Goal: Task Accomplishment & Management: Manage account settings

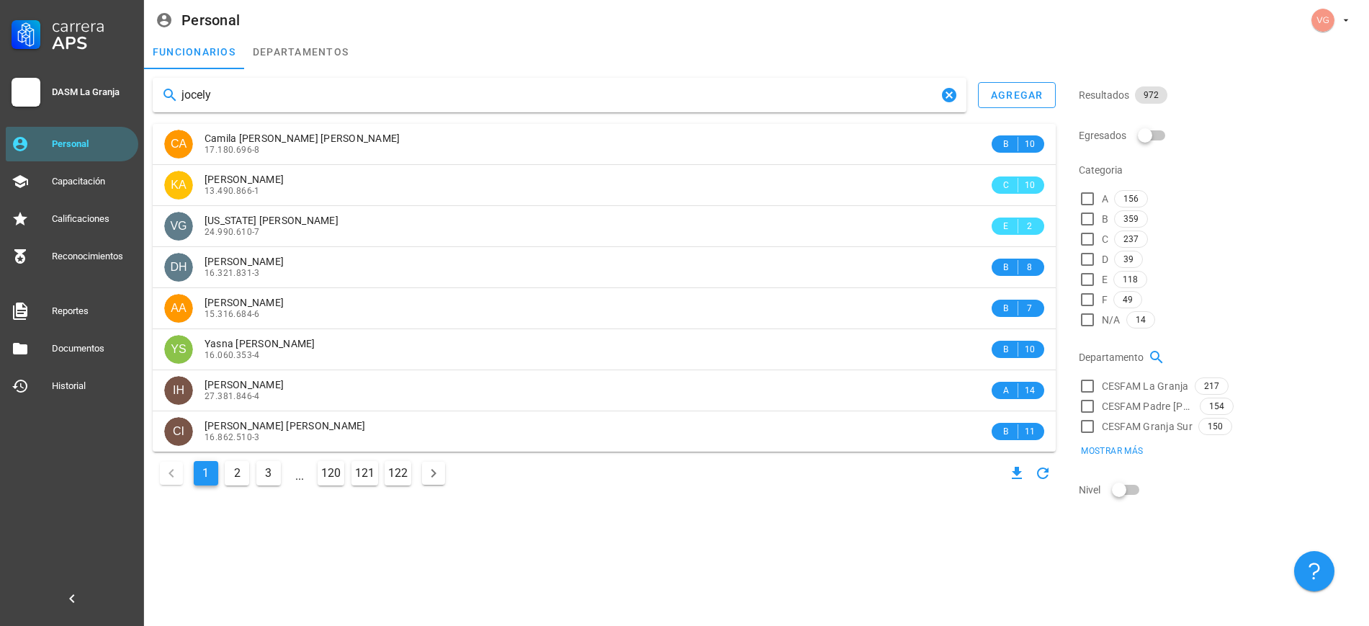
type input "[PERSON_NAME]"
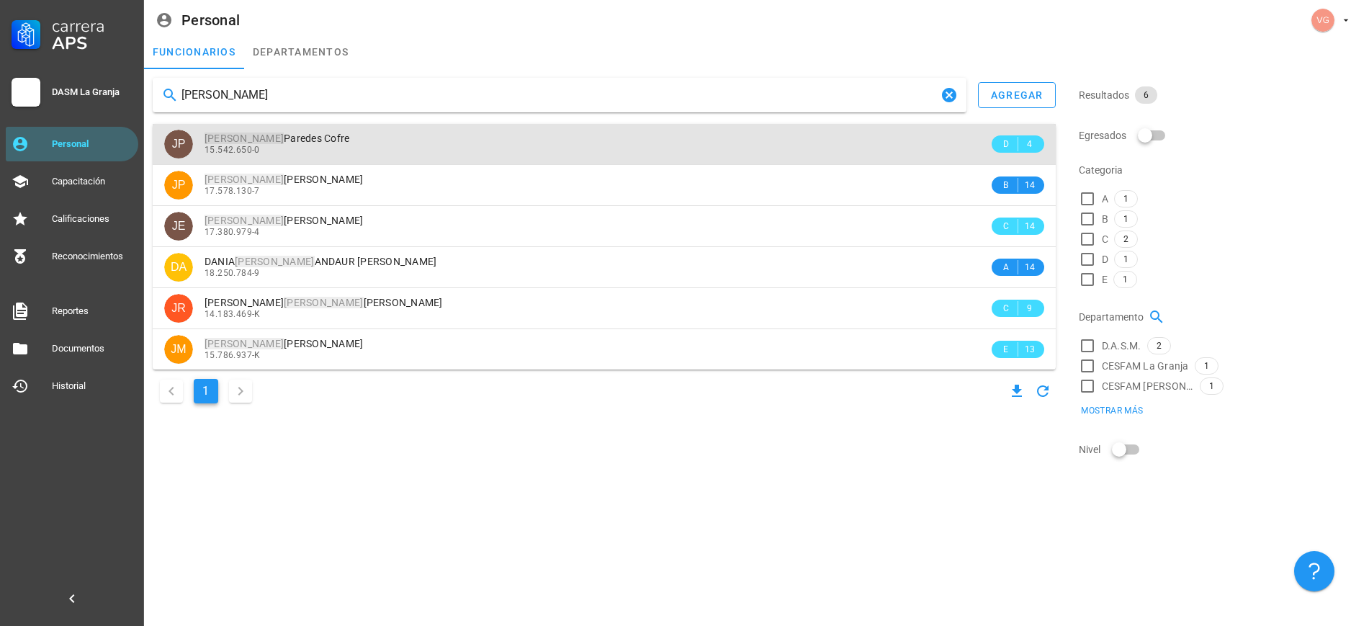
click at [374, 148] on div "15.542.650-0" at bounding box center [596, 150] width 784 height 10
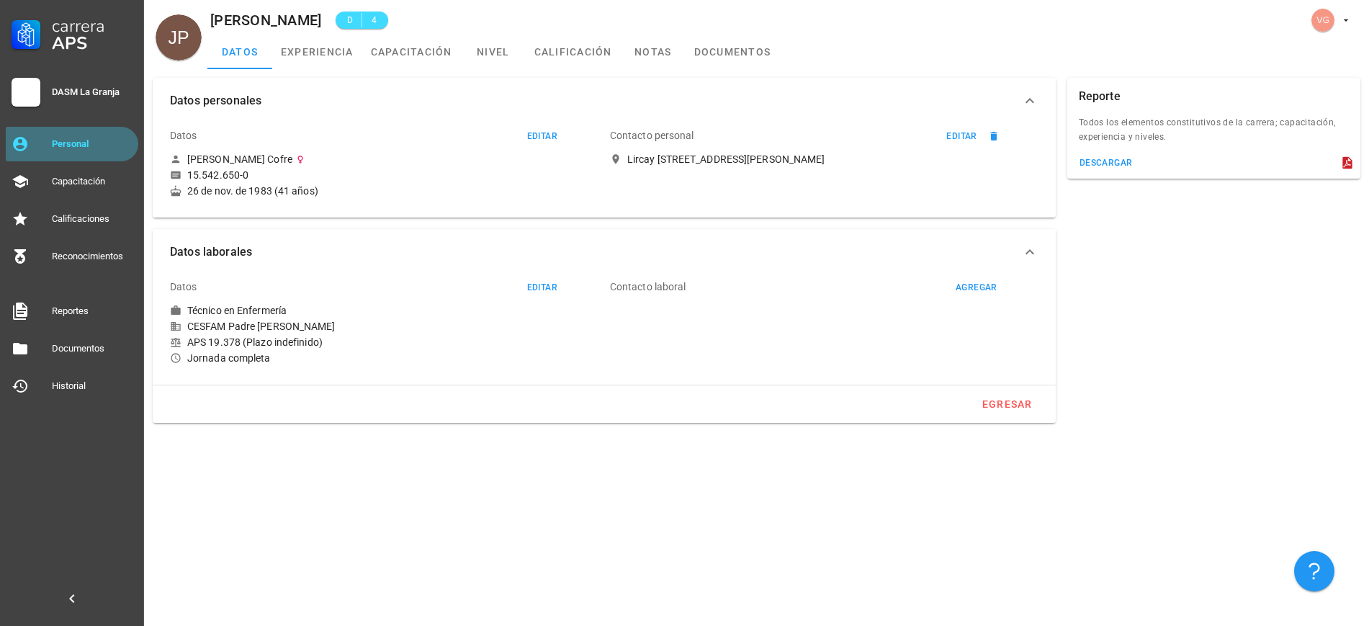
click at [107, 147] on div "Personal" at bounding box center [92, 144] width 81 height 12
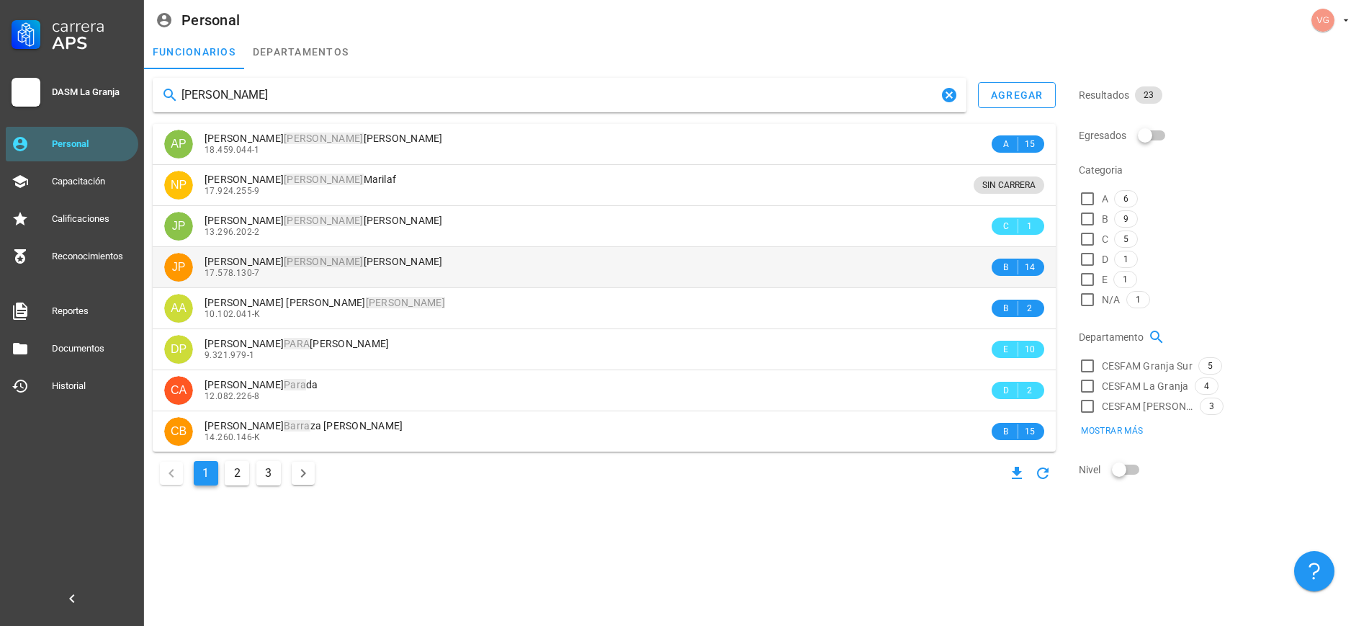
type input "[PERSON_NAME]"
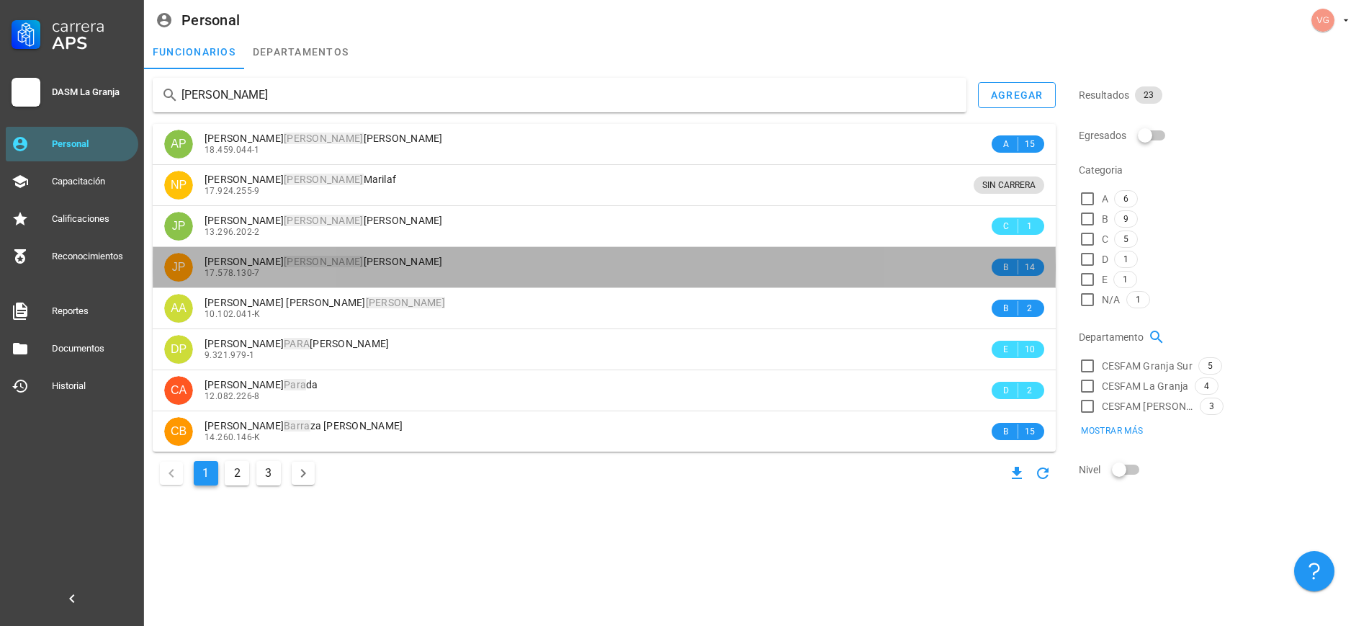
click at [394, 271] on div "17.578.130-7" at bounding box center [596, 273] width 784 height 10
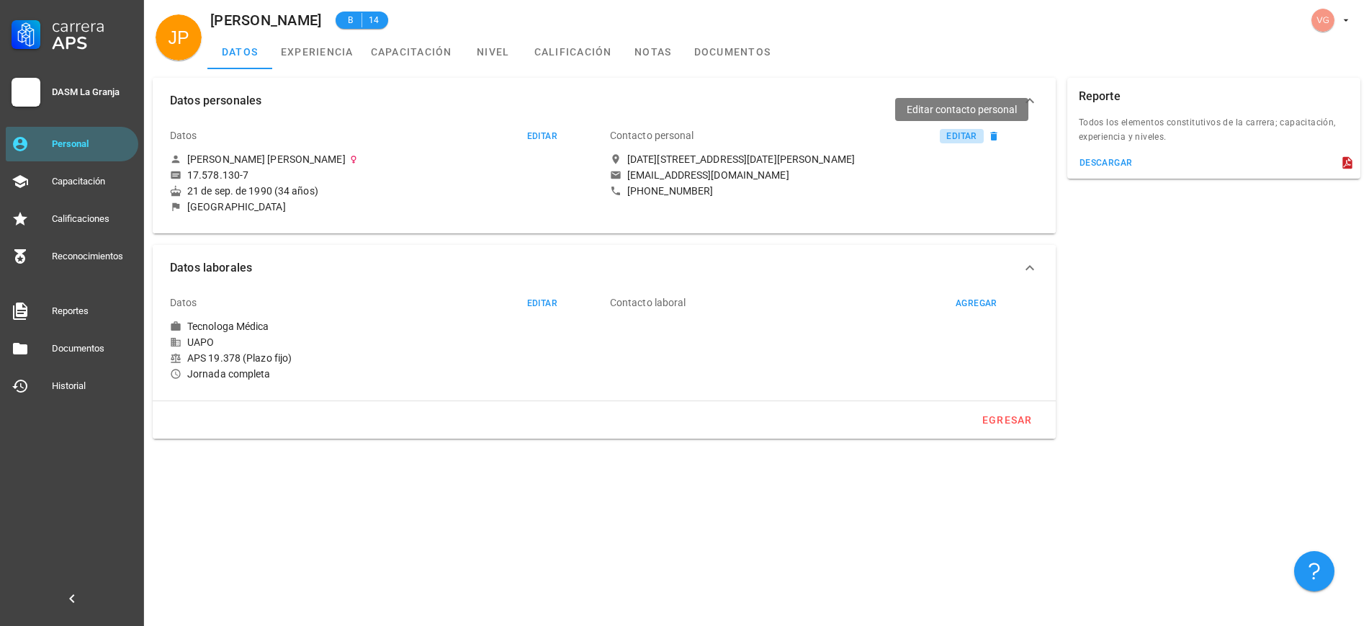
click at [971, 129] on button "editar" at bounding box center [961, 136] width 44 height 14
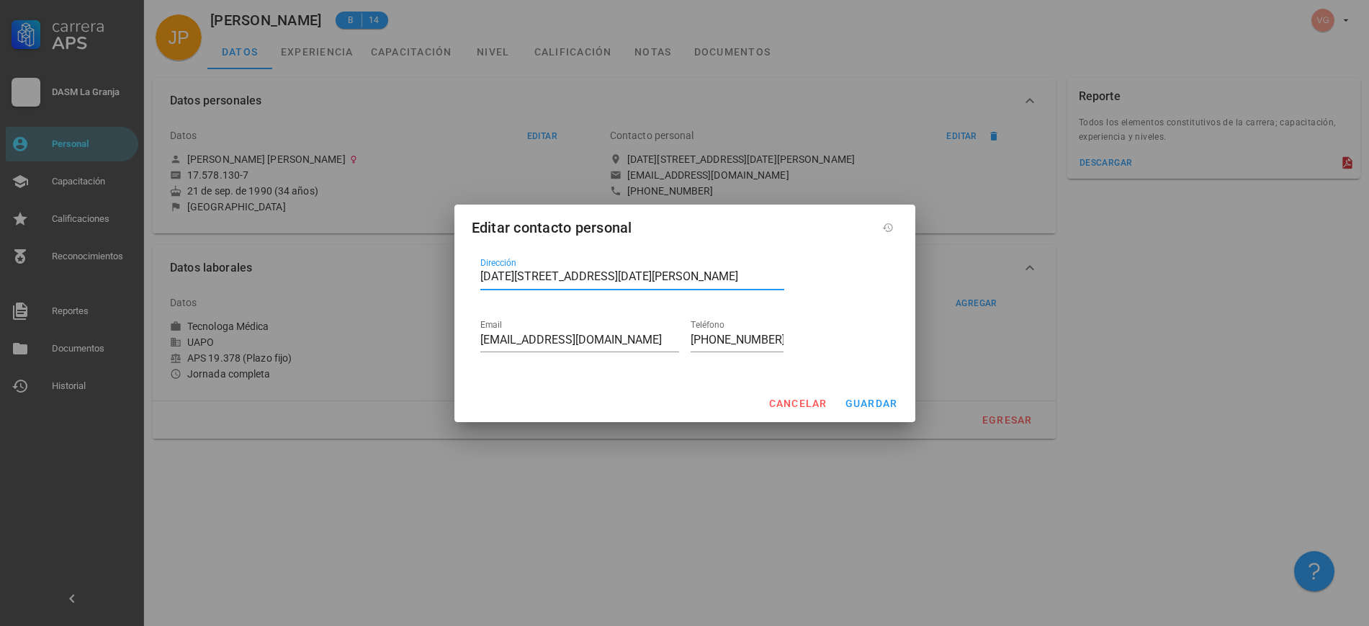
drag, startPoint x: 722, startPoint y: 277, endPoint x: 437, endPoint y: 274, distance: 285.1
click at [437, 274] on div "Carrera APS DASM La Granja Personal Capacitación Calificaciones Reconocimientos…" at bounding box center [684, 313] width 1369 height 626
paste textarea "Arcadia 1431, dpto 504B"
type textarea "Arcadia 1431, [STREET_ADDRESS][DATE][PERSON_NAME]"
click at [880, 397] on span "guardar" at bounding box center [870, 403] width 53 height 12
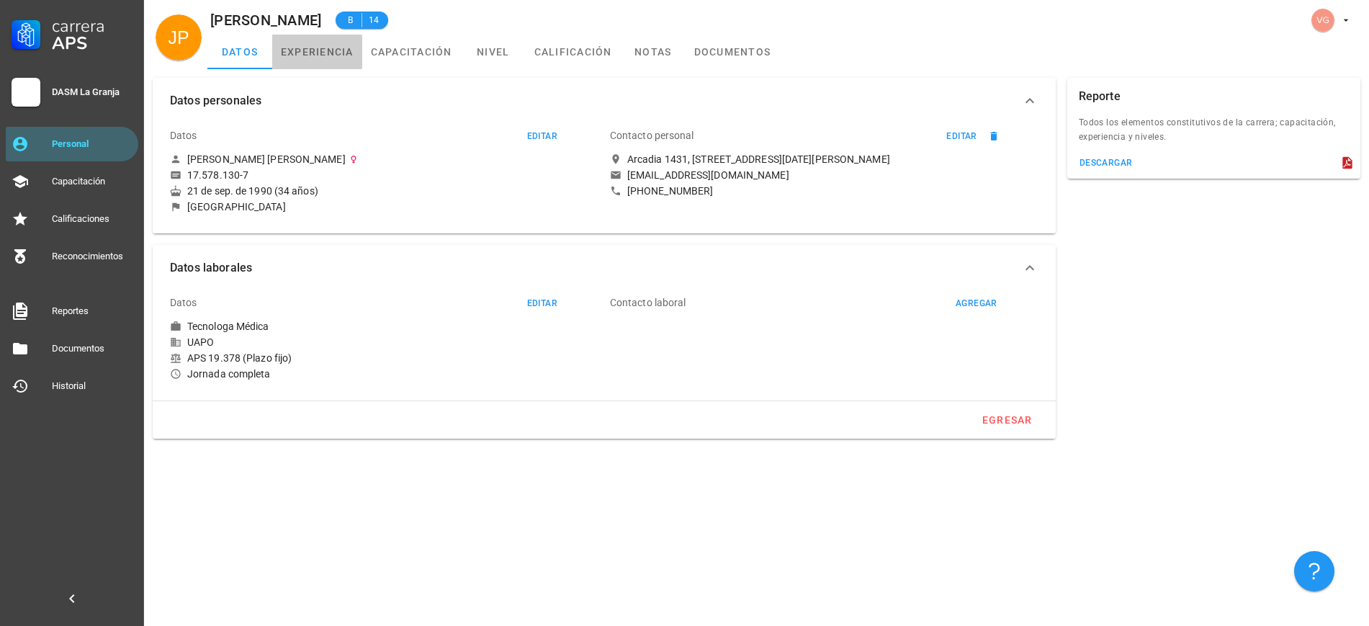
click at [296, 57] on link "experiencia" at bounding box center [317, 52] width 90 height 35
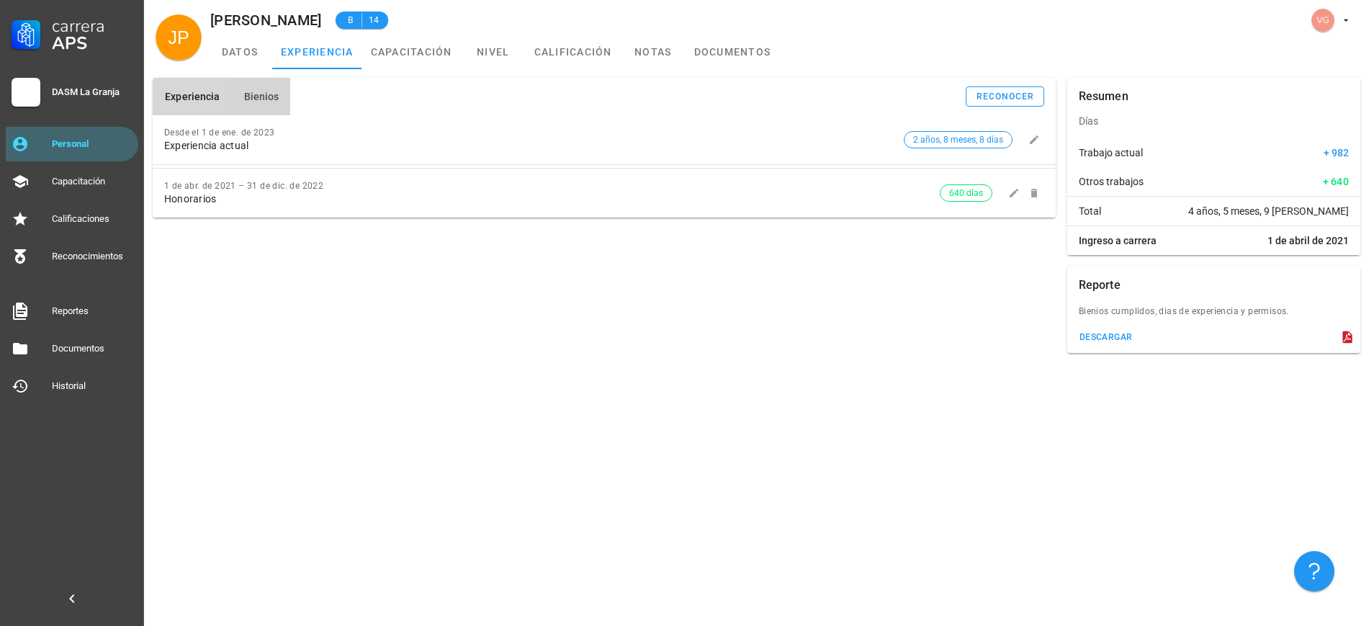
click at [245, 110] on button "Bienios" at bounding box center [260, 96] width 59 height 37
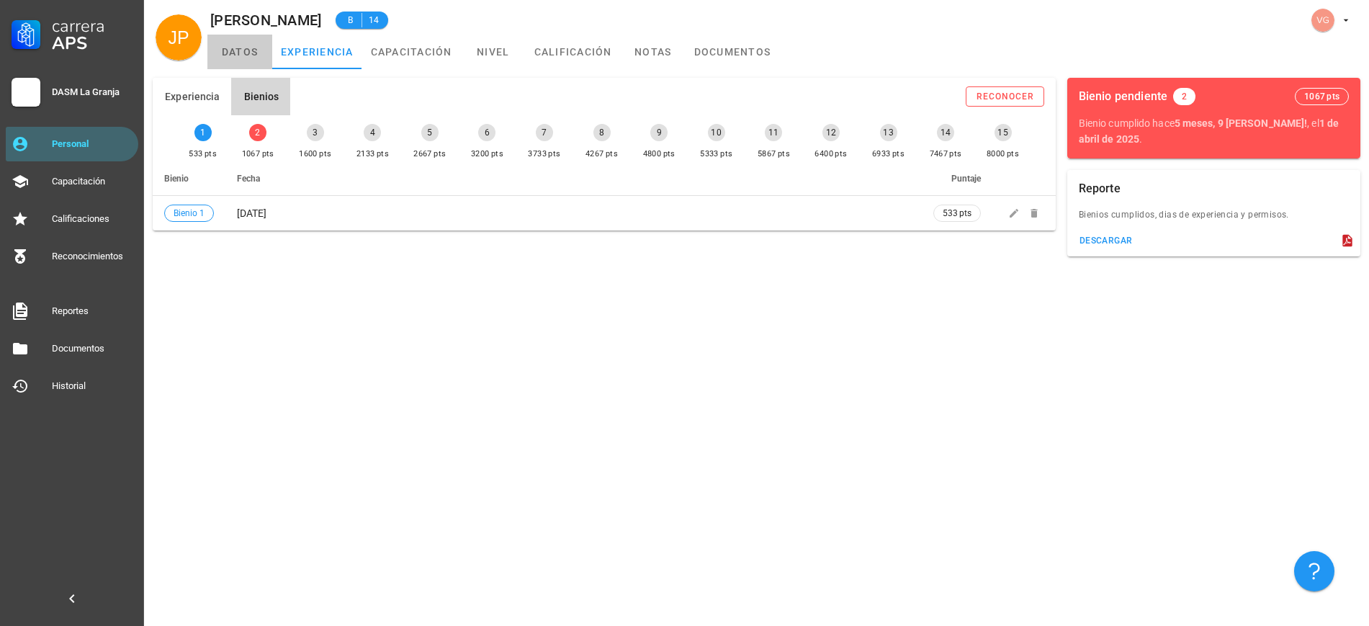
click at [245, 45] on link "datos" at bounding box center [239, 52] width 65 height 35
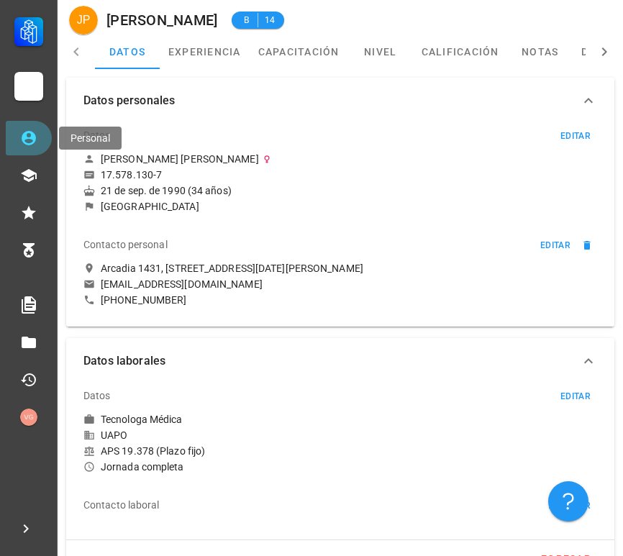
click at [37, 137] on link "Personal" at bounding box center [29, 138] width 46 height 35
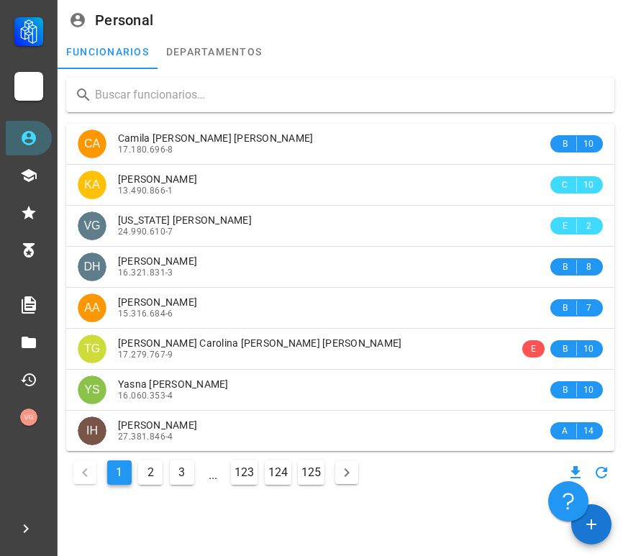
click at [257, 96] on input "text" at bounding box center [349, 95] width 508 height 23
paste input "[PERSON_NAME]"
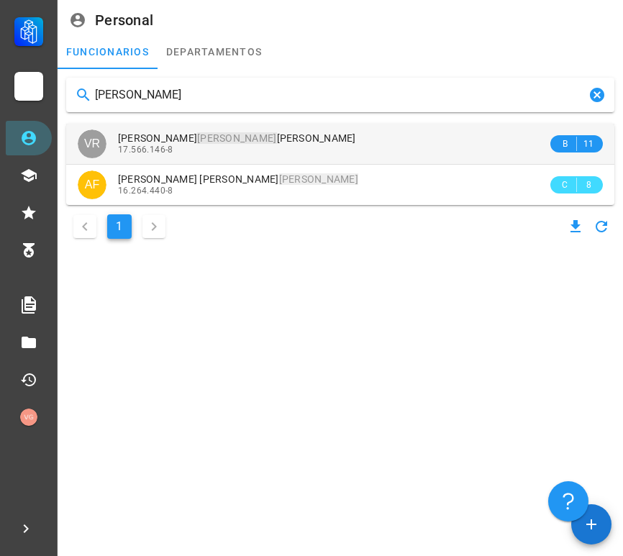
type input "[PERSON_NAME]"
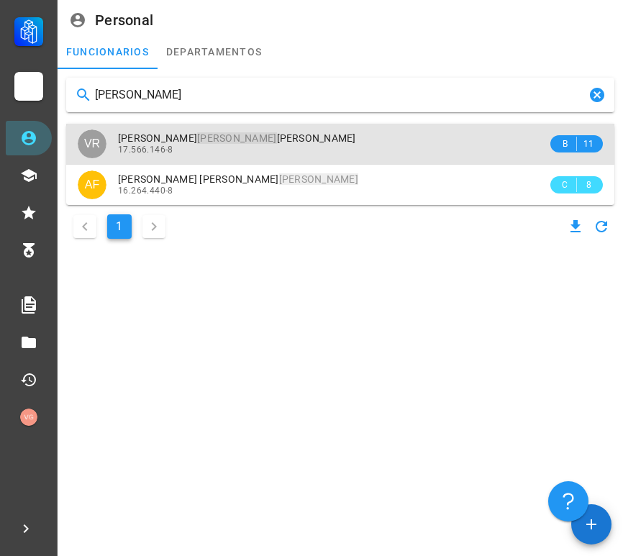
click at [290, 152] on div "17.566.146-8" at bounding box center [333, 150] width 430 height 10
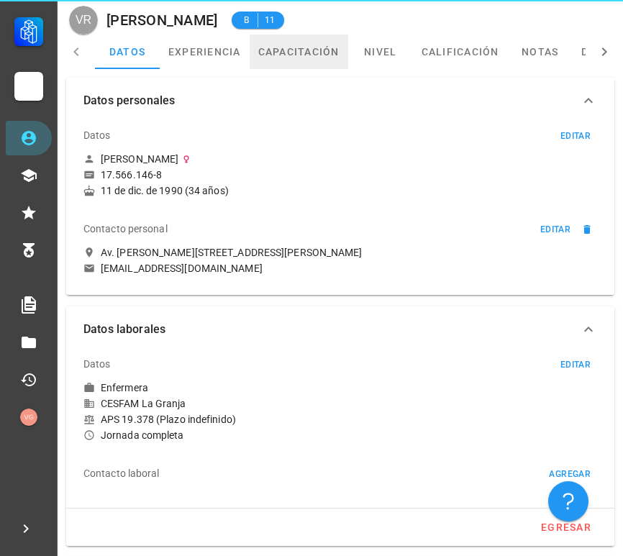
click at [304, 58] on link "capacitación" at bounding box center [299, 52] width 99 height 35
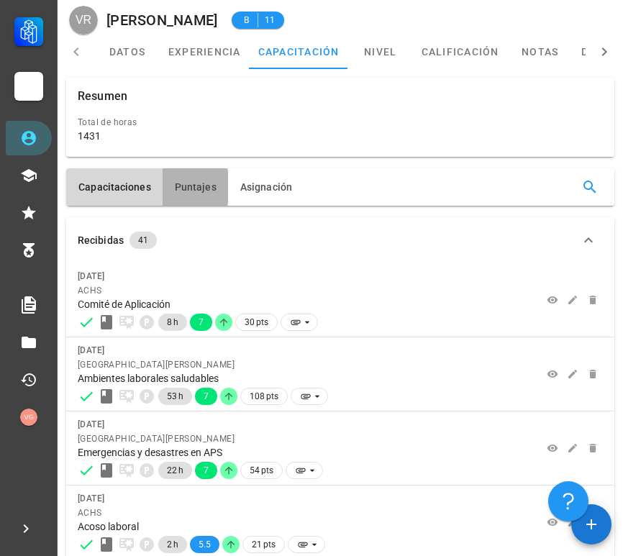
click at [202, 198] on button "Puntajes" at bounding box center [196, 186] width 66 height 37
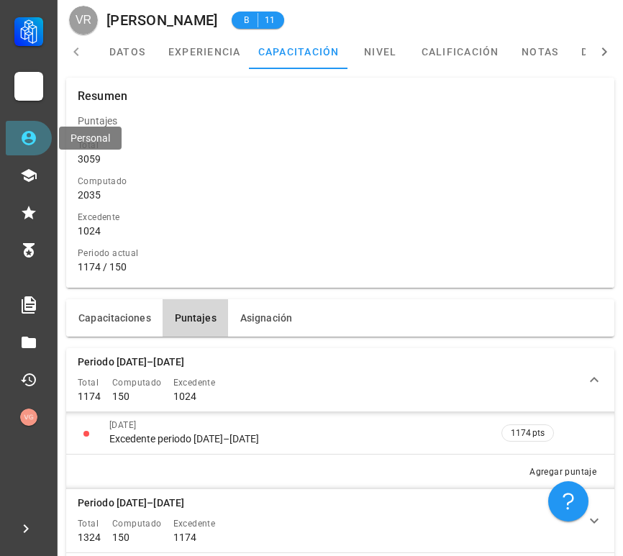
drag, startPoint x: 34, startPoint y: 140, endPoint x: 43, endPoint y: 142, distance: 9.6
click at [34, 139] on icon at bounding box center [29, 138] width 14 height 14
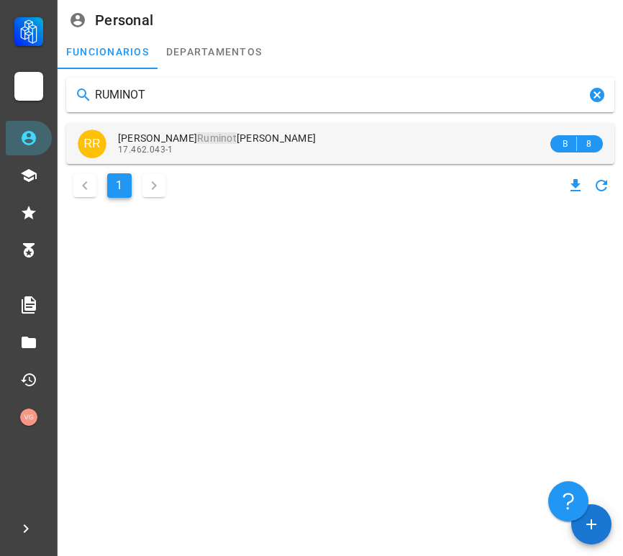
type input "RUMINOT"
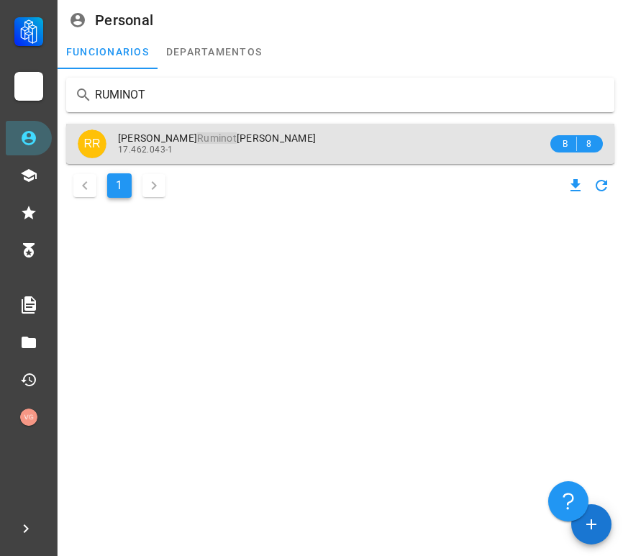
click at [202, 137] on span "[PERSON_NAME] [PERSON_NAME]" at bounding box center [217, 138] width 198 height 12
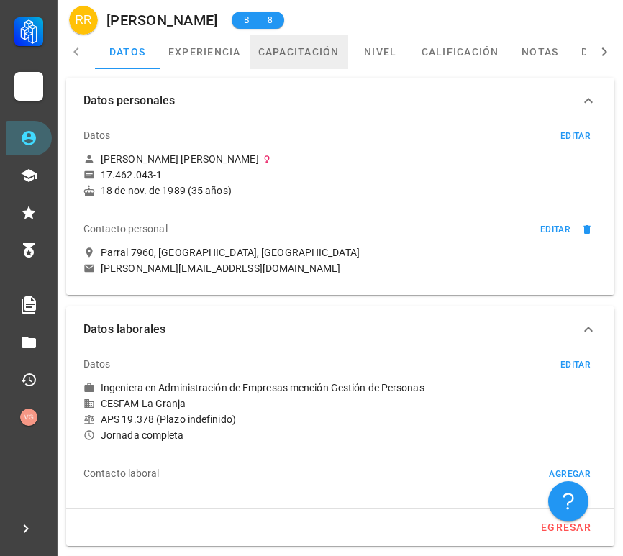
click at [335, 54] on link "capacitación" at bounding box center [299, 52] width 99 height 35
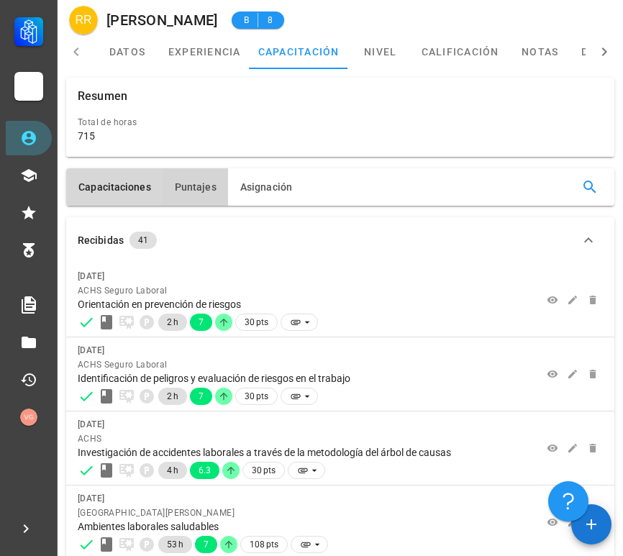
click at [192, 183] on span "Puntajes" at bounding box center [195, 187] width 42 height 12
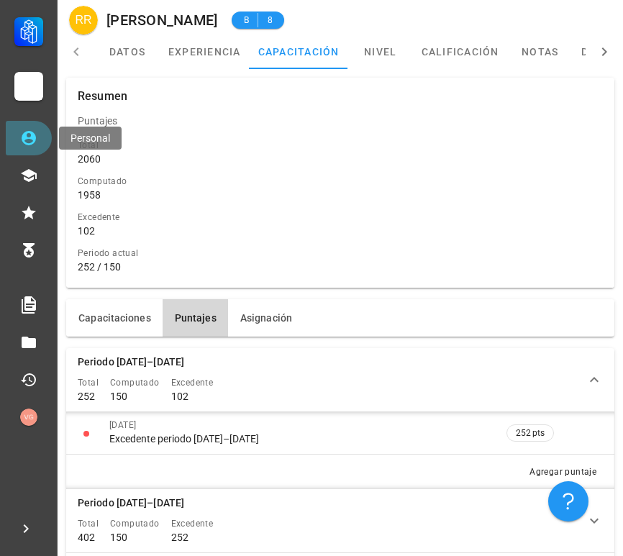
click at [40, 136] on link "Personal" at bounding box center [29, 138] width 46 height 35
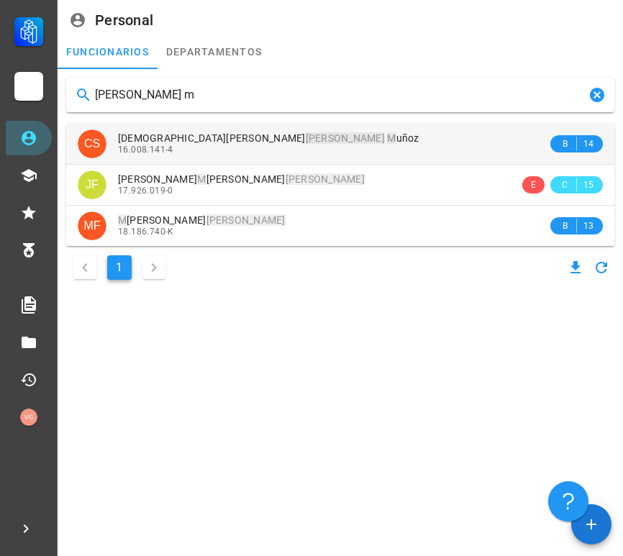
type input "[PERSON_NAME] m"
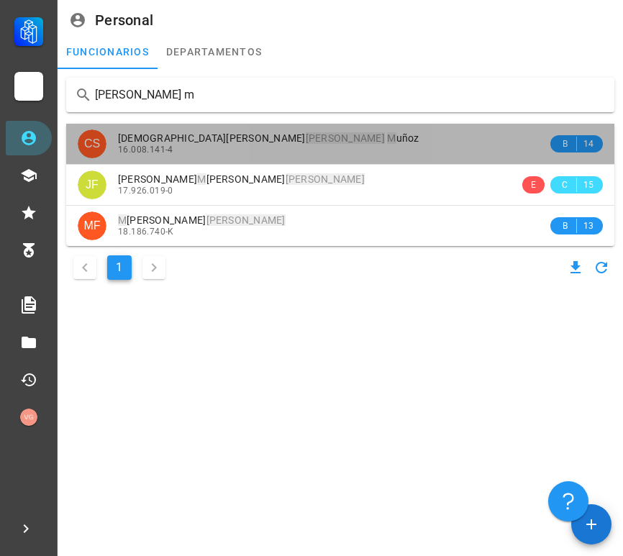
click at [278, 143] on div "[PERSON_NAME] [PERSON_NAME] M uñoz" at bounding box center [333, 138] width 430 height 12
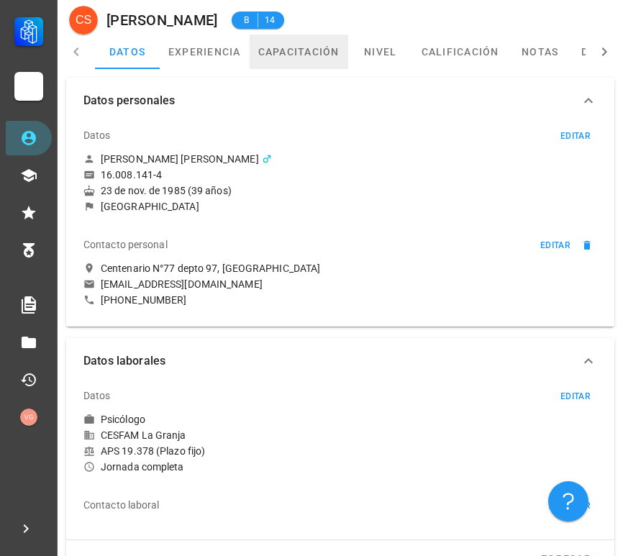
click at [317, 38] on link "capacitación" at bounding box center [299, 52] width 99 height 35
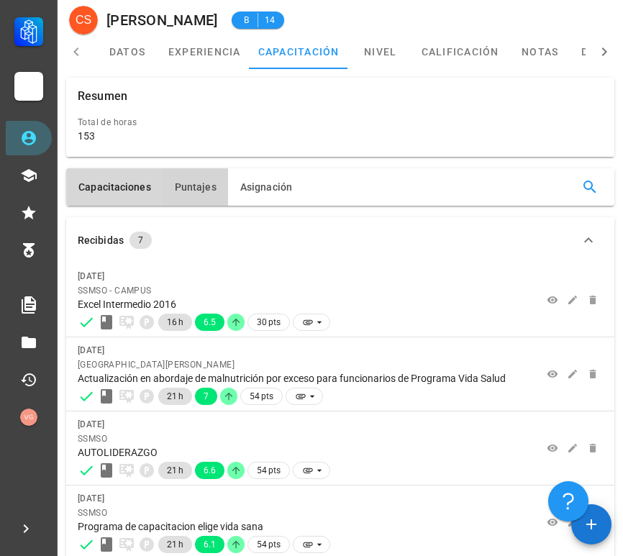
click at [193, 186] on span "Puntajes" at bounding box center [195, 187] width 42 height 12
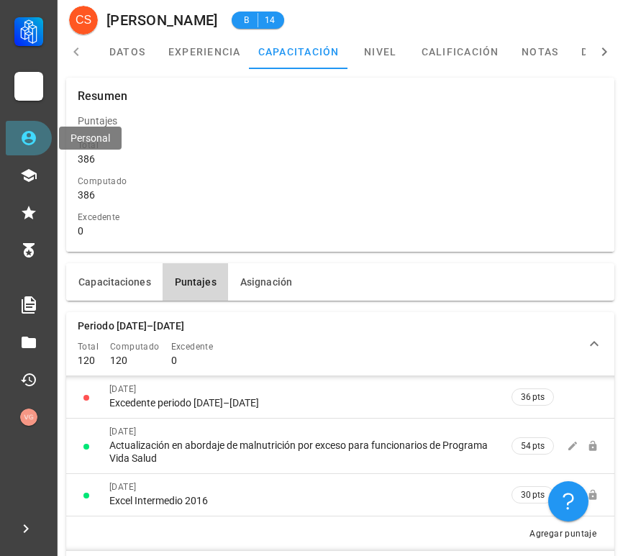
click at [40, 141] on link "Personal" at bounding box center [29, 138] width 46 height 35
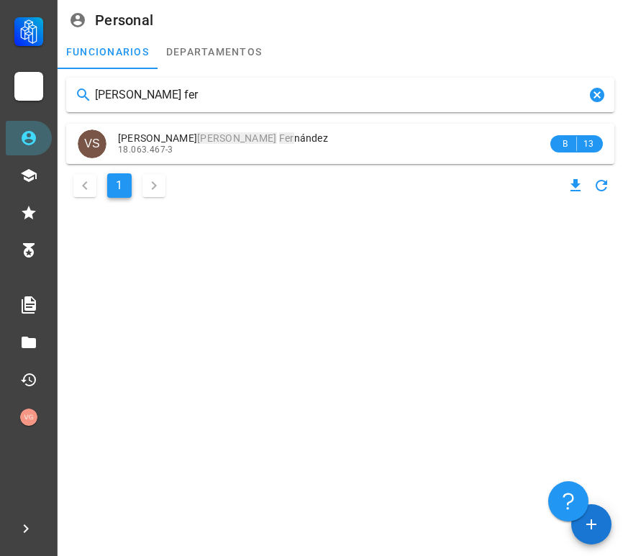
type input "[PERSON_NAME] fer"
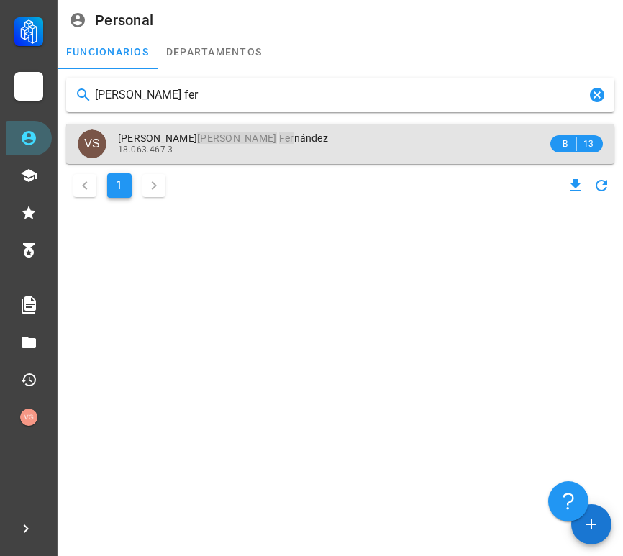
click at [238, 137] on span "[PERSON_NAME]" at bounding box center [223, 138] width 210 height 12
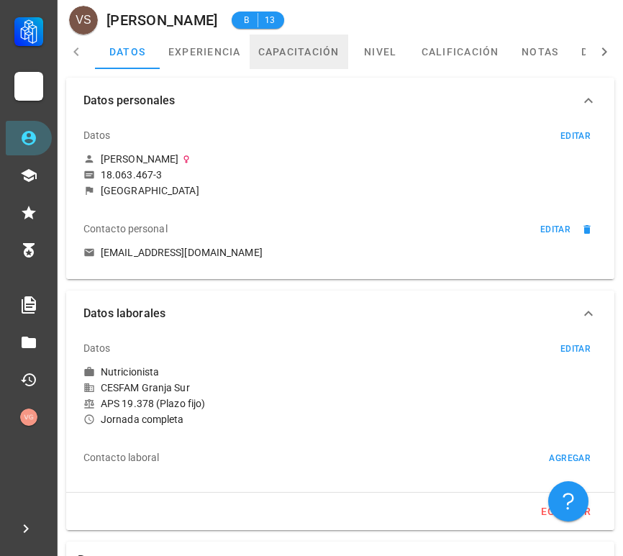
click at [297, 59] on link "capacitación" at bounding box center [299, 52] width 99 height 35
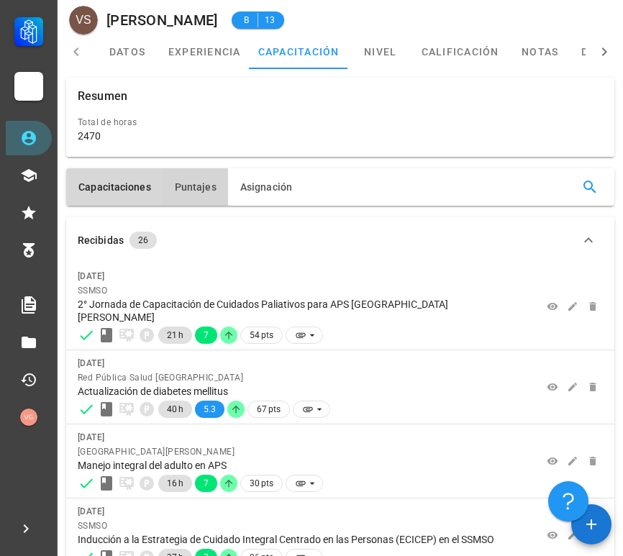
click at [201, 179] on button "Puntajes" at bounding box center [196, 186] width 66 height 37
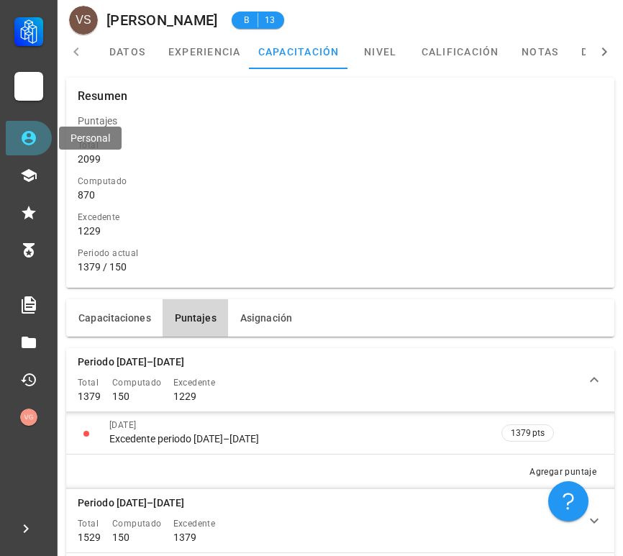
click at [37, 135] on link "Personal" at bounding box center [29, 138] width 46 height 35
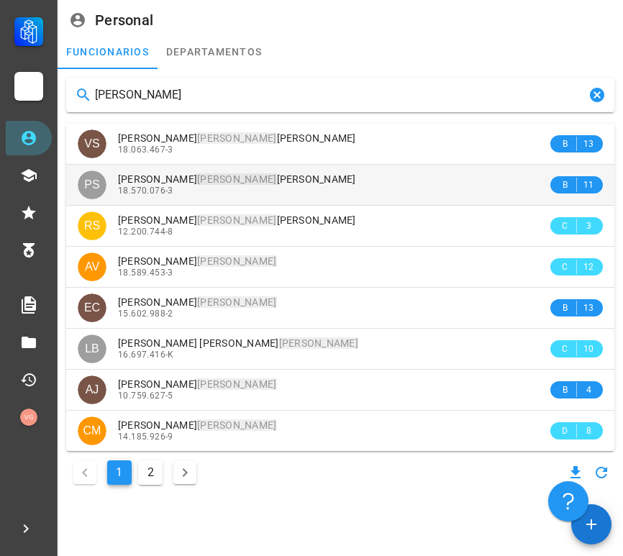
type input "[PERSON_NAME]"
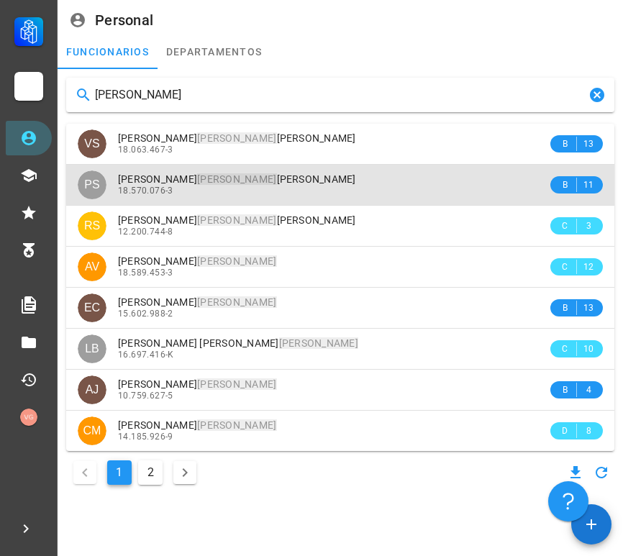
click at [264, 187] on div "18.570.076-3" at bounding box center [333, 191] width 430 height 10
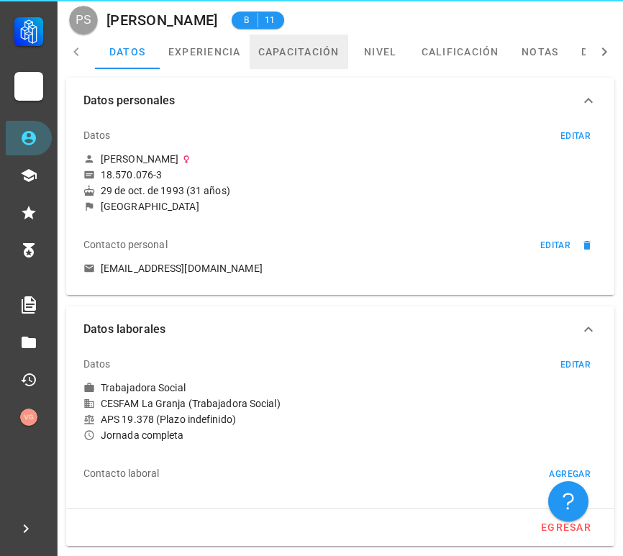
click at [318, 58] on link "capacitación" at bounding box center [299, 52] width 99 height 35
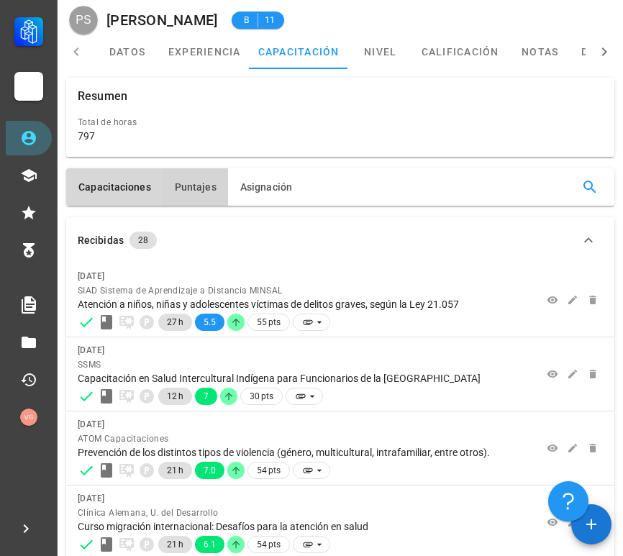
click at [198, 179] on button "Puntajes" at bounding box center [196, 186] width 66 height 37
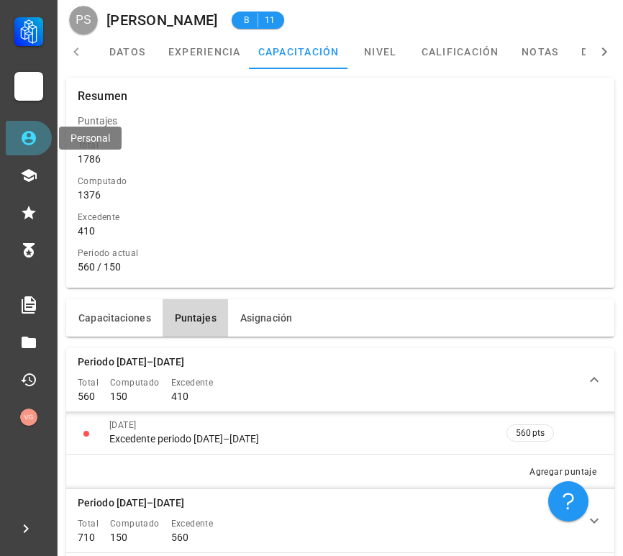
click at [27, 140] on icon at bounding box center [28, 138] width 17 height 17
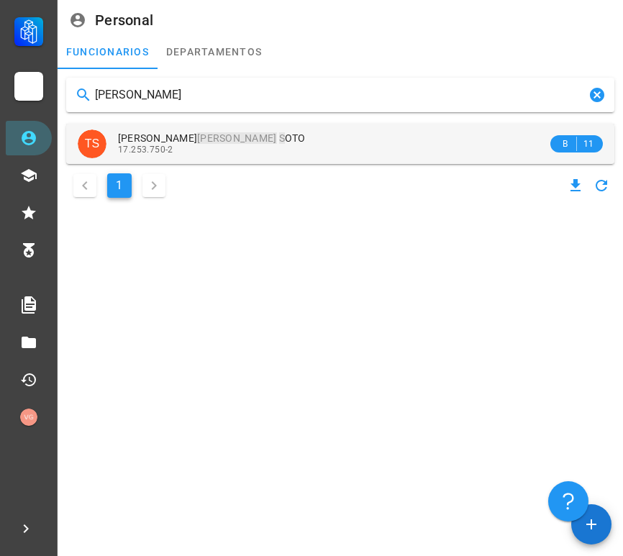
type input "[PERSON_NAME]"
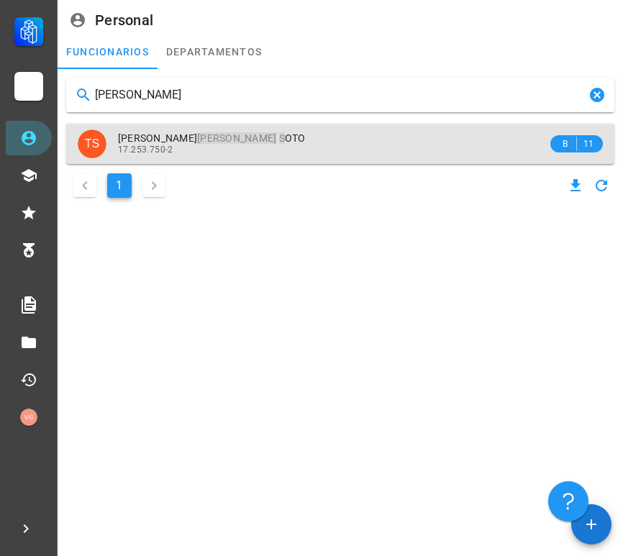
click at [250, 132] on mark "[PERSON_NAME]" at bounding box center [236, 138] width 79 height 12
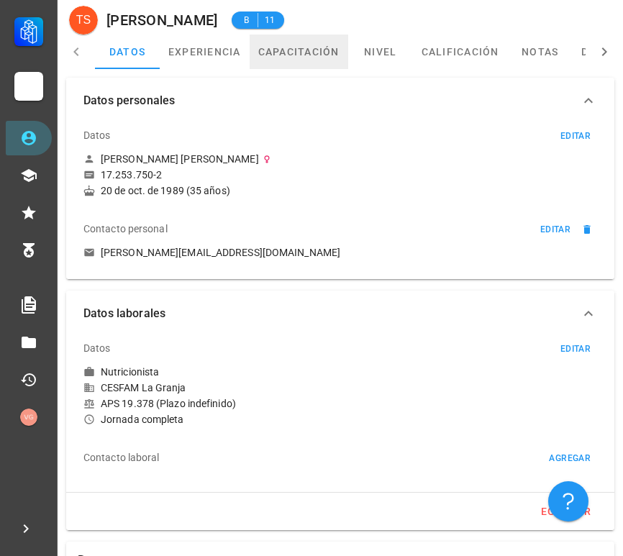
click at [311, 47] on link "capacitación" at bounding box center [299, 52] width 99 height 35
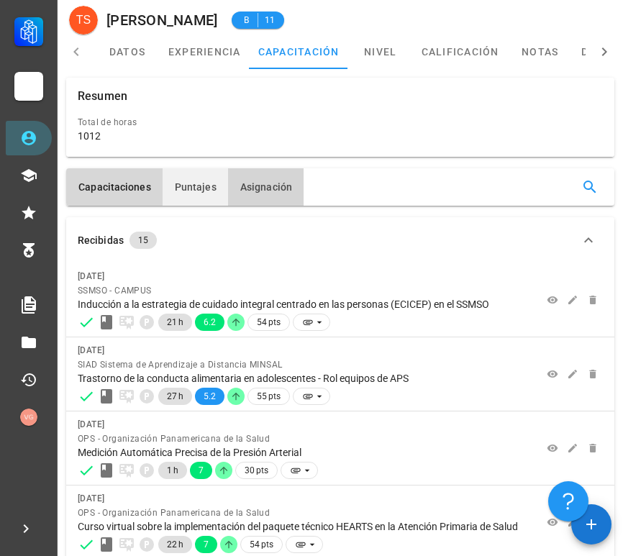
drag, startPoint x: 227, startPoint y: 187, endPoint x: 213, endPoint y: 188, distance: 14.4
click at [222, 188] on div "Capacitaciones [GEOGRAPHIC_DATA] Asignación" at bounding box center [185, 186] width 238 height 37
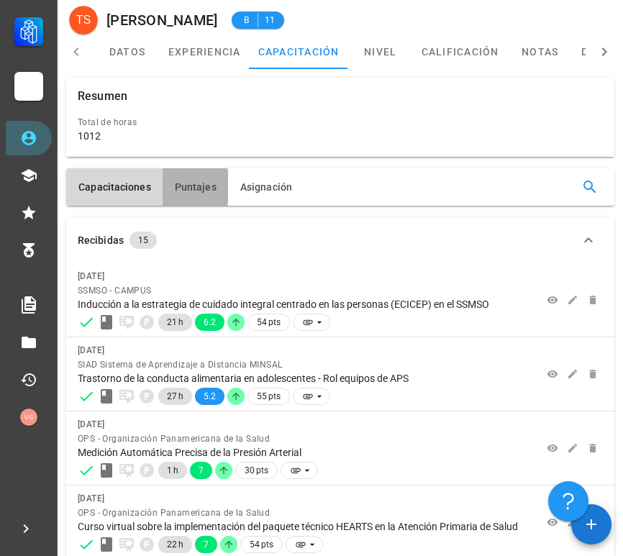
click at [207, 188] on span "Puntajes" at bounding box center [195, 187] width 42 height 12
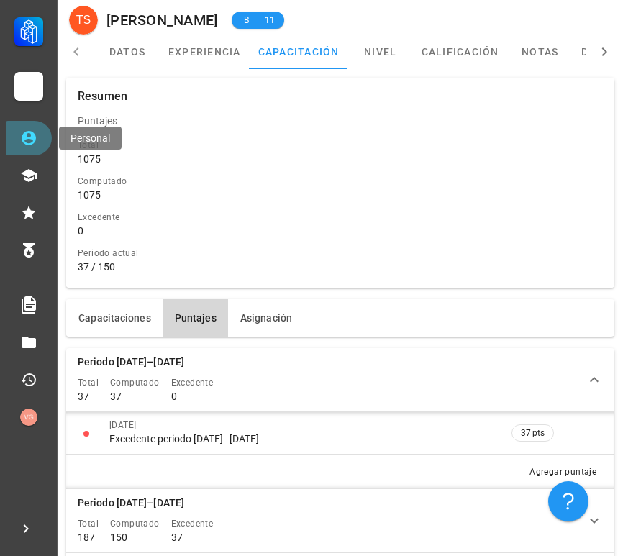
click at [37, 132] on icon at bounding box center [28, 138] width 17 height 17
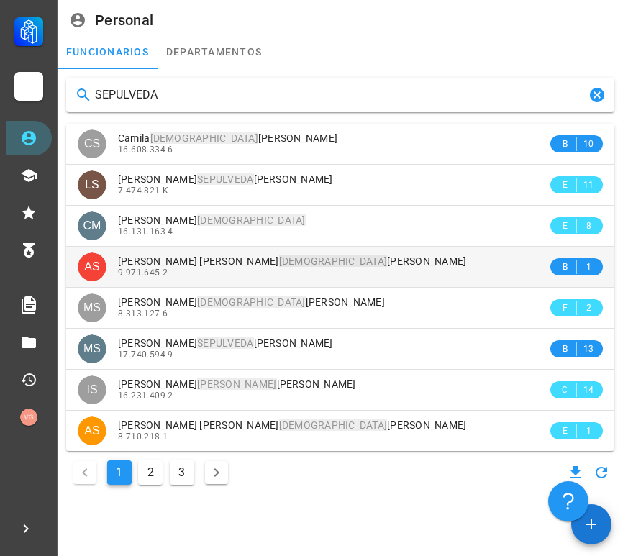
type input "SEPULVEDA"
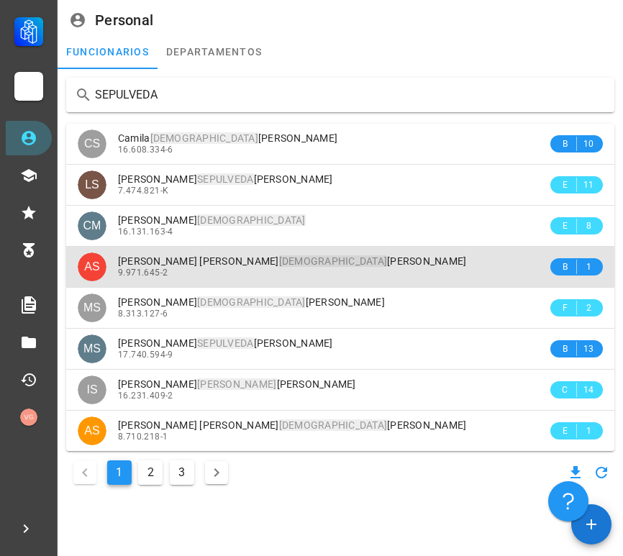
click at [289, 271] on div "9.971.645-2" at bounding box center [333, 273] width 430 height 10
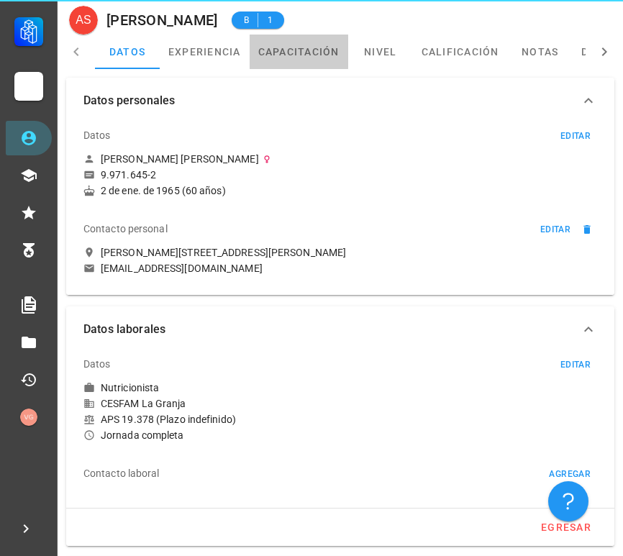
click at [288, 67] on link "capacitación" at bounding box center [299, 52] width 99 height 35
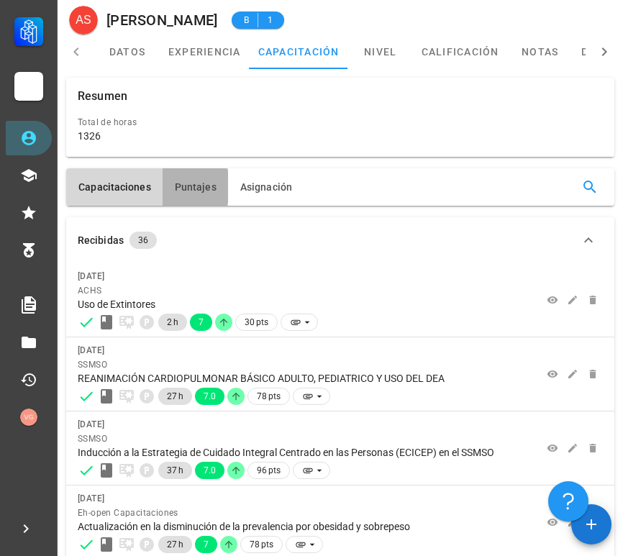
click at [211, 199] on button "Puntajes" at bounding box center [196, 186] width 66 height 37
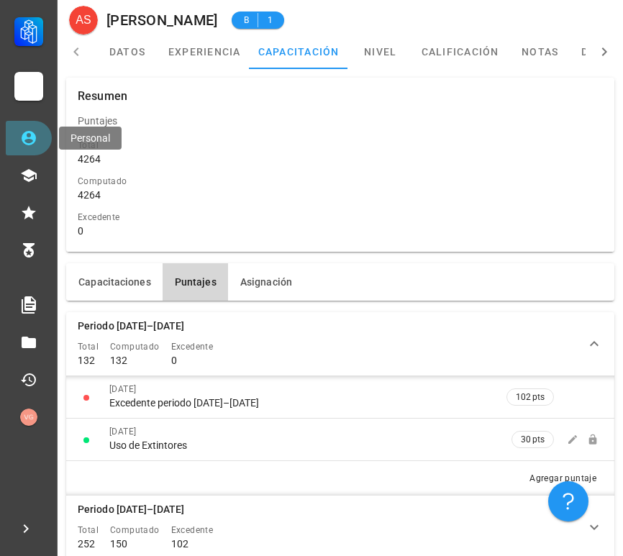
click at [38, 137] on link "Personal" at bounding box center [29, 138] width 46 height 35
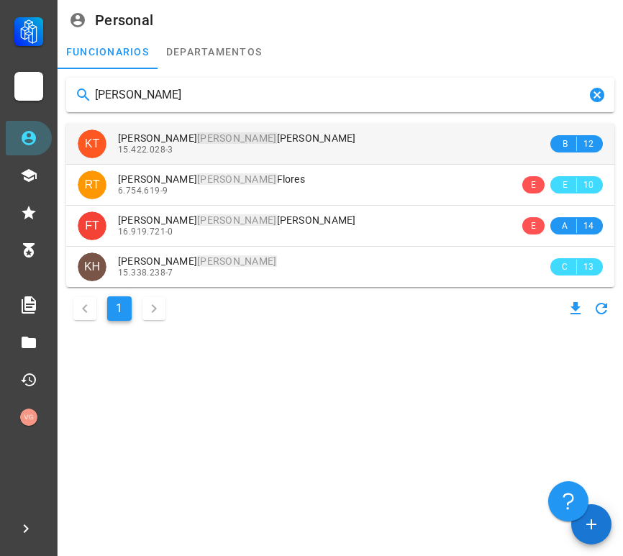
type input "[PERSON_NAME]"
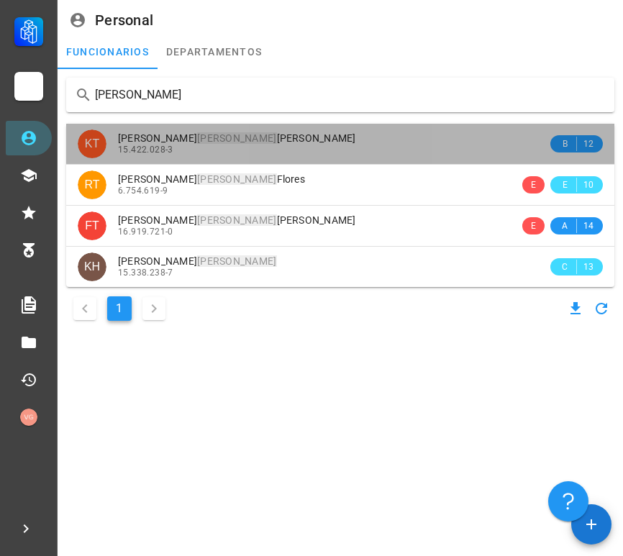
click at [340, 137] on div "[PERSON_NAME] [PERSON_NAME]" at bounding box center [333, 138] width 430 height 12
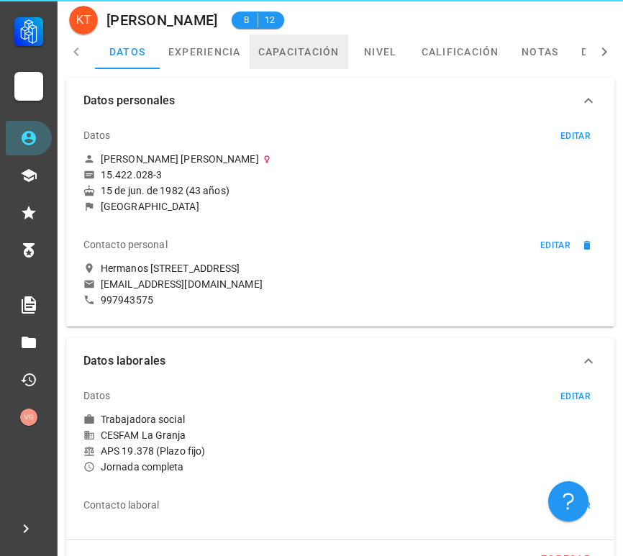
click at [284, 59] on link "capacitación" at bounding box center [299, 52] width 99 height 35
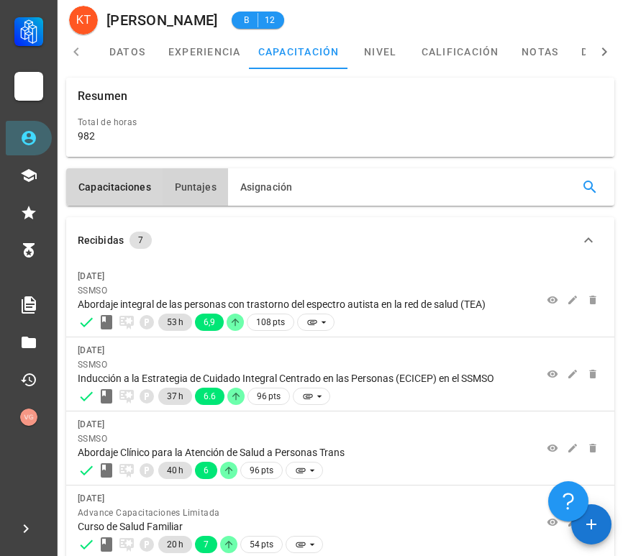
click at [206, 179] on button "Puntajes" at bounding box center [196, 186] width 66 height 37
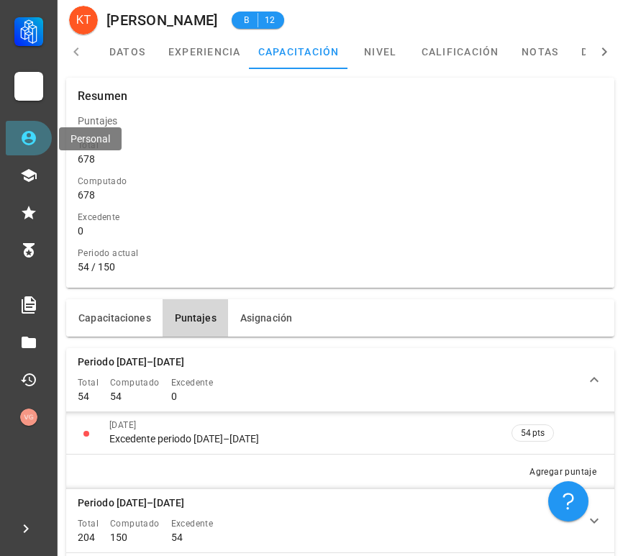
drag, startPoint x: 32, startPoint y: 144, endPoint x: 44, endPoint y: 144, distance: 11.5
click at [33, 144] on icon at bounding box center [28, 138] width 17 height 17
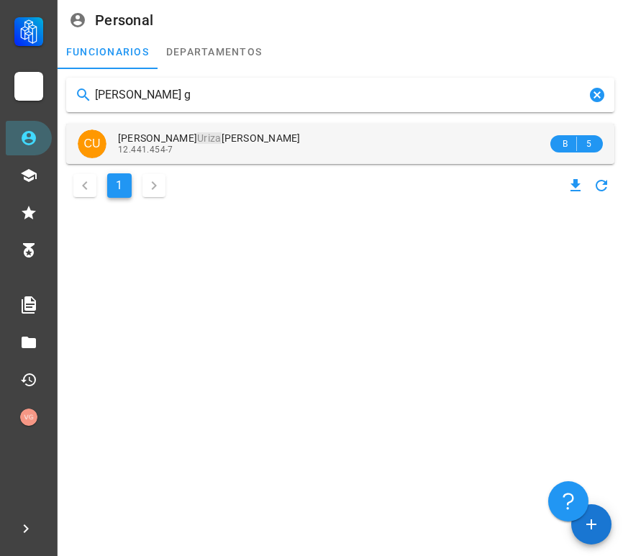
type input "[PERSON_NAME] g"
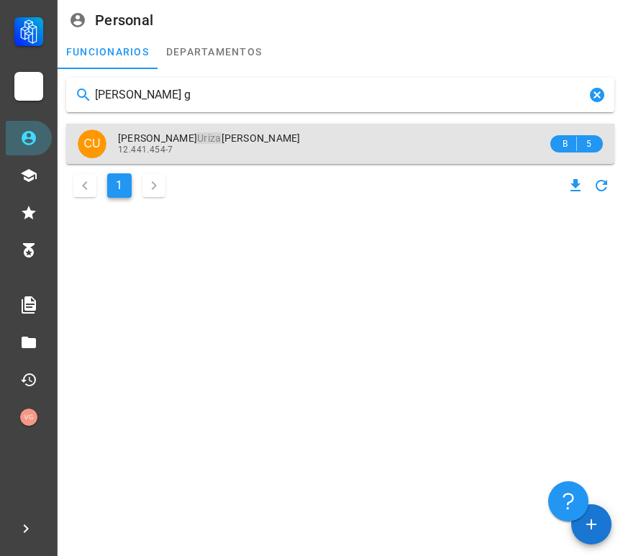
click at [235, 138] on span "[PERSON_NAME] [PERSON_NAME]" at bounding box center [209, 138] width 183 height 12
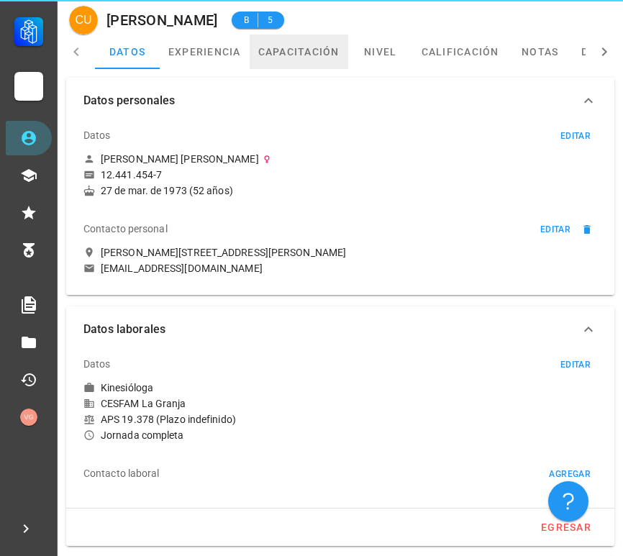
click at [305, 56] on link "capacitación" at bounding box center [299, 52] width 99 height 35
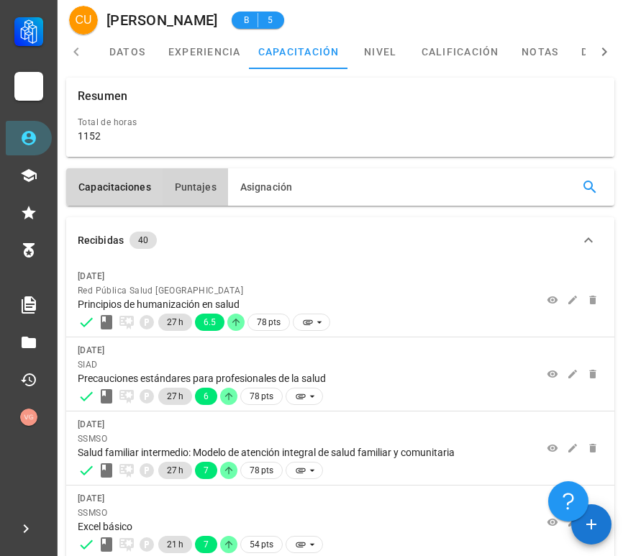
click at [197, 177] on button "Puntajes" at bounding box center [196, 186] width 66 height 37
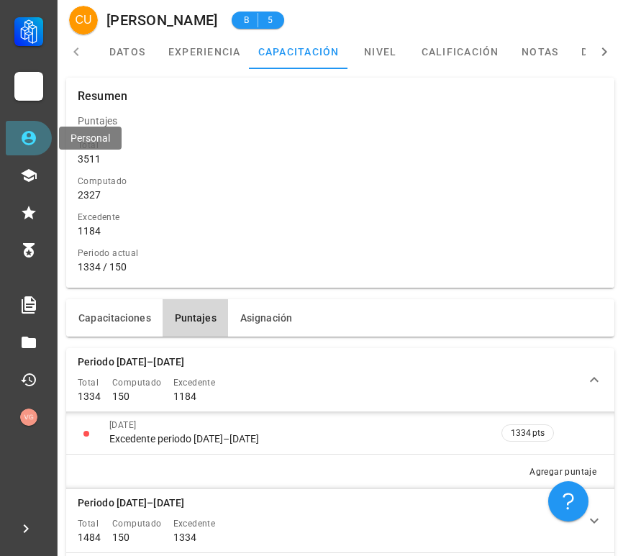
click at [40, 138] on link "Personal" at bounding box center [29, 138] width 46 height 35
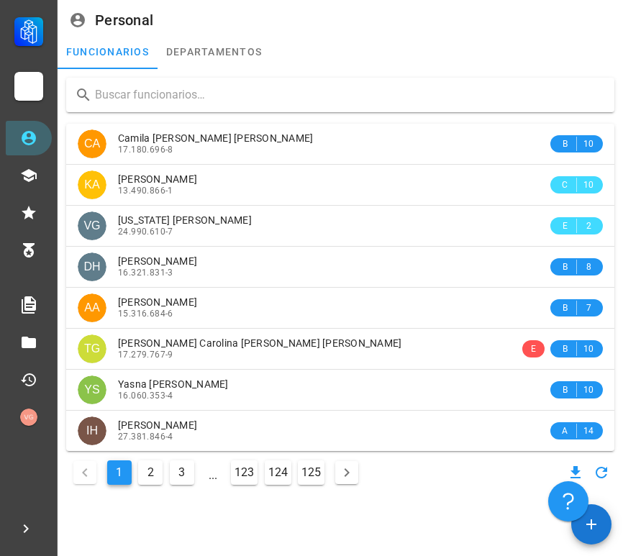
click at [184, 96] on input "text" at bounding box center [349, 95] width 508 height 23
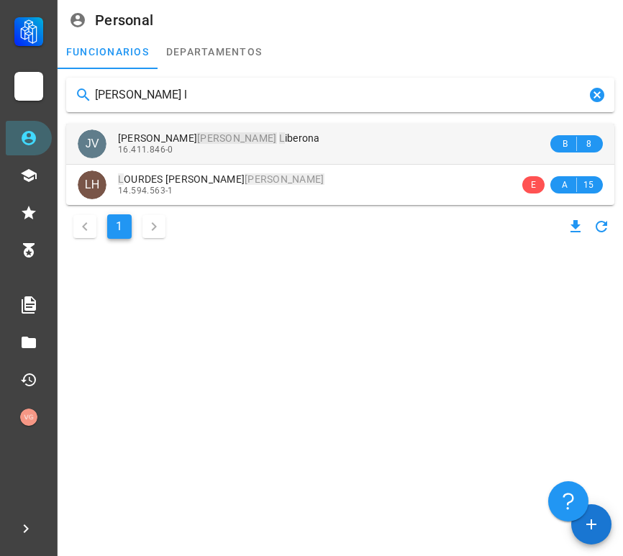
type input "[PERSON_NAME] l"
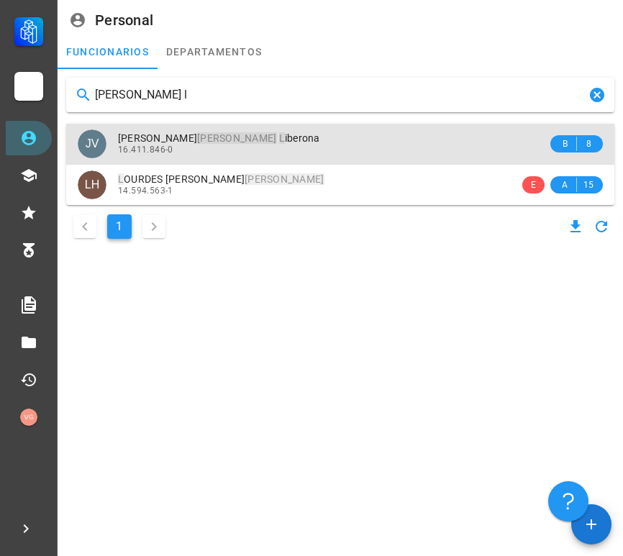
click at [267, 132] on div "[PERSON_NAME] L iberona" at bounding box center [333, 138] width 430 height 12
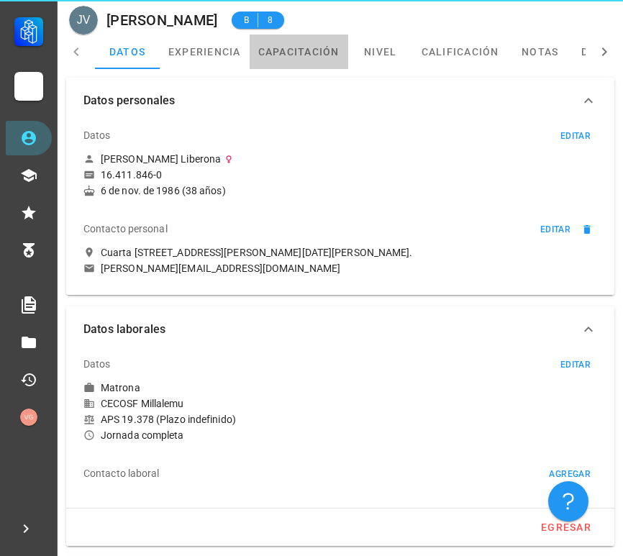
click at [295, 52] on link "capacitación" at bounding box center [299, 52] width 99 height 35
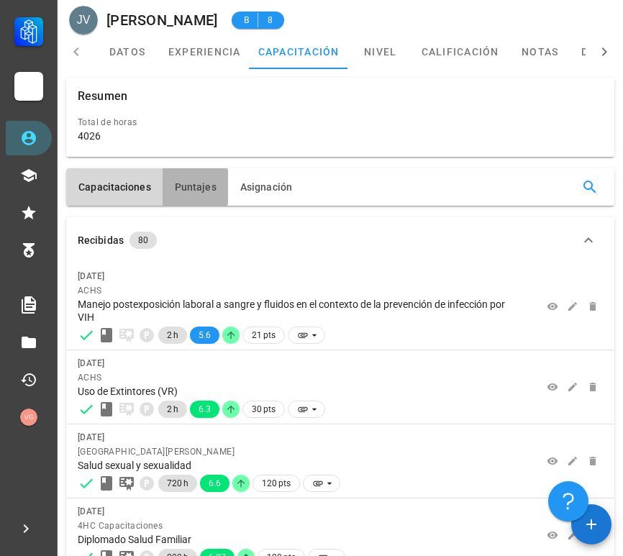
click at [189, 192] on span "Puntajes" at bounding box center [195, 187] width 42 height 12
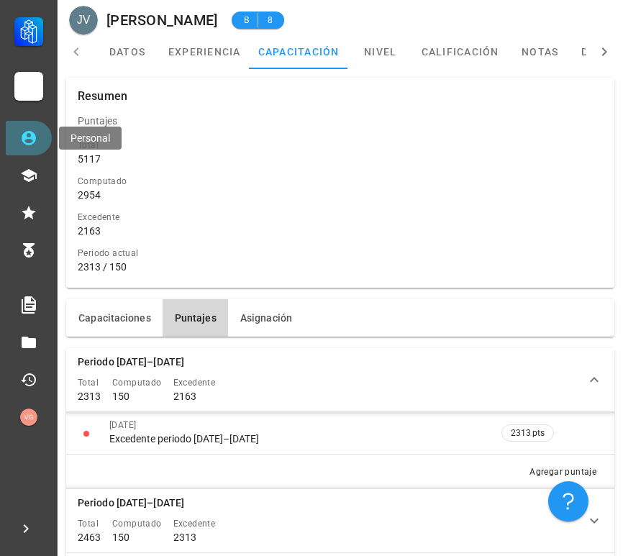
click at [42, 144] on link "Personal" at bounding box center [29, 138] width 46 height 35
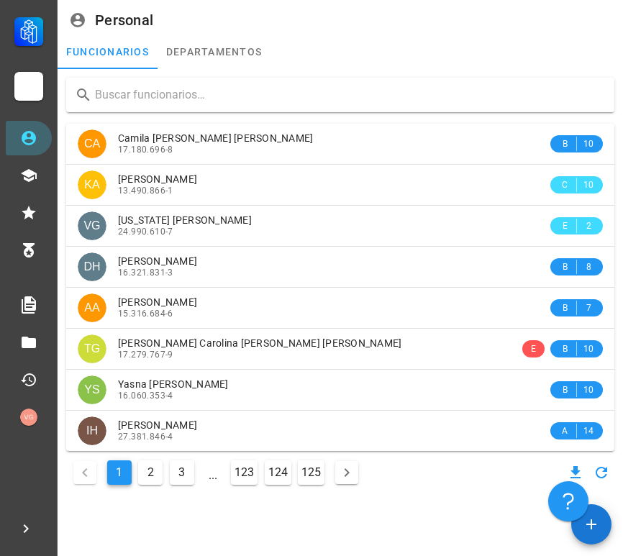
click at [195, 89] on input "text" at bounding box center [349, 95] width 508 height 23
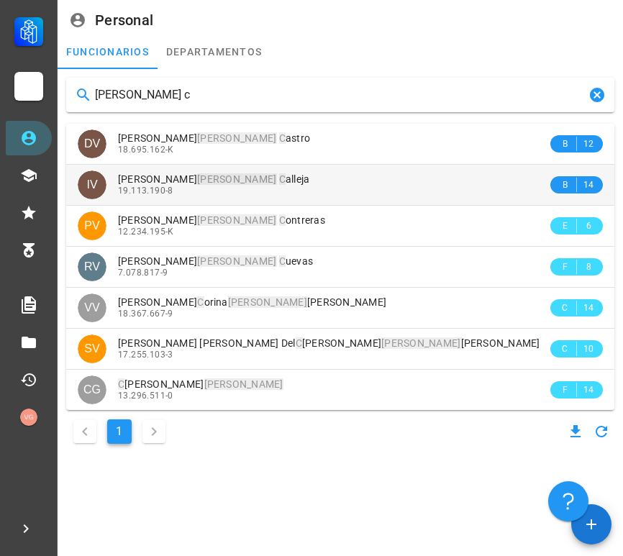
type input "[PERSON_NAME] c"
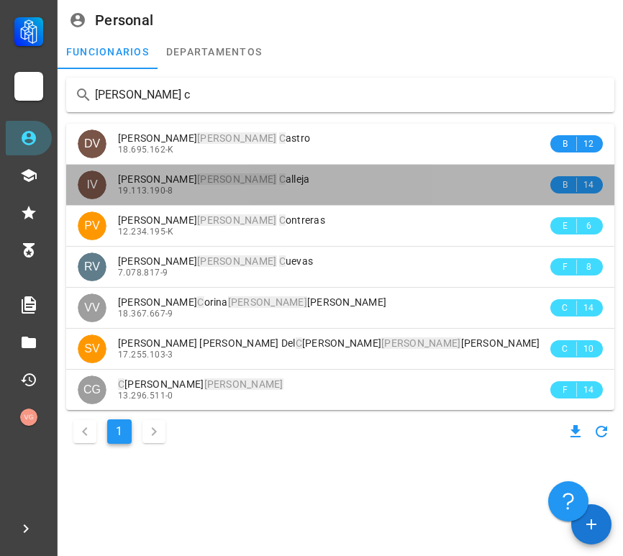
click at [299, 186] on div "19.113.190-8" at bounding box center [333, 191] width 430 height 10
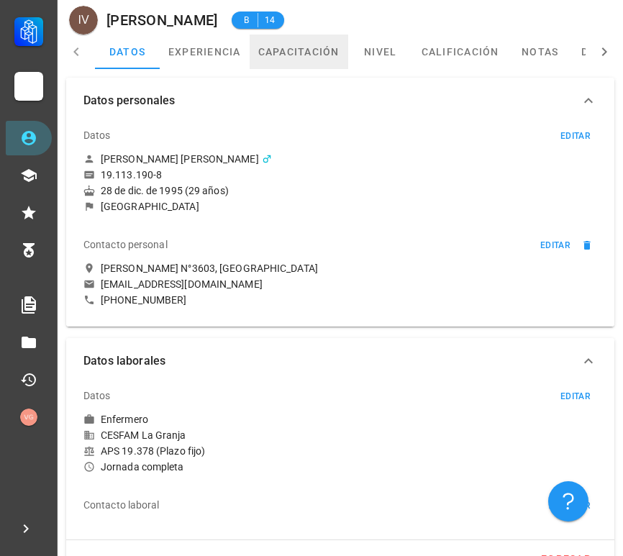
click at [298, 55] on link "capacitación" at bounding box center [299, 52] width 99 height 35
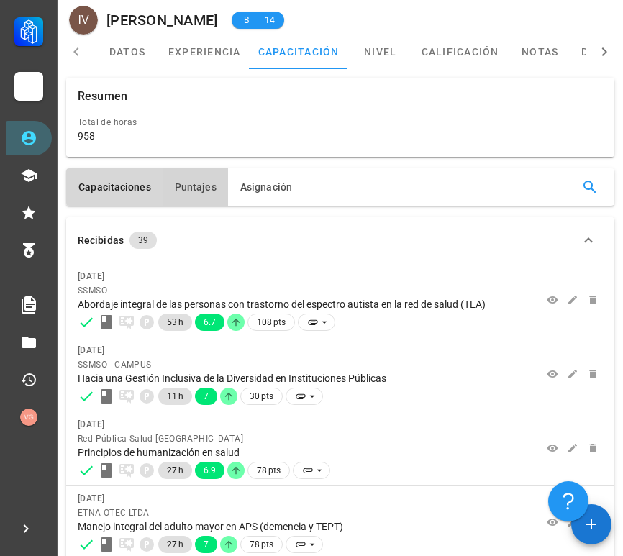
click at [195, 181] on span "Puntajes" at bounding box center [195, 187] width 42 height 12
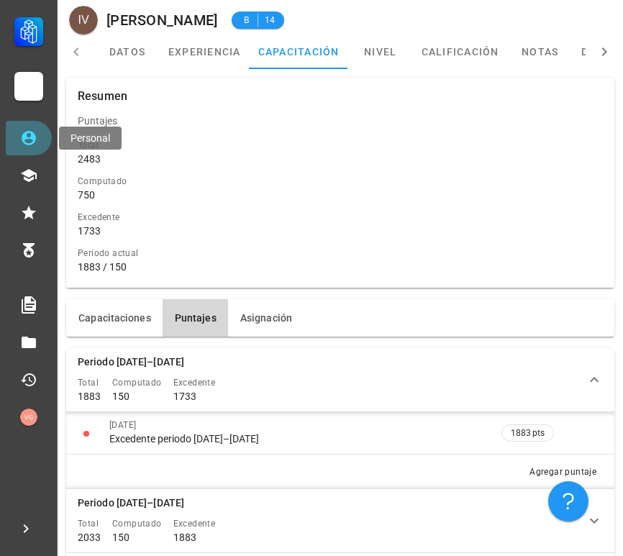
click at [48, 145] on link "Personal" at bounding box center [29, 138] width 46 height 35
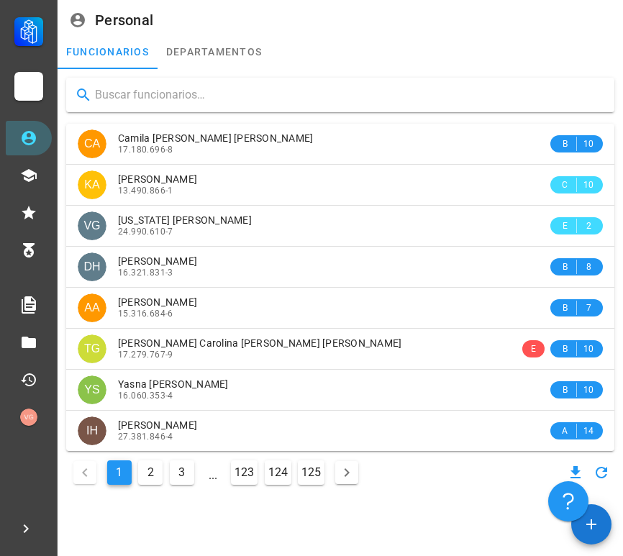
click at [157, 84] on input "text" at bounding box center [349, 95] width 508 height 23
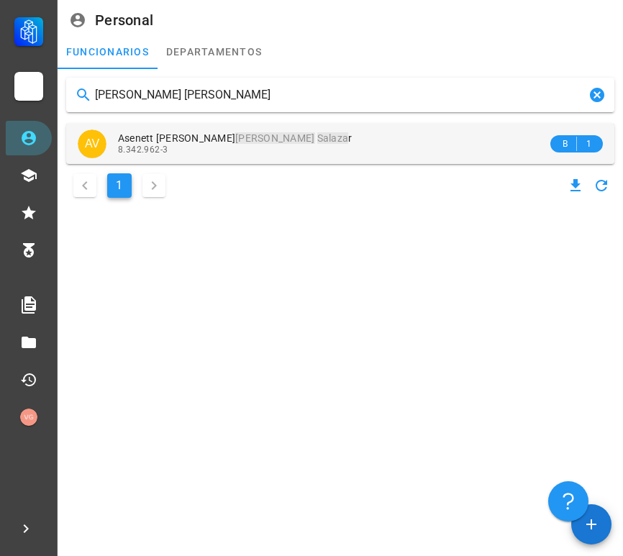
type input "[PERSON_NAME] [PERSON_NAME]"
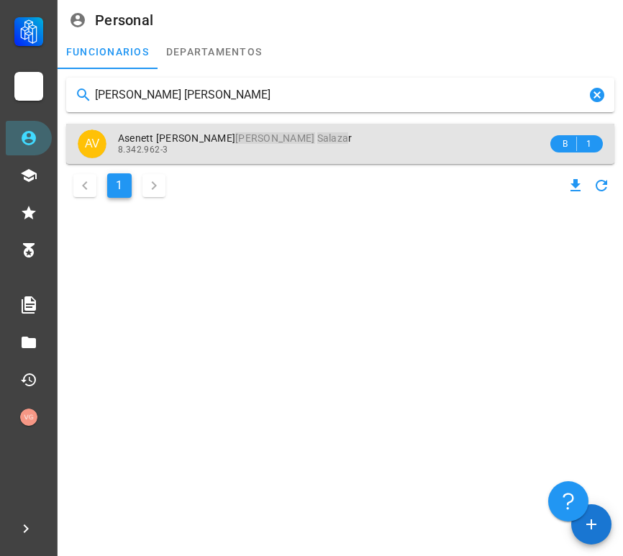
click at [235, 134] on mark "[PERSON_NAME]" at bounding box center [274, 138] width 79 height 12
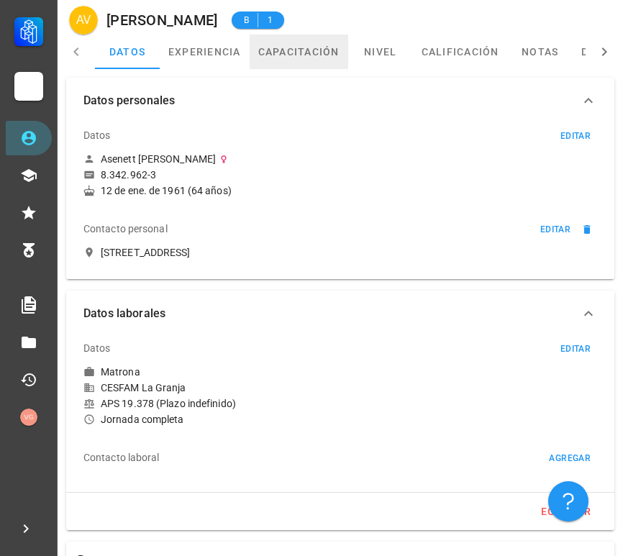
click at [305, 51] on link "capacitación" at bounding box center [299, 52] width 99 height 35
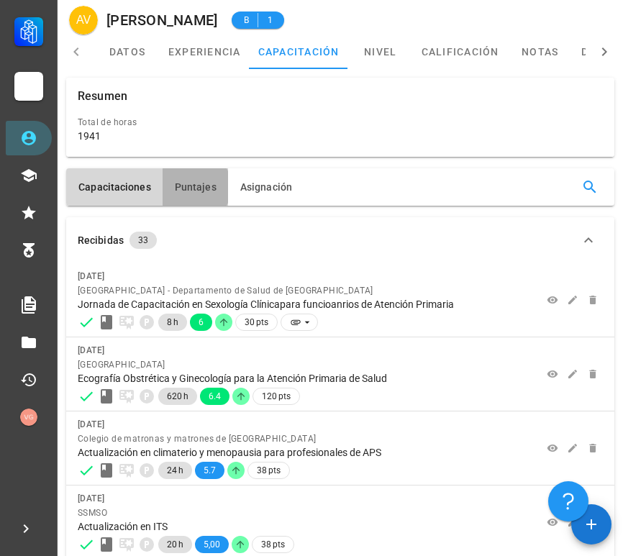
click at [191, 190] on span "Puntajes" at bounding box center [195, 187] width 42 height 12
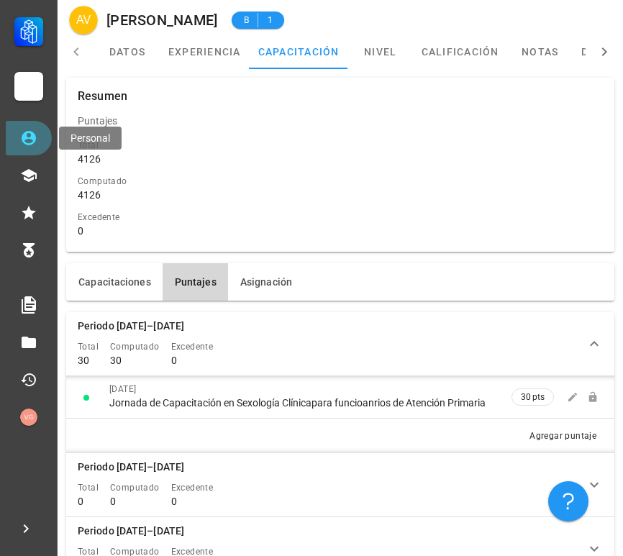
click at [35, 133] on icon at bounding box center [28, 138] width 17 height 17
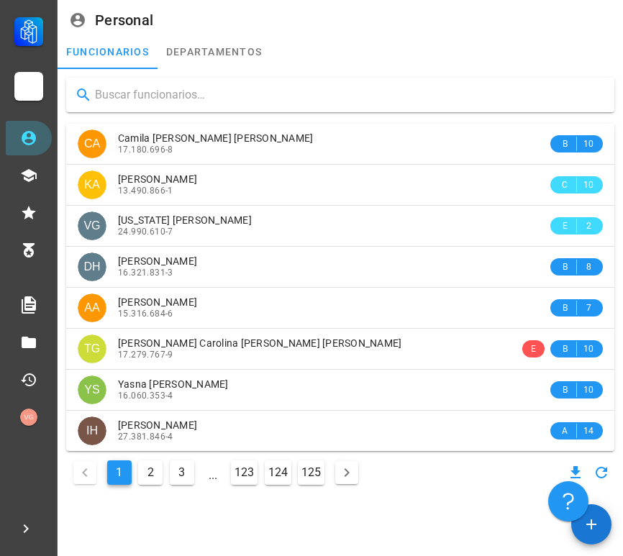
click at [193, 102] on input "text" at bounding box center [349, 95] width 508 height 23
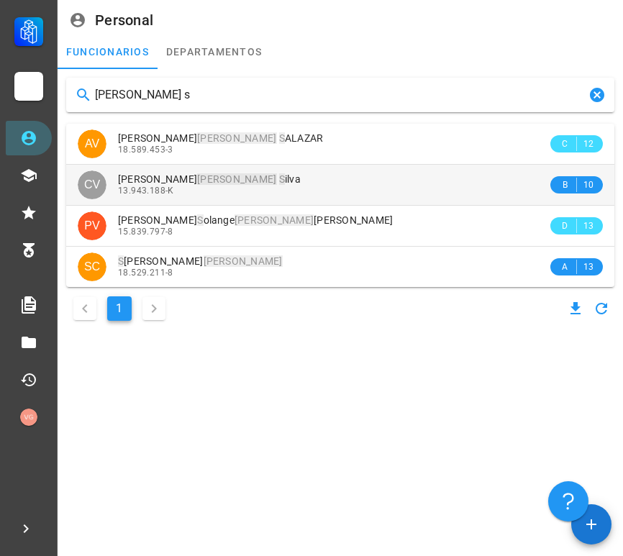
type input "[PERSON_NAME] s"
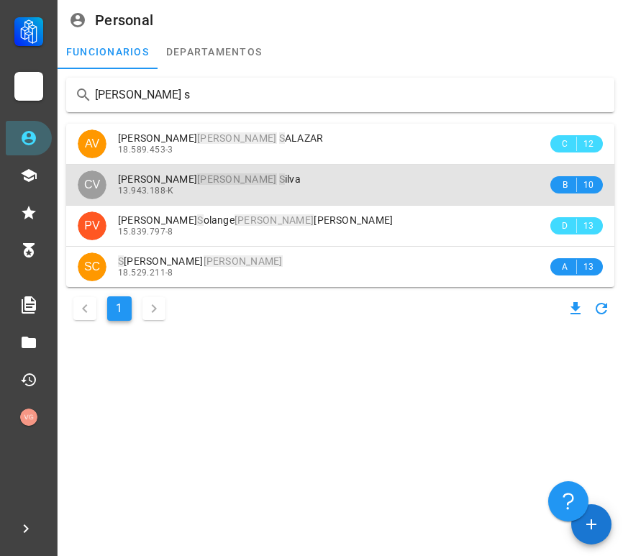
click at [298, 179] on div "[PERSON_NAME] S [PERSON_NAME]" at bounding box center [333, 179] width 430 height 12
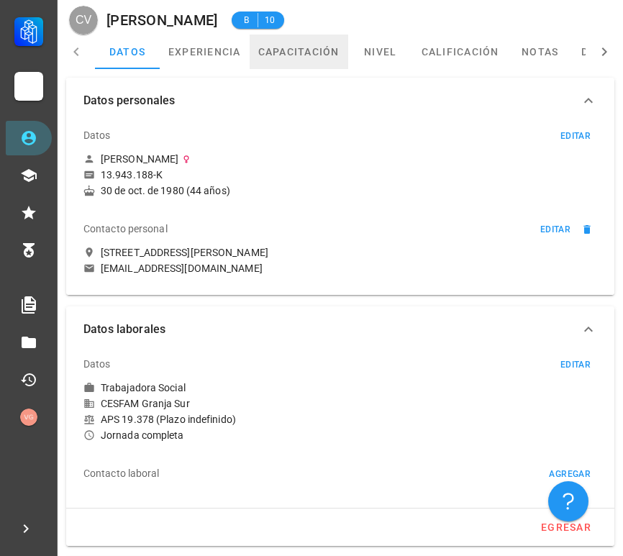
click at [305, 68] on link "capacitación" at bounding box center [299, 52] width 99 height 35
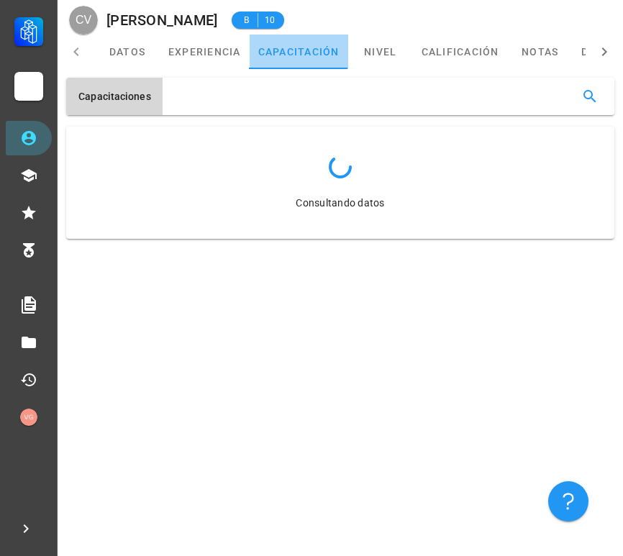
click at [305, 68] on link "capacitación" at bounding box center [299, 52] width 99 height 35
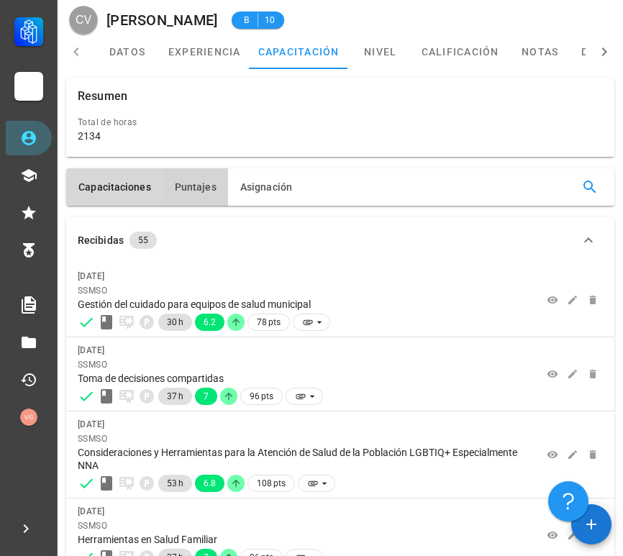
click at [180, 195] on button "Puntajes" at bounding box center [196, 186] width 66 height 37
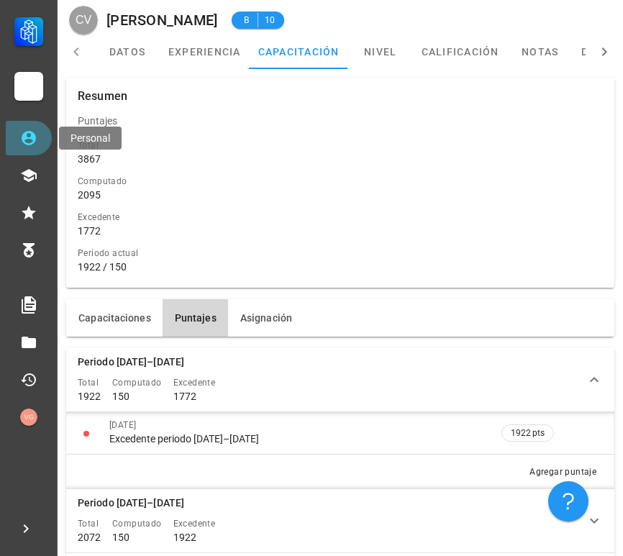
click at [39, 137] on link "Personal" at bounding box center [29, 138] width 46 height 35
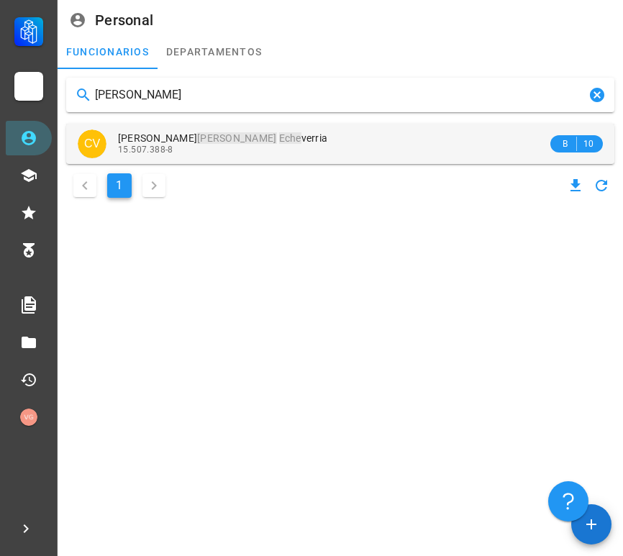
type input "[PERSON_NAME]"
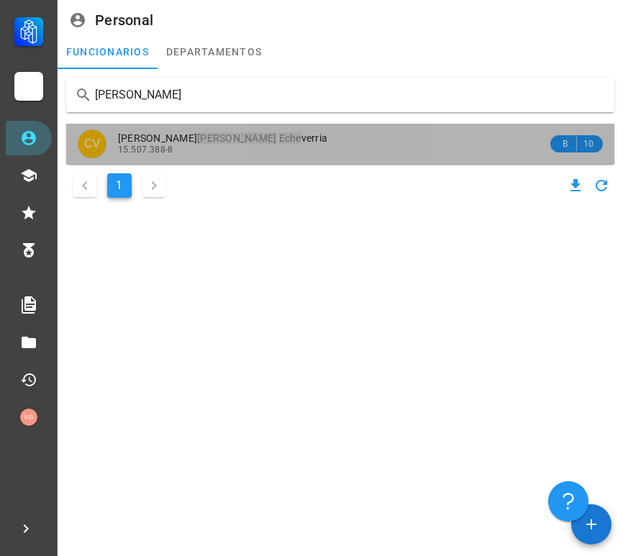
click at [206, 136] on span "[PERSON_NAME] [PERSON_NAME]" at bounding box center [222, 138] width 209 height 12
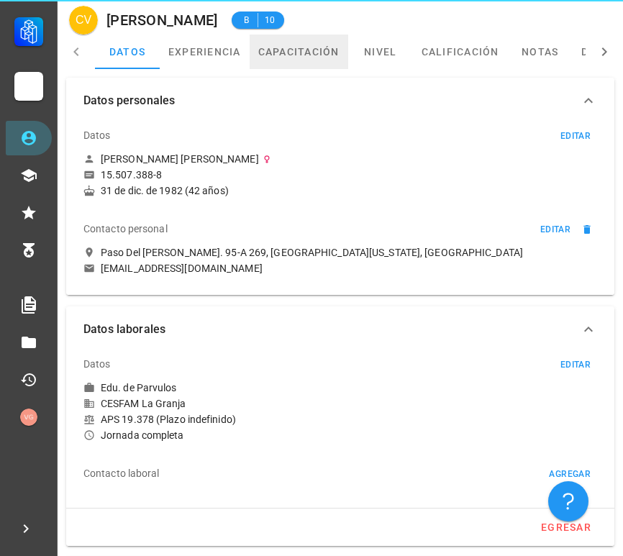
click at [317, 55] on link "capacitación" at bounding box center [299, 52] width 99 height 35
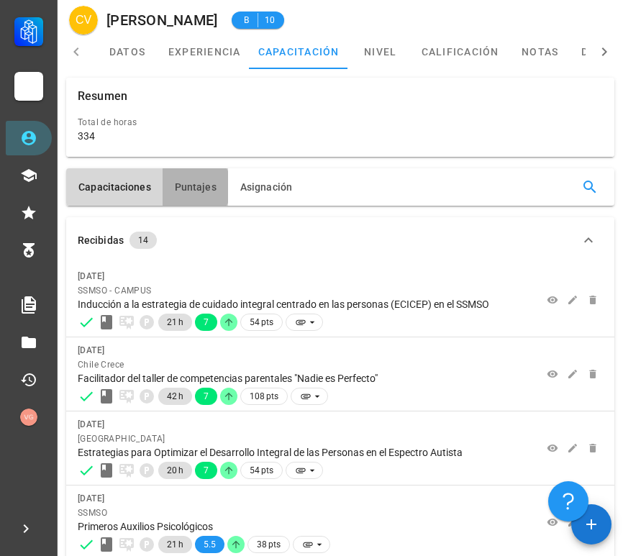
click at [183, 194] on button "Puntajes" at bounding box center [196, 186] width 66 height 37
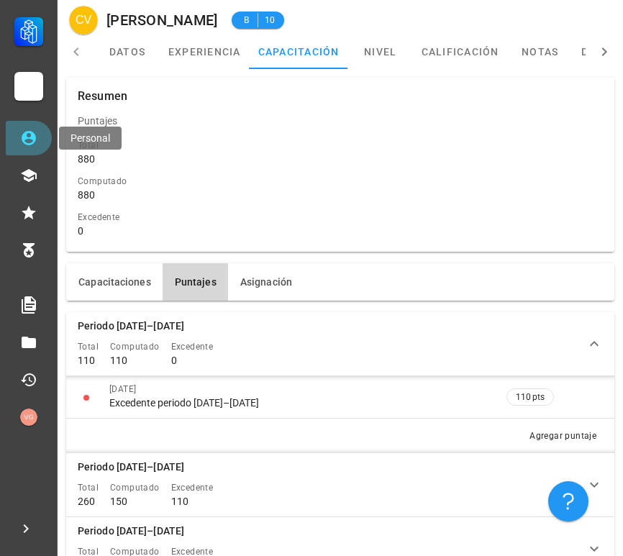
click at [27, 136] on icon at bounding box center [28, 138] width 17 height 17
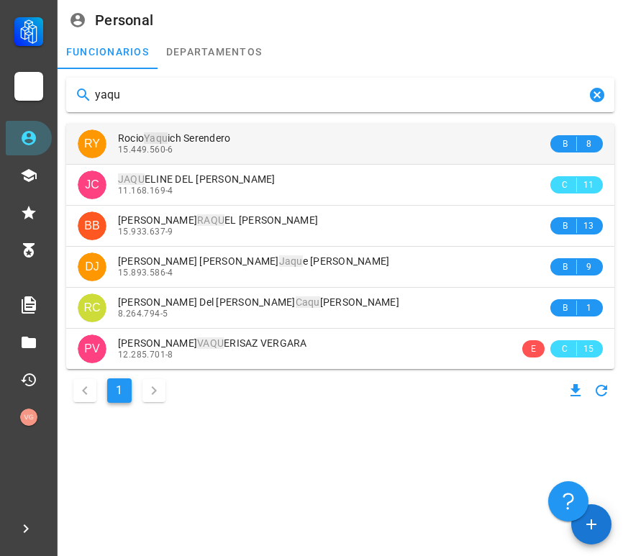
type input "yaqu"
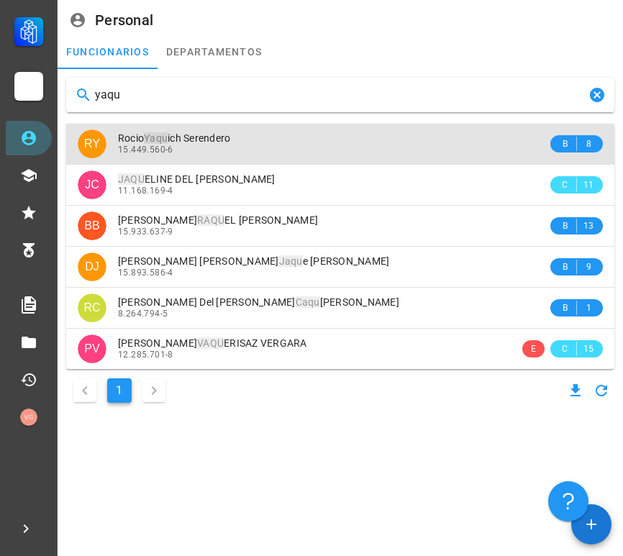
click at [268, 155] on div "[PERSON_NAME] Yaqu ich Serendero 15.449.560-6" at bounding box center [333, 144] width 430 height 40
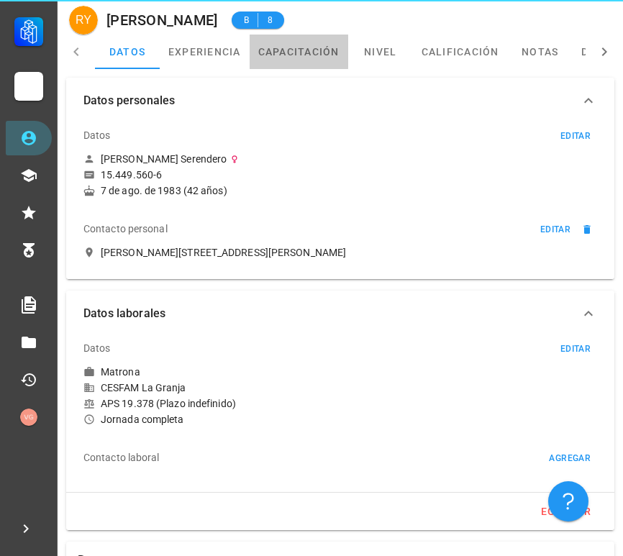
click at [305, 45] on link "capacitación" at bounding box center [299, 52] width 99 height 35
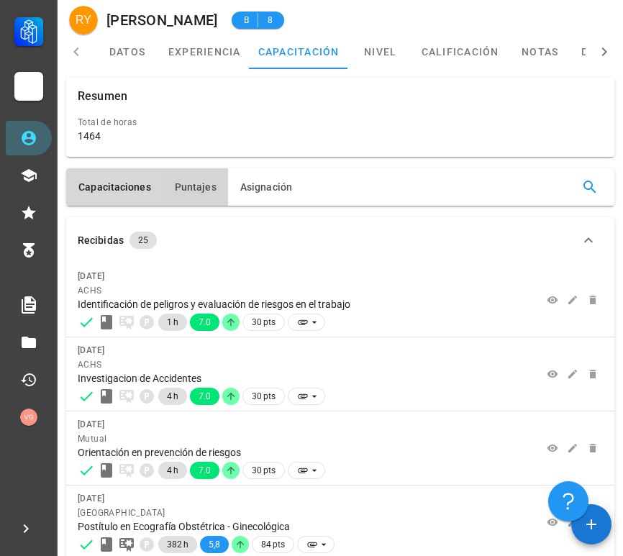
click at [207, 194] on button "Puntajes" at bounding box center [196, 186] width 66 height 37
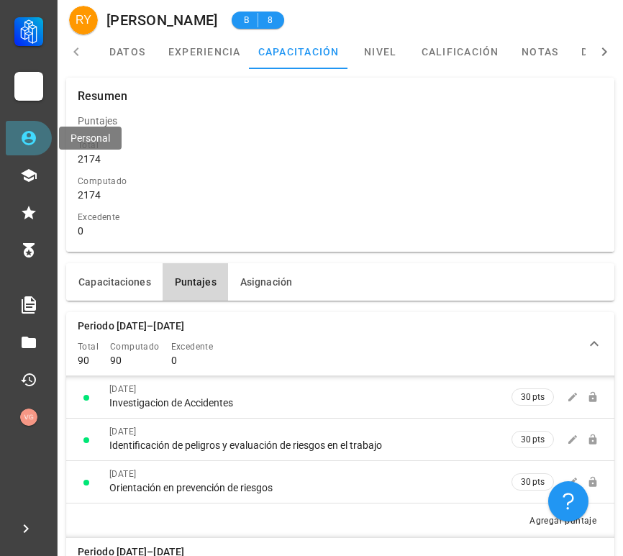
click at [35, 137] on icon at bounding box center [29, 138] width 14 height 14
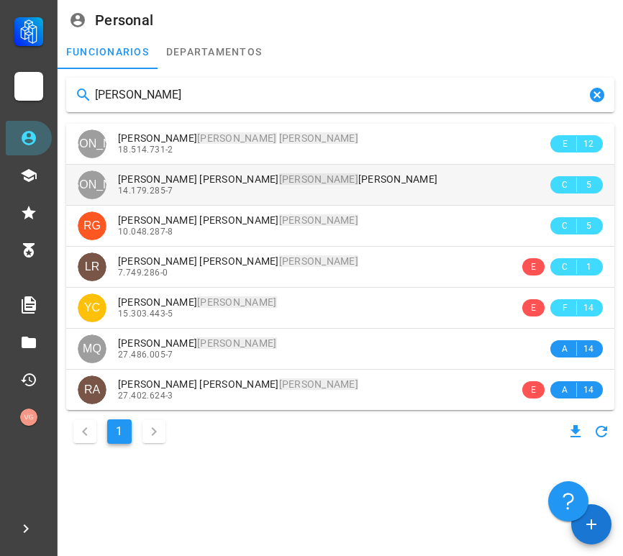
type input "[PERSON_NAME]"
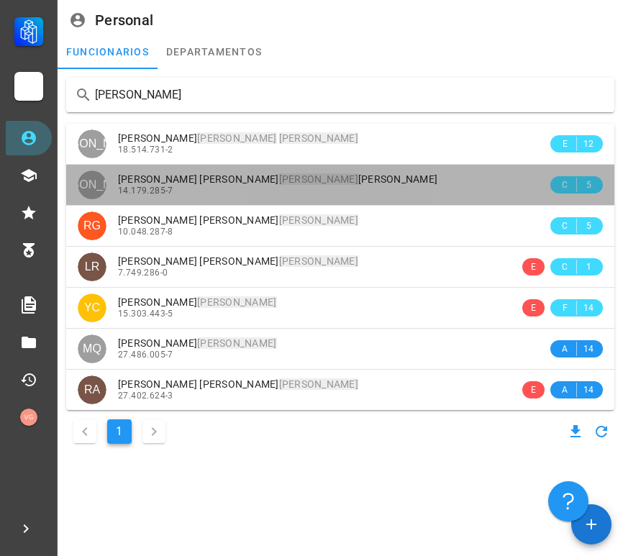
click at [276, 186] on div "14.179.285-7" at bounding box center [333, 191] width 430 height 10
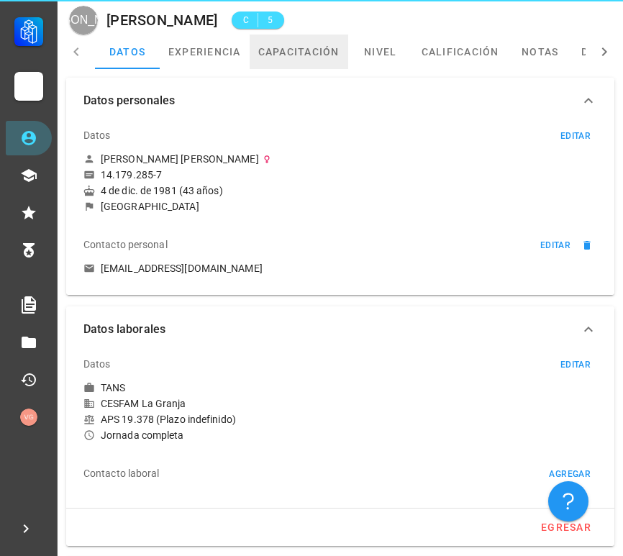
click at [307, 67] on link "capacitación" at bounding box center [299, 52] width 99 height 35
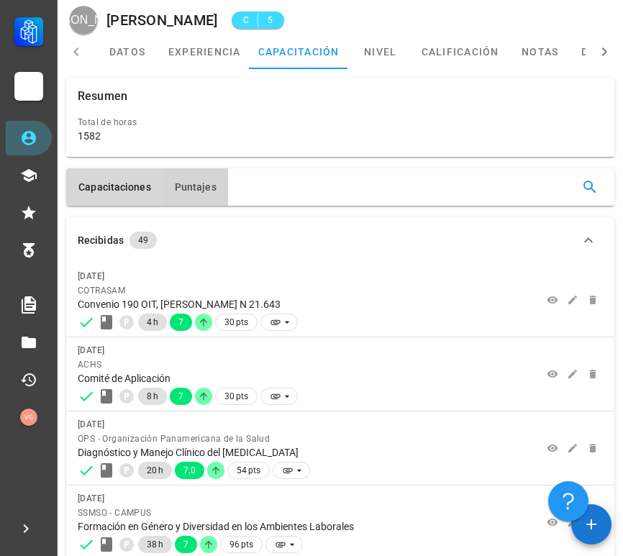
click at [184, 186] on span "Puntajes" at bounding box center [195, 187] width 42 height 12
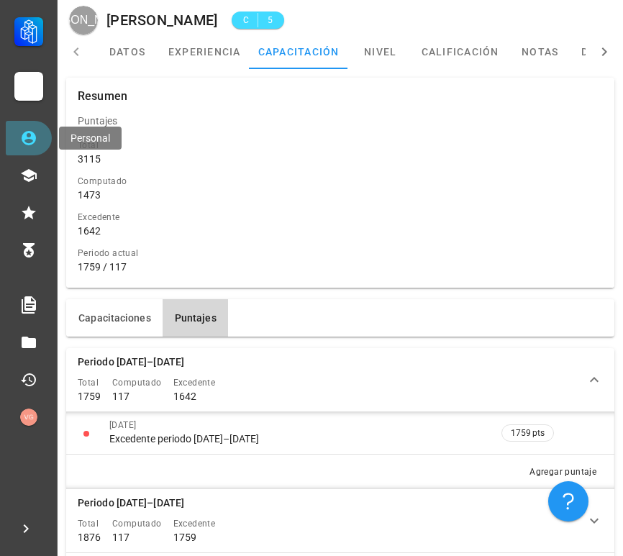
click at [33, 143] on icon at bounding box center [29, 138] width 14 height 14
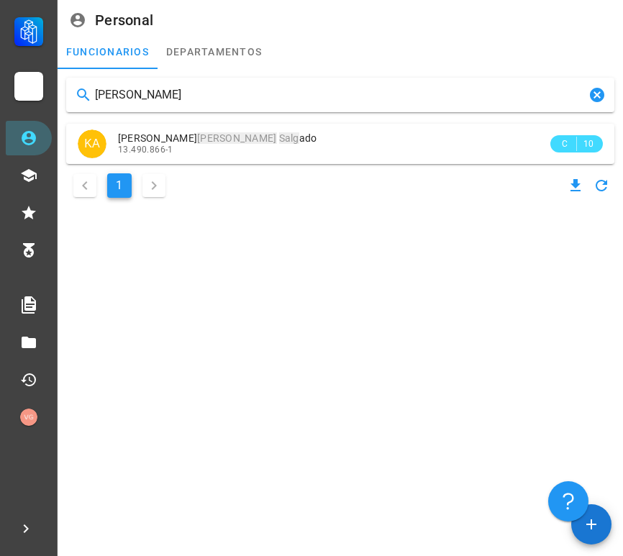
type input "[PERSON_NAME]"
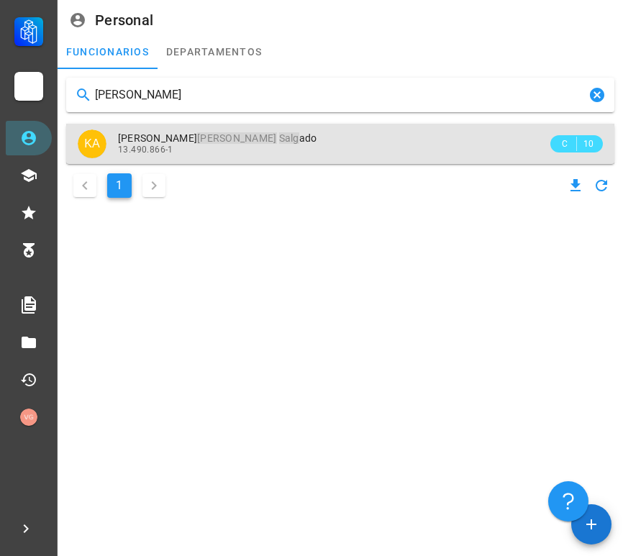
click at [324, 145] on div "13.490.866-1" at bounding box center [333, 150] width 430 height 10
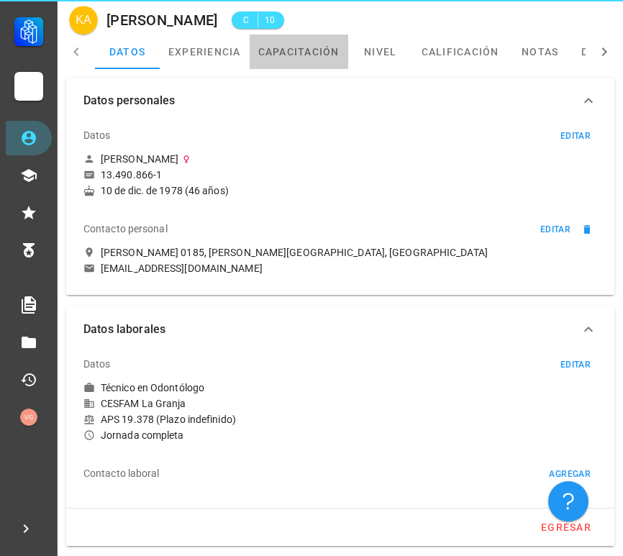
click at [323, 40] on link "capacitación" at bounding box center [299, 52] width 99 height 35
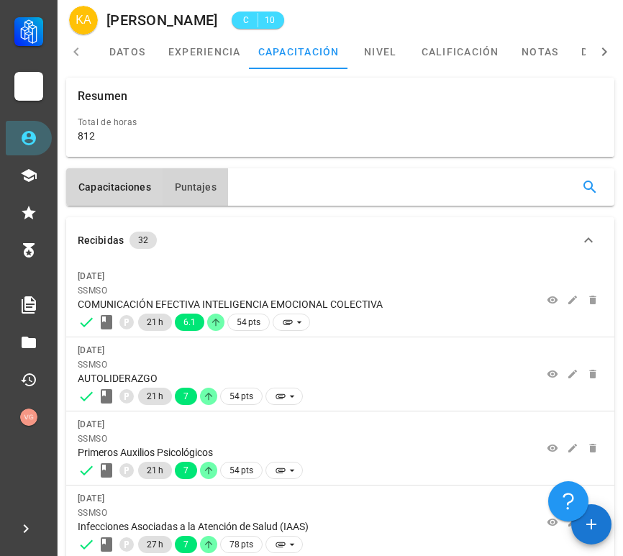
click at [182, 186] on span "Puntajes" at bounding box center [195, 187] width 42 height 12
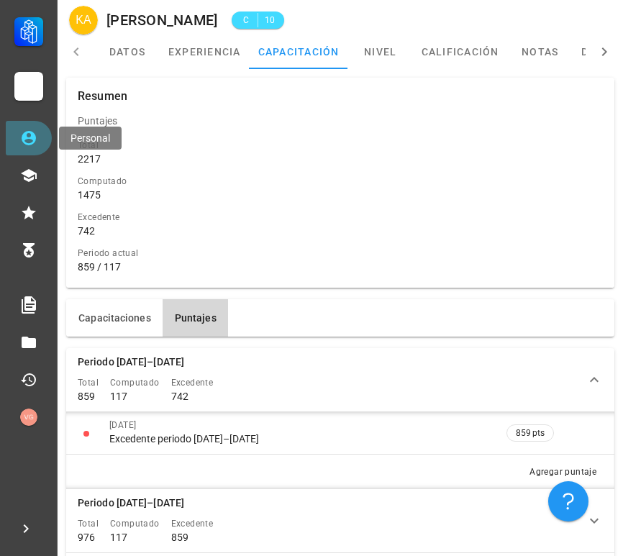
drag, startPoint x: 35, startPoint y: 146, endPoint x: 115, endPoint y: 155, distance: 80.4
click at [35, 146] on icon at bounding box center [28, 138] width 17 height 17
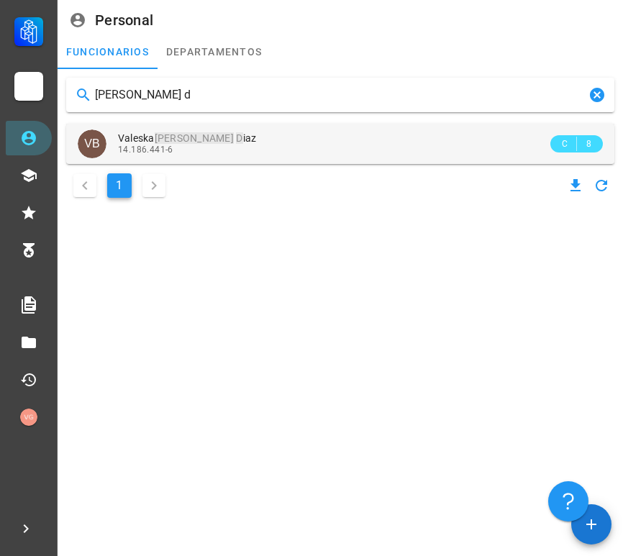
type input "[PERSON_NAME] d"
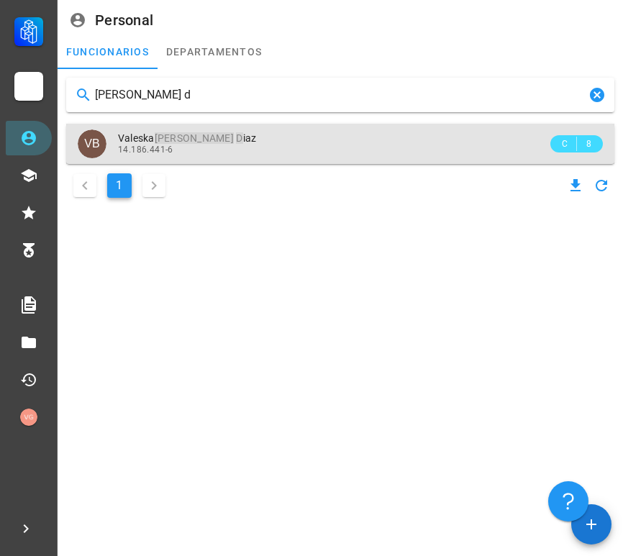
click at [267, 126] on div "[PERSON_NAME] D iaz 14.186.441-6" at bounding box center [333, 144] width 430 height 40
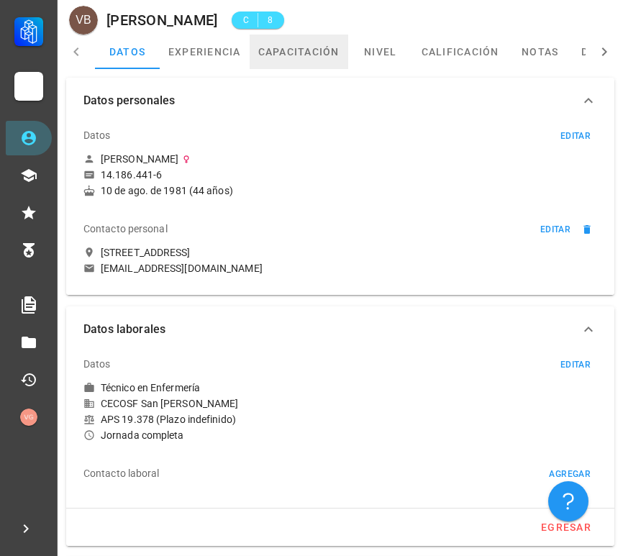
click at [299, 53] on link "capacitación" at bounding box center [299, 52] width 99 height 35
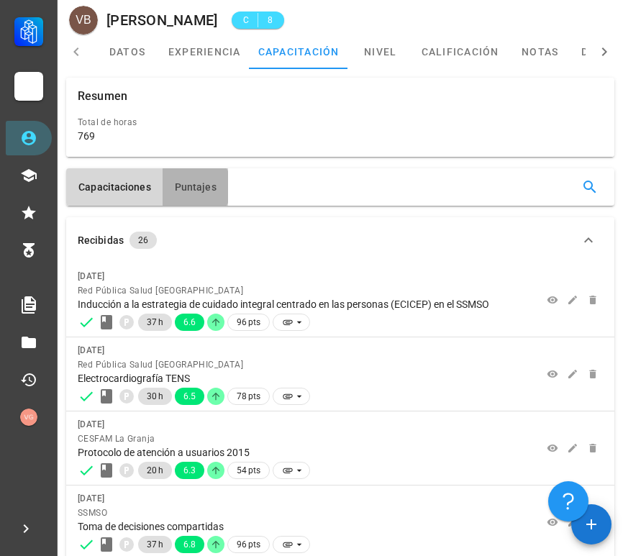
click at [212, 190] on span "Puntajes" at bounding box center [195, 187] width 42 height 12
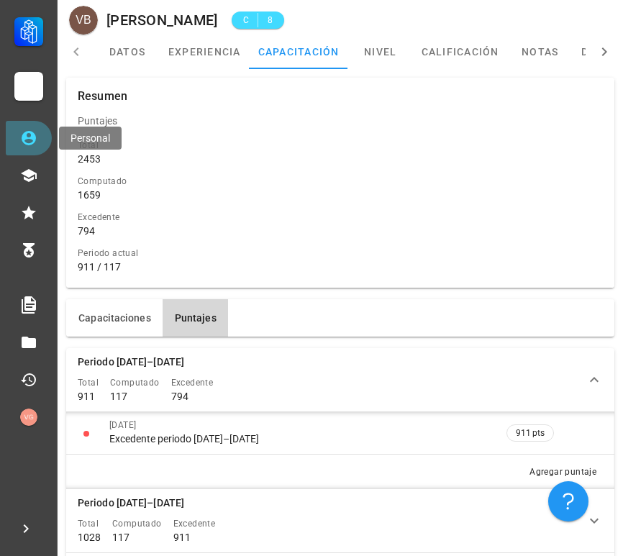
click at [31, 145] on icon at bounding box center [28, 138] width 17 height 17
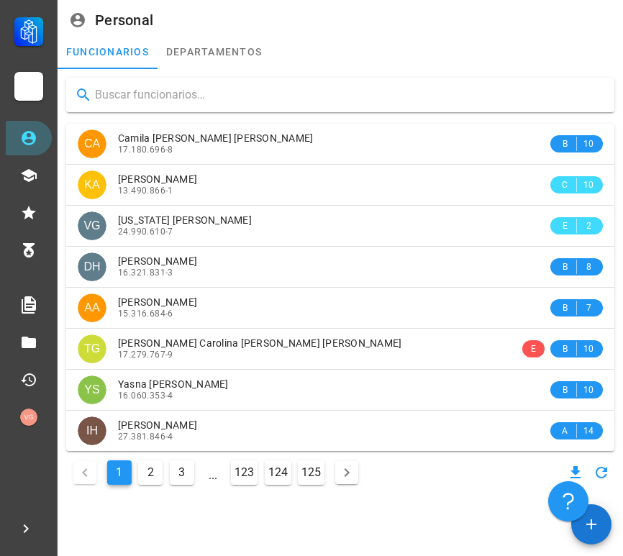
click at [273, 91] on input "text" at bounding box center [349, 95] width 508 height 23
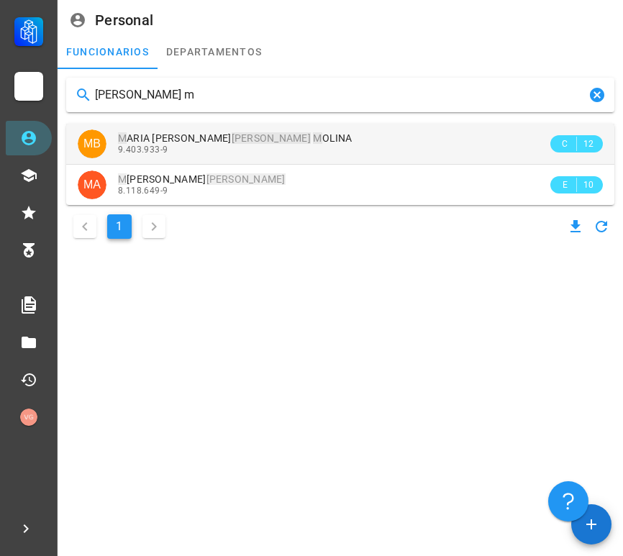
type input "[PERSON_NAME] m"
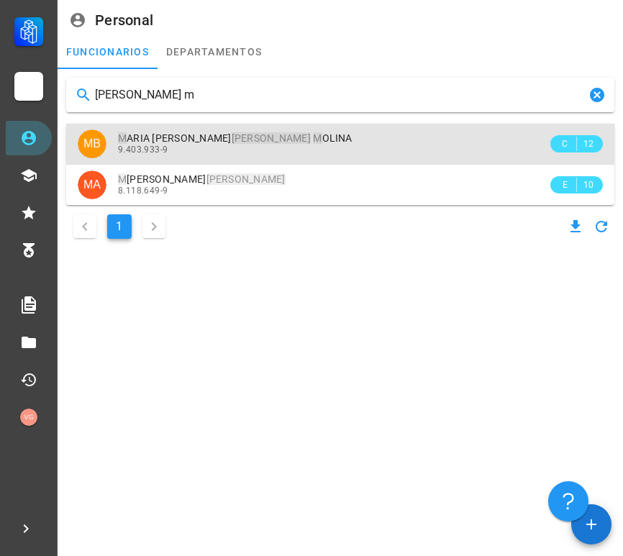
click at [262, 129] on div "M ARIA [PERSON_NAME] M OLINA 9.403.933-9" at bounding box center [333, 144] width 430 height 40
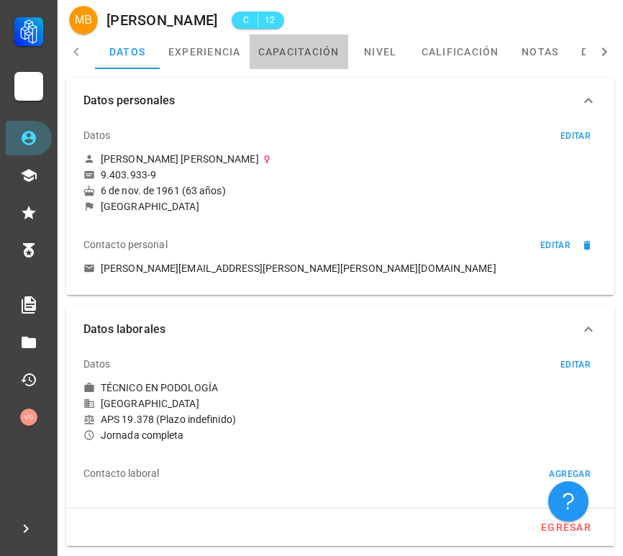
click at [280, 51] on link "capacitación" at bounding box center [299, 52] width 99 height 35
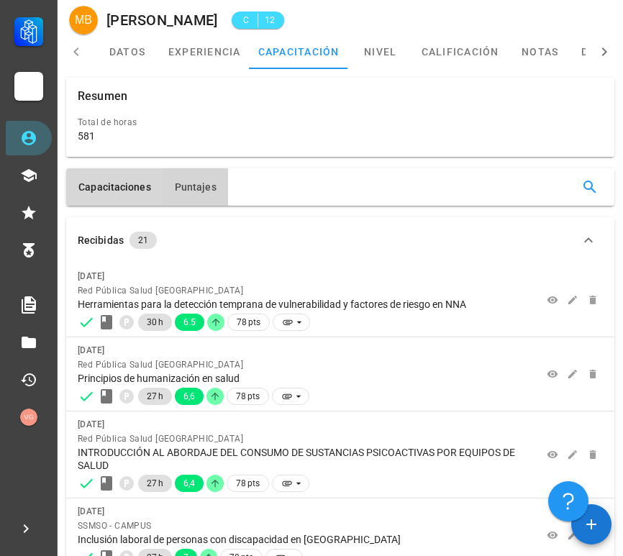
click at [190, 187] on span "Puntajes" at bounding box center [195, 187] width 42 height 12
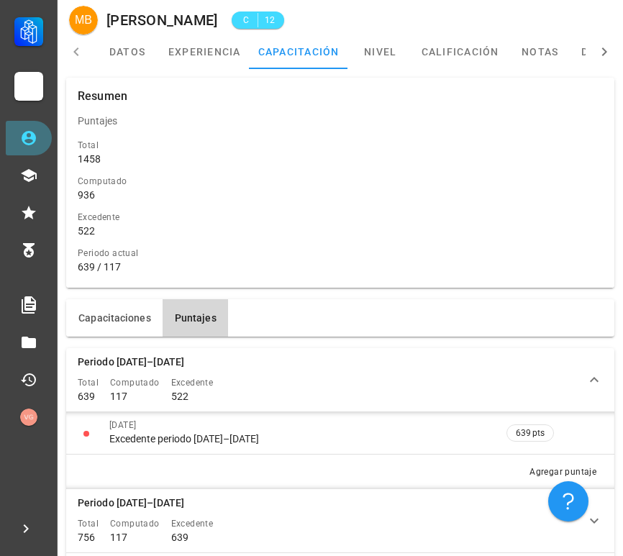
click at [31, 148] on link "Personal" at bounding box center [29, 138] width 46 height 35
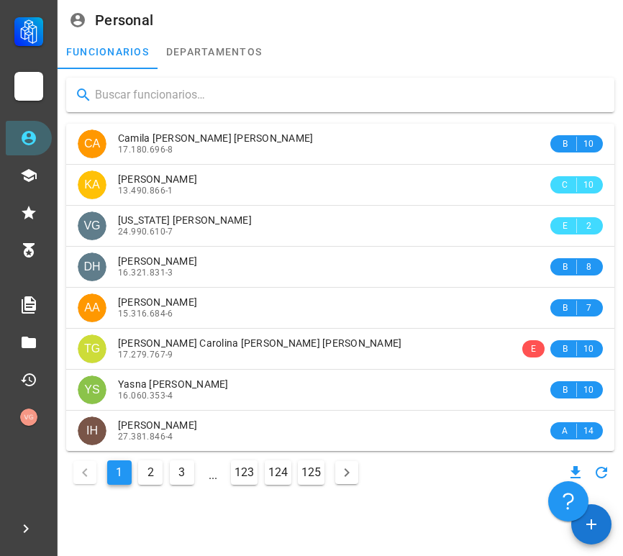
click at [305, 91] on input "text" at bounding box center [349, 95] width 508 height 23
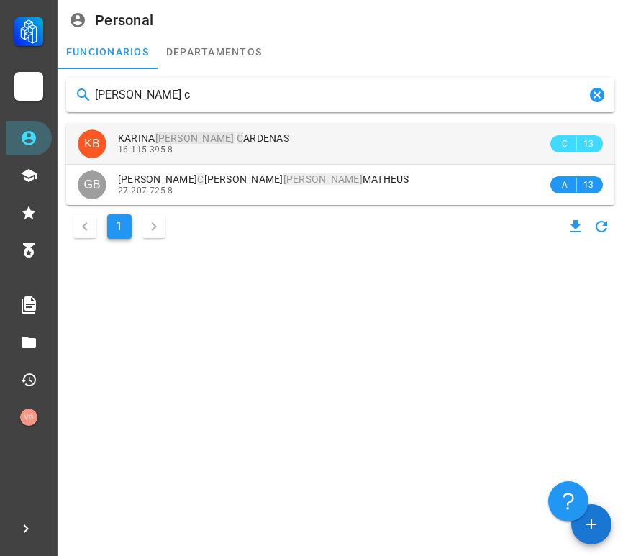
type input "[PERSON_NAME] c"
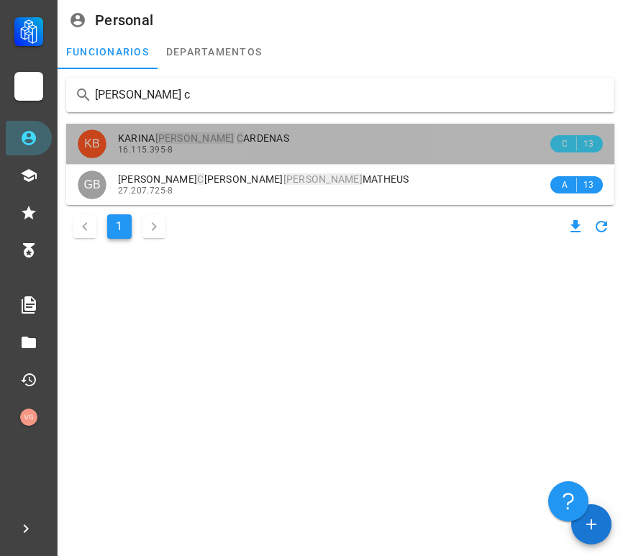
click at [253, 147] on div "16.115.395-8" at bounding box center [333, 150] width 430 height 10
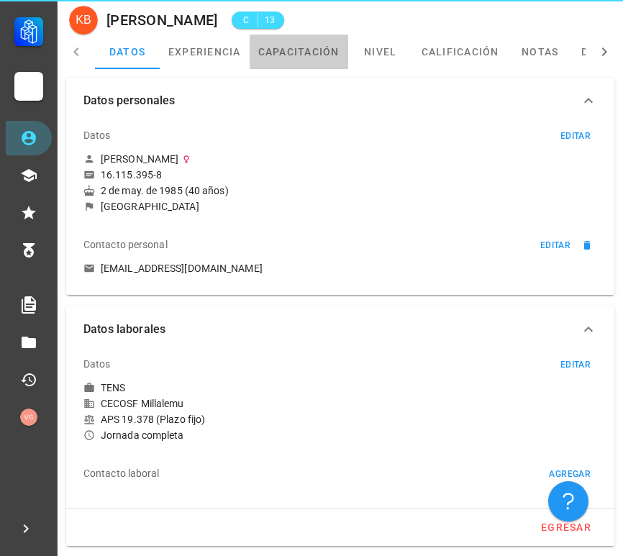
click at [296, 49] on link "capacitación" at bounding box center [299, 52] width 99 height 35
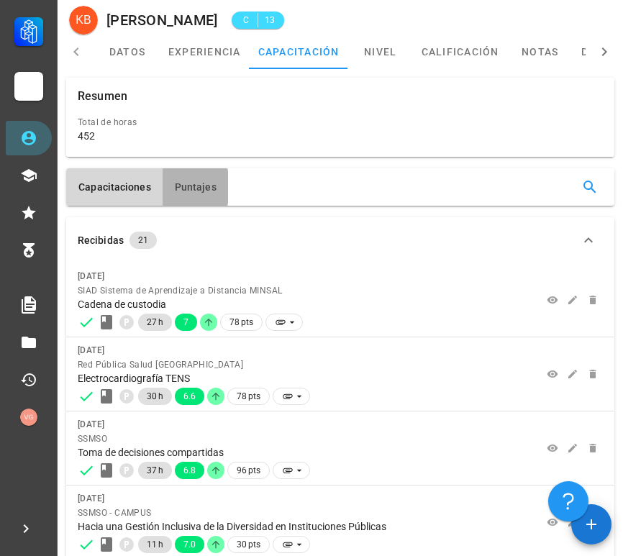
click at [189, 179] on button "Puntajes" at bounding box center [196, 186] width 66 height 37
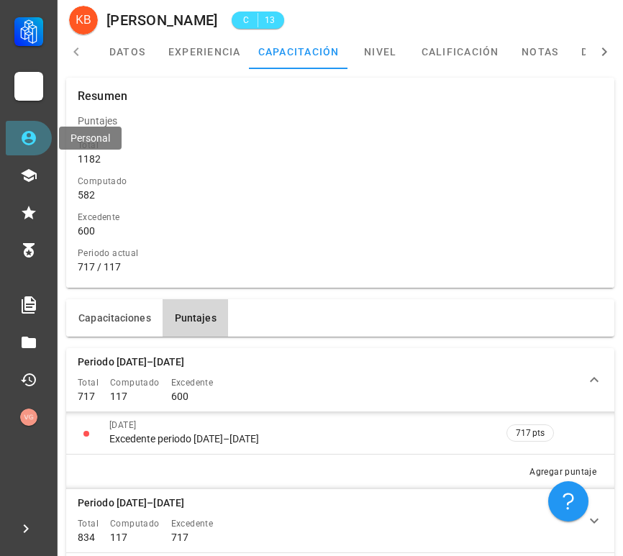
click at [36, 143] on icon at bounding box center [28, 138] width 17 height 17
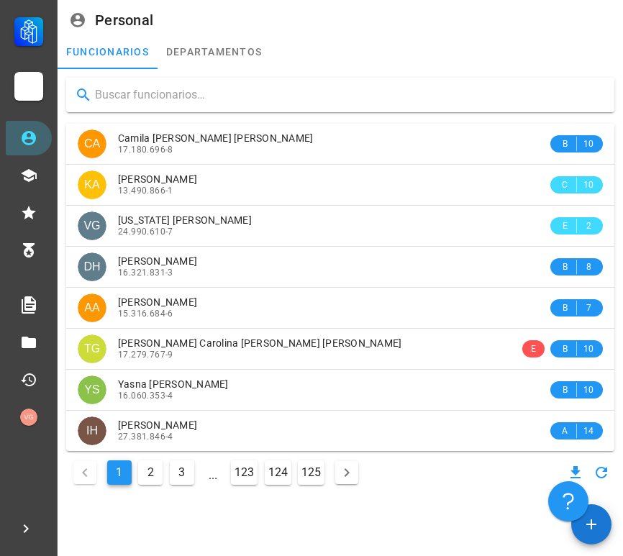
click at [282, 84] on input "text" at bounding box center [349, 95] width 508 height 23
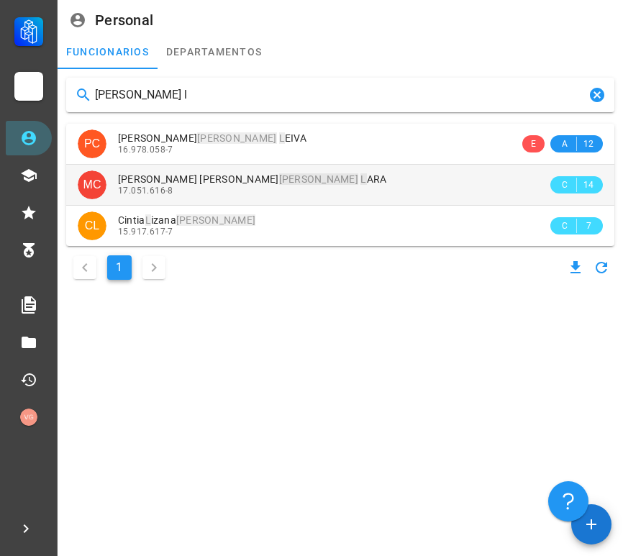
type input "[PERSON_NAME] l"
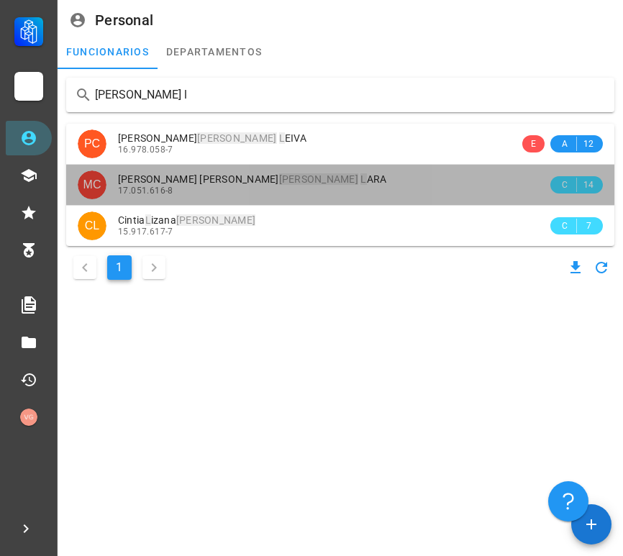
click at [289, 182] on span "[PERSON_NAME] L ARA" at bounding box center [252, 179] width 269 height 12
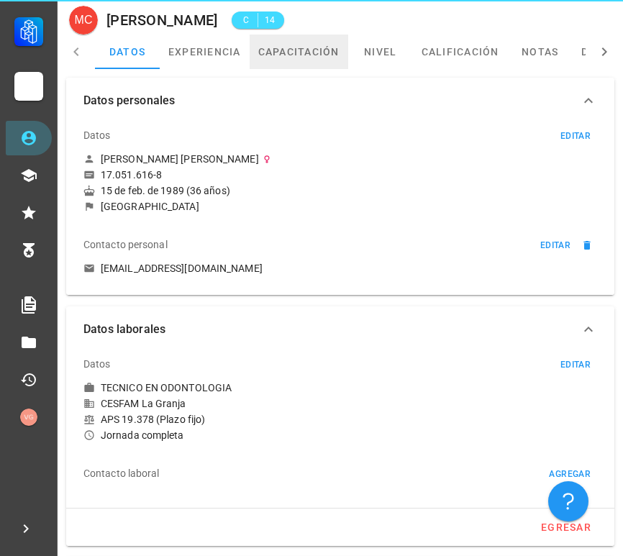
click at [299, 60] on link "capacitación" at bounding box center [299, 52] width 99 height 35
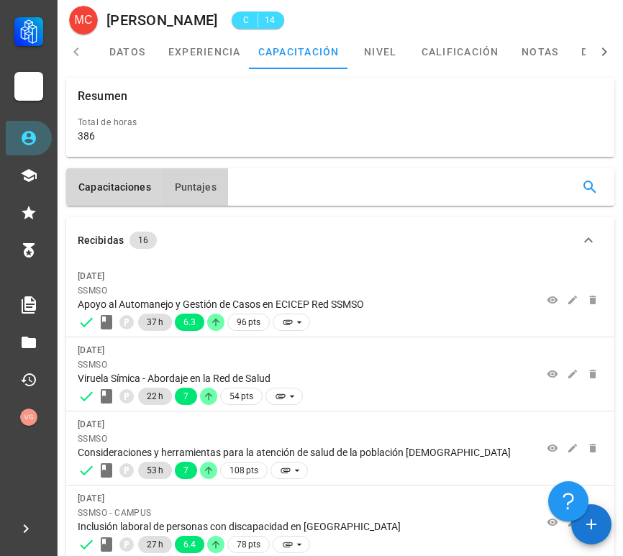
click at [199, 181] on span "Puntajes" at bounding box center [195, 187] width 42 height 12
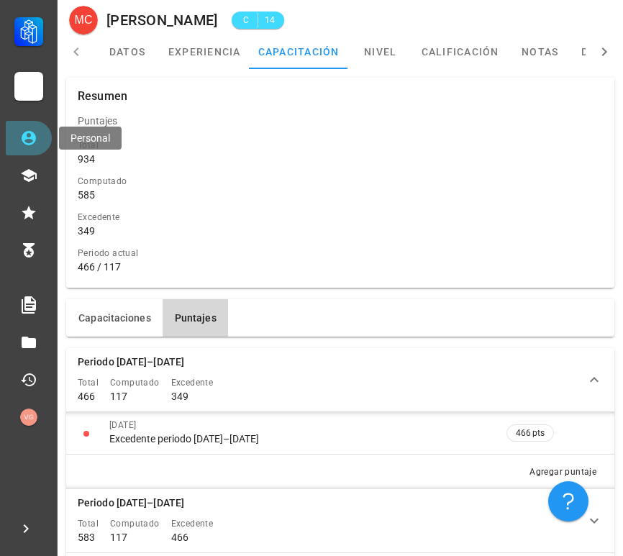
click at [30, 140] on icon at bounding box center [28, 138] width 17 height 17
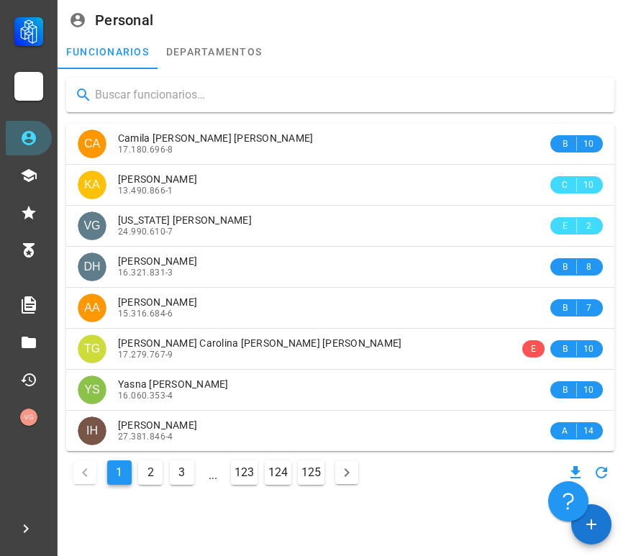
click at [315, 85] on input "text" at bounding box center [349, 95] width 508 height 23
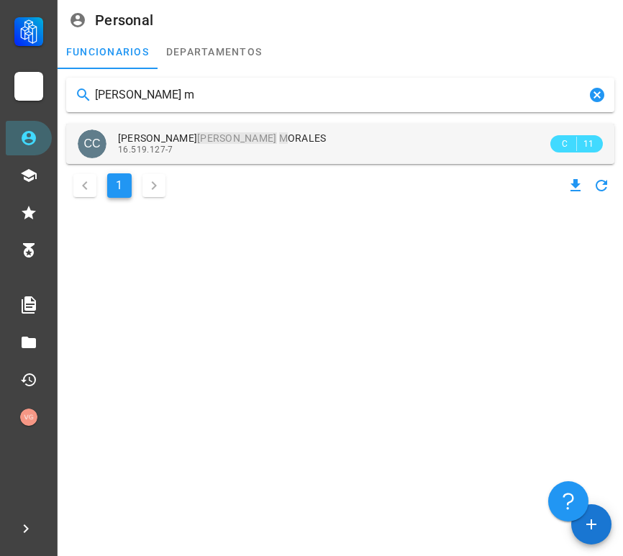
type input "[PERSON_NAME] m"
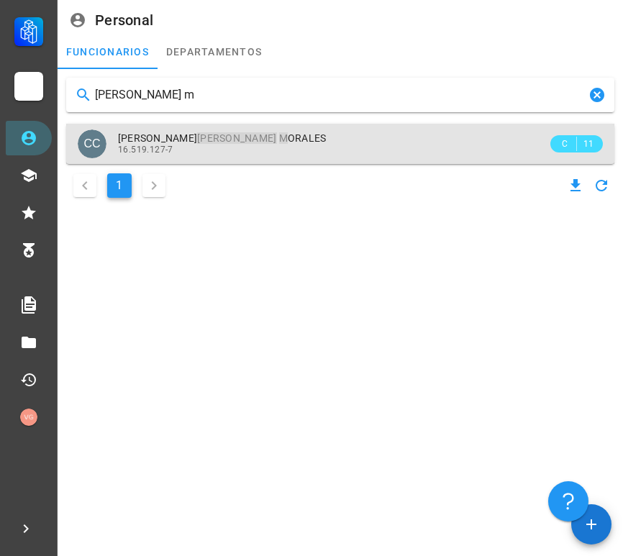
click at [348, 149] on div "16.519.127-7" at bounding box center [333, 150] width 430 height 10
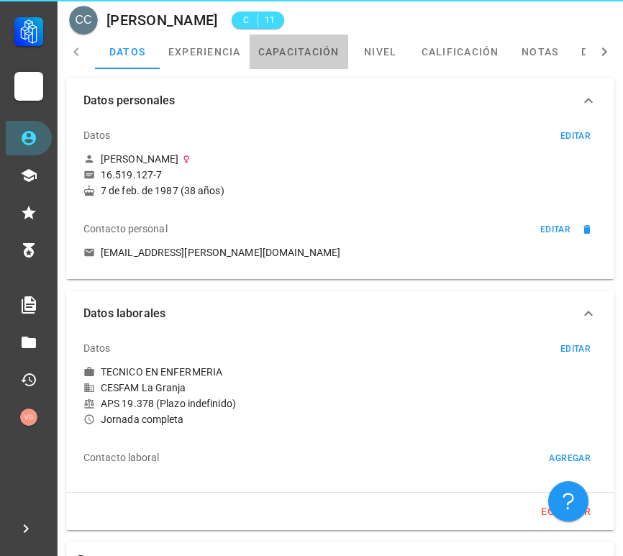
click at [324, 68] on link "capacitación" at bounding box center [299, 52] width 99 height 35
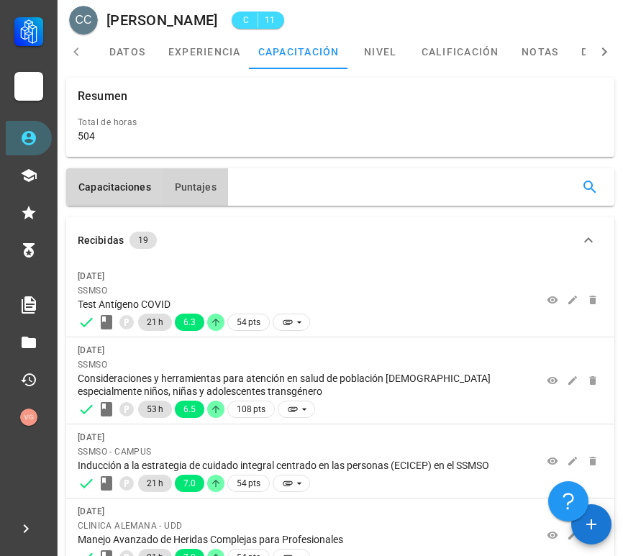
click at [212, 190] on span "Puntajes" at bounding box center [195, 187] width 42 height 12
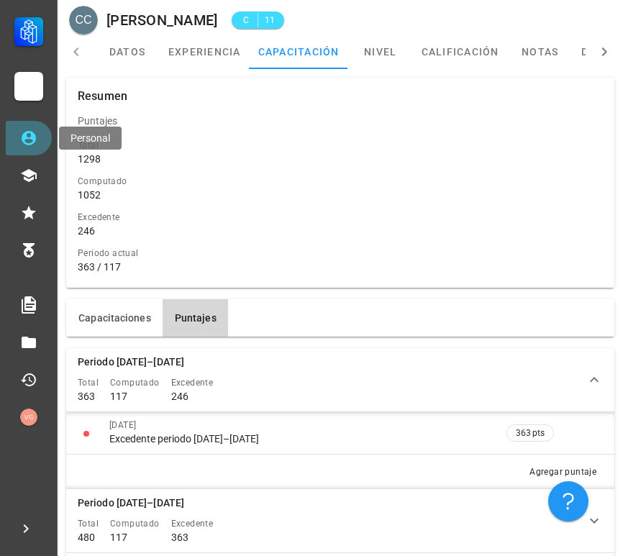
click at [38, 132] on link "Personal" at bounding box center [29, 138] width 46 height 35
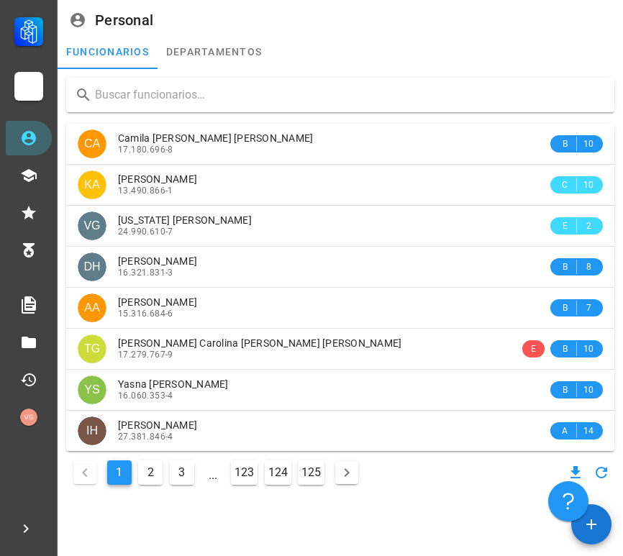
drag, startPoint x: 109, startPoint y: 99, endPoint x: 135, endPoint y: 103, distance: 27.0
click at [109, 99] on input "text" at bounding box center [349, 95] width 508 height 23
paste input "[PERSON_NAME]"
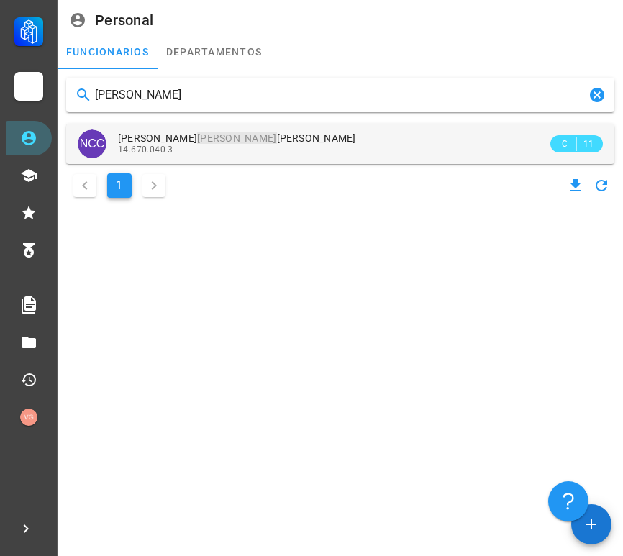
type input "[PERSON_NAME]"
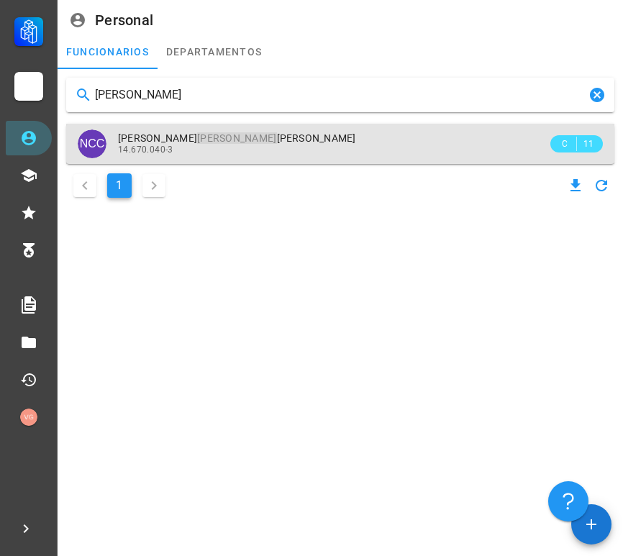
click at [257, 149] on div "14.670.040-3" at bounding box center [333, 150] width 430 height 10
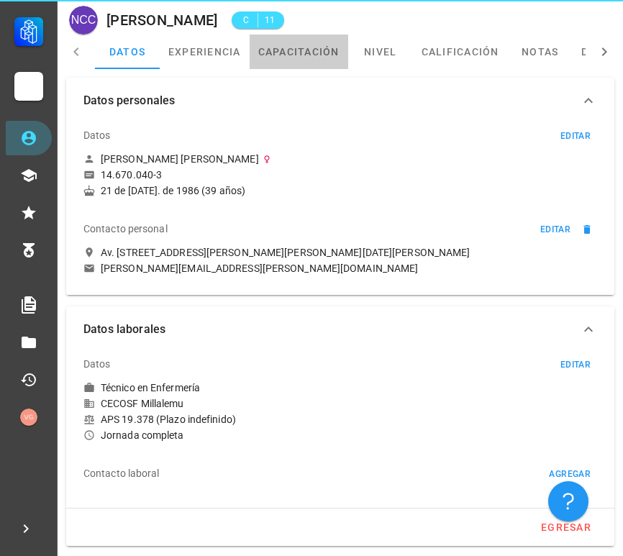
click at [286, 66] on link "capacitación" at bounding box center [299, 52] width 99 height 35
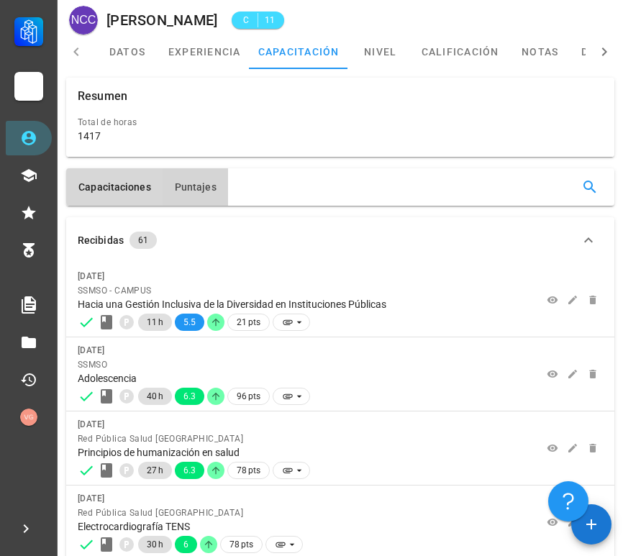
click at [199, 182] on span "Puntajes" at bounding box center [195, 187] width 42 height 12
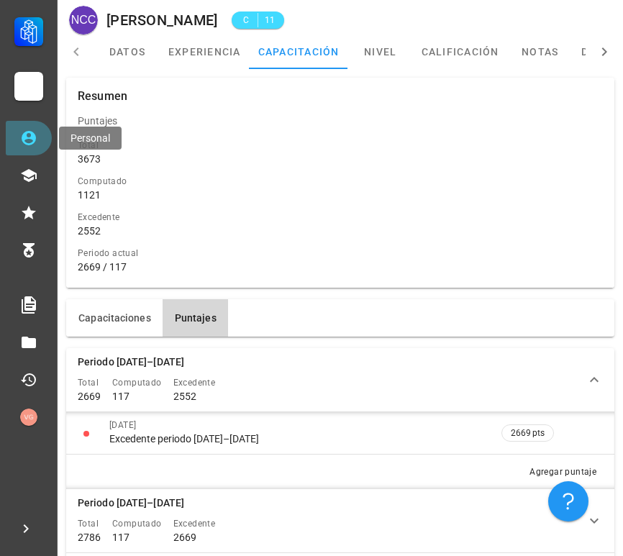
drag, startPoint x: 39, startPoint y: 129, endPoint x: 55, endPoint y: 128, distance: 16.6
click at [39, 129] on link "Personal" at bounding box center [29, 138] width 46 height 35
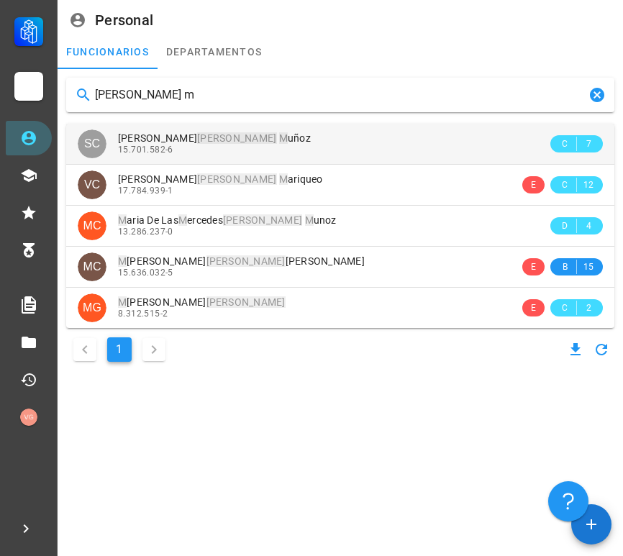
type input "[PERSON_NAME] m"
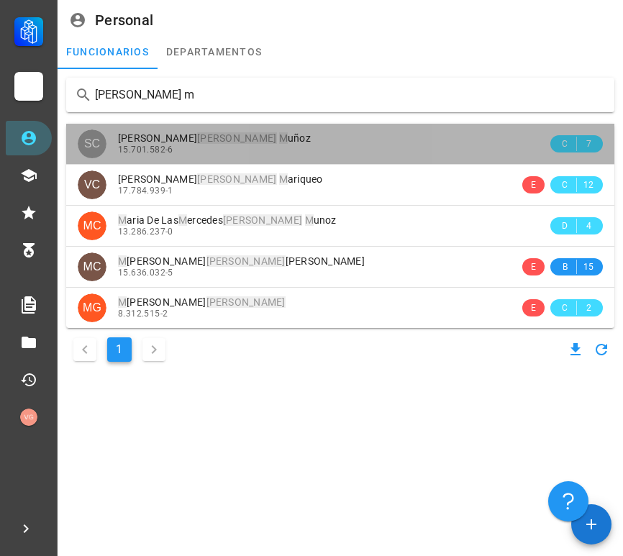
click at [273, 155] on div "[PERSON_NAME] M uñoz 15.701.582-6" at bounding box center [333, 144] width 430 height 40
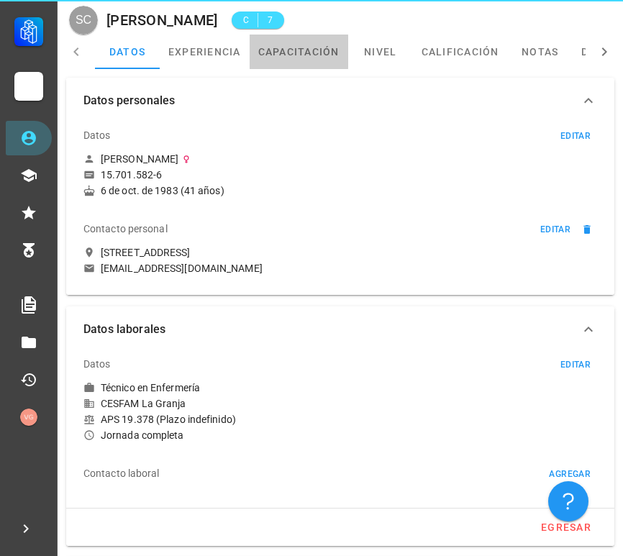
click at [294, 56] on link "capacitación" at bounding box center [299, 52] width 99 height 35
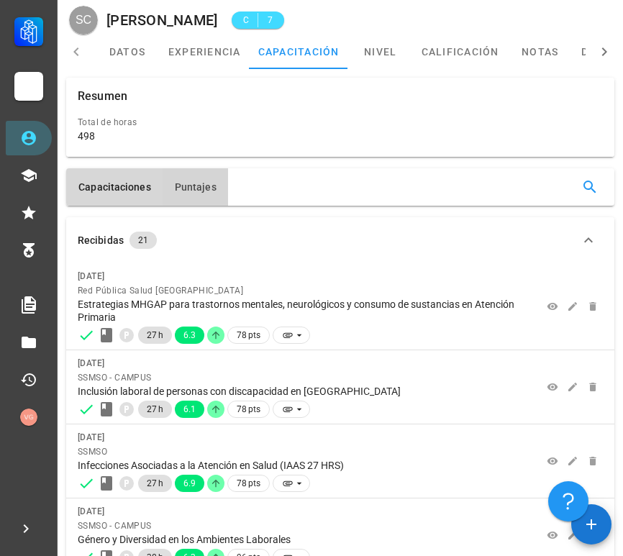
click at [194, 184] on span "Puntajes" at bounding box center [195, 187] width 42 height 12
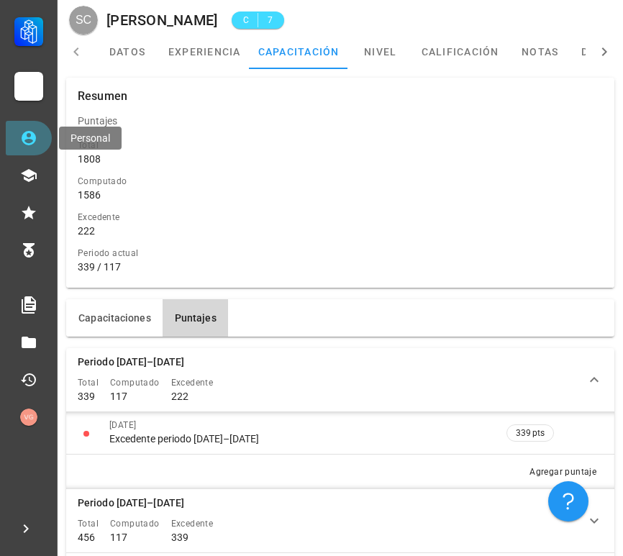
click at [35, 135] on icon at bounding box center [29, 138] width 14 height 14
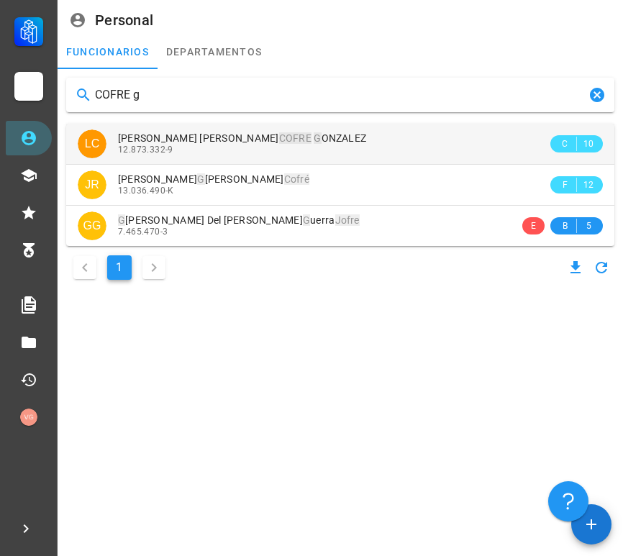
type input "COFRE g"
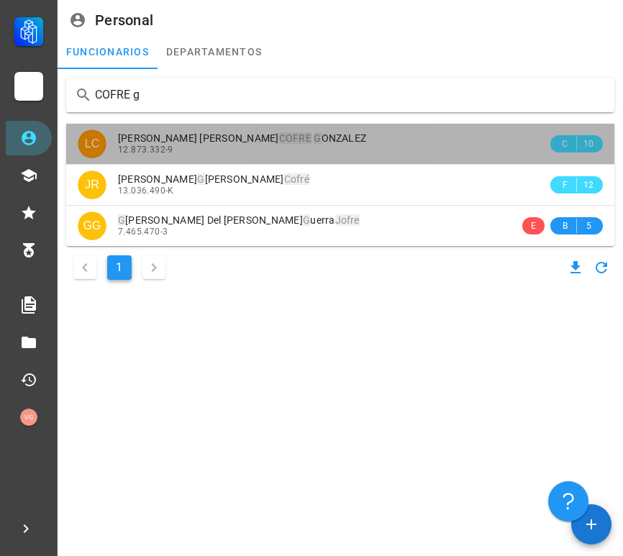
click at [270, 138] on span "[PERSON_NAME] G [PERSON_NAME]" at bounding box center [242, 138] width 248 height 12
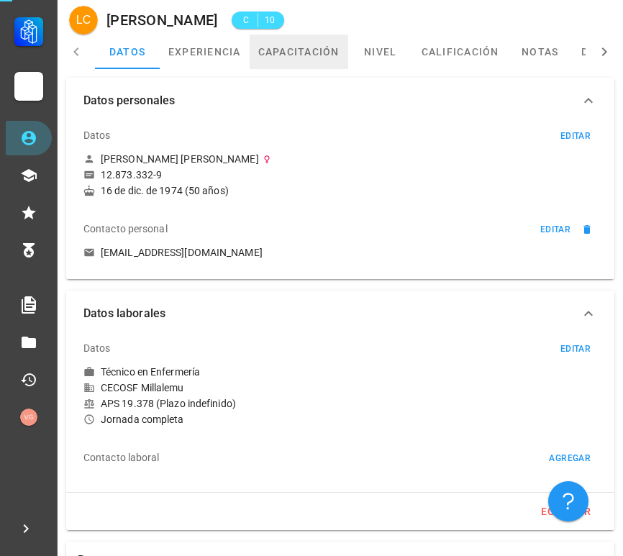
click at [307, 58] on link "capacitación" at bounding box center [299, 52] width 99 height 35
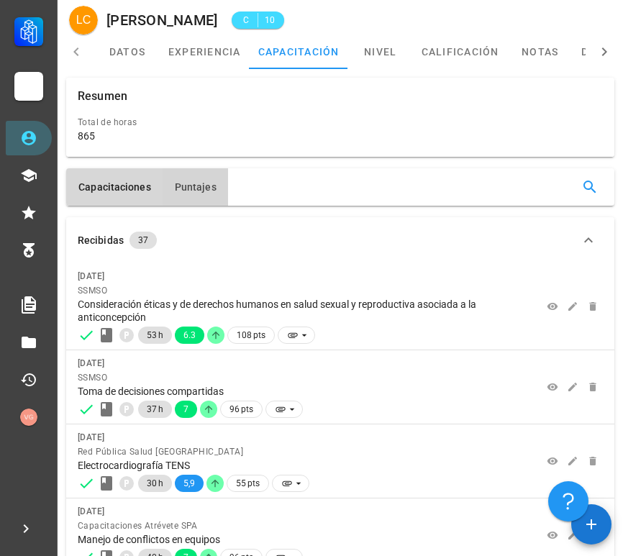
click at [199, 181] on span "Puntajes" at bounding box center [195, 187] width 42 height 12
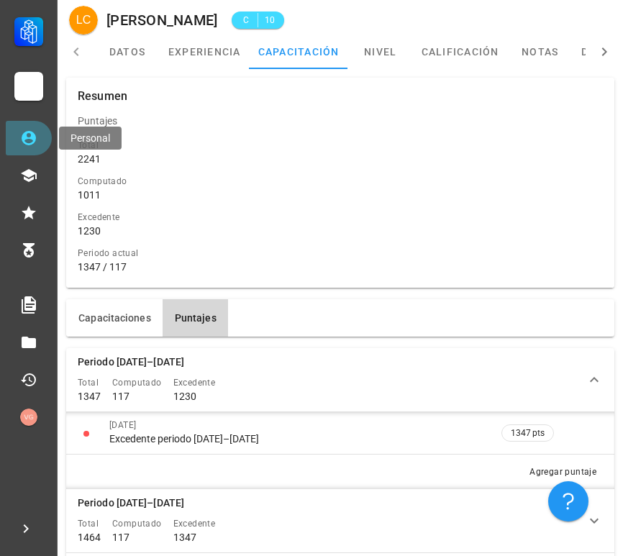
click at [34, 137] on icon at bounding box center [29, 138] width 14 height 14
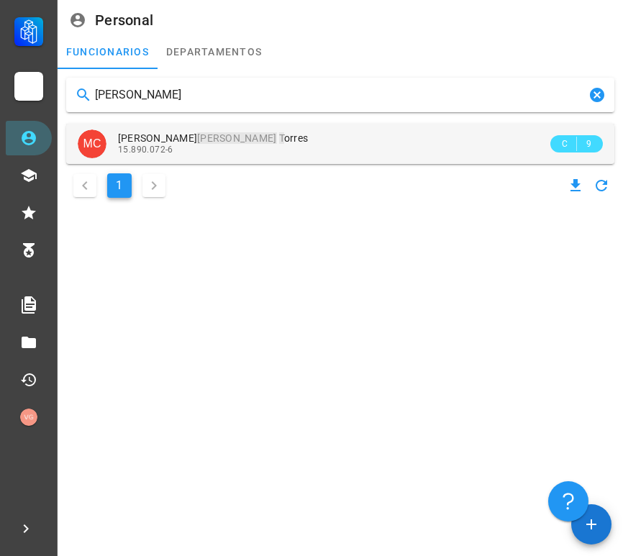
type input "[PERSON_NAME]"
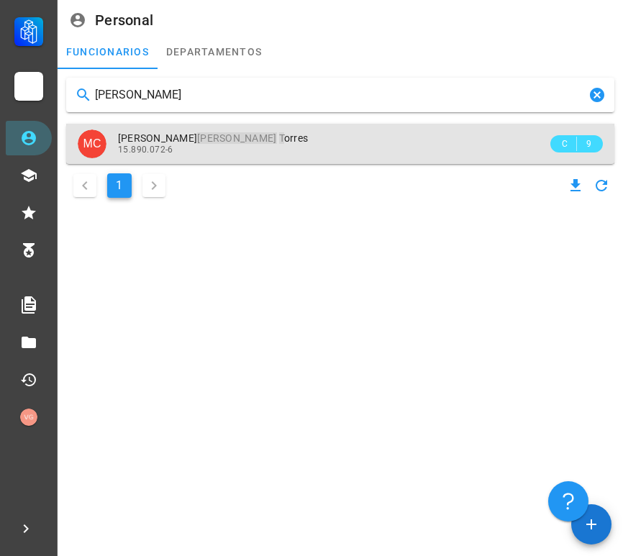
click at [249, 140] on div "[PERSON_NAME] T orres" at bounding box center [333, 138] width 430 height 12
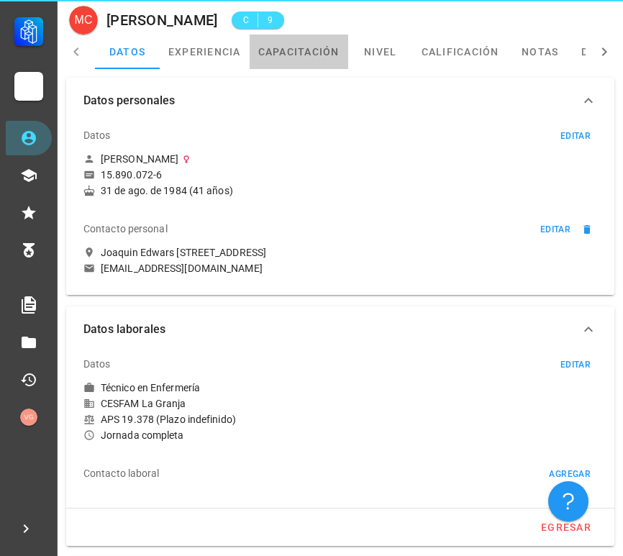
click at [303, 56] on link "capacitación" at bounding box center [299, 52] width 99 height 35
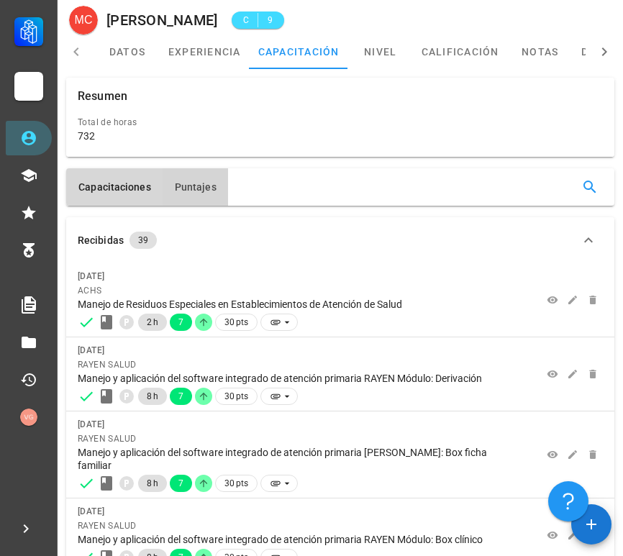
click at [198, 184] on span "Puntajes" at bounding box center [195, 187] width 42 height 12
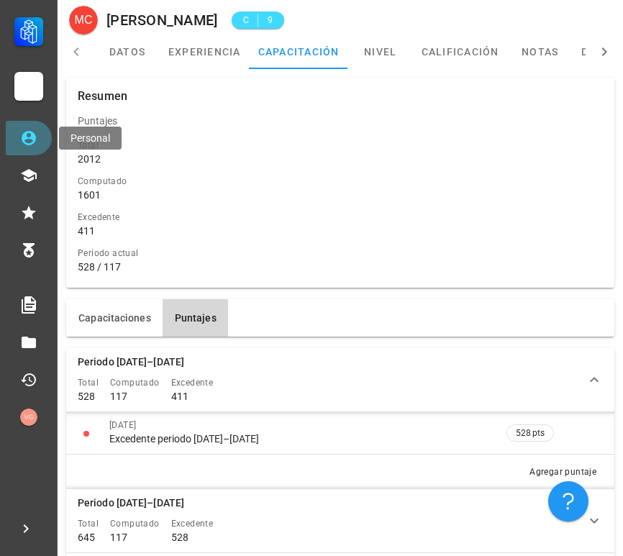
drag, startPoint x: 38, startPoint y: 140, endPoint x: 32, endPoint y: 150, distance: 12.6
click at [37, 140] on link "Personal" at bounding box center [29, 138] width 46 height 35
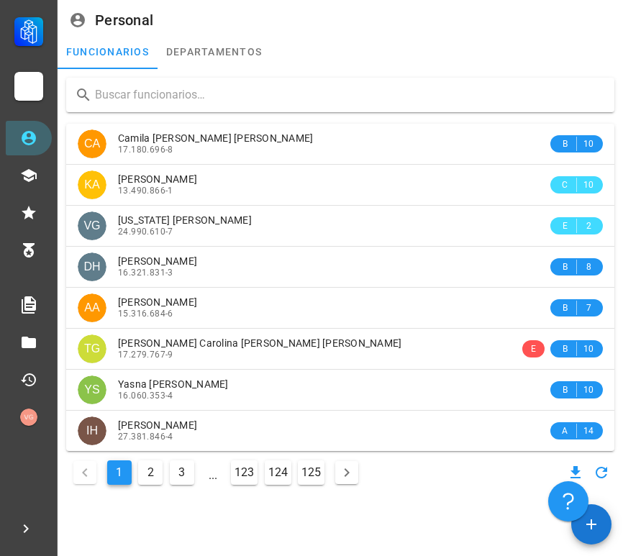
click at [257, 84] on input "text" at bounding box center [349, 95] width 508 height 23
paste input "[PERSON_NAME]"
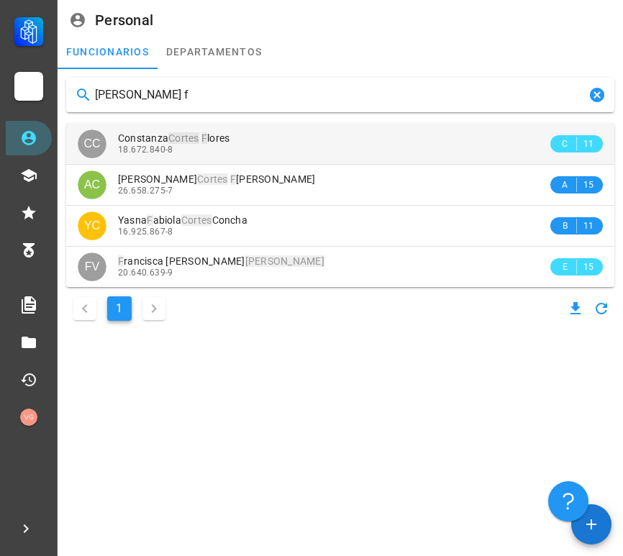
type input "[PERSON_NAME] f"
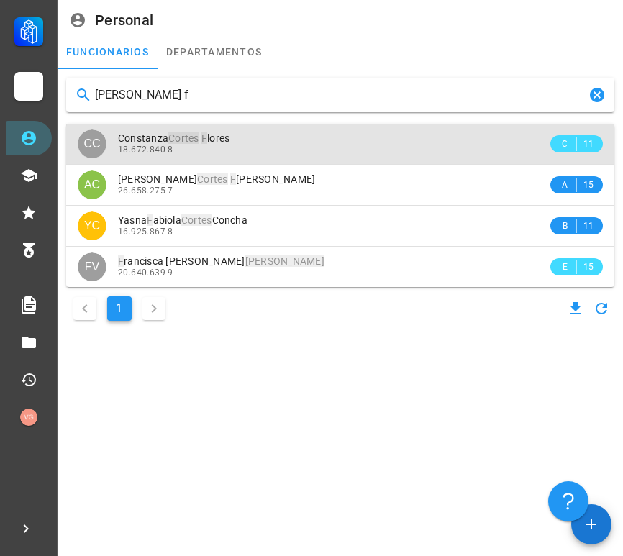
click at [269, 148] on div "18.672.840-8" at bounding box center [333, 150] width 430 height 10
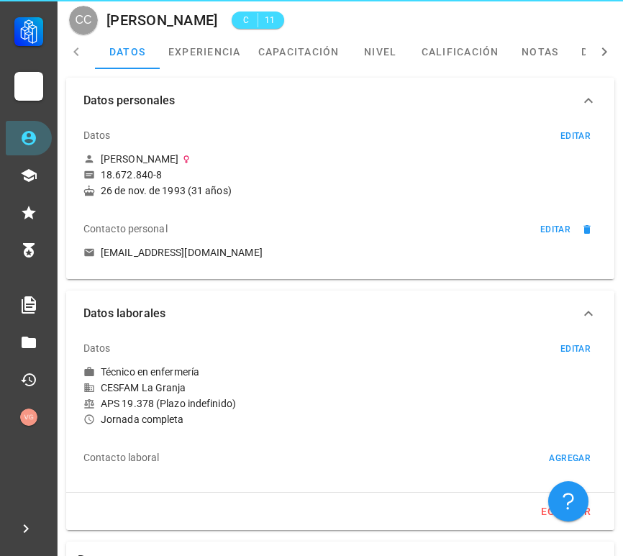
click at [299, 75] on div "Datos personales Datos editar [PERSON_NAME] 18.672.840-8 26 de nov. de 1993 (31…" at bounding box center [340, 178] width 560 height 213
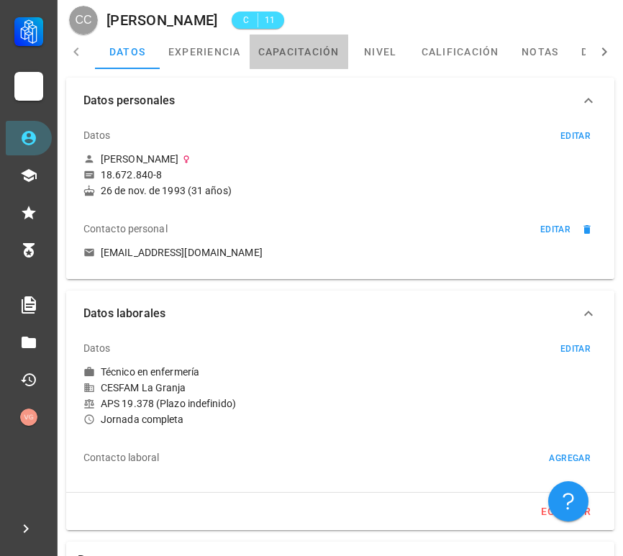
click at [297, 63] on link "capacitación" at bounding box center [299, 52] width 99 height 35
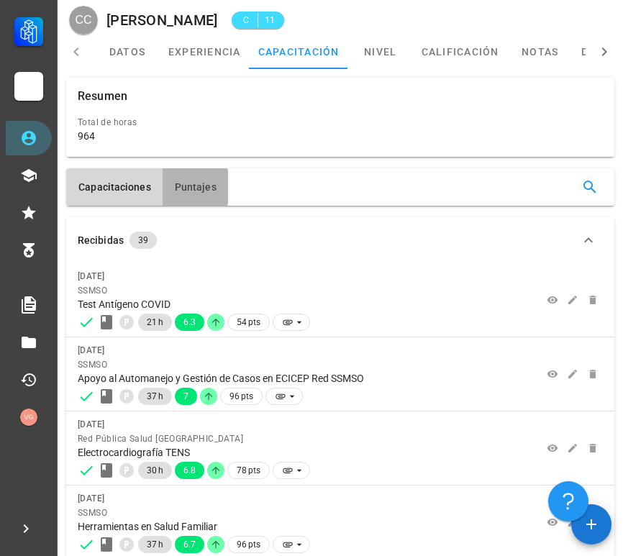
click at [176, 183] on span "Puntajes" at bounding box center [195, 187] width 42 height 12
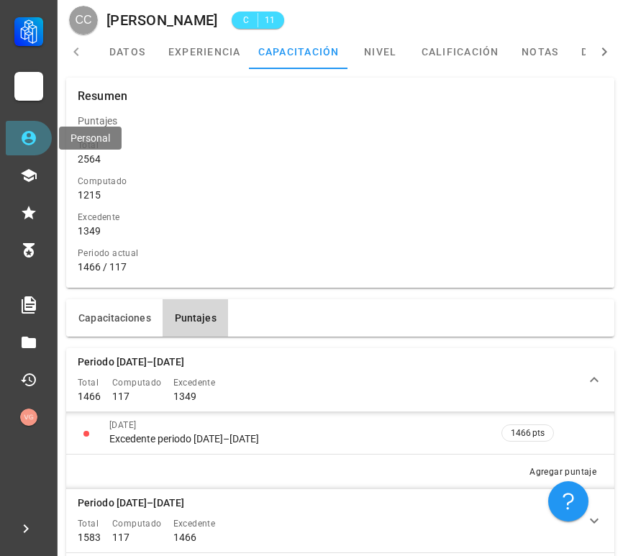
click at [29, 136] on icon at bounding box center [28, 138] width 17 height 17
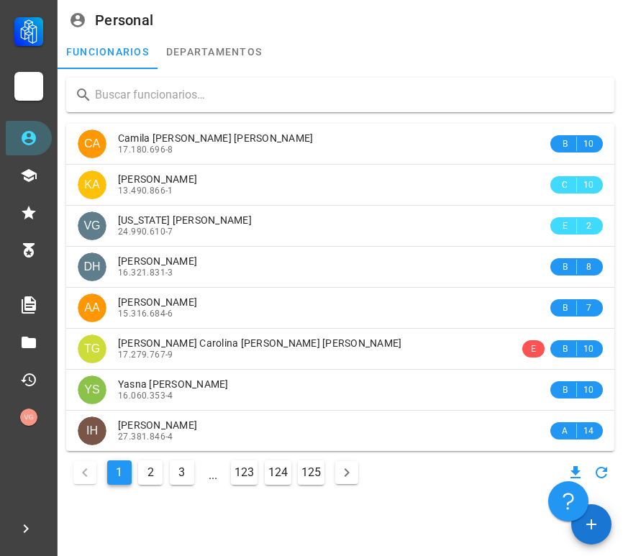
click at [105, 92] on input "text" at bounding box center [349, 95] width 508 height 23
paste input "CHACANA"
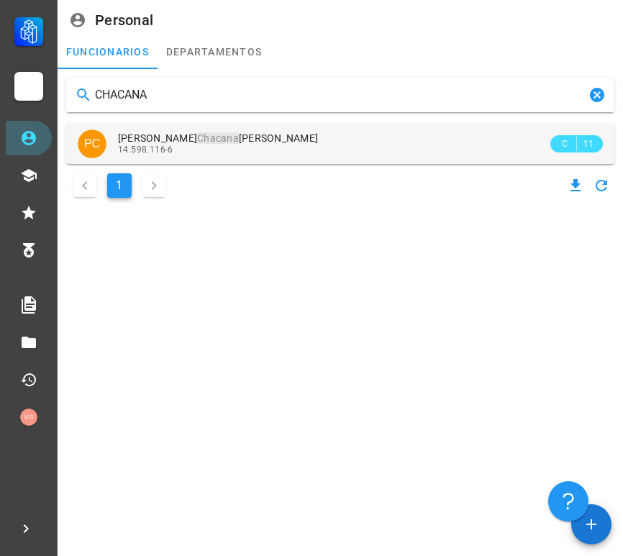
type input "CHACANA"
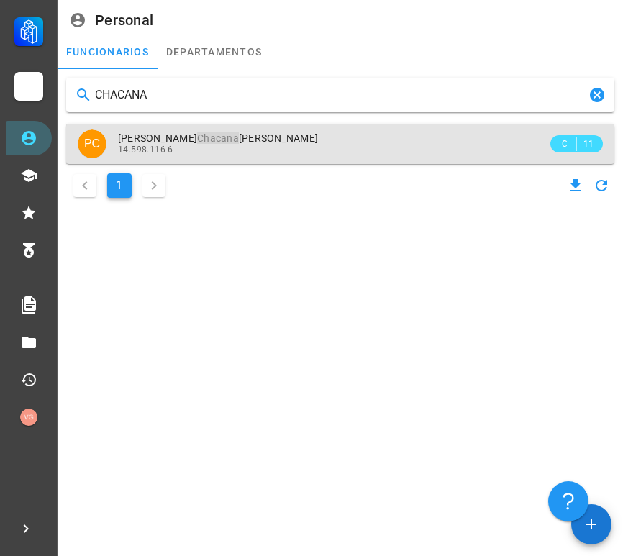
click at [230, 142] on span "[PERSON_NAME] [PERSON_NAME]" at bounding box center [218, 138] width 200 height 12
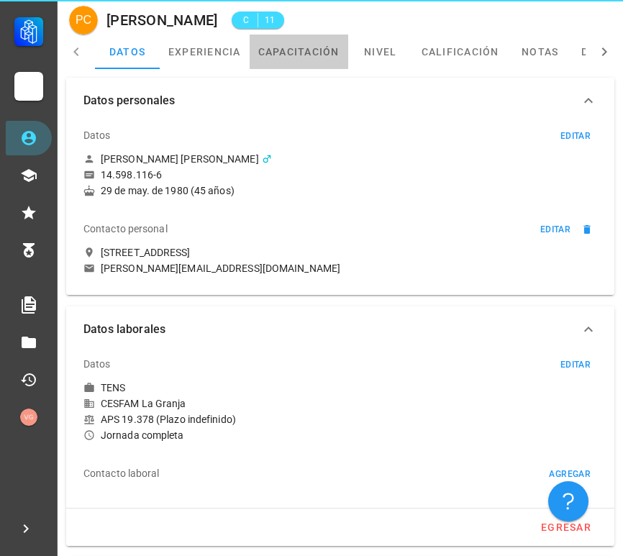
click at [305, 63] on link "capacitación" at bounding box center [299, 52] width 99 height 35
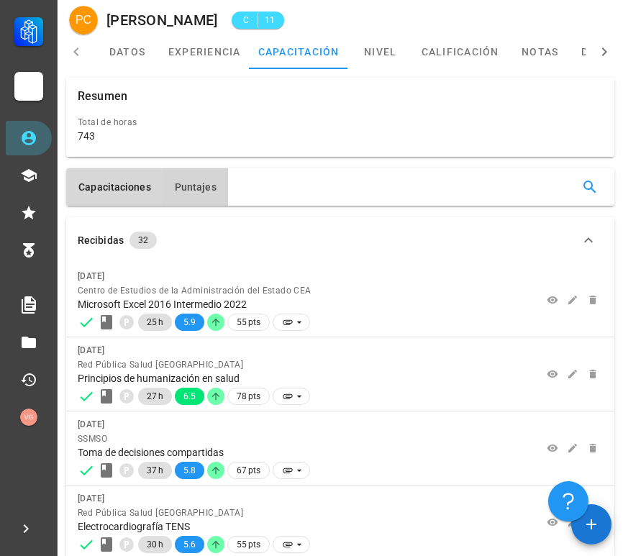
click at [185, 182] on span "Puntajes" at bounding box center [195, 187] width 42 height 12
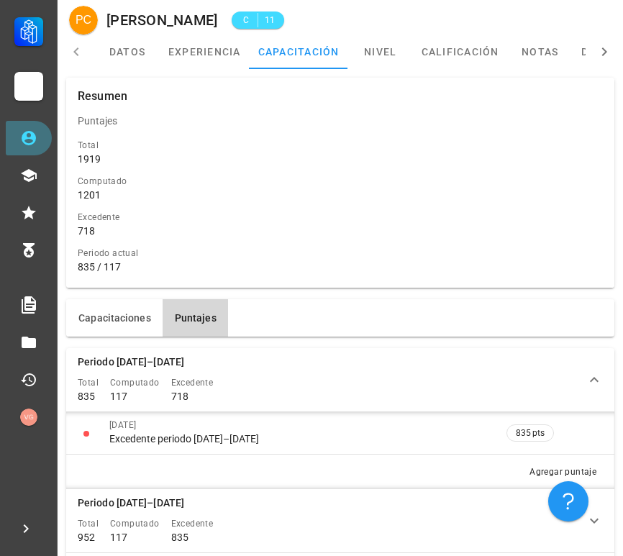
drag, startPoint x: 36, startPoint y: 130, endPoint x: 50, endPoint y: 129, distance: 14.4
click at [36, 130] on icon at bounding box center [28, 138] width 17 height 17
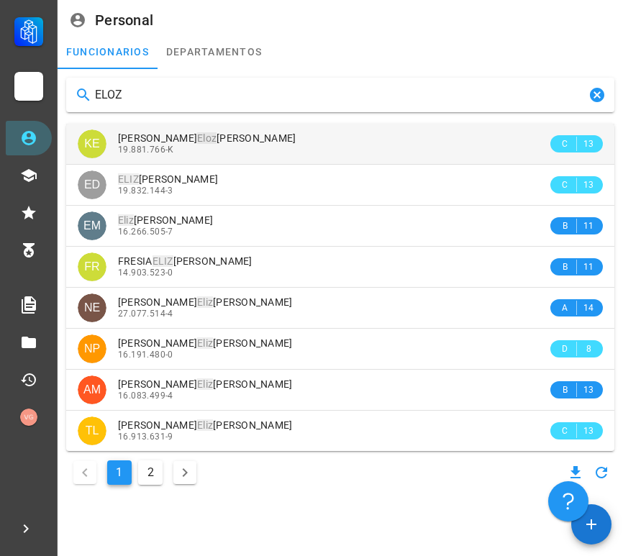
type input "ELOZ"
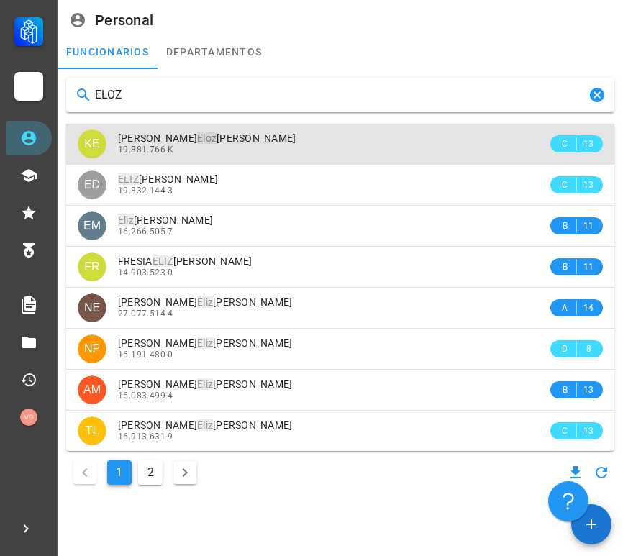
click at [342, 141] on div "[PERSON_NAME] Scarlet Eloz [PERSON_NAME]" at bounding box center [333, 138] width 430 height 12
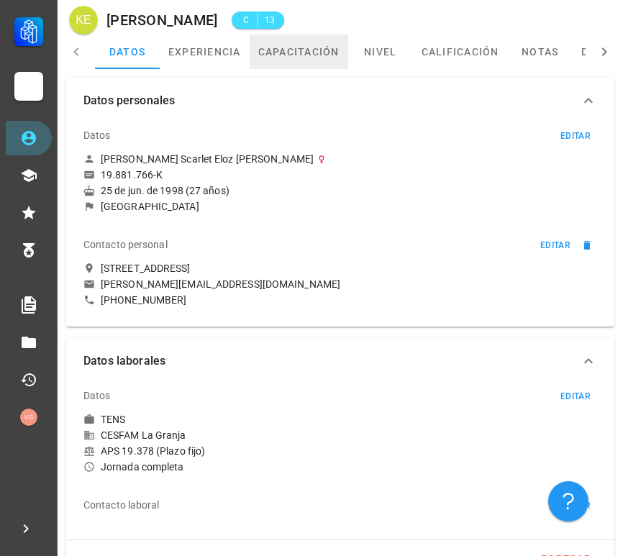
click at [274, 54] on link "capacitación" at bounding box center [299, 52] width 99 height 35
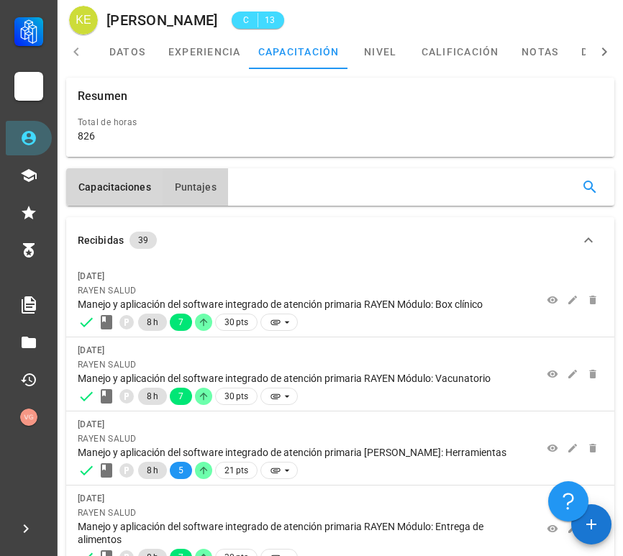
click at [194, 179] on button "Puntajes" at bounding box center [196, 186] width 66 height 37
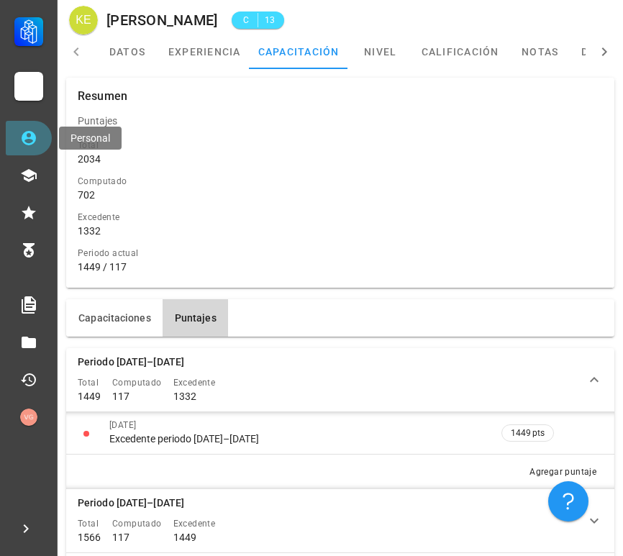
click at [36, 142] on icon at bounding box center [28, 138] width 17 height 17
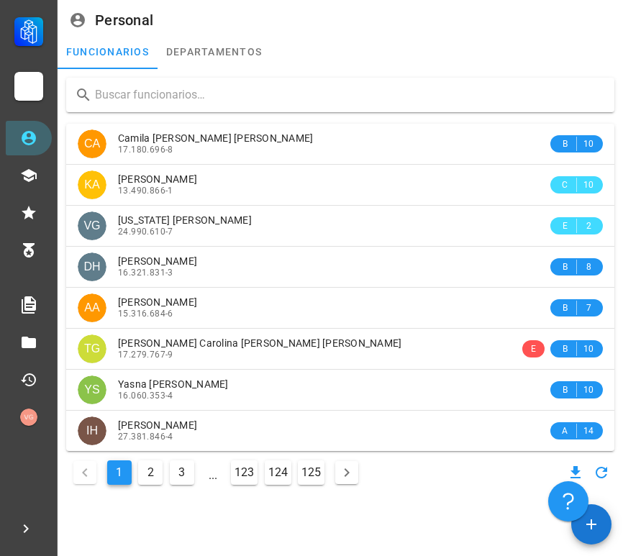
click at [249, 97] on input "text" at bounding box center [349, 95] width 508 height 23
paste input "[PERSON_NAME]"
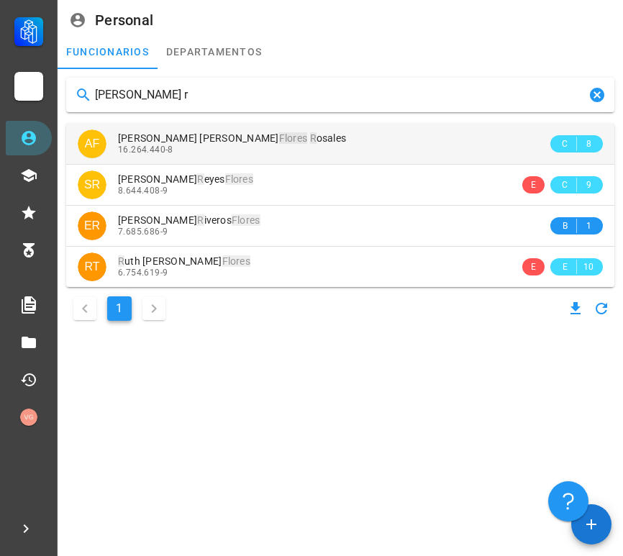
type input "[PERSON_NAME] r"
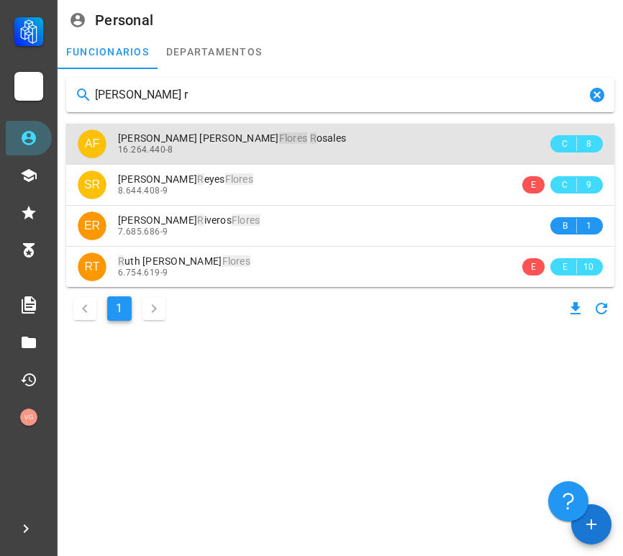
click at [275, 143] on div "Ailin [PERSON_NAME] osales" at bounding box center [333, 138] width 430 height 12
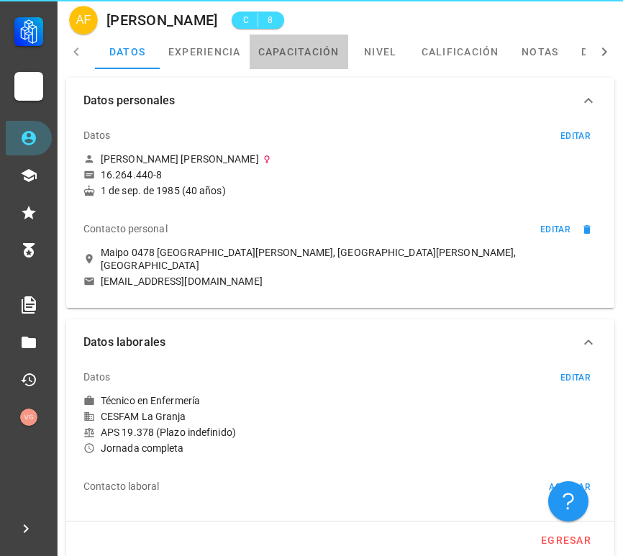
click at [320, 59] on link "capacitación" at bounding box center [299, 52] width 99 height 35
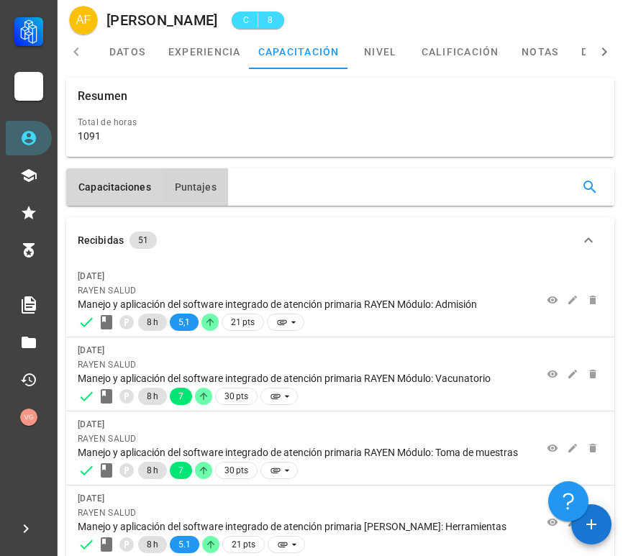
click at [180, 176] on button "Puntajes" at bounding box center [196, 186] width 66 height 37
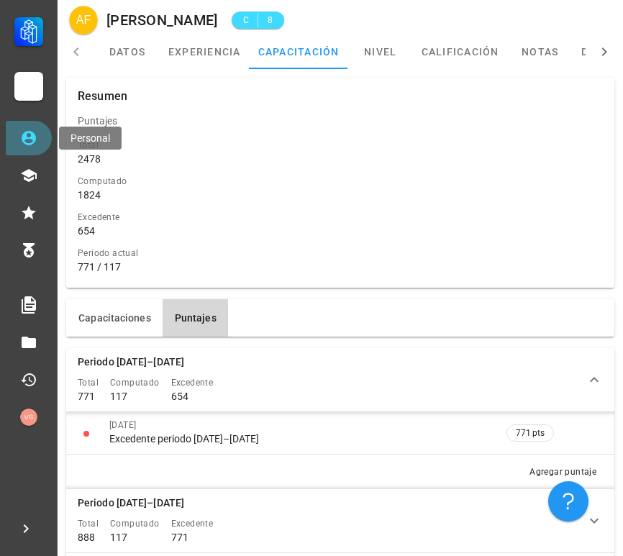
click at [42, 140] on link "Personal" at bounding box center [29, 138] width 46 height 35
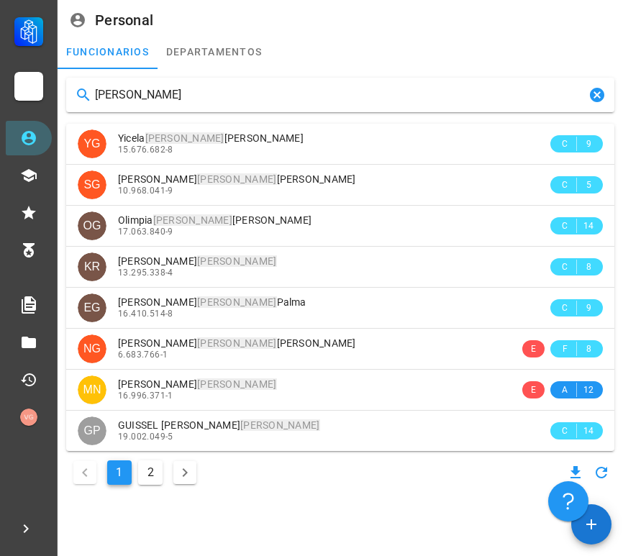
click at [197, 94] on input "[PERSON_NAME]" at bounding box center [340, 95] width 491 height 23
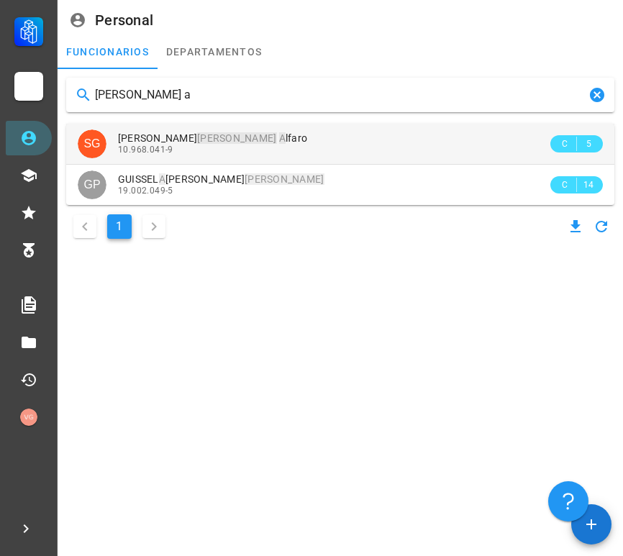
type input "[PERSON_NAME] a"
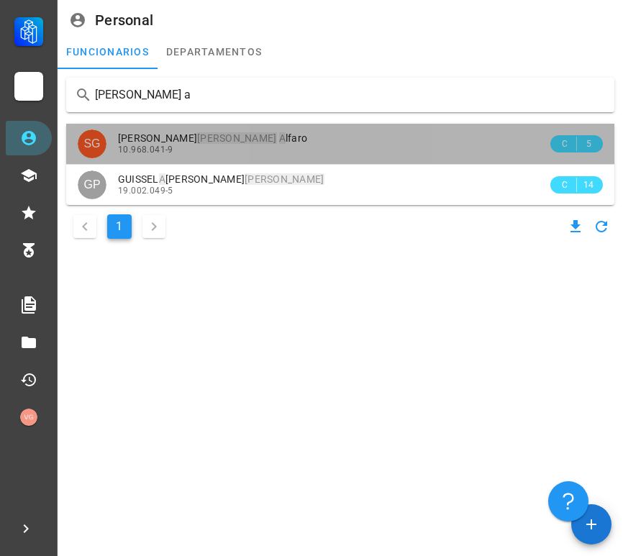
click at [209, 146] on div "10.968.041-9" at bounding box center [333, 150] width 430 height 10
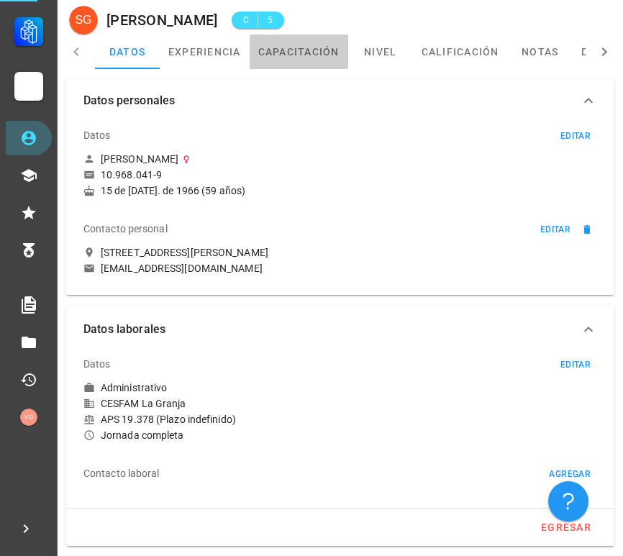
click at [303, 63] on link "capacitación" at bounding box center [299, 52] width 99 height 35
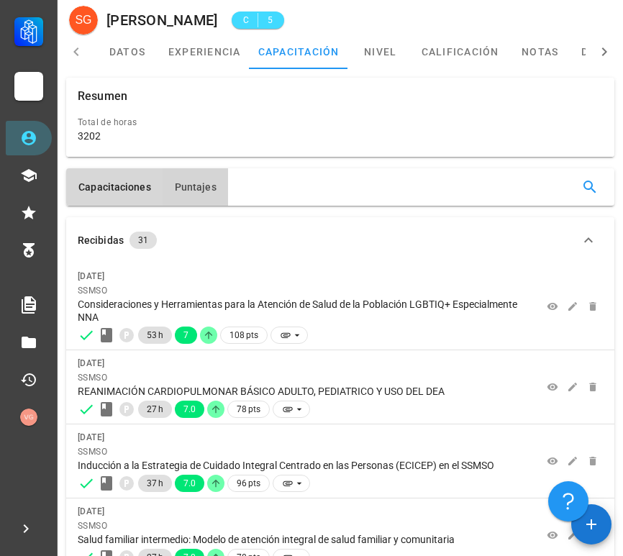
click at [207, 185] on span "Puntajes" at bounding box center [195, 187] width 42 height 12
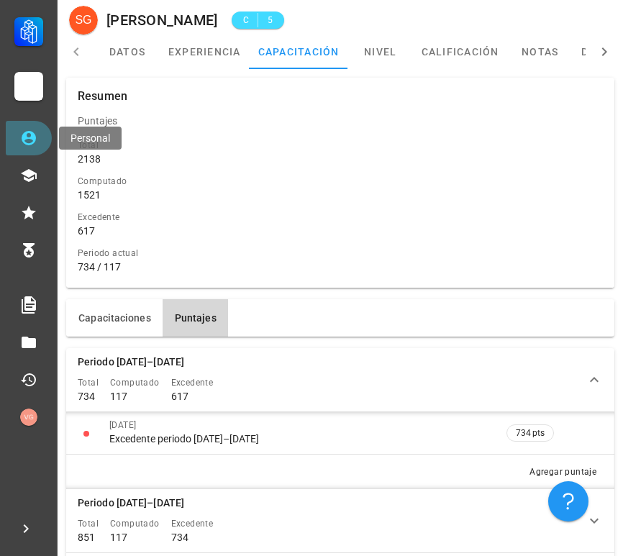
drag, startPoint x: 32, startPoint y: 145, endPoint x: 112, endPoint y: 137, distance: 79.7
click at [33, 145] on icon at bounding box center [28, 138] width 17 height 17
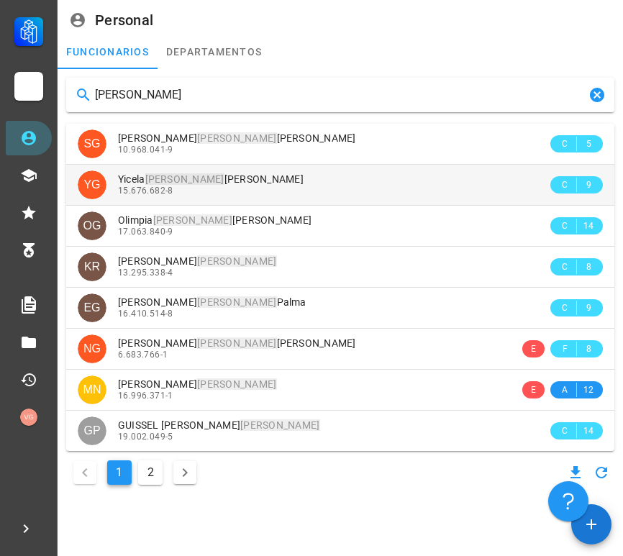
type input "[PERSON_NAME]"
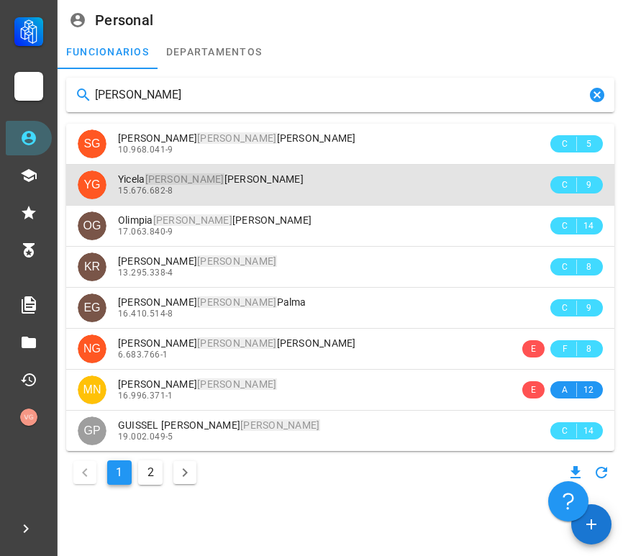
click at [282, 179] on div "Yicela [PERSON_NAME]" at bounding box center [333, 179] width 430 height 12
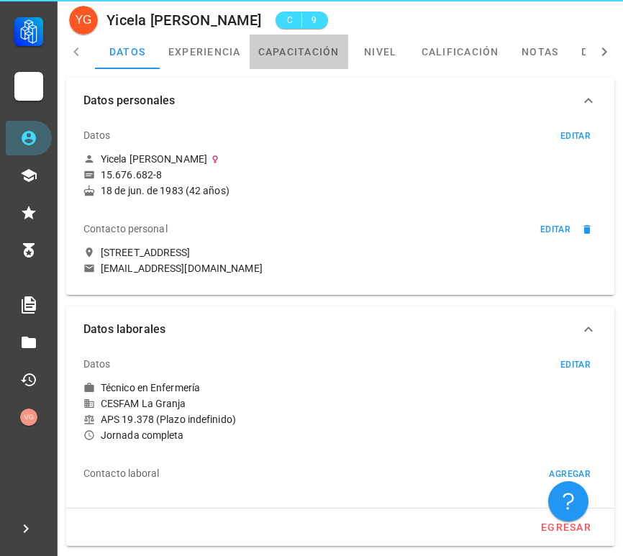
click at [307, 55] on link "capacitación" at bounding box center [299, 52] width 99 height 35
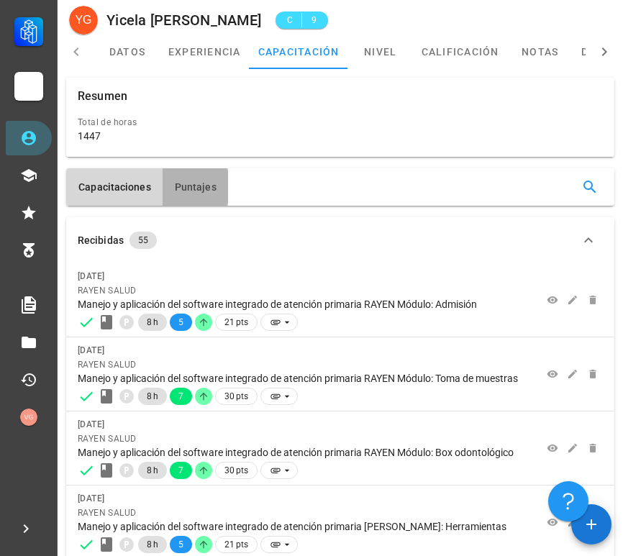
click at [197, 181] on span "Puntajes" at bounding box center [195, 187] width 42 height 12
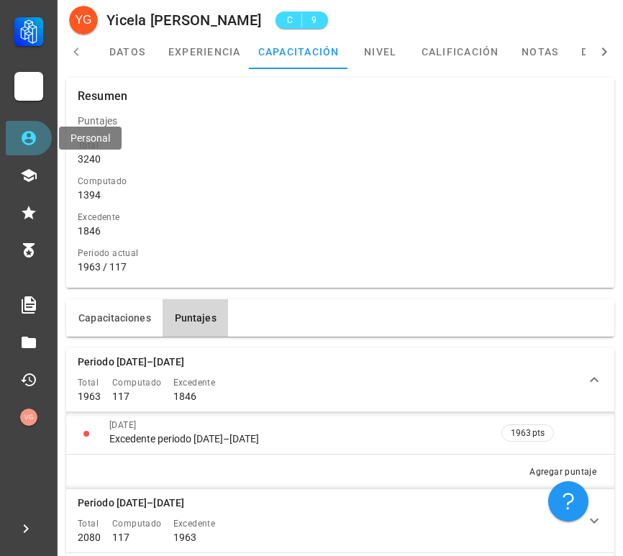
click at [28, 137] on icon at bounding box center [29, 138] width 14 height 14
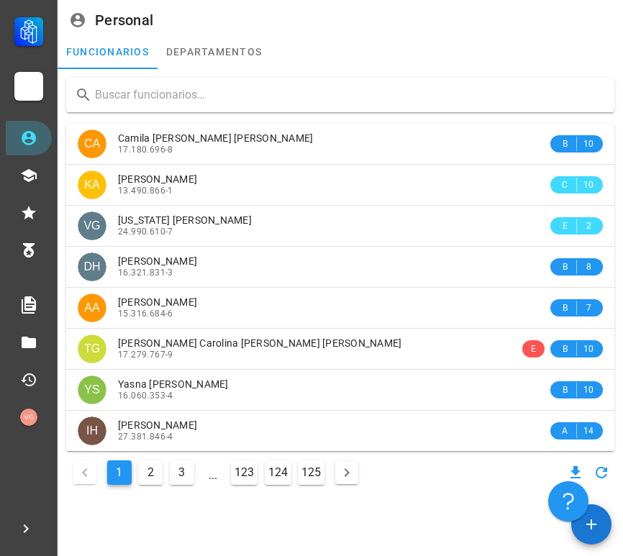
click at [130, 99] on input "text" at bounding box center [349, 95] width 508 height 23
paste input "[PERSON_NAME]"
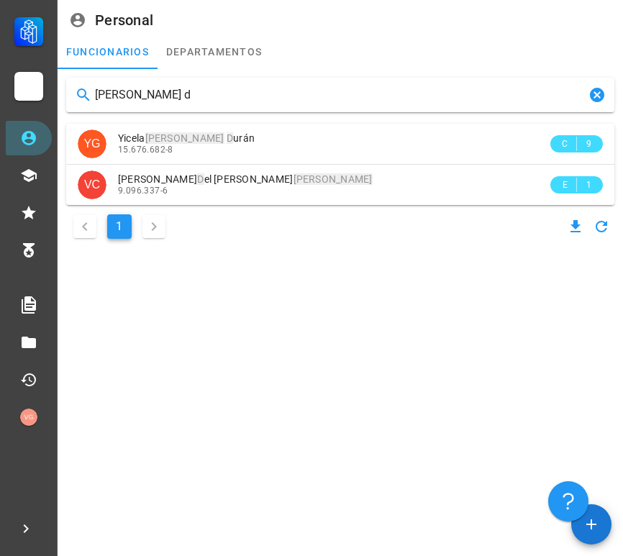
drag, startPoint x: 173, startPoint y: 90, endPoint x: 71, endPoint y: 98, distance: 102.5
click at [68, 96] on div "[PERSON_NAME] d" at bounding box center [340, 95] width 549 height 35
paste input "UTIERREZ"
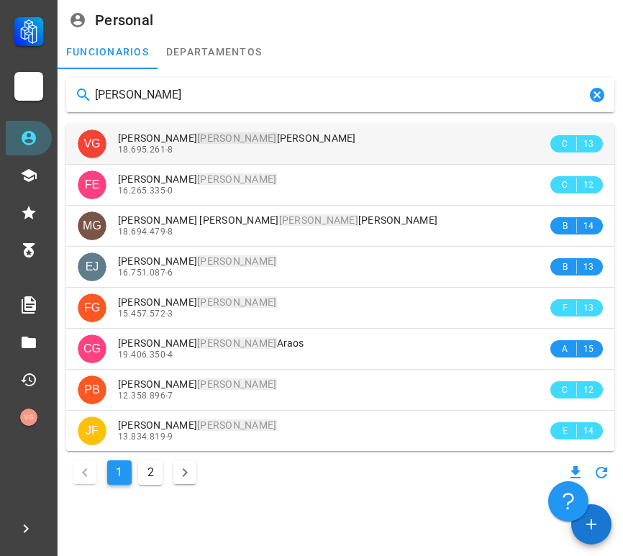
type input "[PERSON_NAME]"
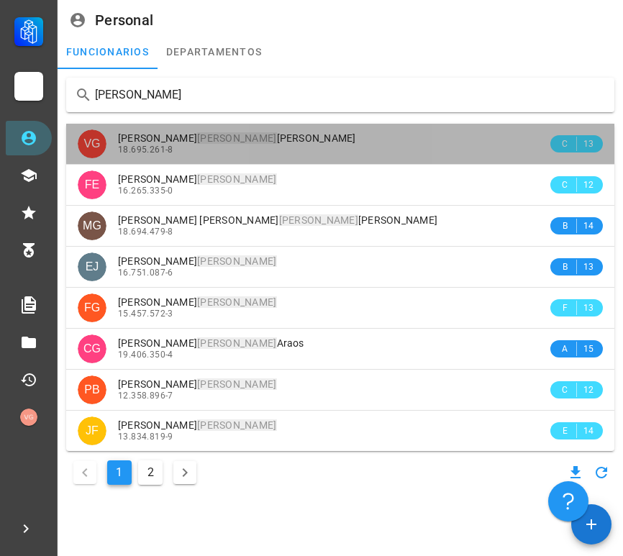
click at [356, 137] on div "[PERSON_NAME] [PERSON_NAME]" at bounding box center [333, 138] width 430 height 12
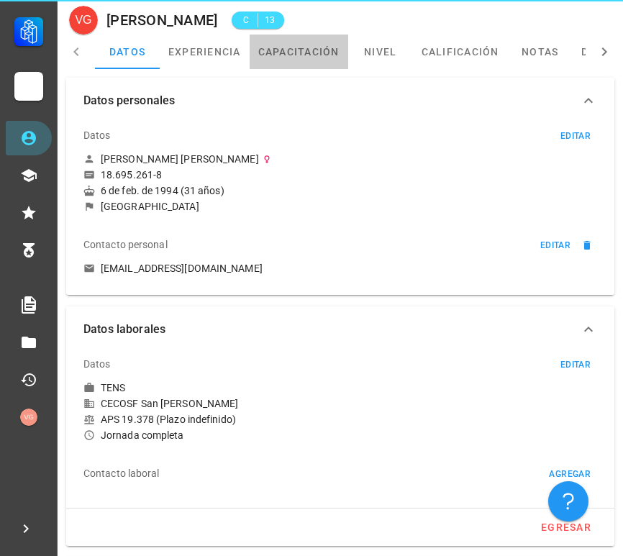
click at [315, 63] on link "capacitación" at bounding box center [299, 52] width 99 height 35
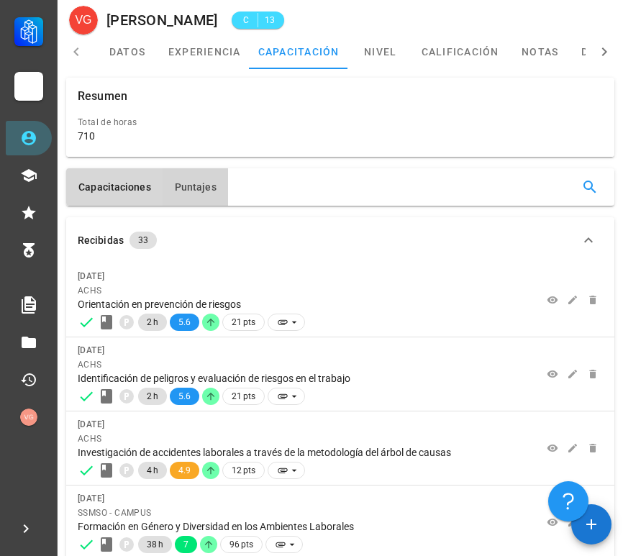
click at [191, 185] on span "Puntajes" at bounding box center [195, 187] width 42 height 12
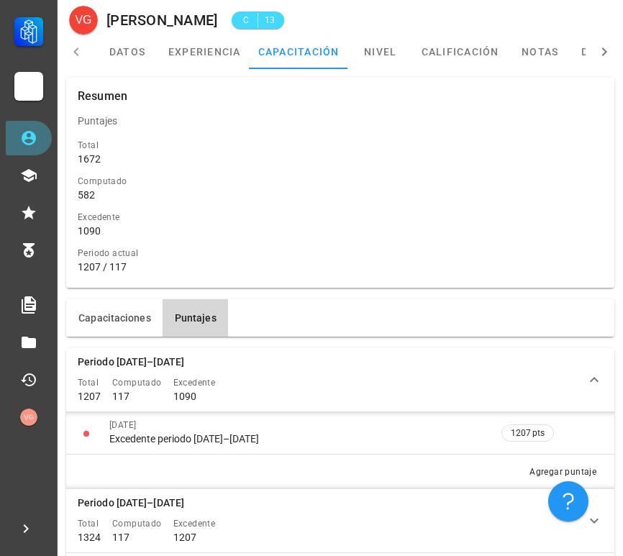
click at [28, 148] on link "Personal" at bounding box center [29, 138] width 46 height 35
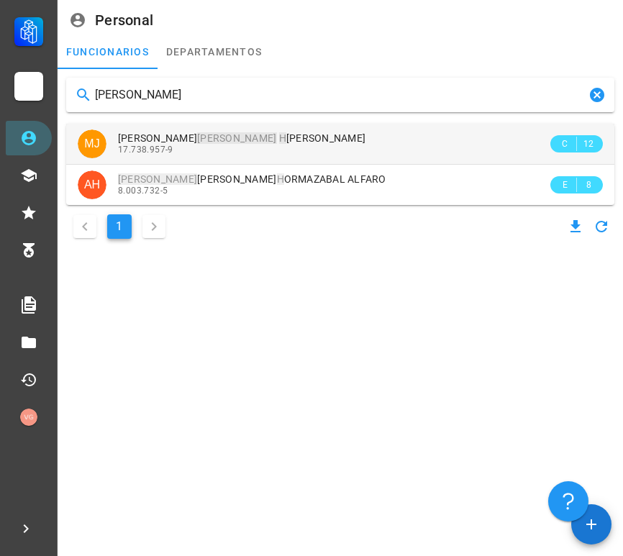
type input "[PERSON_NAME]"
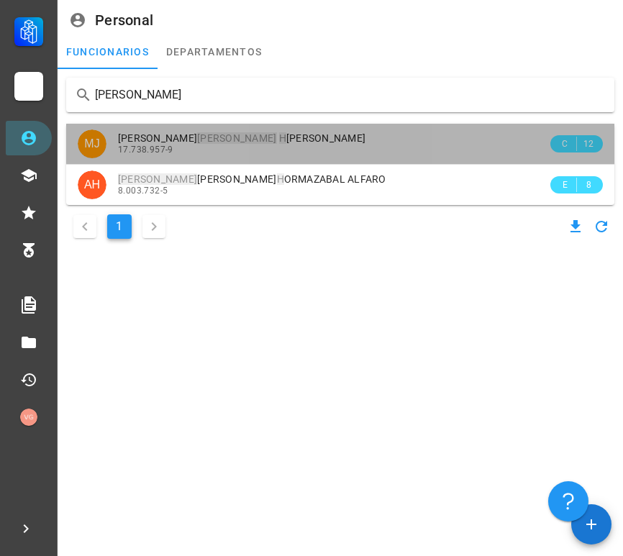
click at [338, 148] on div "17.738.957-9" at bounding box center [333, 150] width 430 height 10
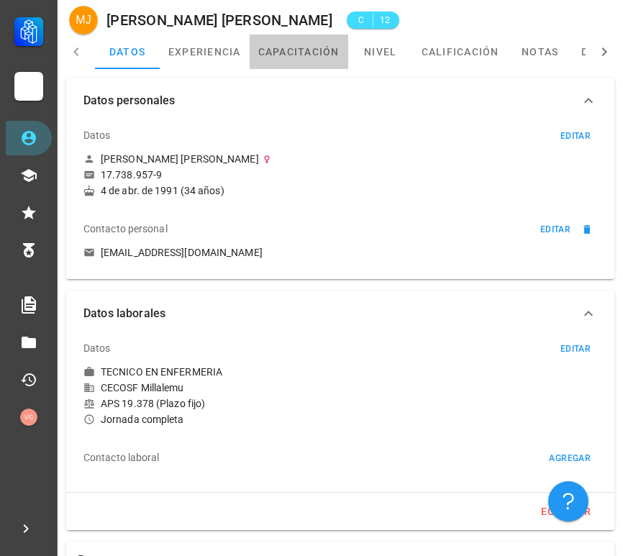
click at [273, 58] on link "capacitación" at bounding box center [299, 52] width 99 height 35
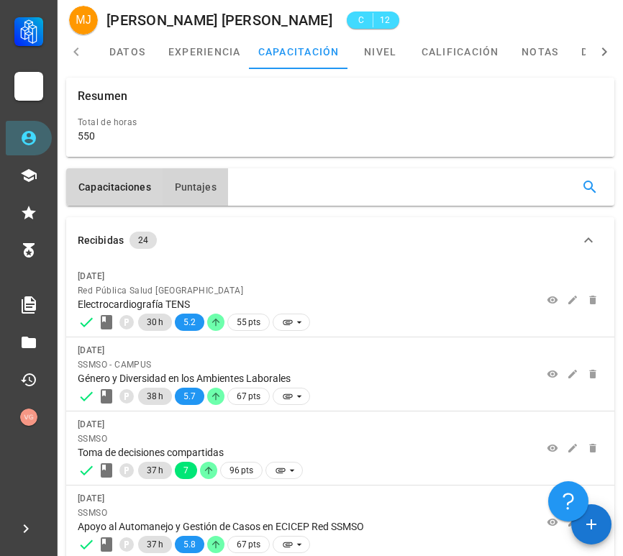
click at [174, 190] on span "Puntajes" at bounding box center [195, 187] width 42 height 12
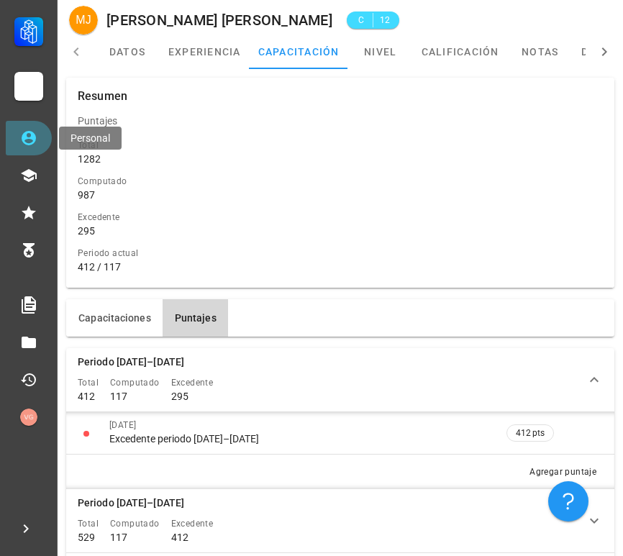
click at [32, 142] on icon at bounding box center [28, 138] width 17 height 17
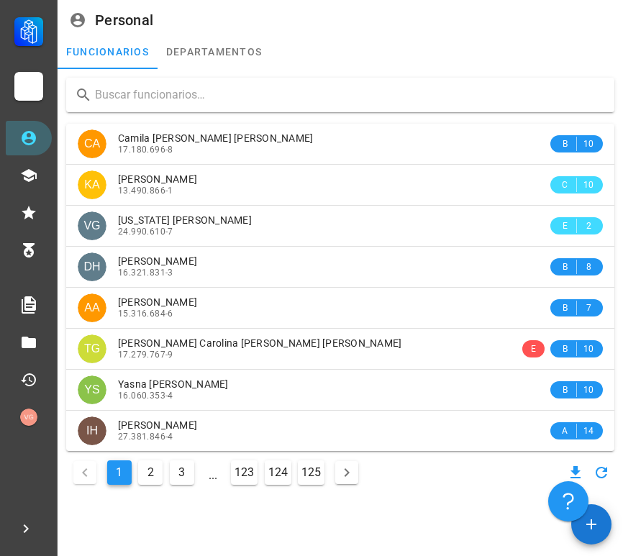
click at [295, 87] on input "text" at bounding box center [349, 95] width 508 height 23
paste input "MAGNIERE"
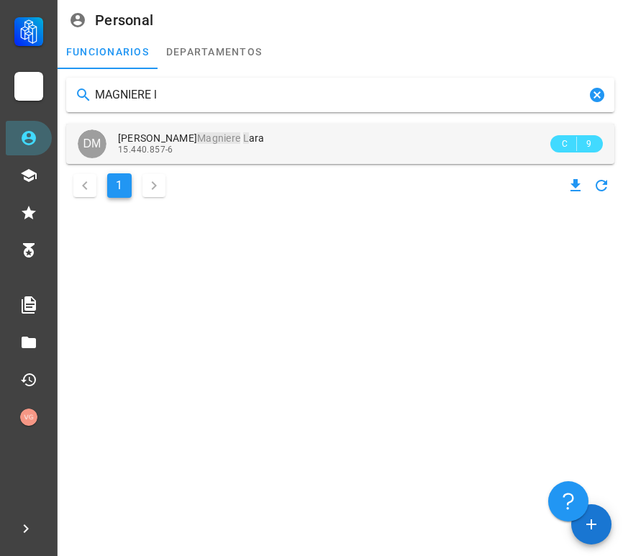
type input "MAGNIERE l"
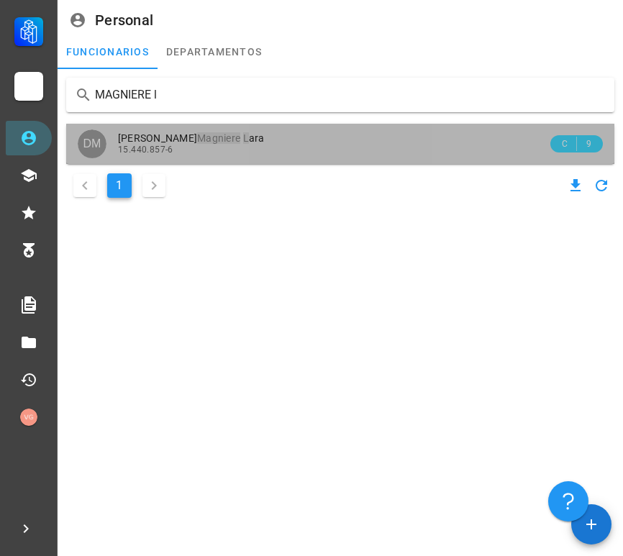
click at [288, 141] on div "[PERSON_NAME] L ara" at bounding box center [333, 138] width 430 height 12
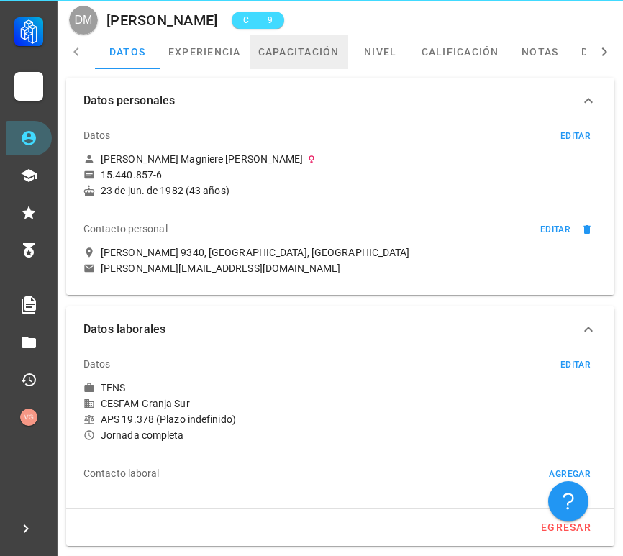
click at [328, 61] on link "capacitación" at bounding box center [299, 52] width 99 height 35
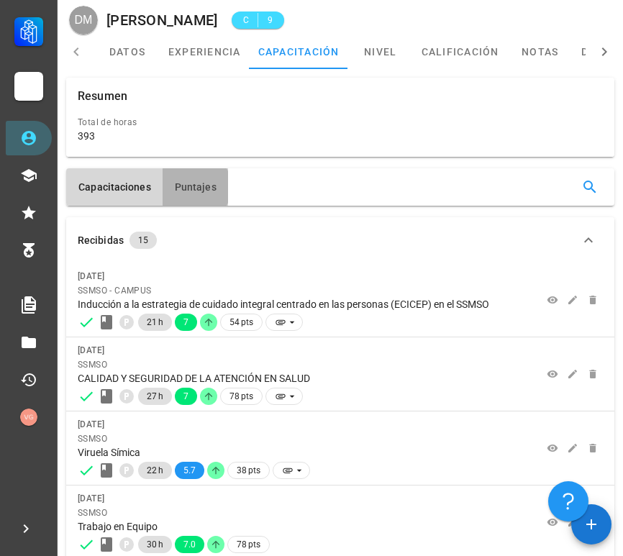
click at [207, 181] on span "Puntajes" at bounding box center [195, 187] width 42 height 12
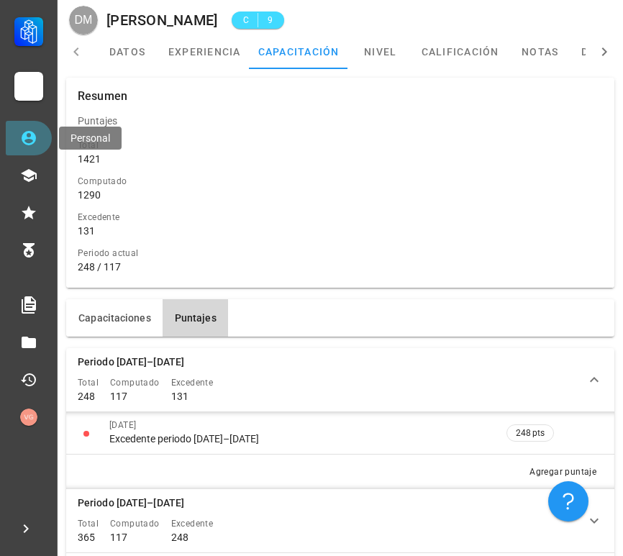
drag, startPoint x: 28, startPoint y: 135, endPoint x: 41, endPoint y: 135, distance: 13.0
click at [28, 135] on icon at bounding box center [28, 138] width 17 height 17
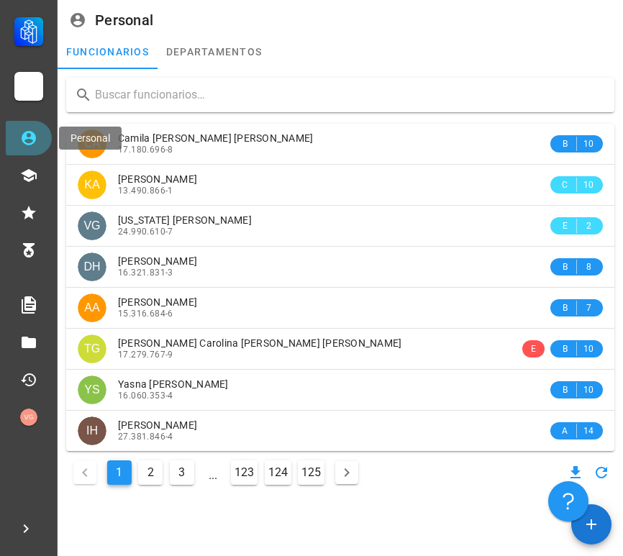
click at [44, 137] on link "Personal" at bounding box center [29, 138] width 46 height 35
click at [158, 92] on input "text" at bounding box center [349, 95] width 508 height 23
paste input "[PERSON_NAME]"
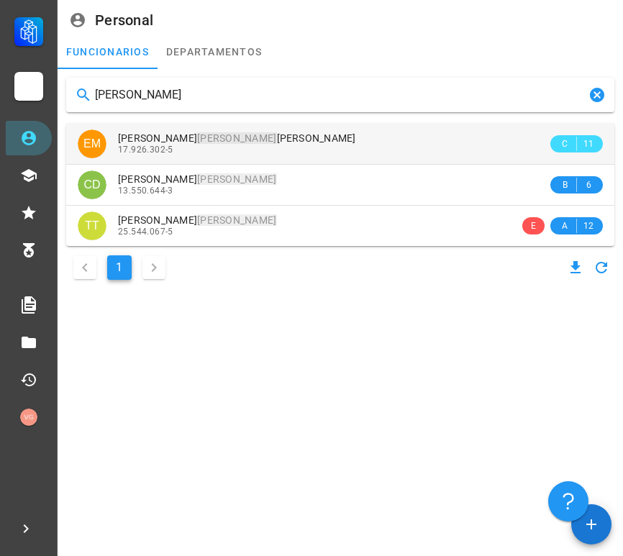
type input "[PERSON_NAME]"
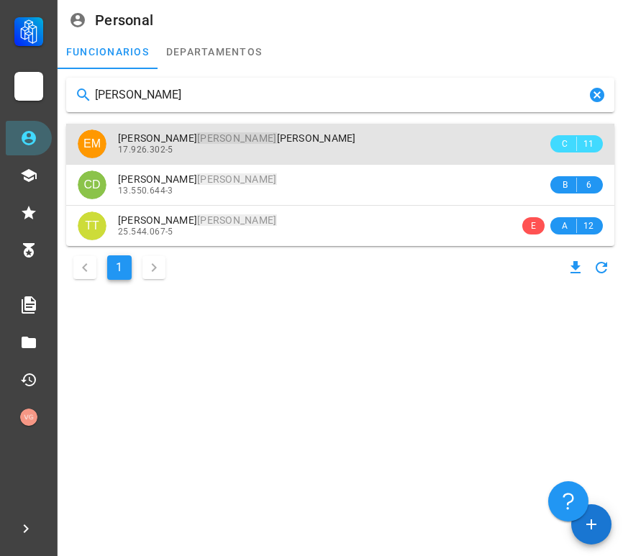
click at [233, 135] on div "[PERSON_NAME]" at bounding box center [333, 138] width 430 height 12
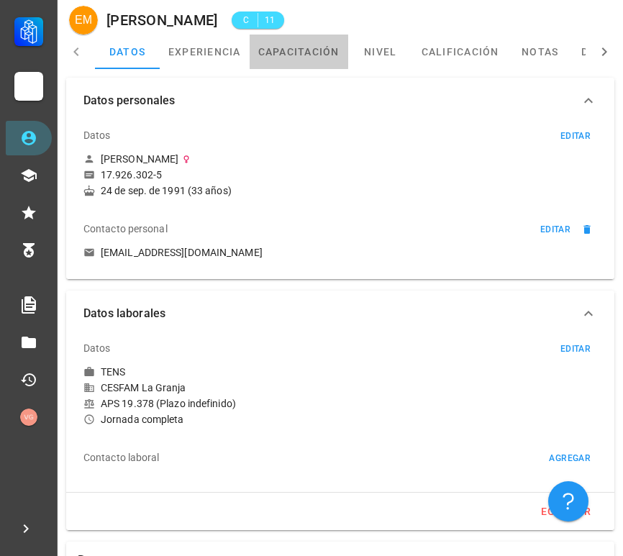
click at [300, 55] on link "capacitación" at bounding box center [299, 52] width 99 height 35
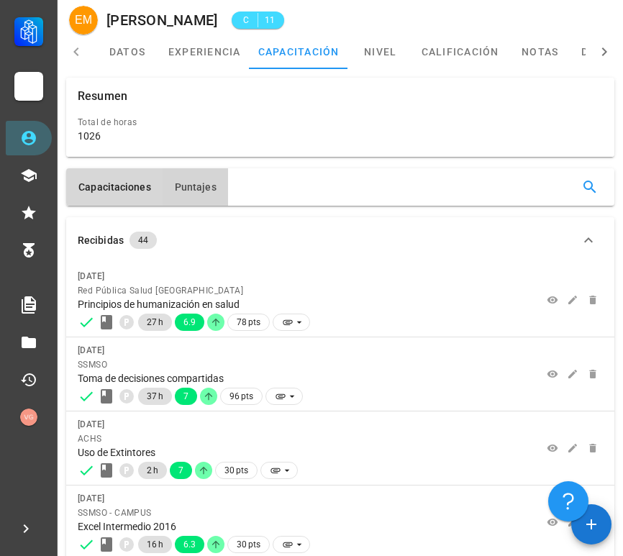
drag, startPoint x: 196, startPoint y: 183, endPoint x: 198, endPoint y: 232, distance: 49.0
click at [196, 183] on span "Puntajes" at bounding box center [195, 187] width 42 height 12
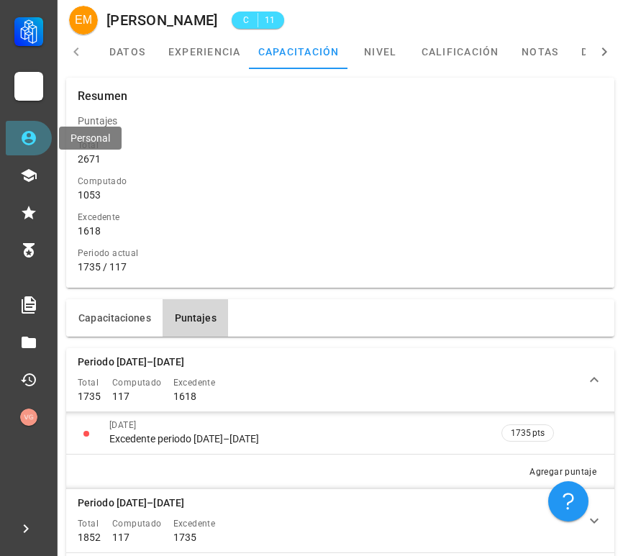
click at [27, 140] on icon at bounding box center [28, 138] width 17 height 17
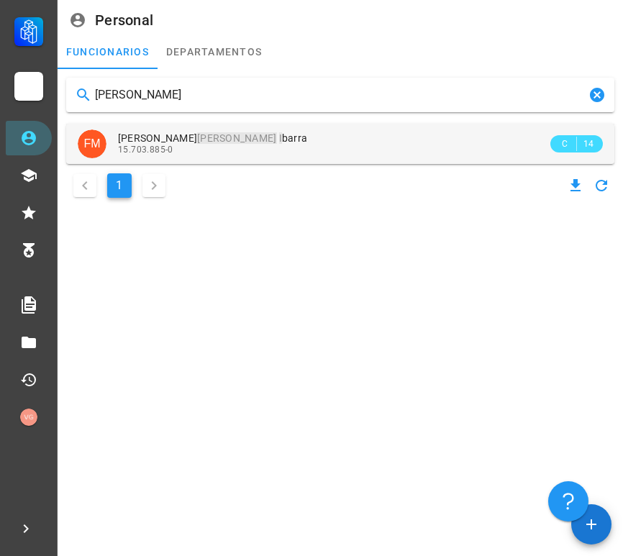
type input "[PERSON_NAME]"
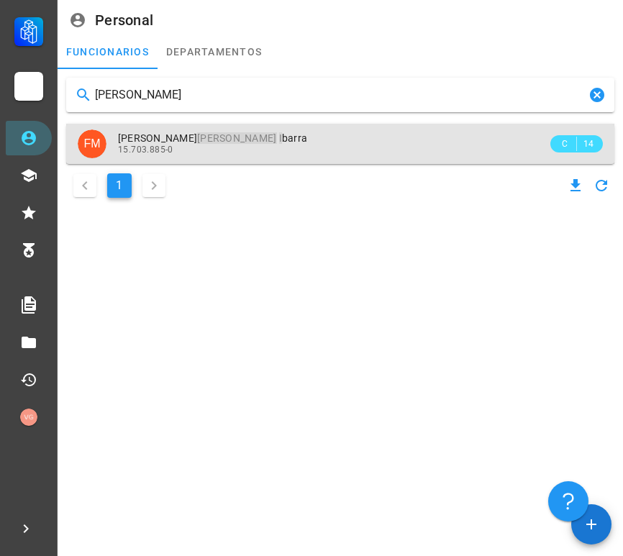
click at [243, 145] on div "15.703.885-0" at bounding box center [333, 150] width 430 height 10
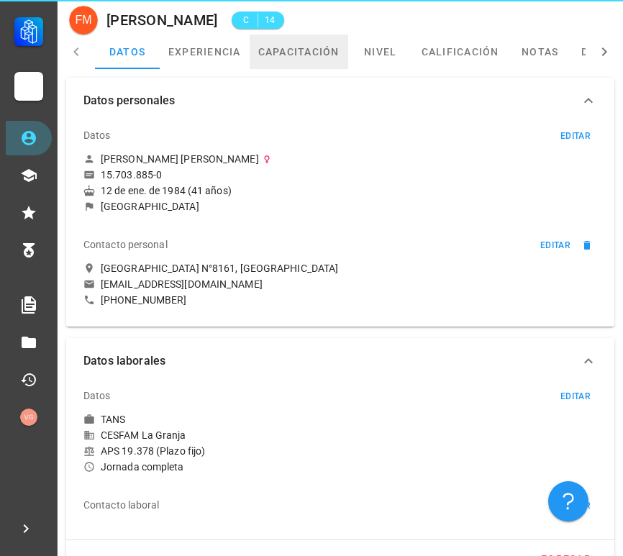
click at [307, 59] on link "capacitación" at bounding box center [299, 52] width 99 height 35
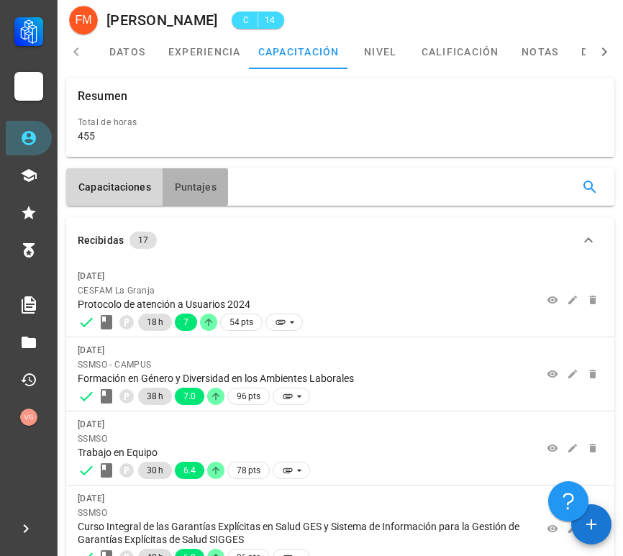
click at [187, 184] on span "Puntajes" at bounding box center [195, 187] width 42 height 12
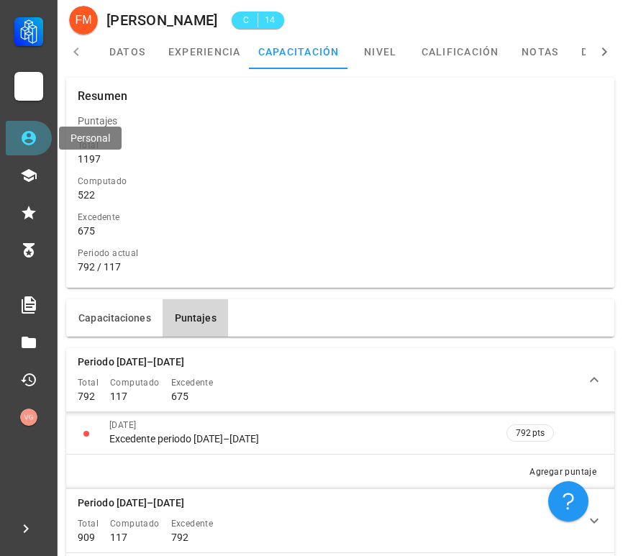
drag, startPoint x: 48, startPoint y: 135, endPoint x: 77, endPoint y: 137, distance: 29.6
click at [47, 135] on link "Personal" at bounding box center [29, 138] width 46 height 35
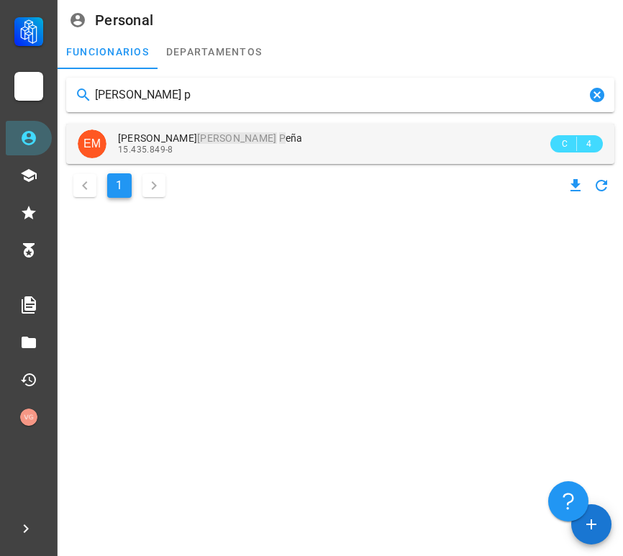
type input "[PERSON_NAME] p"
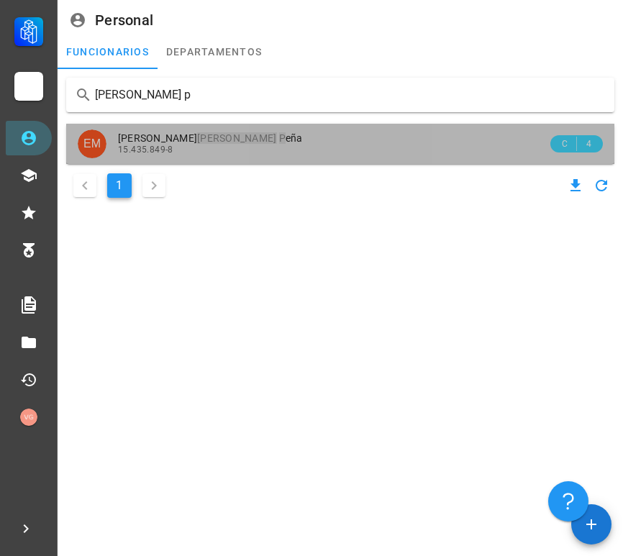
click at [240, 143] on span "[PERSON_NAME] [PERSON_NAME] P [PERSON_NAME]" at bounding box center [210, 138] width 185 height 12
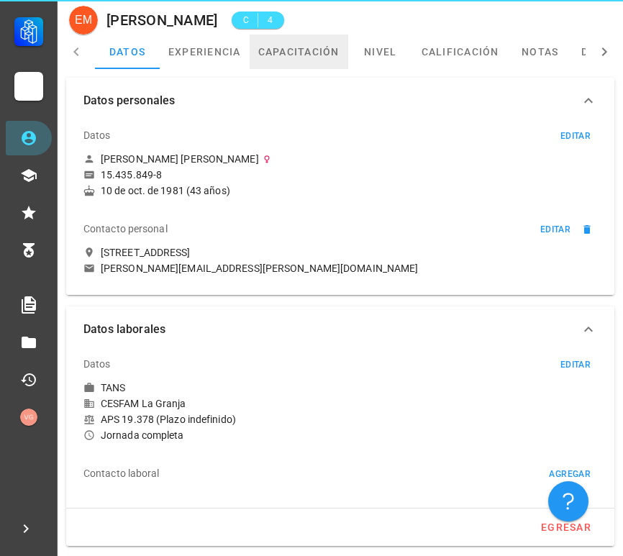
click at [328, 60] on link "capacitación" at bounding box center [299, 52] width 99 height 35
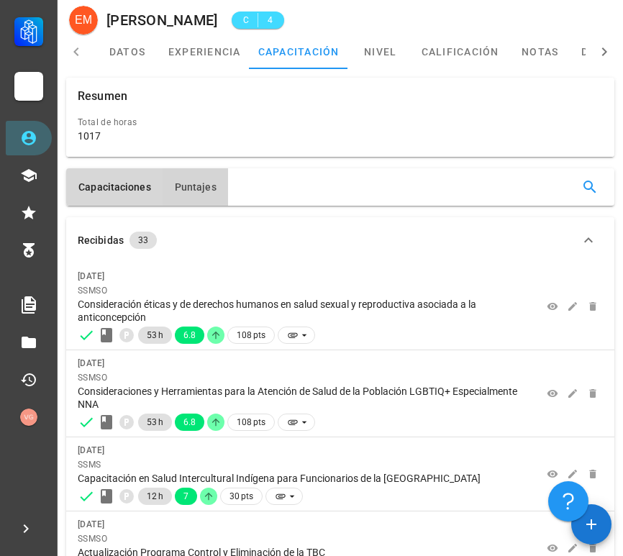
click at [186, 189] on span "Puntajes" at bounding box center [195, 187] width 42 height 12
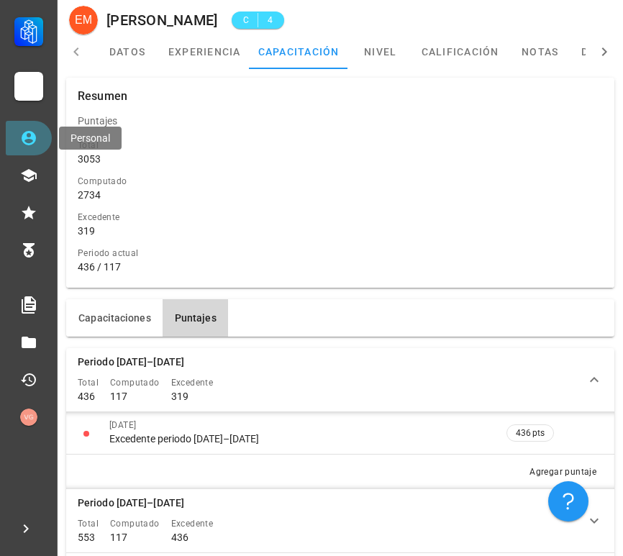
click at [35, 138] on icon at bounding box center [29, 138] width 14 height 14
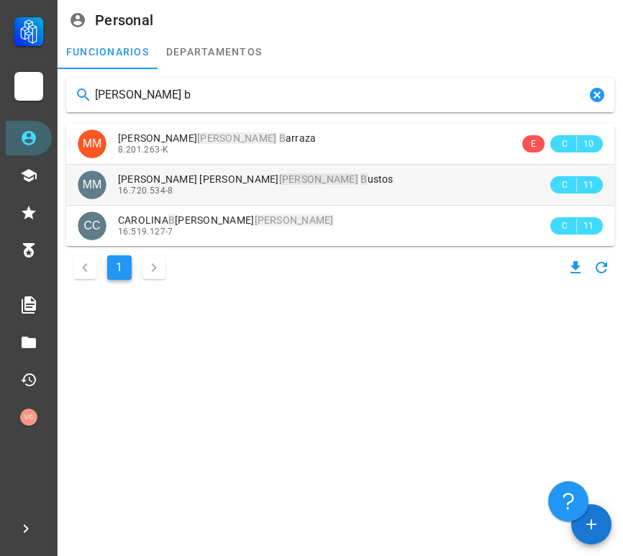
type input "[PERSON_NAME] b"
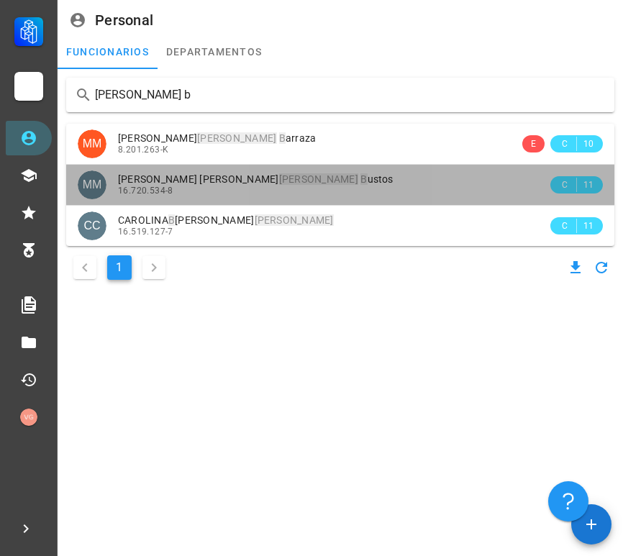
click at [282, 181] on div "[PERSON_NAME] [PERSON_NAME] B ustos" at bounding box center [333, 179] width 430 height 12
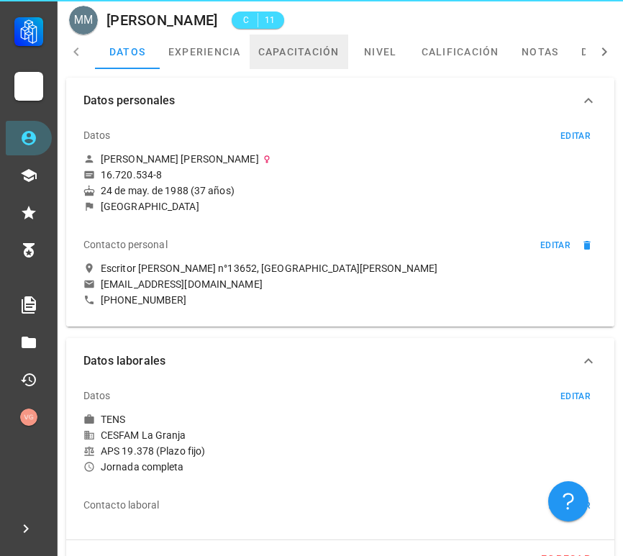
click at [291, 61] on link "capacitación" at bounding box center [299, 52] width 99 height 35
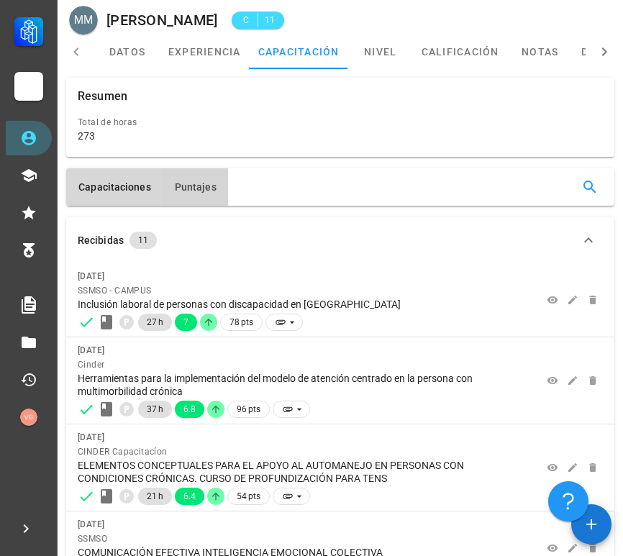
click at [171, 183] on button "Puntajes" at bounding box center [196, 186] width 66 height 37
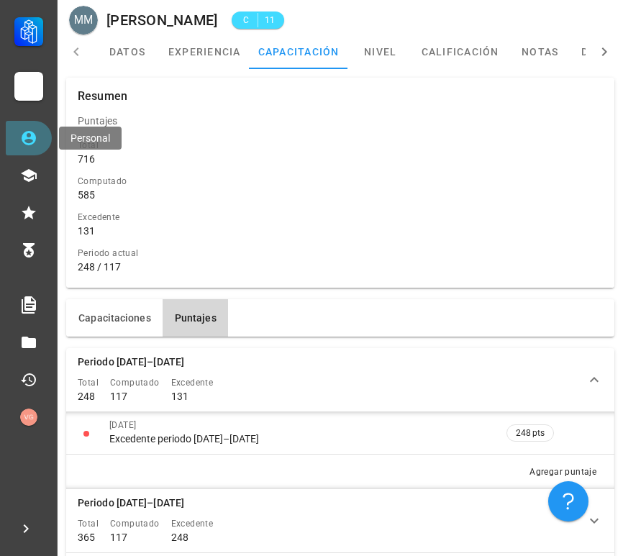
click at [50, 141] on link "Personal" at bounding box center [29, 138] width 46 height 35
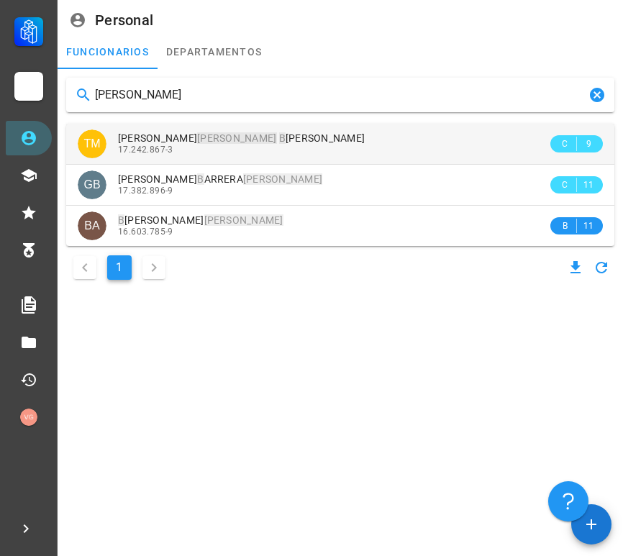
type input "[PERSON_NAME]"
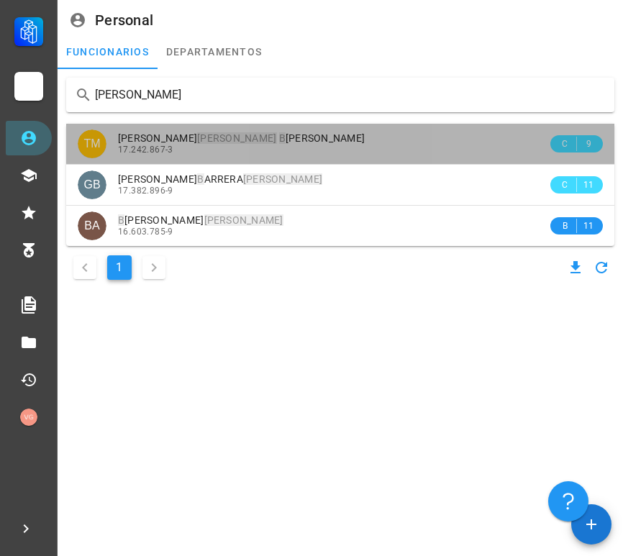
click at [295, 143] on div "[PERSON_NAME] B [PERSON_NAME]" at bounding box center [333, 138] width 430 height 12
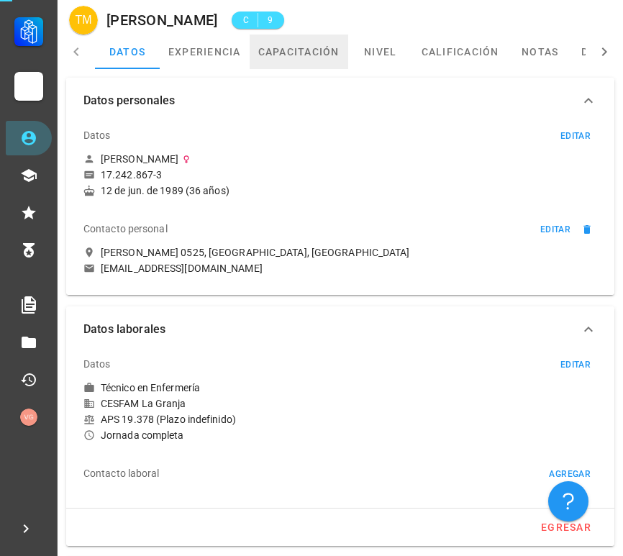
click at [297, 52] on link "capacitación" at bounding box center [299, 52] width 99 height 35
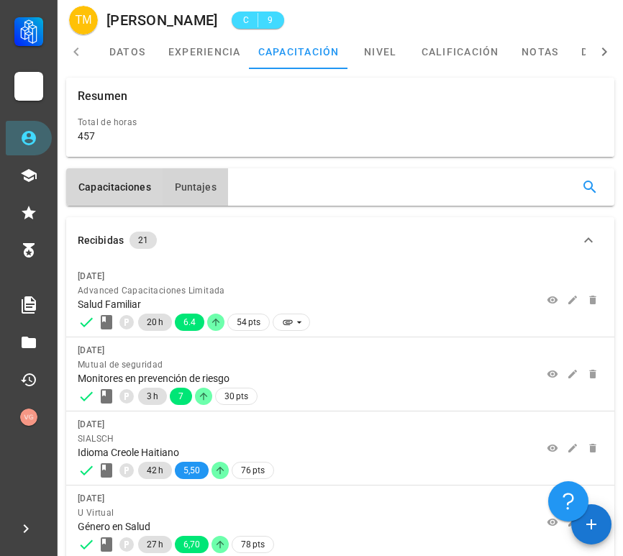
click at [209, 184] on span "Puntajes" at bounding box center [195, 187] width 42 height 12
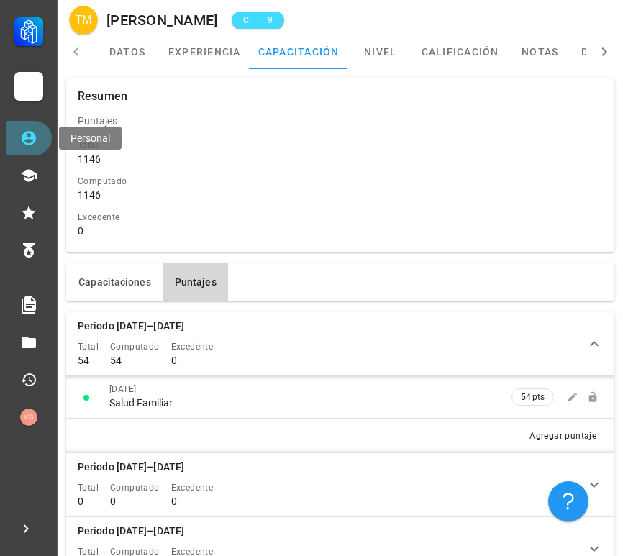
click at [32, 135] on icon at bounding box center [29, 138] width 14 height 14
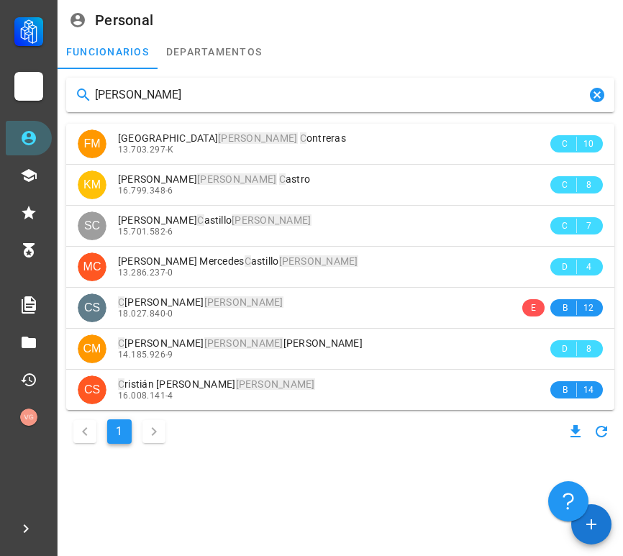
type input "[PERSON_NAME]"
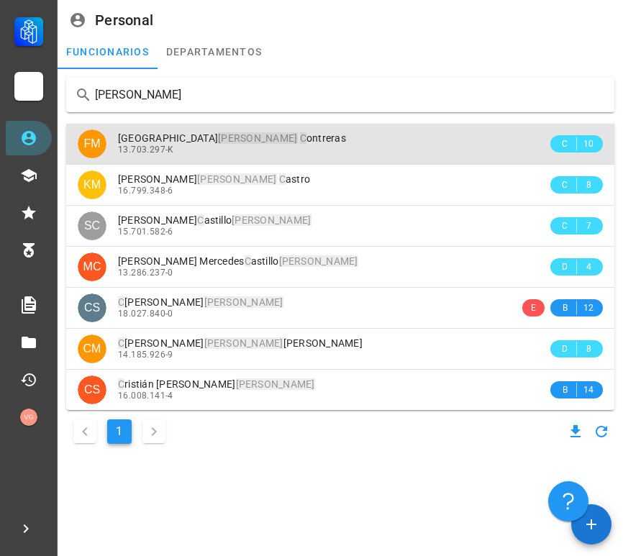
click at [264, 131] on div "[PERSON_NAME] C ontreras 13.703.297-K" at bounding box center [333, 144] width 430 height 40
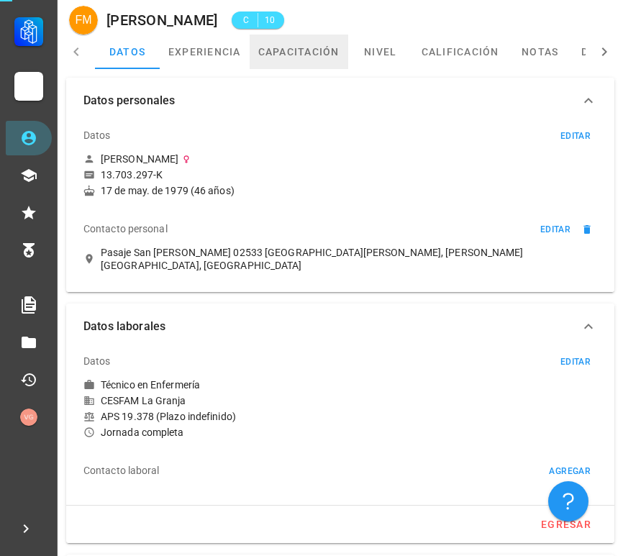
click at [294, 51] on link "capacitación" at bounding box center [299, 52] width 99 height 35
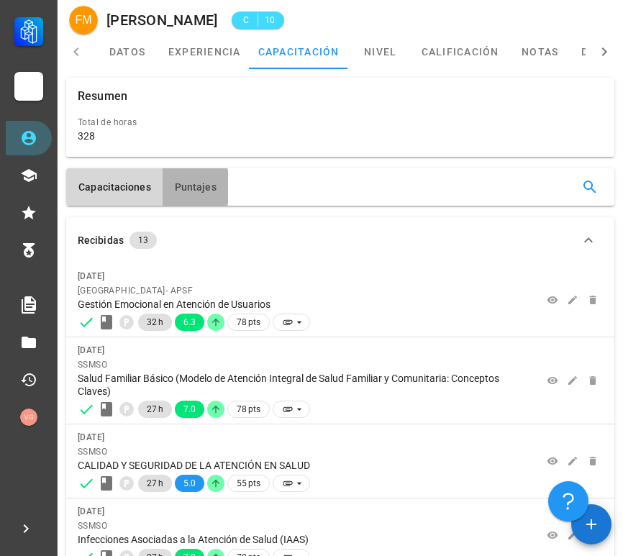
click at [185, 173] on button "Puntajes" at bounding box center [196, 186] width 66 height 37
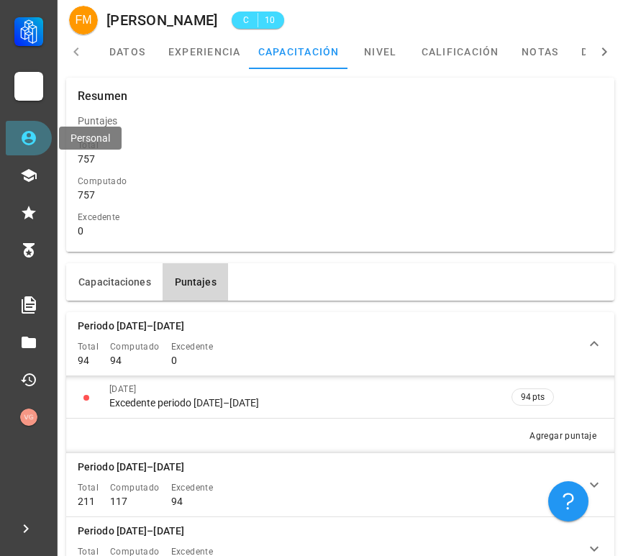
drag, startPoint x: 48, startPoint y: 137, endPoint x: 105, endPoint y: 131, distance: 57.2
click at [46, 137] on link "Personal" at bounding box center [29, 138] width 46 height 35
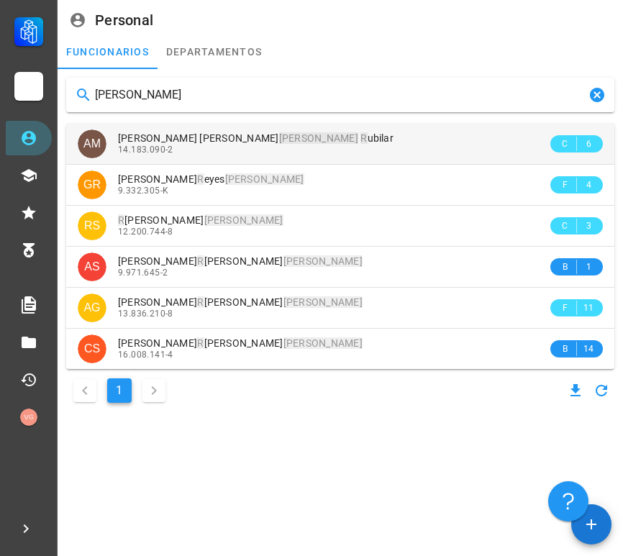
type input "[PERSON_NAME]"
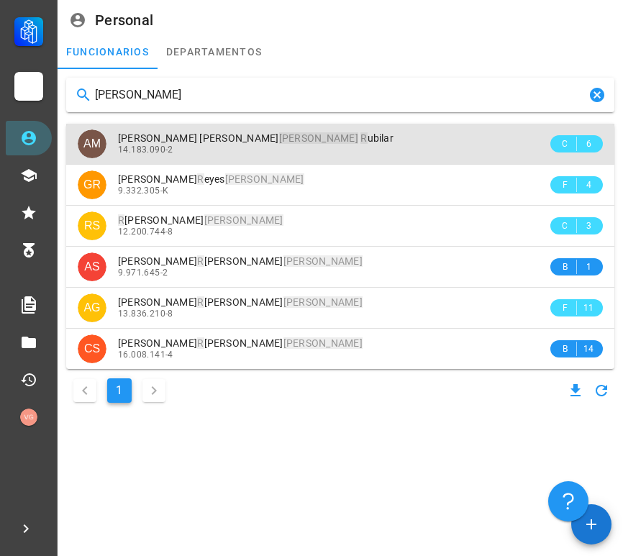
click at [293, 142] on div "[PERSON_NAME] R ubilar" at bounding box center [333, 138] width 430 height 12
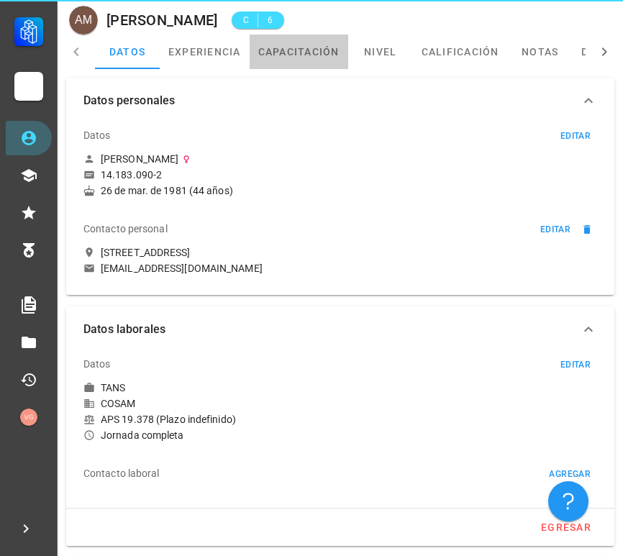
click at [307, 65] on link "capacitación" at bounding box center [299, 52] width 99 height 35
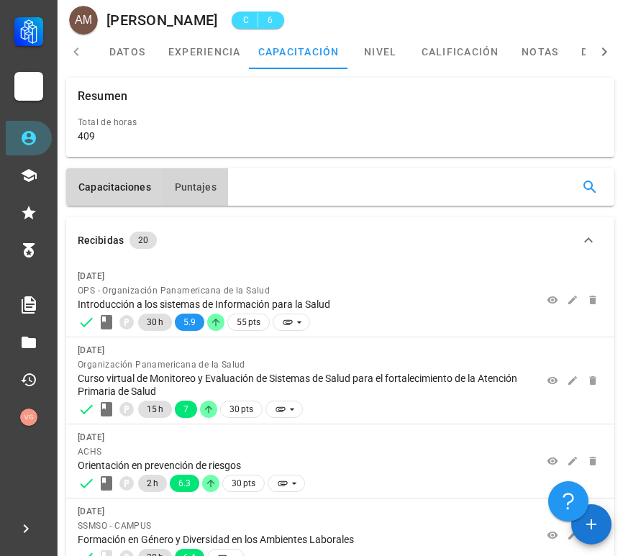
click at [199, 194] on button "Puntajes" at bounding box center [196, 186] width 66 height 37
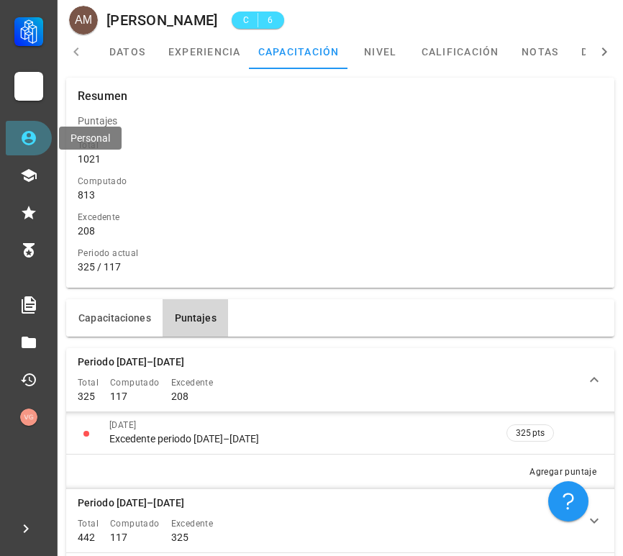
click at [34, 128] on link "Personal" at bounding box center [29, 138] width 46 height 35
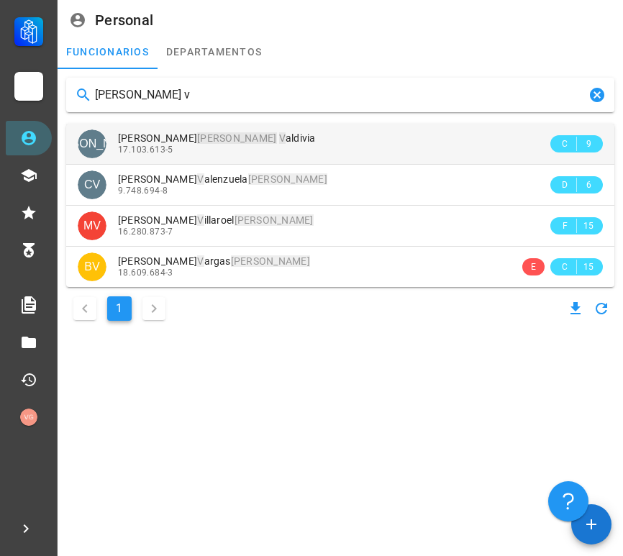
type input "[PERSON_NAME] v"
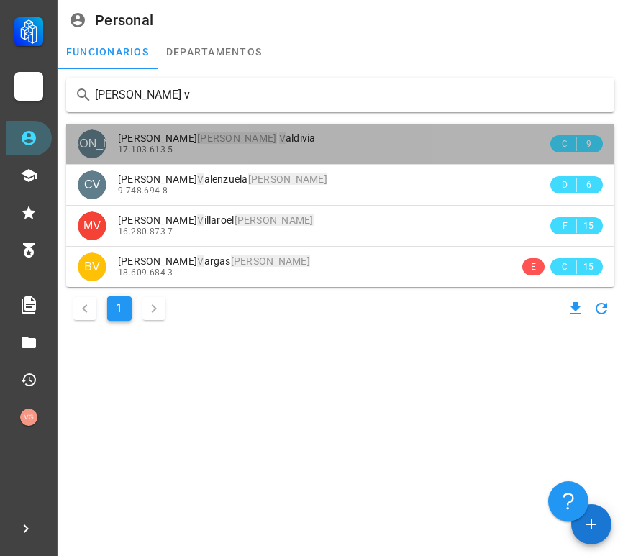
click at [290, 142] on div "[PERSON_NAME] V aldivia" at bounding box center [333, 138] width 430 height 12
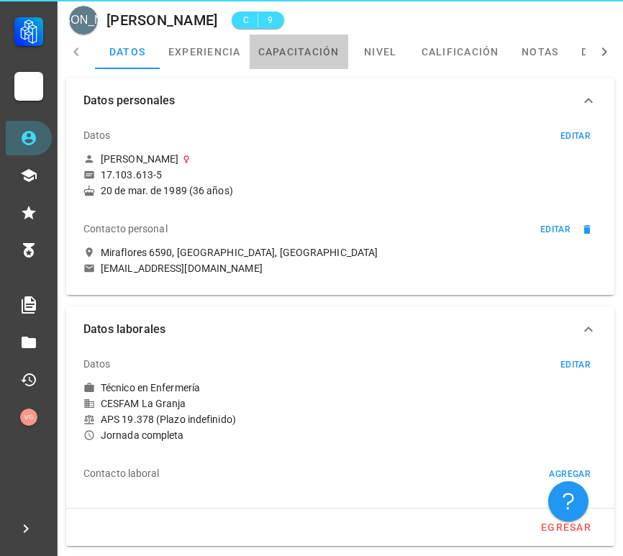
click at [307, 48] on link "capacitación" at bounding box center [299, 52] width 99 height 35
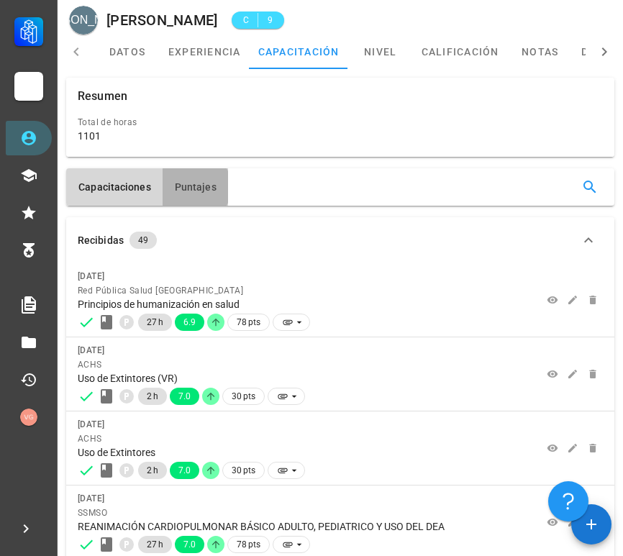
click at [176, 200] on button "Puntajes" at bounding box center [196, 186] width 66 height 37
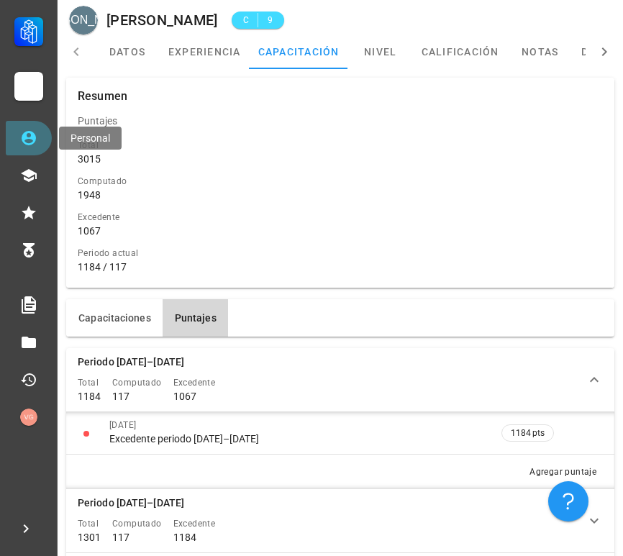
click at [32, 140] on icon at bounding box center [28, 138] width 17 height 17
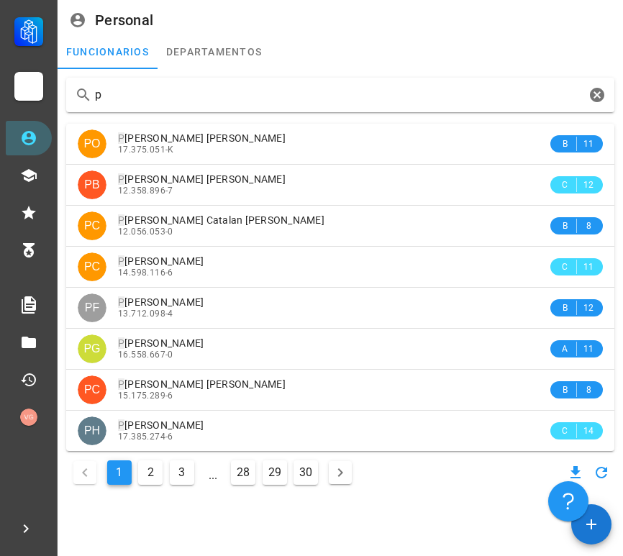
click at [191, 91] on input "p" at bounding box center [340, 95] width 491 height 23
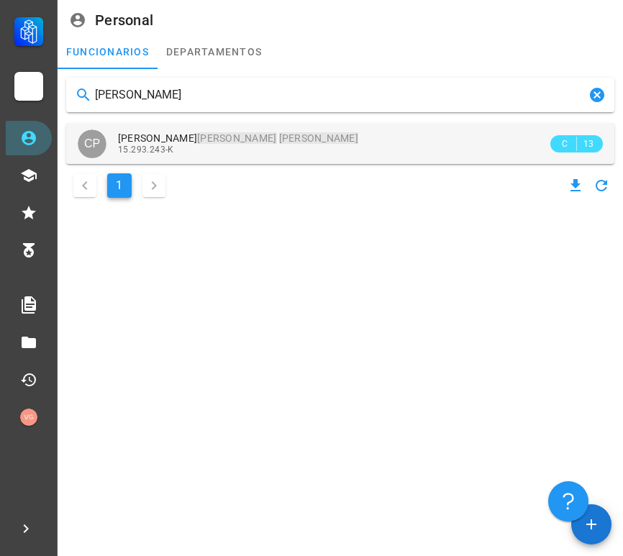
type input "[PERSON_NAME]"
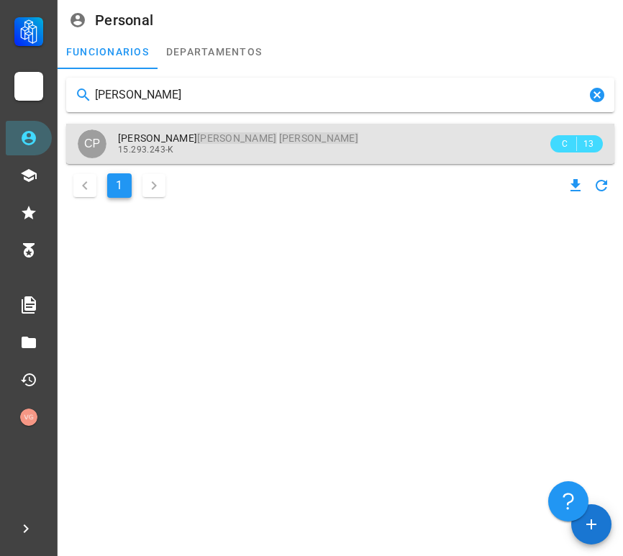
click at [191, 136] on span "[PERSON_NAME]" at bounding box center [238, 138] width 240 height 12
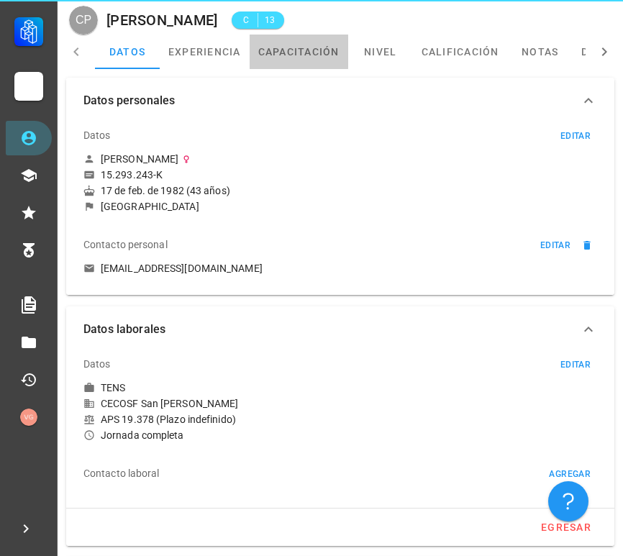
click at [295, 59] on link "capacitación" at bounding box center [299, 52] width 99 height 35
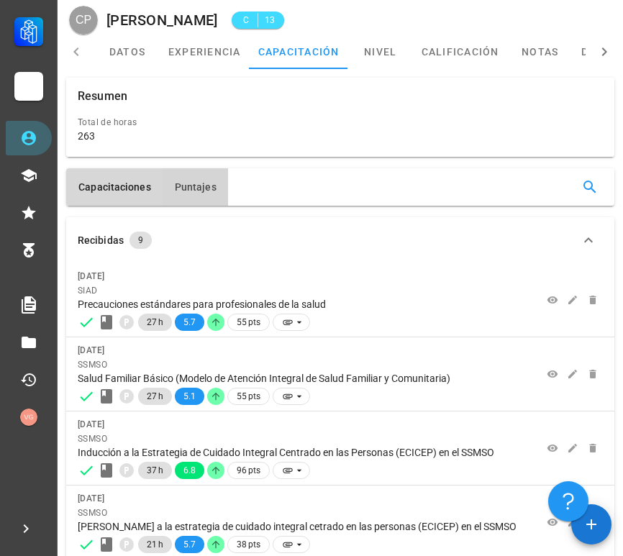
click at [199, 183] on span "Puntajes" at bounding box center [195, 187] width 42 height 12
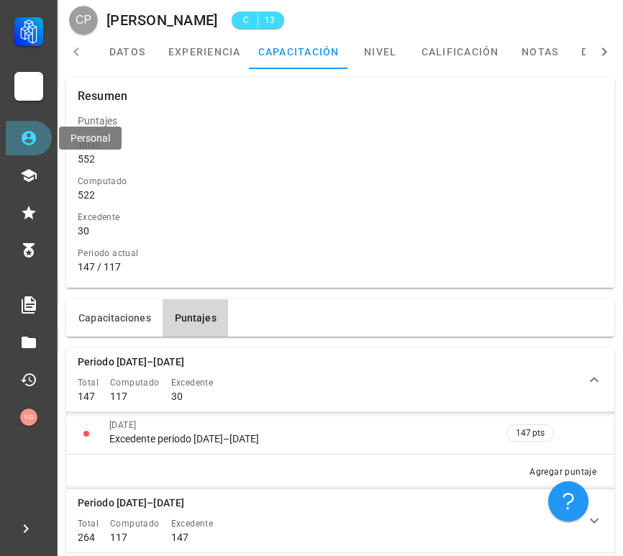
drag, startPoint x: 30, startPoint y: 135, endPoint x: 338, endPoint y: 144, distance: 308.3
click at [30, 135] on icon at bounding box center [28, 138] width 17 height 17
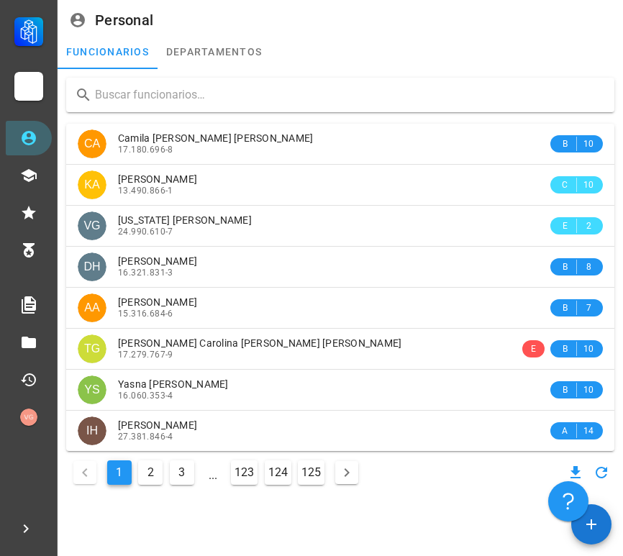
click at [143, 103] on input "text" at bounding box center [349, 95] width 508 height 23
paste input "[PERSON_NAME]"
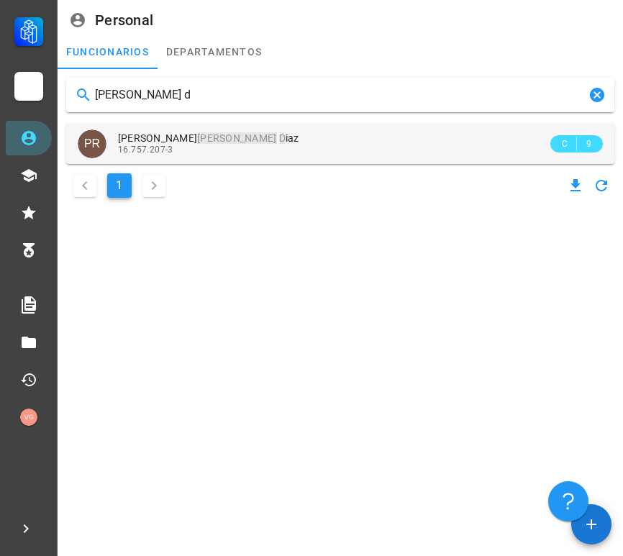
type input "[PERSON_NAME] d"
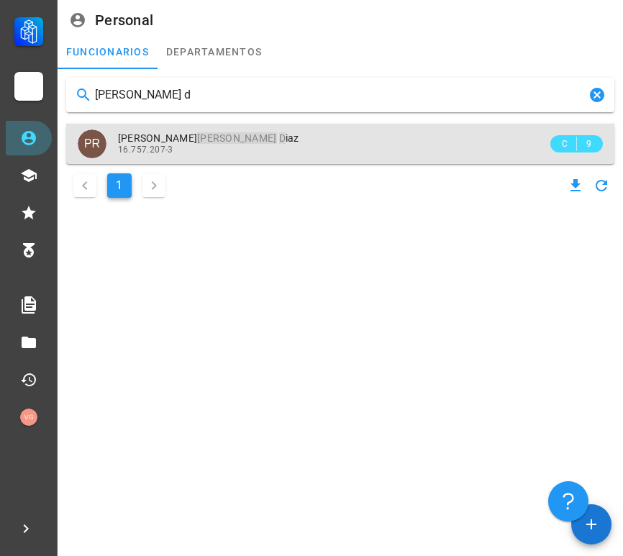
click at [271, 146] on div "16.757.207-3" at bounding box center [333, 150] width 430 height 10
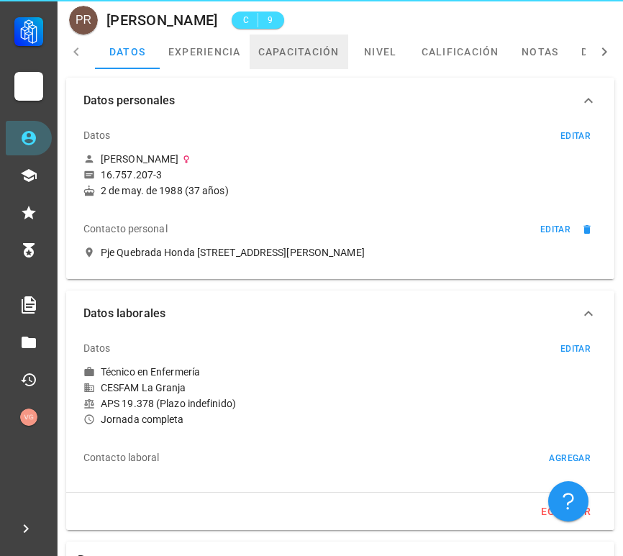
click at [265, 55] on link "capacitación" at bounding box center [299, 52] width 99 height 35
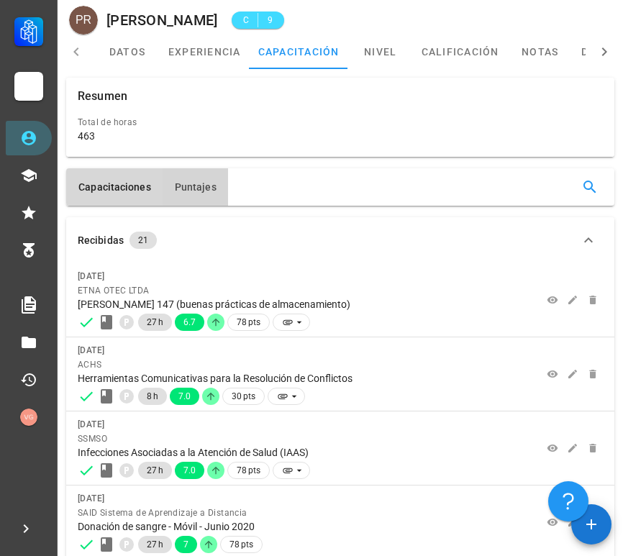
click at [197, 186] on span "Puntajes" at bounding box center [195, 187] width 42 height 12
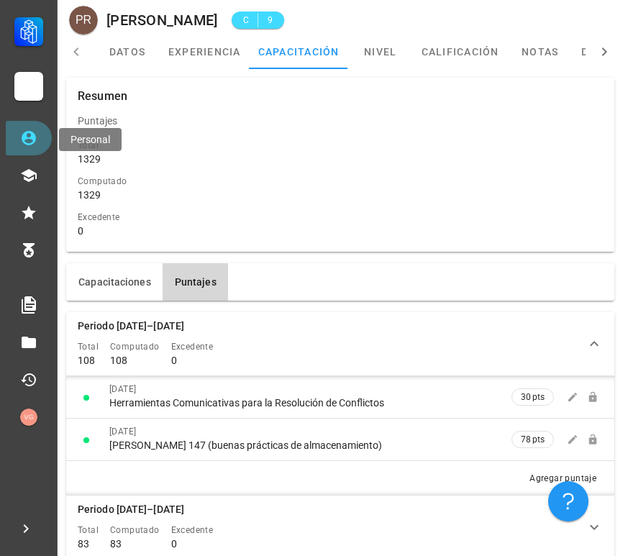
click at [39, 141] on link "Personal" at bounding box center [29, 138] width 46 height 35
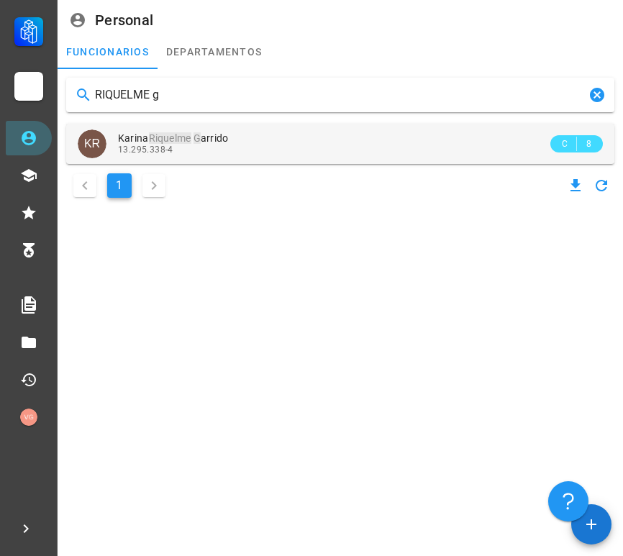
type input "RIQUELME g"
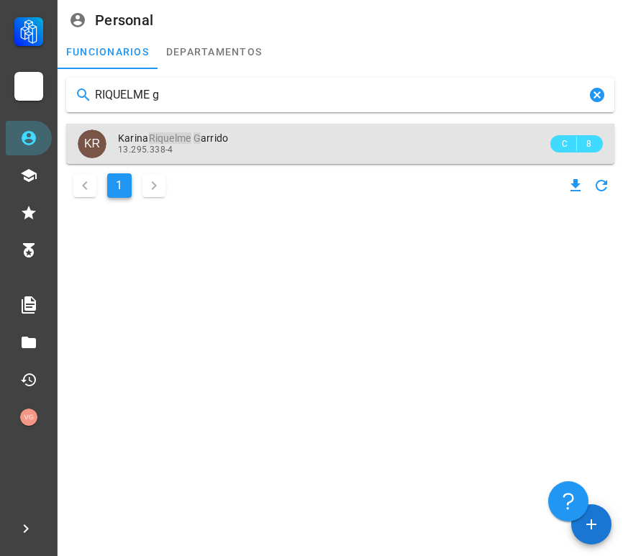
click at [233, 147] on div "13.295.338-4" at bounding box center [333, 150] width 430 height 10
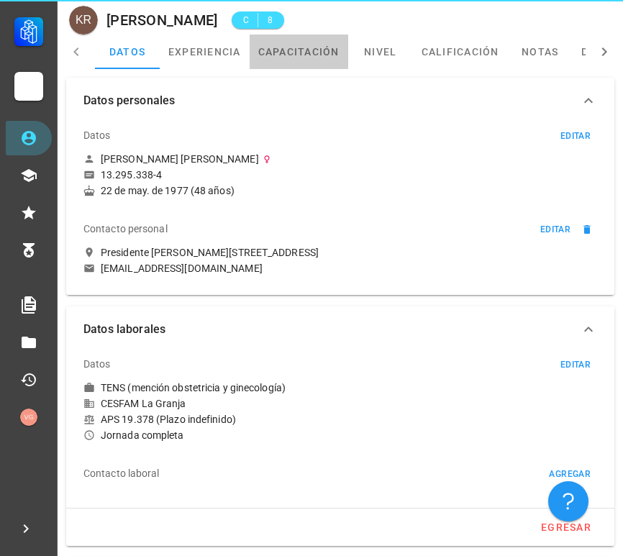
click at [308, 65] on link "capacitación" at bounding box center [299, 52] width 99 height 35
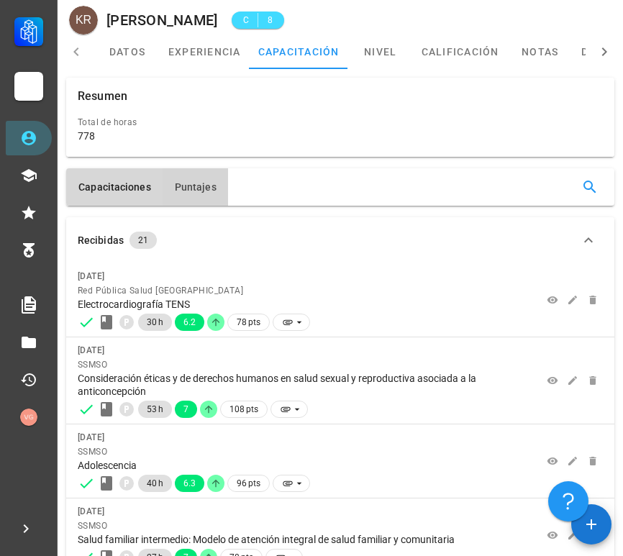
click at [185, 177] on button "Puntajes" at bounding box center [196, 186] width 66 height 37
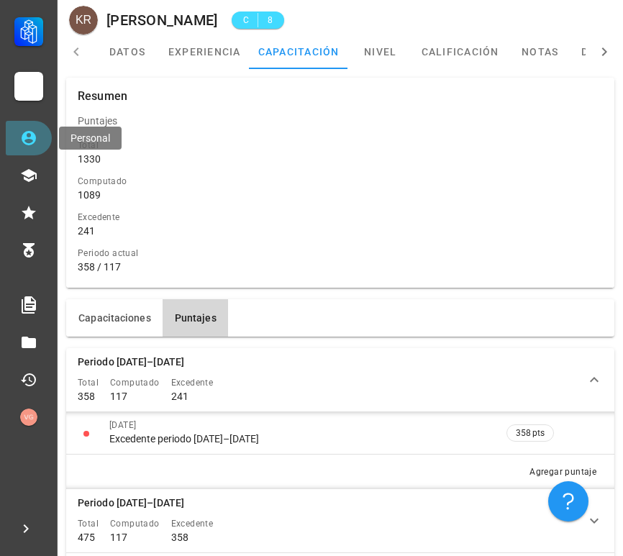
click at [34, 139] on icon at bounding box center [29, 138] width 14 height 14
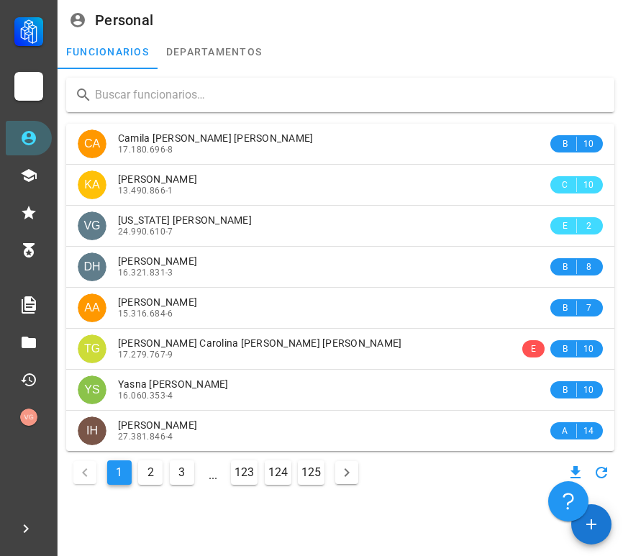
click at [321, 101] on input "text" at bounding box center [349, 95] width 508 height 23
paste input "[PERSON_NAME]"
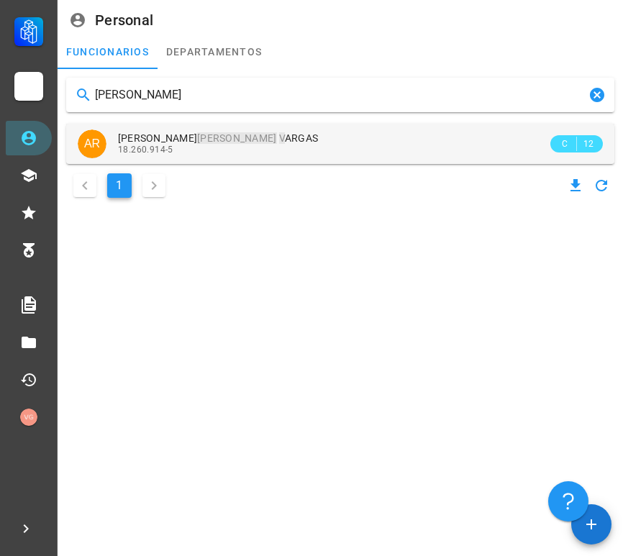
type input "[PERSON_NAME]"
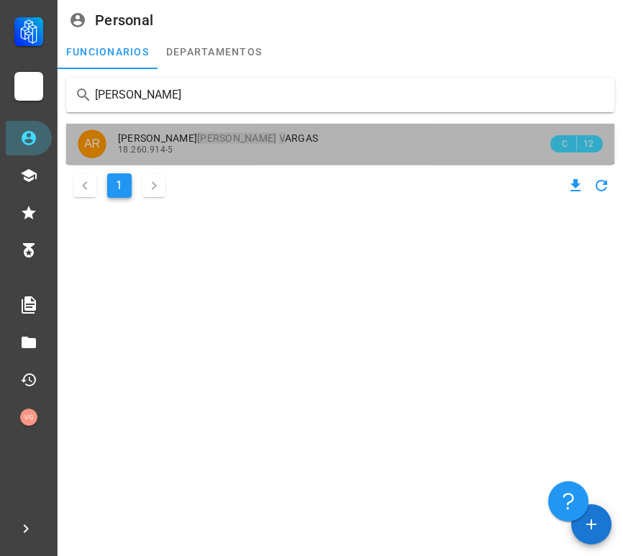
click at [293, 140] on div "[PERSON_NAME] V ARGAS" at bounding box center [333, 138] width 430 height 12
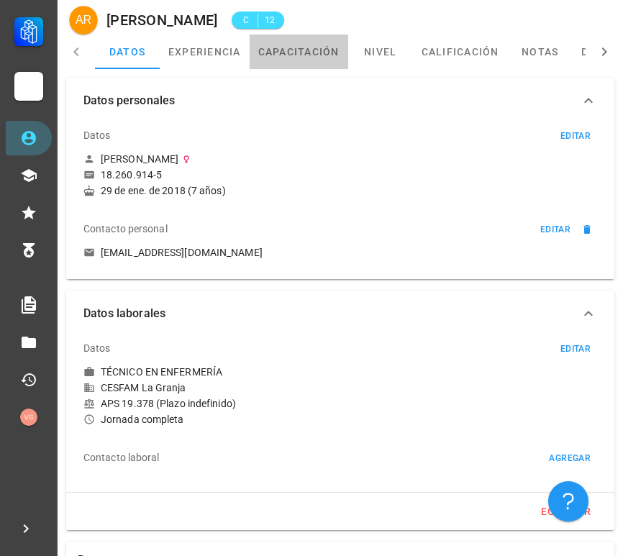
click at [321, 58] on link "capacitación" at bounding box center [299, 52] width 99 height 35
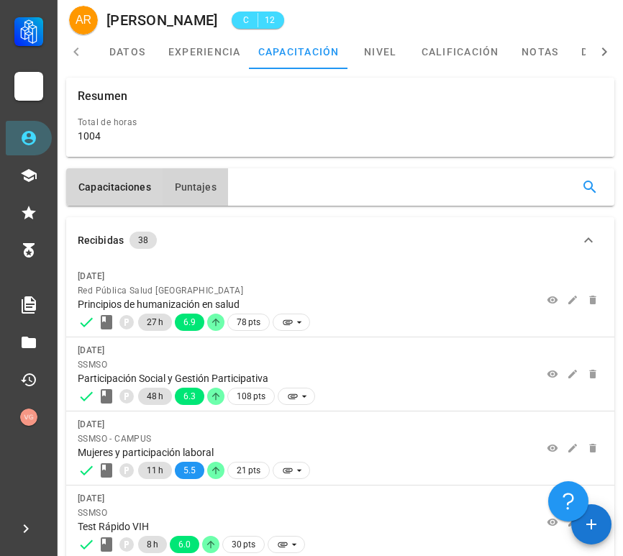
drag, startPoint x: 217, startPoint y: 180, endPoint x: 210, endPoint y: 189, distance: 10.8
click at [214, 183] on button "Puntajes" at bounding box center [196, 186] width 66 height 37
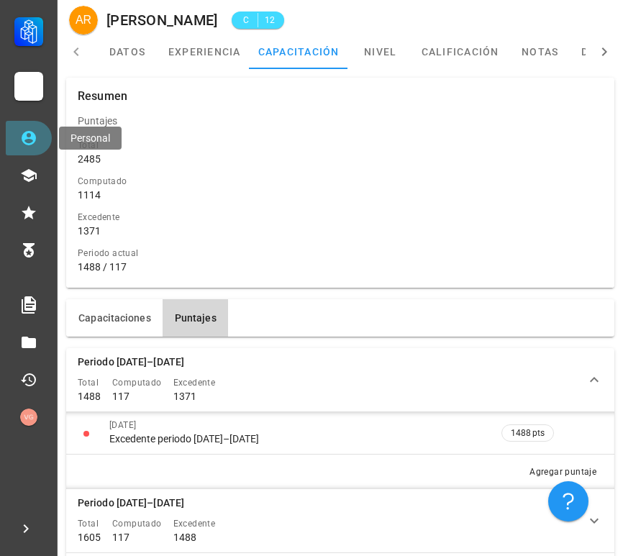
click at [31, 136] on icon at bounding box center [29, 138] width 14 height 14
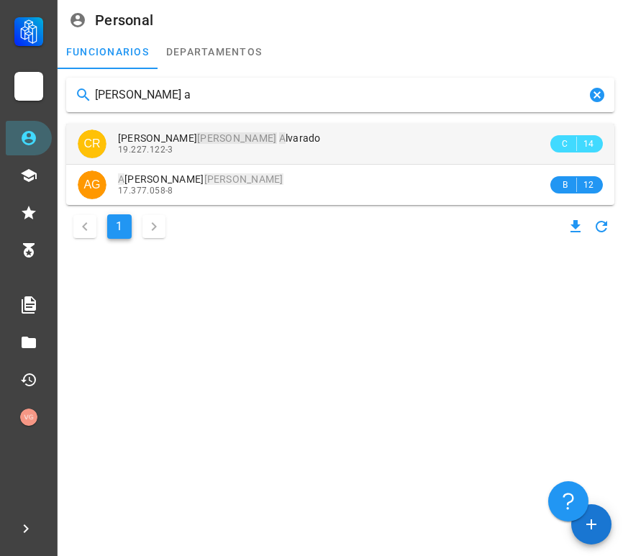
type input "[PERSON_NAME] a"
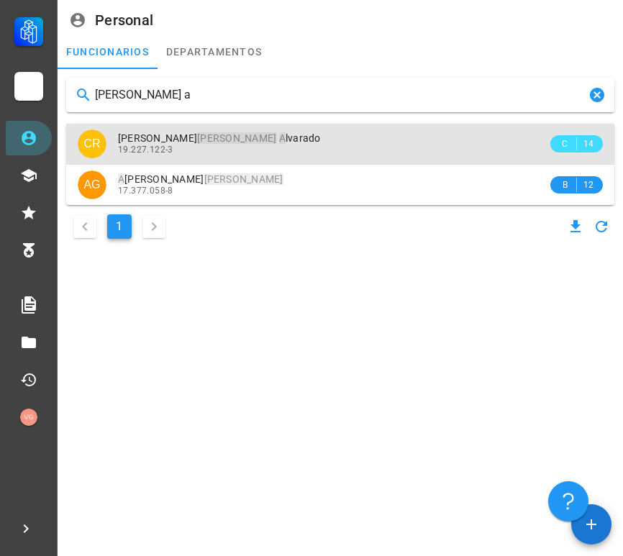
click at [289, 145] on div "19.227.122-3" at bounding box center [333, 150] width 430 height 10
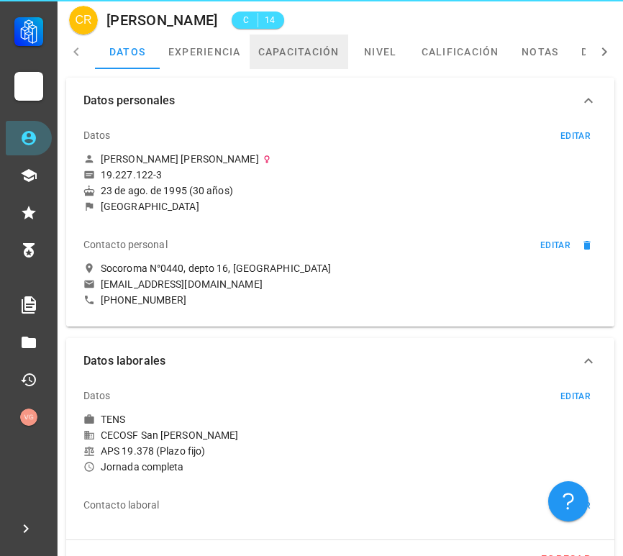
click at [304, 66] on link "capacitación" at bounding box center [299, 52] width 99 height 35
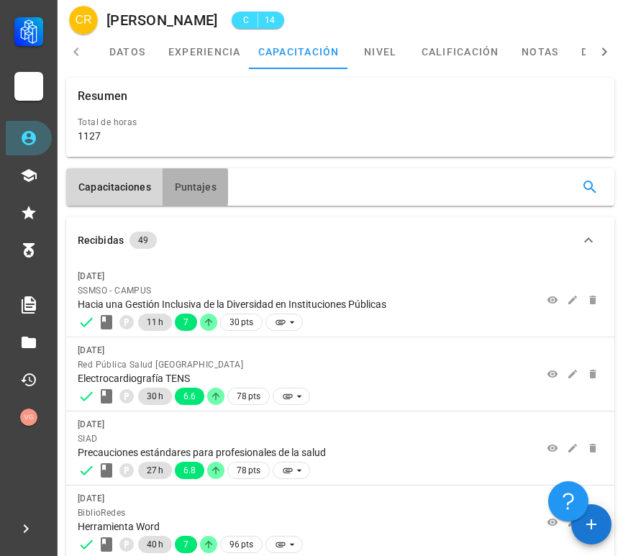
click at [212, 176] on button "Puntajes" at bounding box center [196, 186] width 66 height 37
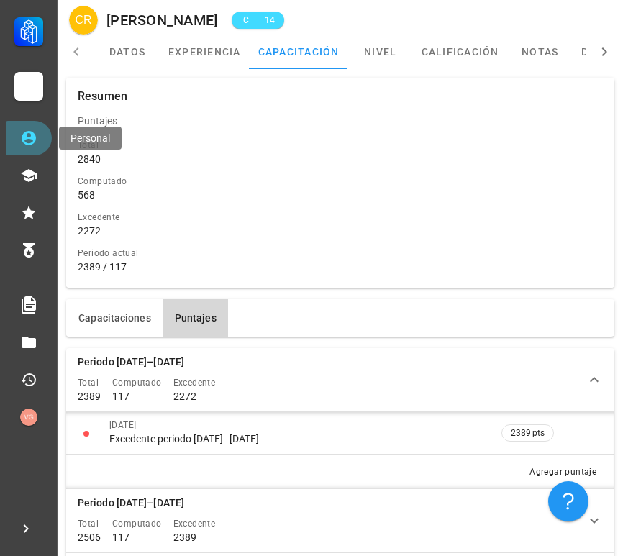
drag, startPoint x: 28, startPoint y: 139, endPoint x: 73, endPoint y: 145, distance: 45.1
click at [28, 139] on icon at bounding box center [28, 138] width 17 height 17
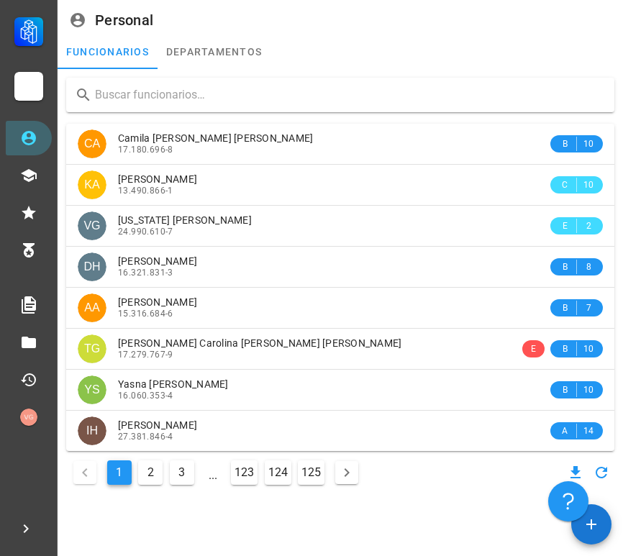
click at [267, 99] on input "text" at bounding box center [349, 95] width 508 height 23
paste input "[PERSON_NAME]"
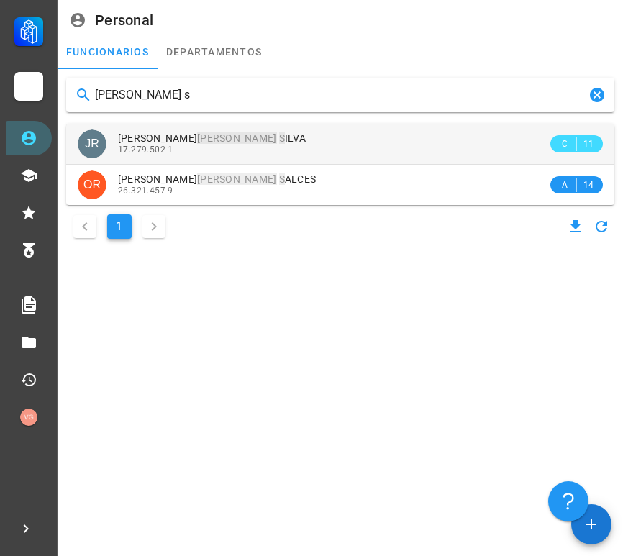
type input "[PERSON_NAME] s"
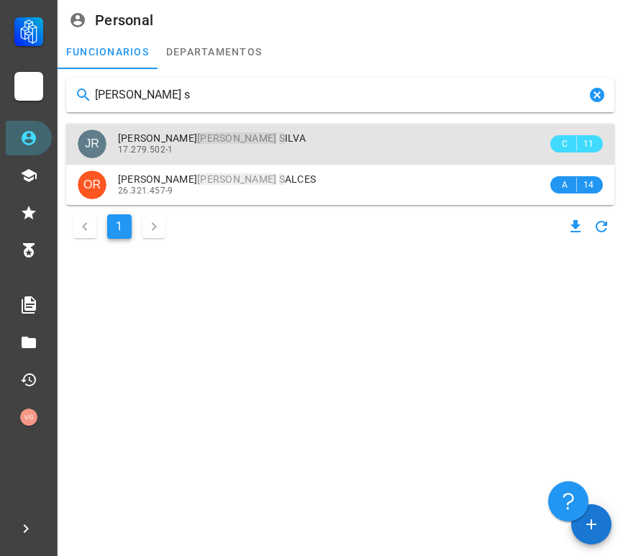
click at [286, 135] on div "[PERSON_NAME] S [PERSON_NAME]" at bounding box center [333, 138] width 430 height 12
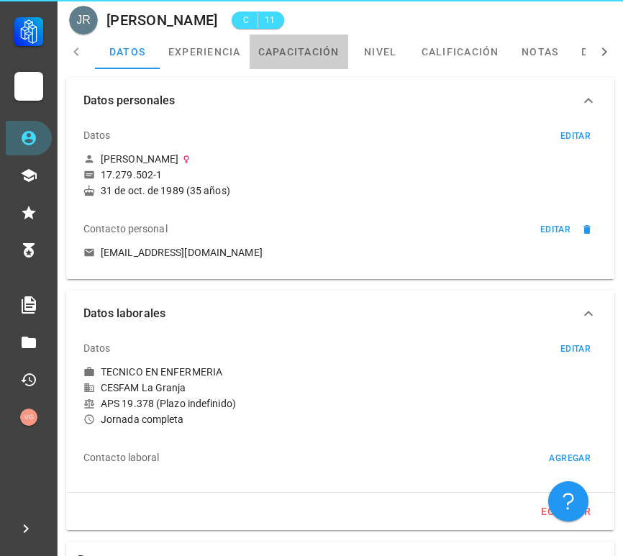
click at [299, 56] on link "capacitación" at bounding box center [299, 52] width 99 height 35
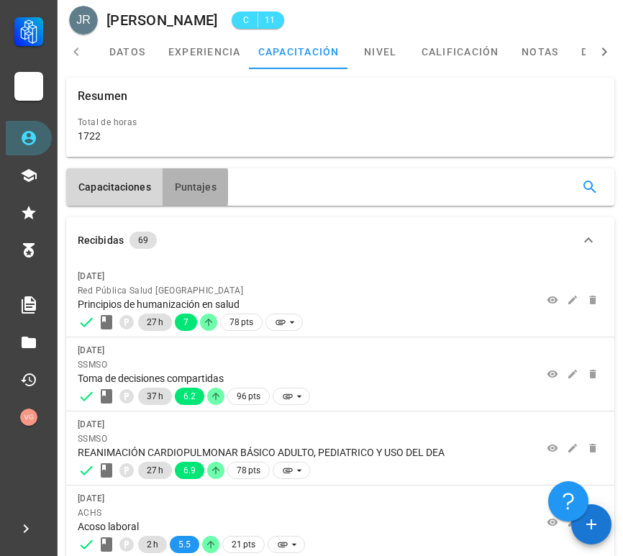
click at [199, 190] on span "Puntajes" at bounding box center [195, 187] width 42 height 12
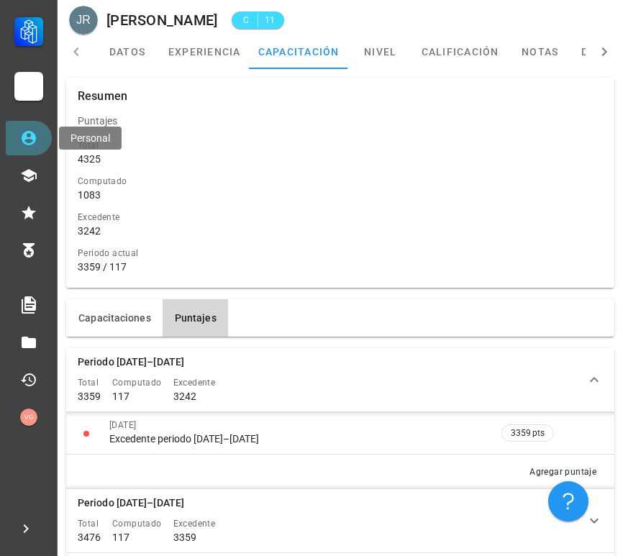
click at [27, 126] on link "Personal" at bounding box center [29, 138] width 46 height 35
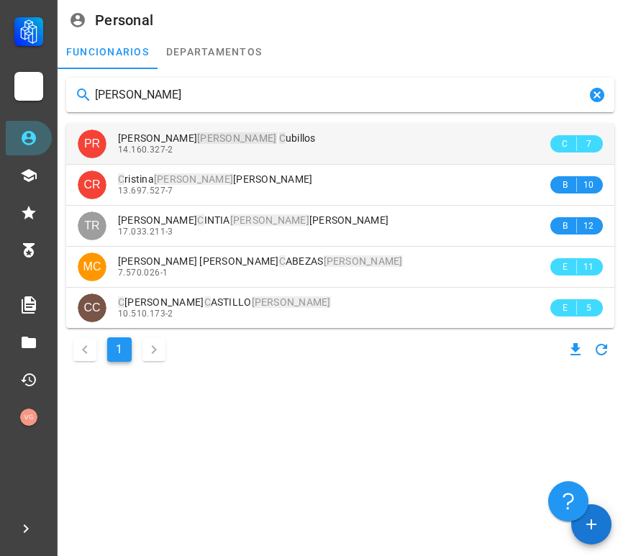
type input "[PERSON_NAME]"
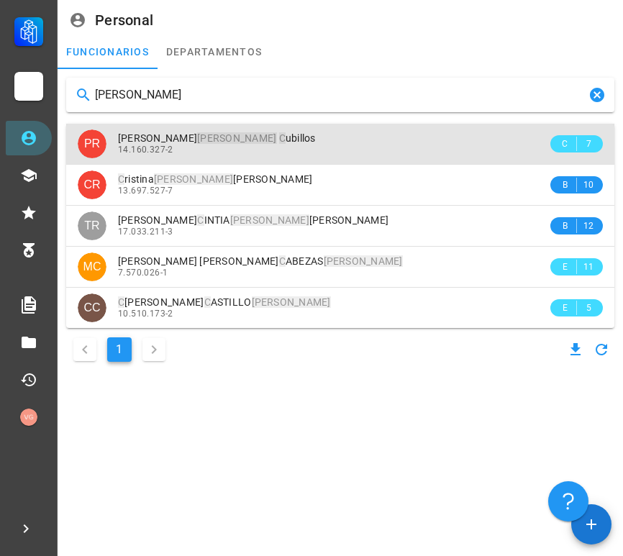
click at [265, 152] on div "14.160.327-2" at bounding box center [333, 150] width 430 height 10
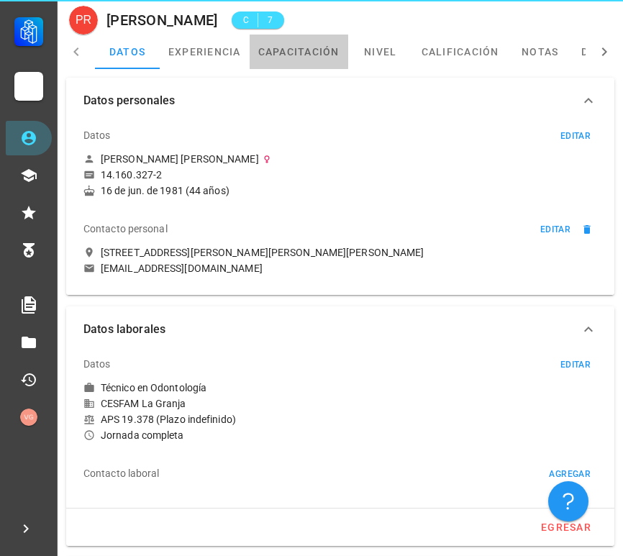
click at [302, 55] on link "capacitación" at bounding box center [299, 52] width 99 height 35
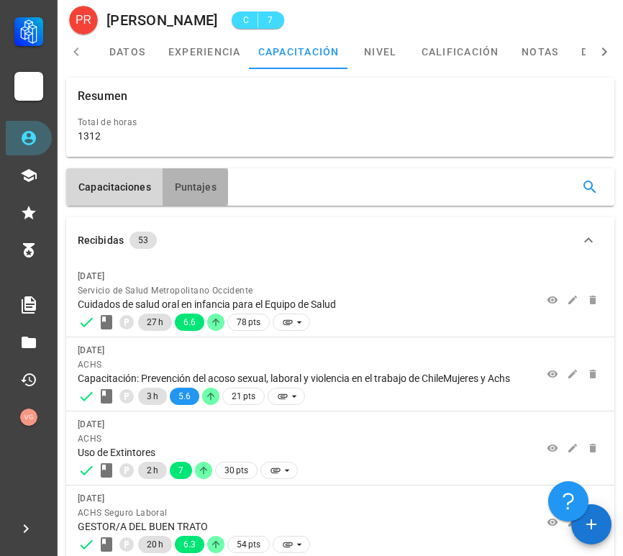
click at [195, 173] on button "Puntajes" at bounding box center [196, 186] width 66 height 37
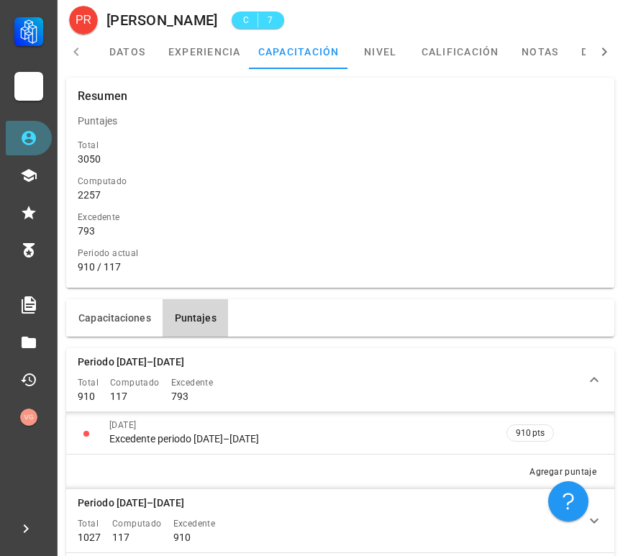
drag, startPoint x: 39, startPoint y: 135, endPoint x: 104, endPoint y: 135, distance: 64.8
click at [39, 136] on link "Personal" at bounding box center [29, 138] width 46 height 35
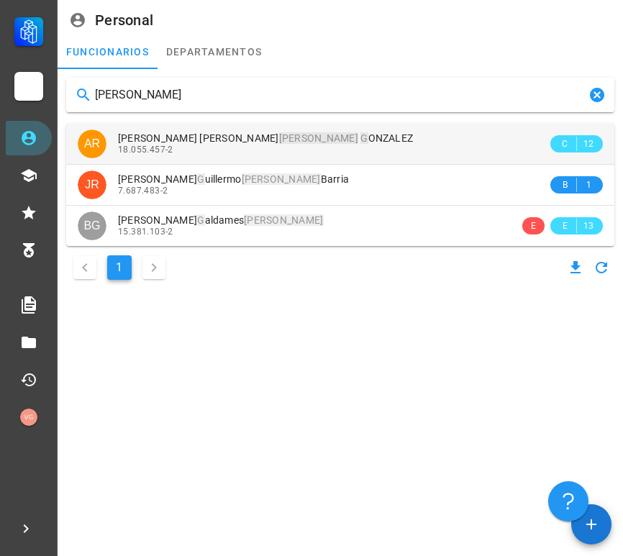
type input "[PERSON_NAME]"
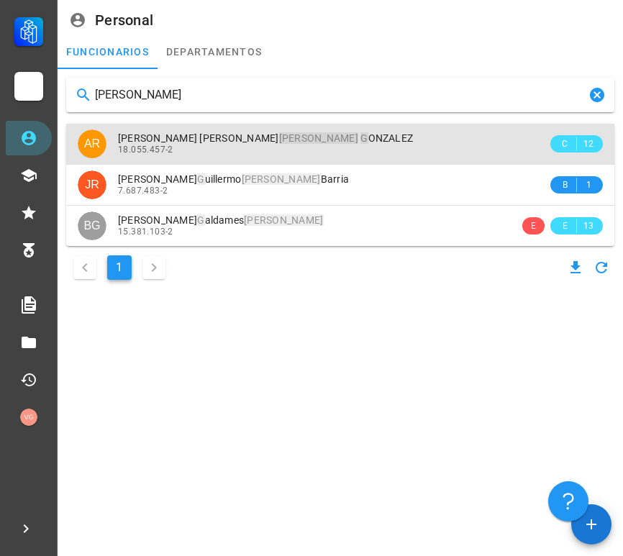
click at [288, 148] on div "18.055.457-2" at bounding box center [333, 150] width 430 height 10
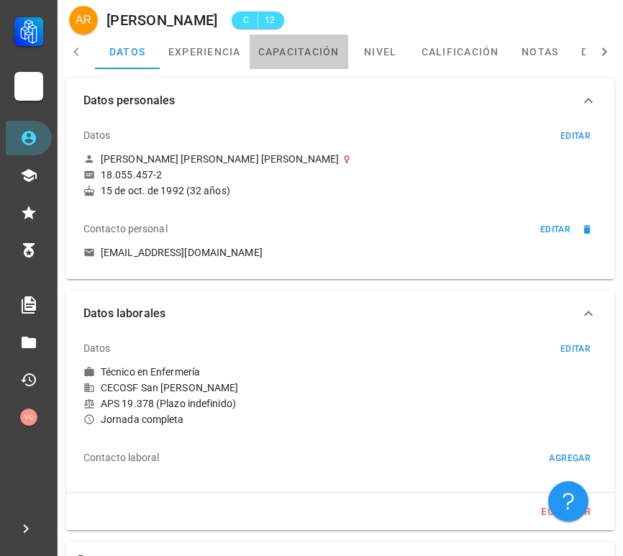
click at [279, 58] on link "capacitación" at bounding box center [299, 52] width 99 height 35
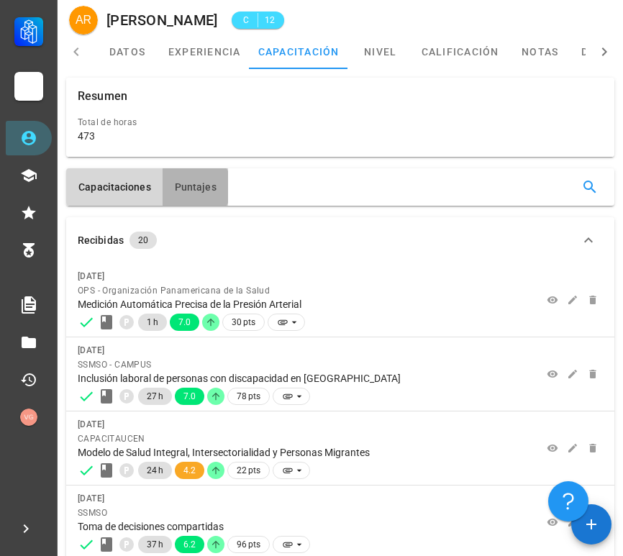
click at [186, 189] on span "Puntajes" at bounding box center [195, 187] width 42 height 12
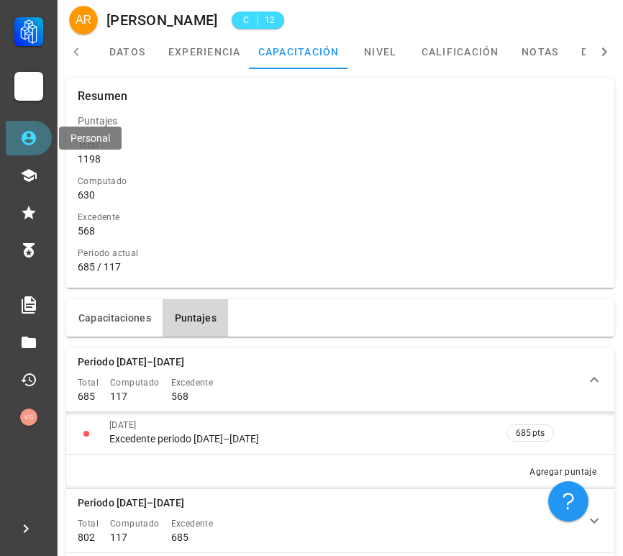
click at [27, 137] on icon at bounding box center [29, 138] width 14 height 14
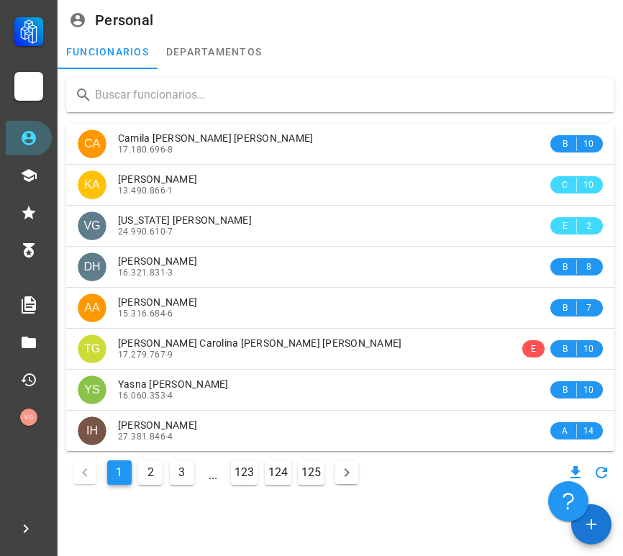
click at [231, 110] on div "CA [PERSON_NAME] [PERSON_NAME] 17.180.696-8 B 10 KA [PERSON_NAME] 13.490.866-1 …" at bounding box center [340, 283] width 560 height 423
click at [230, 103] on input "text" at bounding box center [349, 95] width 508 height 23
paste input "[PERSON_NAME]"
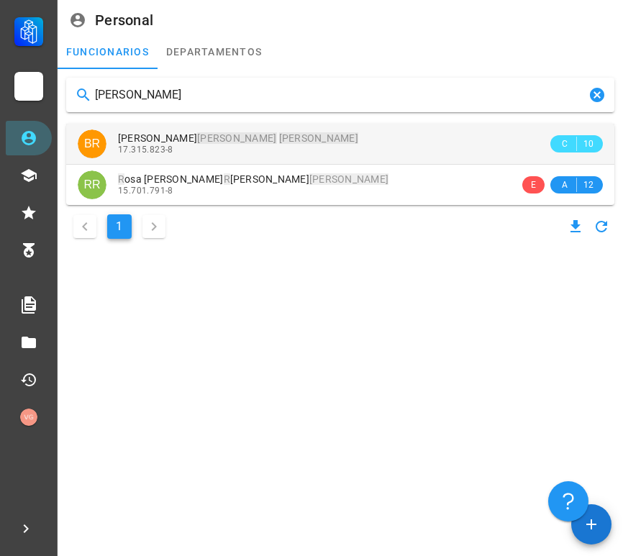
type input "[PERSON_NAME]"
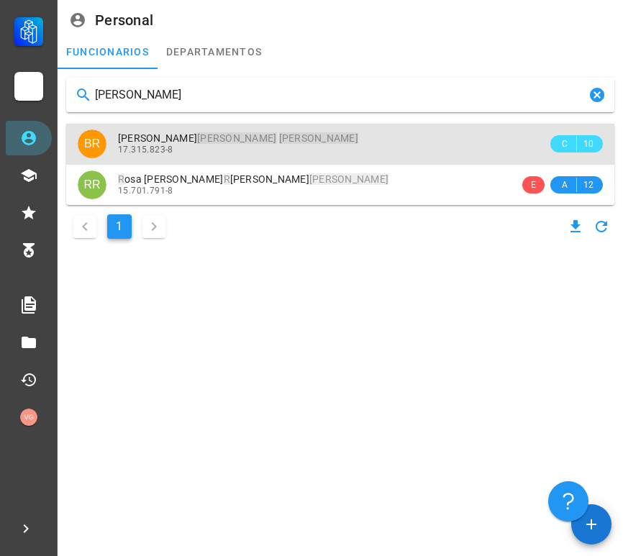
click at [261, 148] on div "17.315.823-8" at bounding box center [333, 150] width 430 height 10
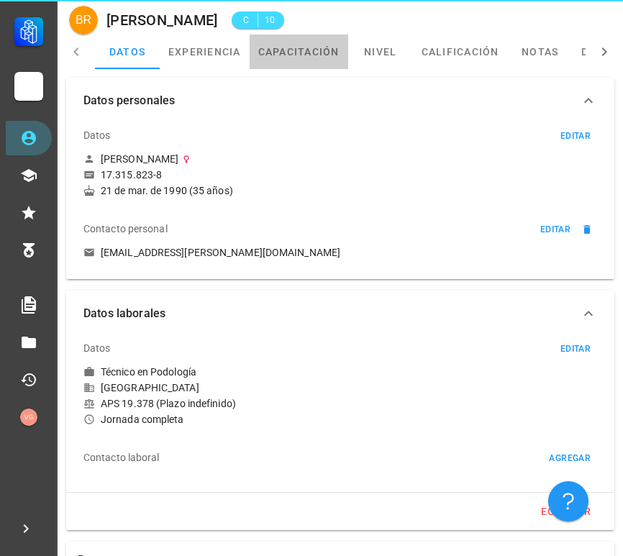
click at [307, 44] on link "capacitación" at bounding box center [299, 52] width 99 height 35
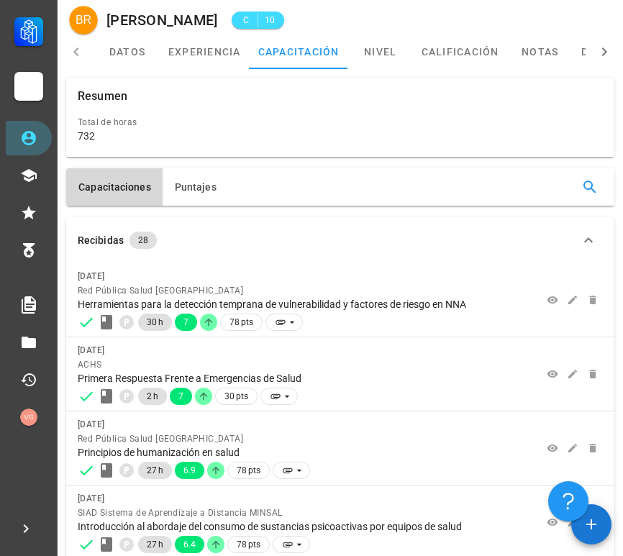
click at [227, 194] on div "Capacitaciones [GEOGRAPHIC_DATA]" at bounding box center [340, 186] width 549 height 37
click at [202, 194] on button "Puntajes" at bounding box center [196, 186] width 66 height 37
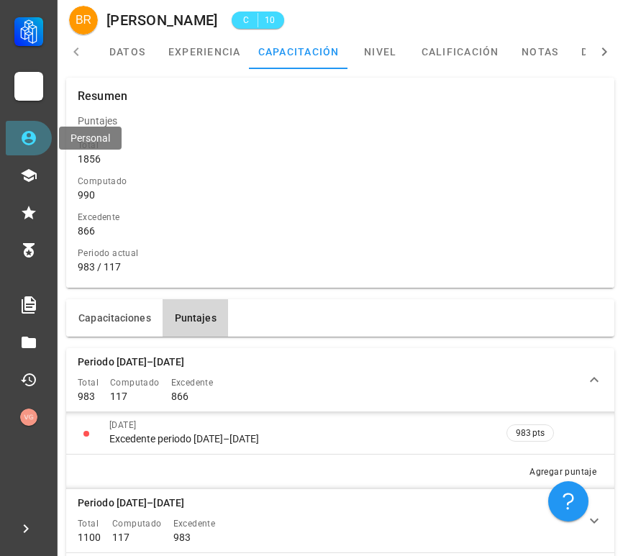
click at [30, 143] on icon at bounding box center [29, 138] width 14 height 14
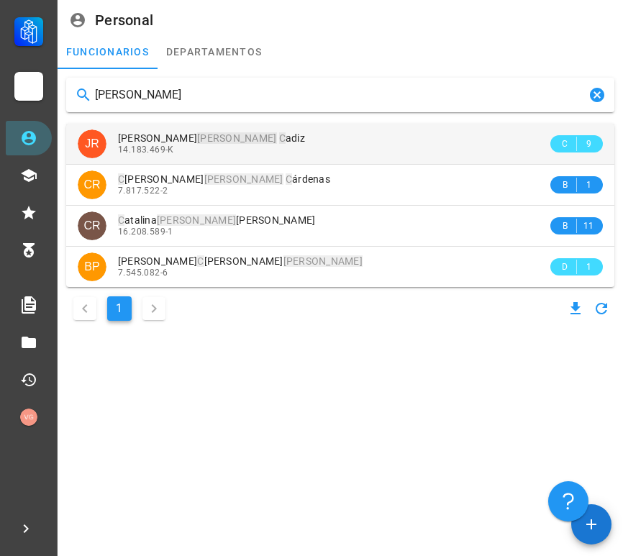
type input "[PERSON_NAME]"
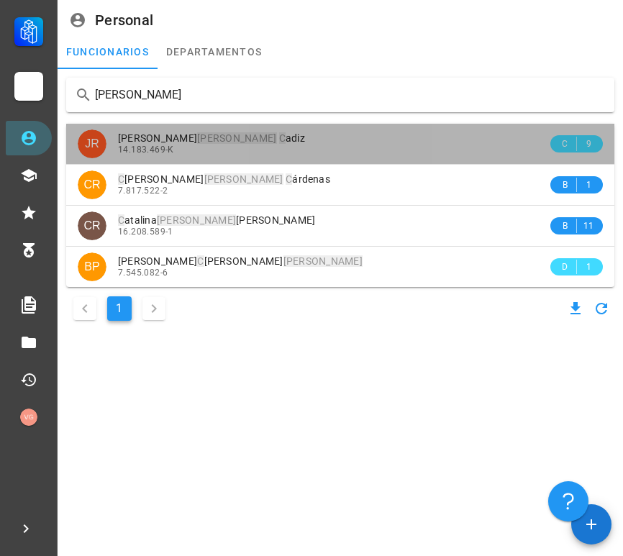
click at [347, 143] on div "[PERSON_NAME] C adiz" at bounding box center [333, 138] width 430 height 12
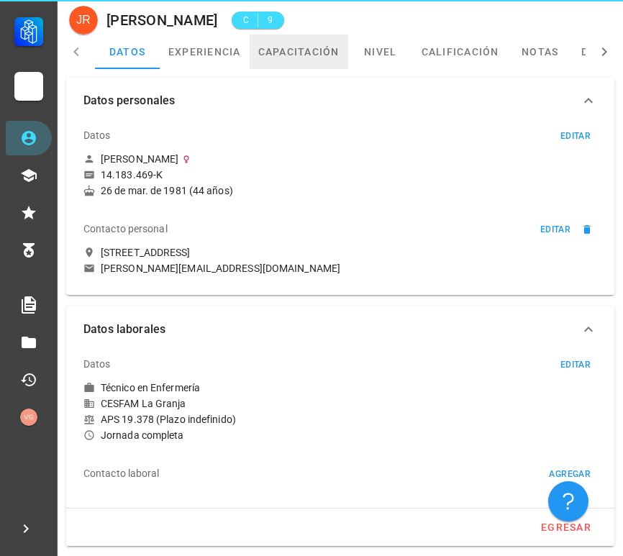
click at [272, 48] on link "capacitación" at bounding box center [299, 52] width 99 height 35
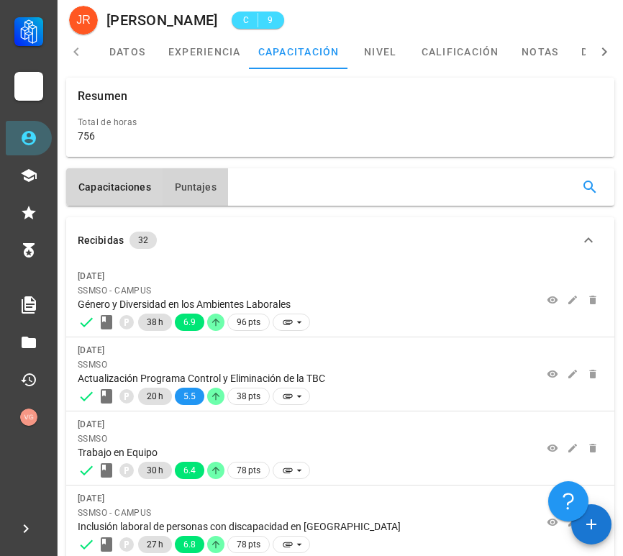
click at [210, 192] on span "Puntajes" at bounding box center [195, 187] width 42 height 12
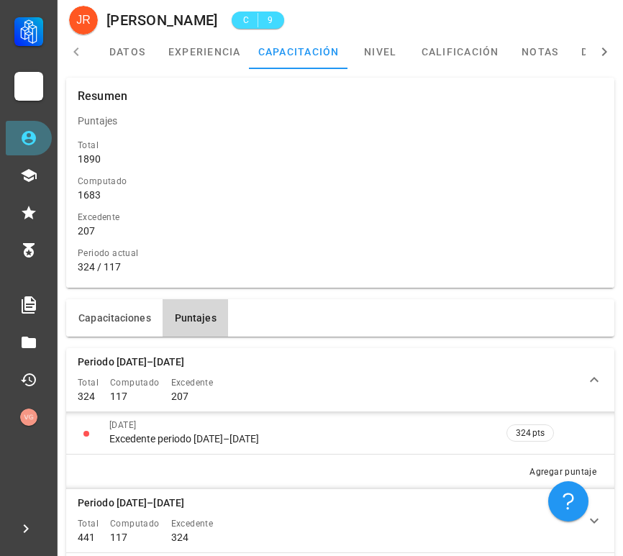
click at [50, 131] on link "Personal" at bounding box center [29, 138] width 46 height 35
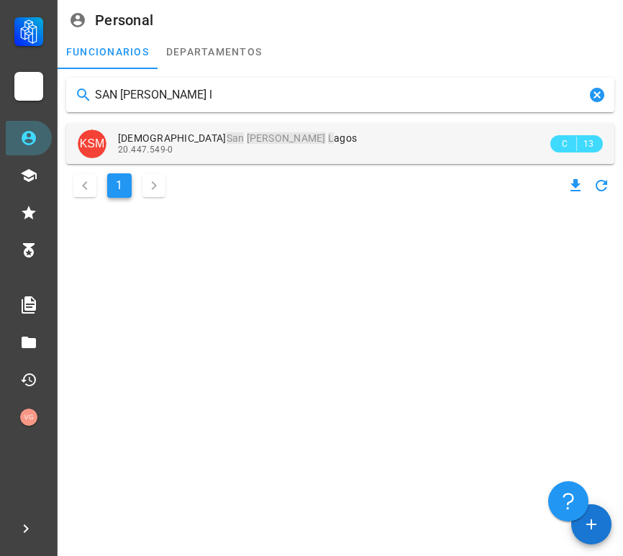
type input "SAN [PERSON_NAME] l"
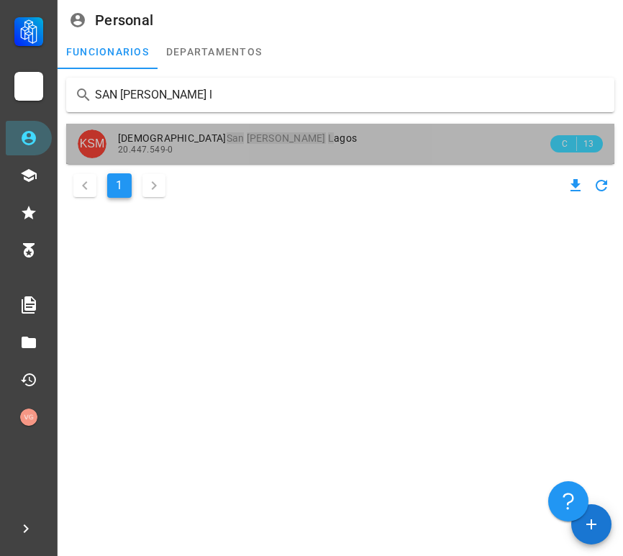
click at [249, 145] on div "20.447.549-0" at bounding box center [333, 150] width 430 height 10
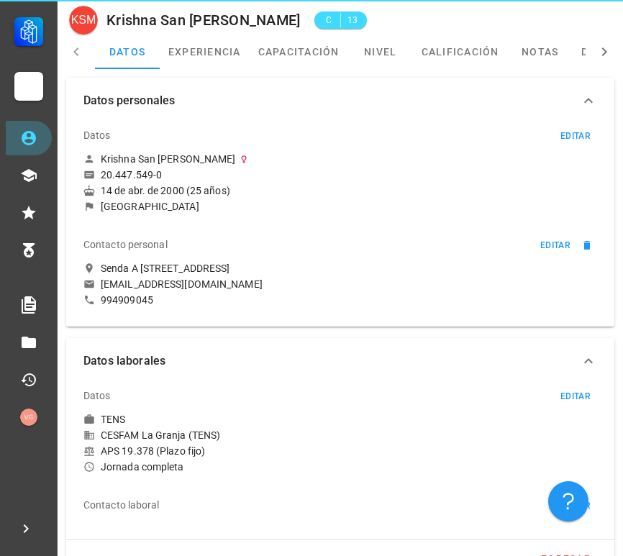
click at [300, 37] on div "C 13" at bounding box center [333, 20] width 67 height 35
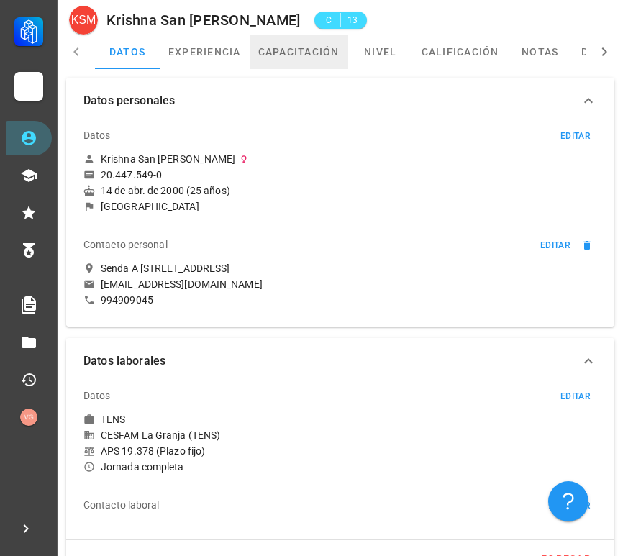
click at [285, 50] on link "capacitación" at bounding box center [299, 52] width 99 height 35
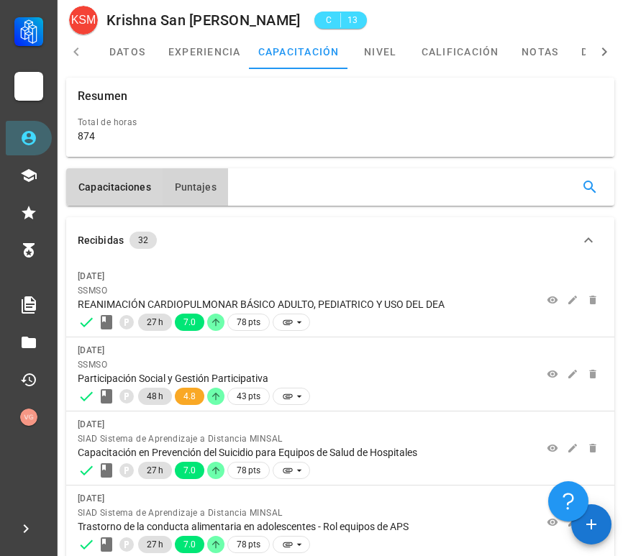
click at [187, 179] on button "Puntajes" at bounding box center [196, 186] width 66 height 37
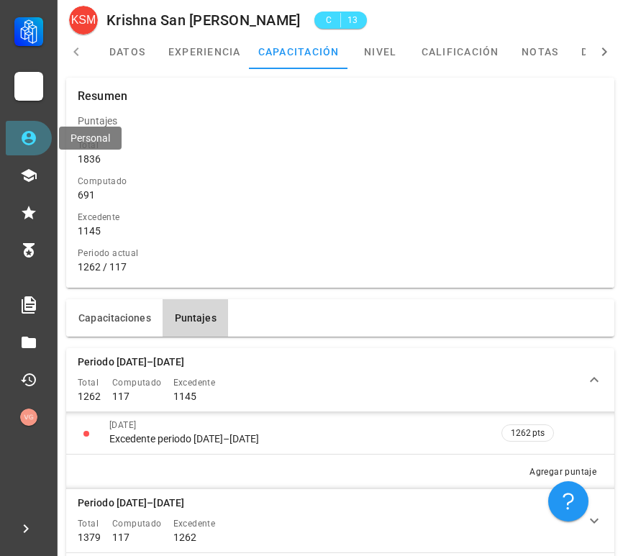
click at [32, 145] on icon at bounding box center [28, 138] width 17 height 17
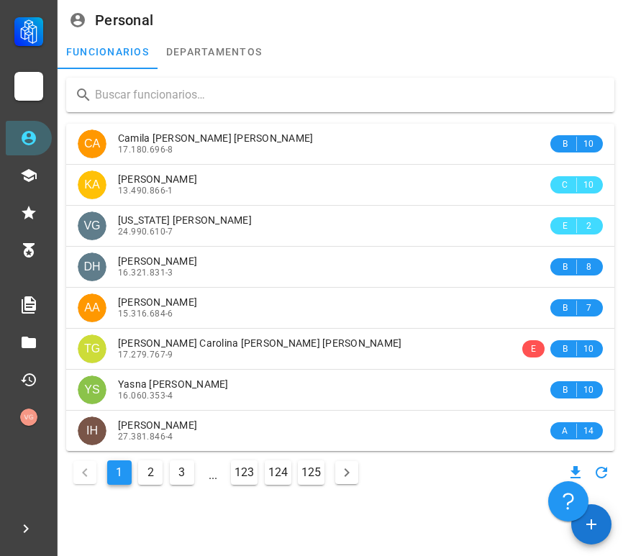
click at [143, 93] on input "text" at bounding box center [349, 95] width 508 height 23
paste input "[PERSON_NAME]"
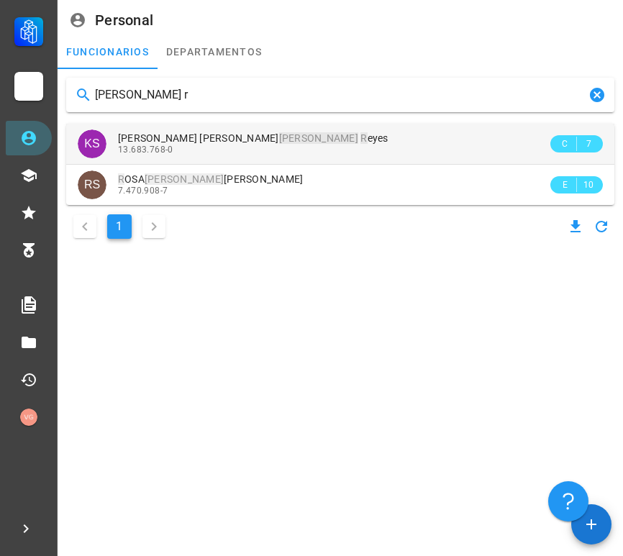
type input "[PERSON_NAME] r"
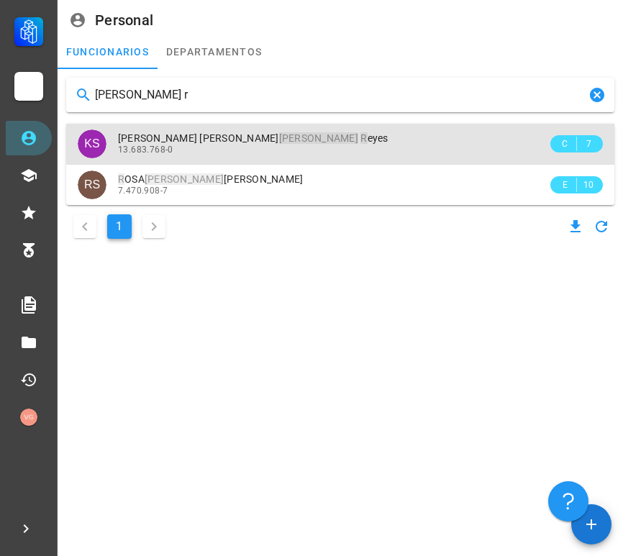
click at [298, 147] on div "13.683.768-0" at bounding box center [333, 150] width 430 height 10
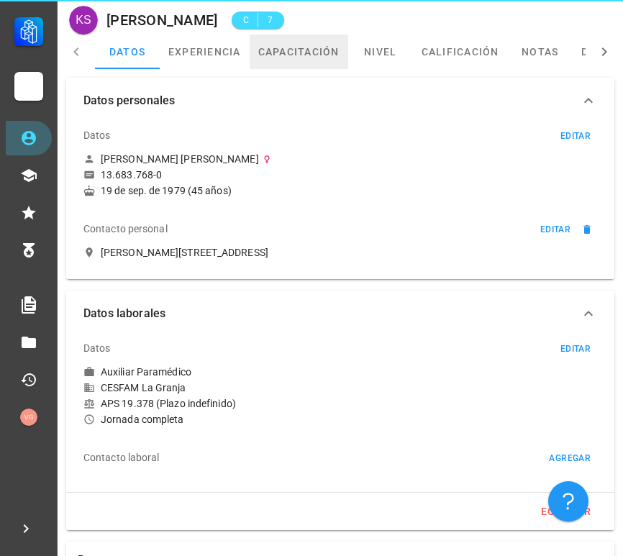
click at [304, 67] on link "capacitación" at bounding box center [299, 52] width 99 height 35
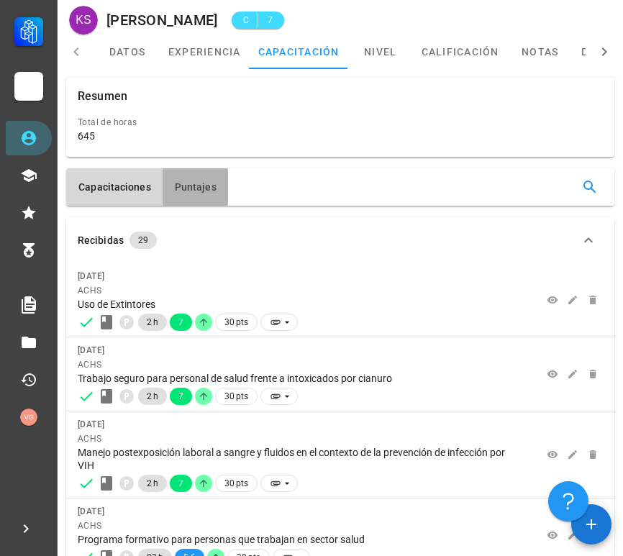
click at [194, 184] on span "Puntajes" at bounding box center [195, 187] width 42 height 12
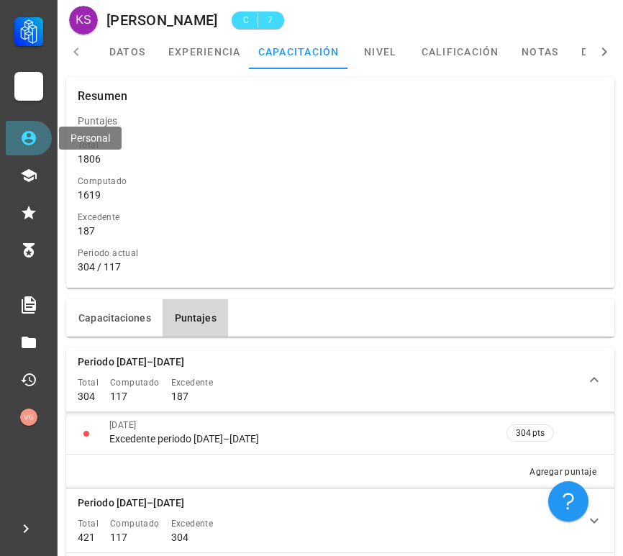
drag, startPoint x: 44, startPoint y: 135, endPoint x: 53, endPoint y: 134, distance: 9.5
click at [44, 136] on link "Personal" at bounding box center [29, 138] width 46 height 35
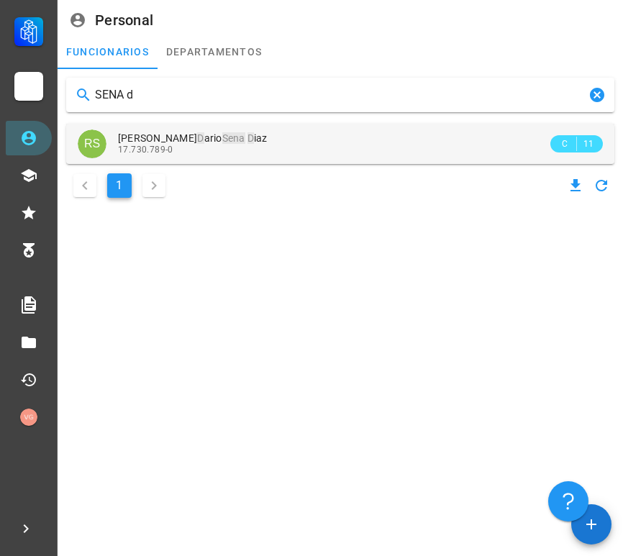
type input "SENA d"
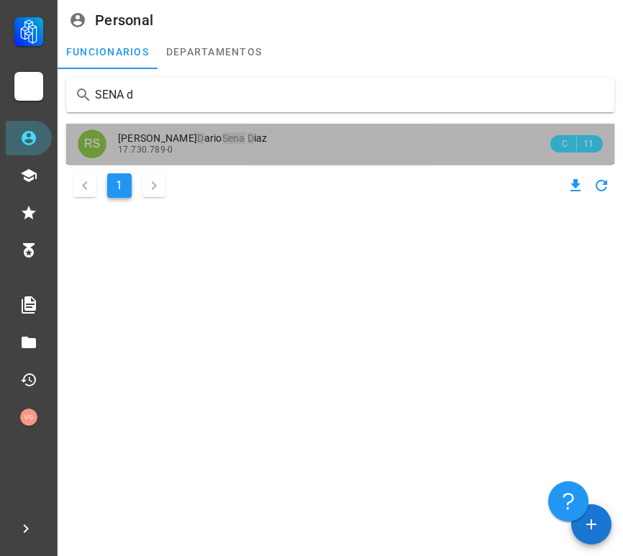
click at [268, 137] on div "[PERSON_NAME] [PERSON_NAME]" at bounding box center [333, 138] width 430 height 12
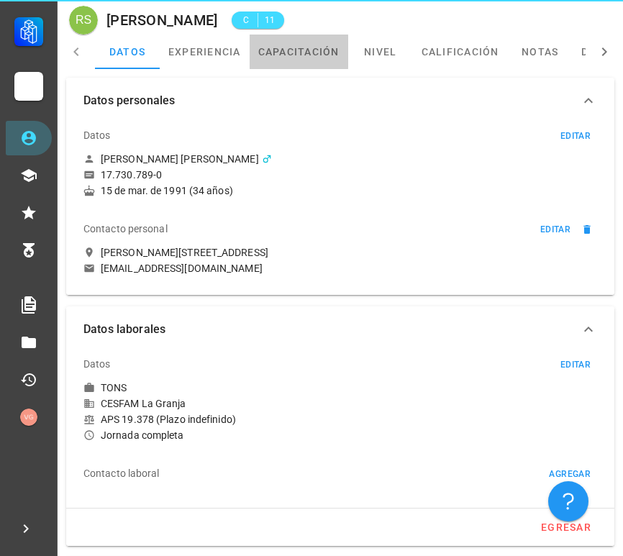
click at [294, 50] on link "capacitación" at bounding box center [299, 52] width 99 height 35
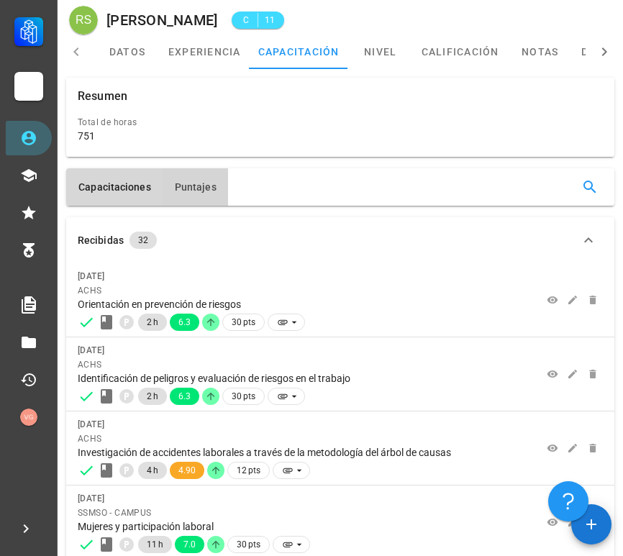
click at [181, 184] on span "Puntajes" at bounding box center [195, 187] width 42 height 12
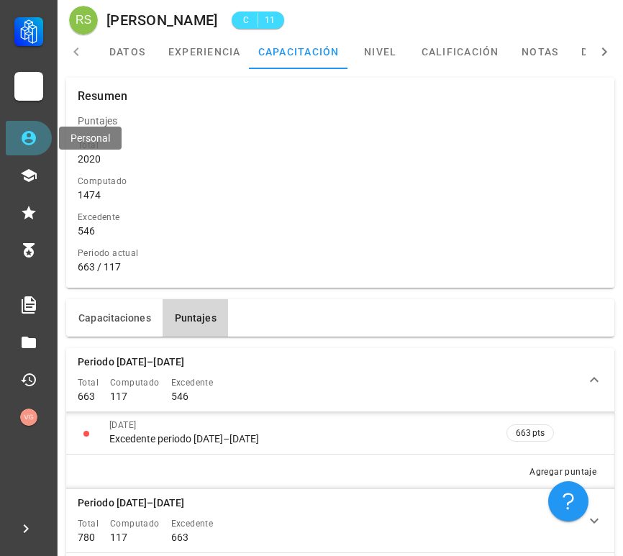
click at [38, 143] on link "Personal" at bounding box center [29, 138] width 46 height 35
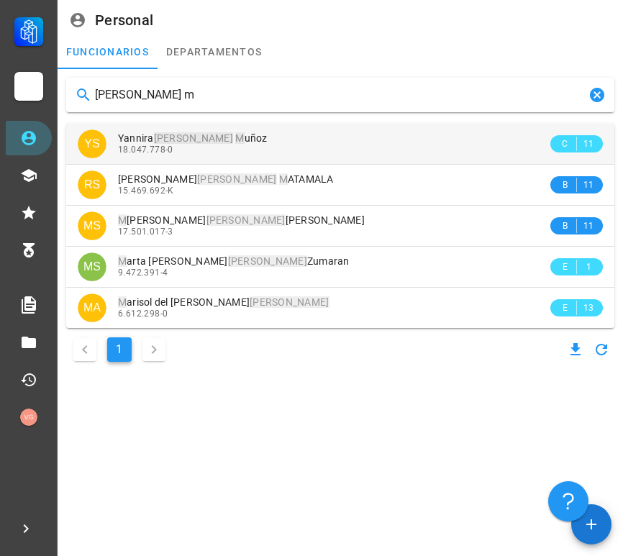
type input "[PERSON_NAME] m"
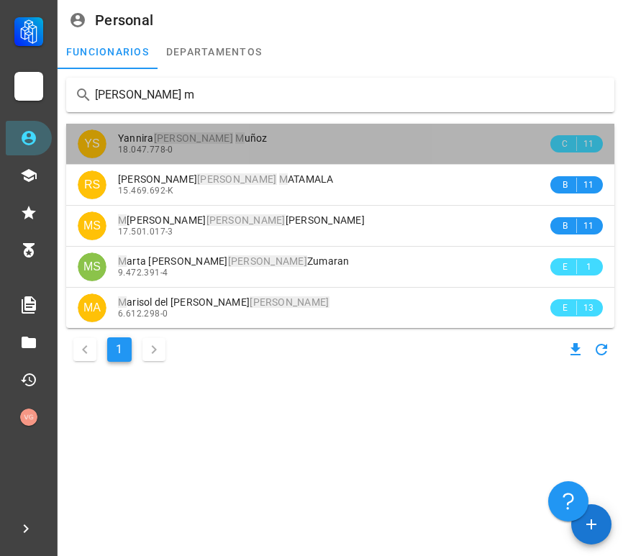
click at [209, 142] on span "[PERSON_NAME]" at bounding box center [193, 138] width 150 height 12
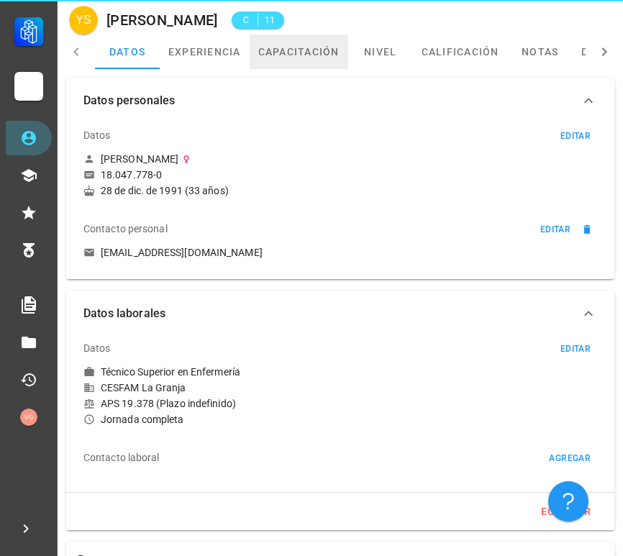
click at [289, 47] on link "capacitación" at bounding box center [299, 52] width 99 height 35
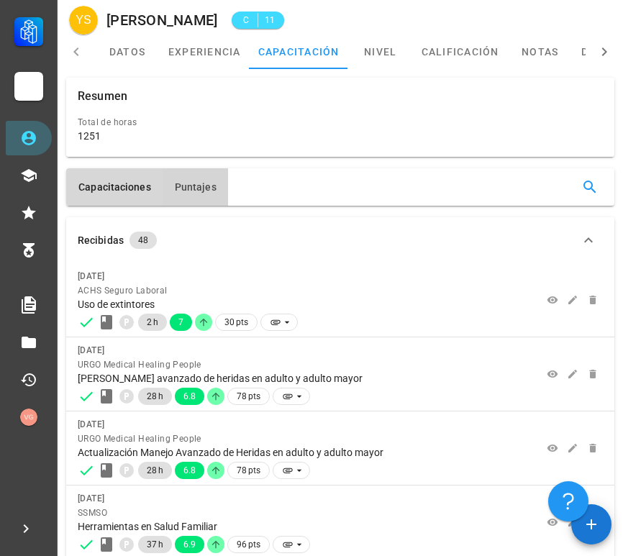
click at [185, 185] on span "Puntajes" at bounding box center [195, 187] width 42 height 12
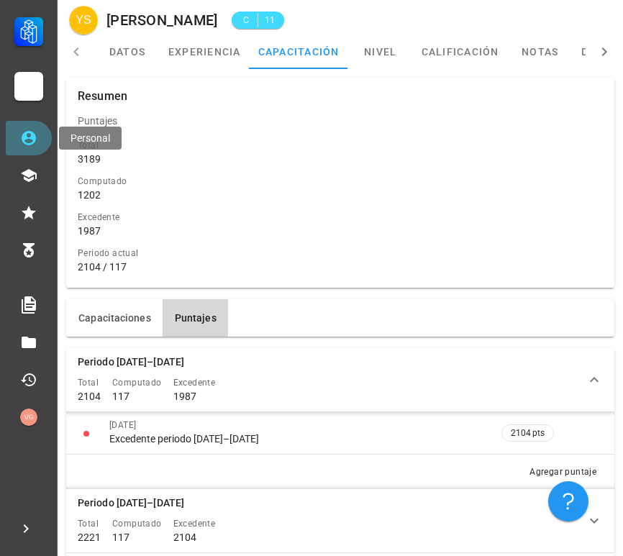
click at [32, 133] on icon at bounding box center [29, 138] width 14 height 14
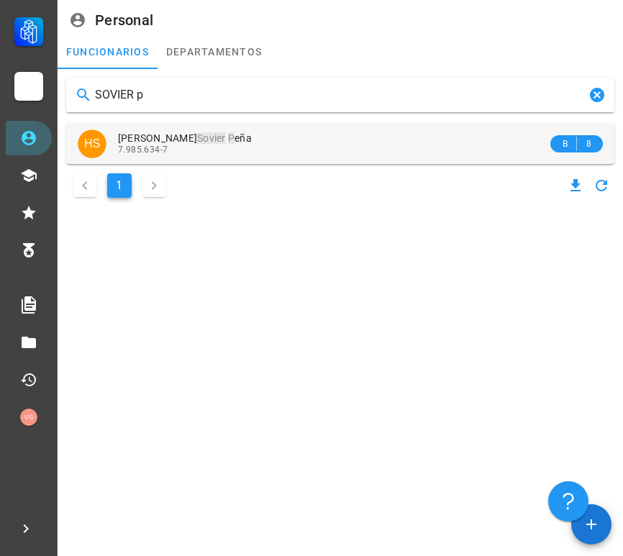
type input "SOVIER p"
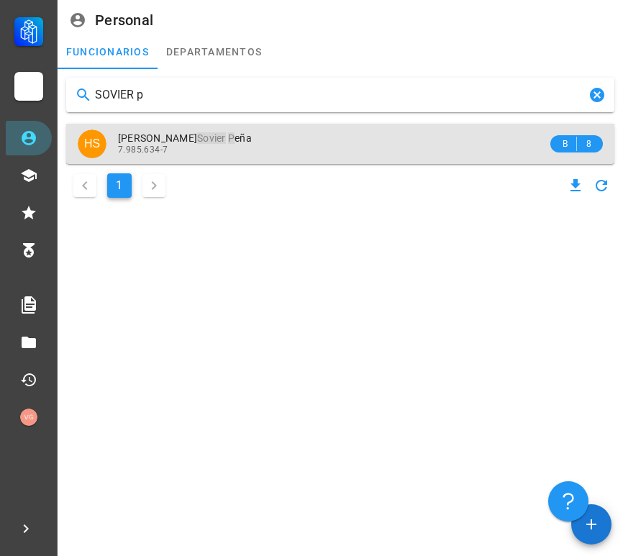
click at [166, 148] on span "7.985.634-7" at bounding box center [143, 150] width 50 height 10
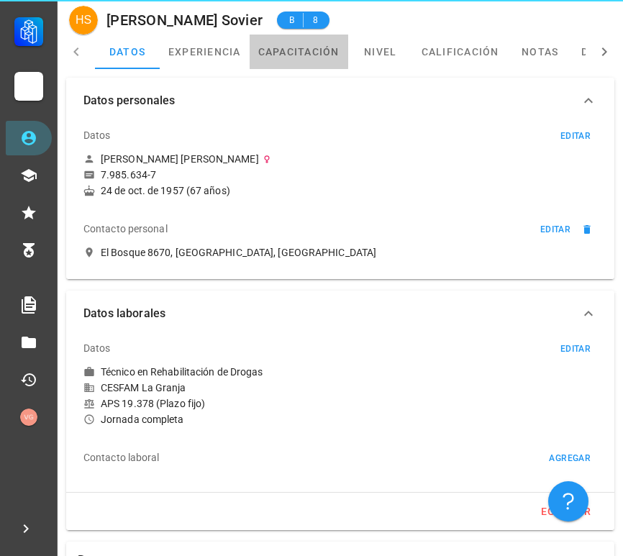
click at [288, 65] on link "capacitación" at bounding box center [299, 52] width 99 height 35
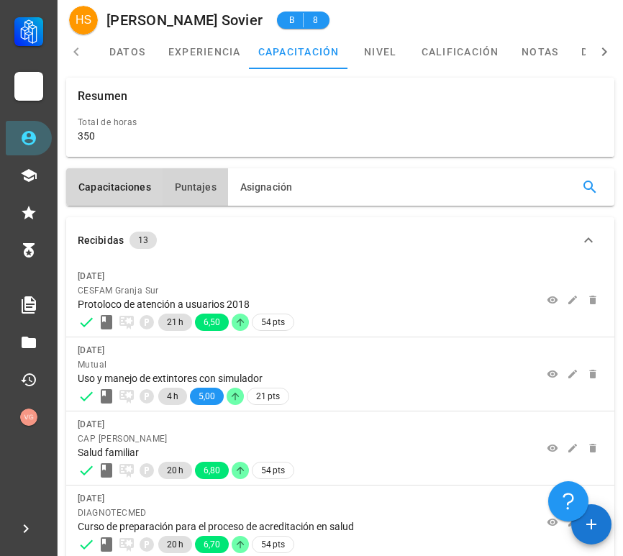
click at [196, 199] on button "Puntajes" at bounding box center [196, 186] width 66 height 37
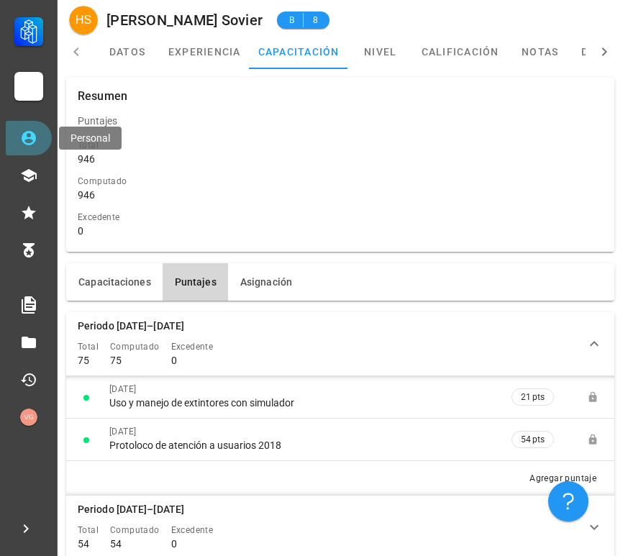
click at [27, 140] on icon at bounding box center [28, 138] width 17 height 17
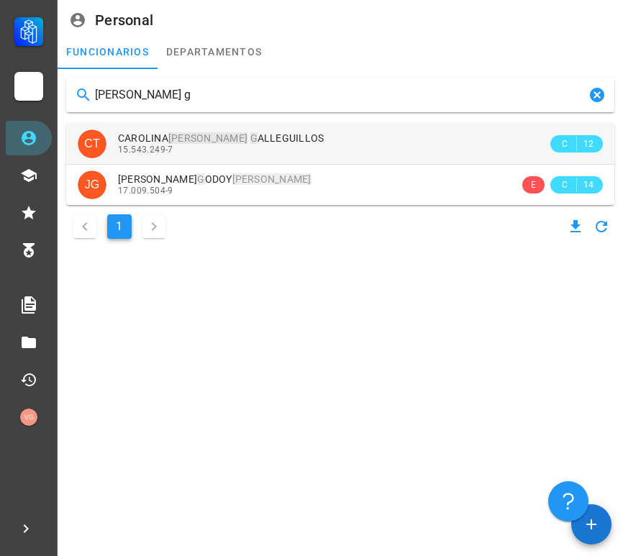
type input "[PERSON_NAME] g"
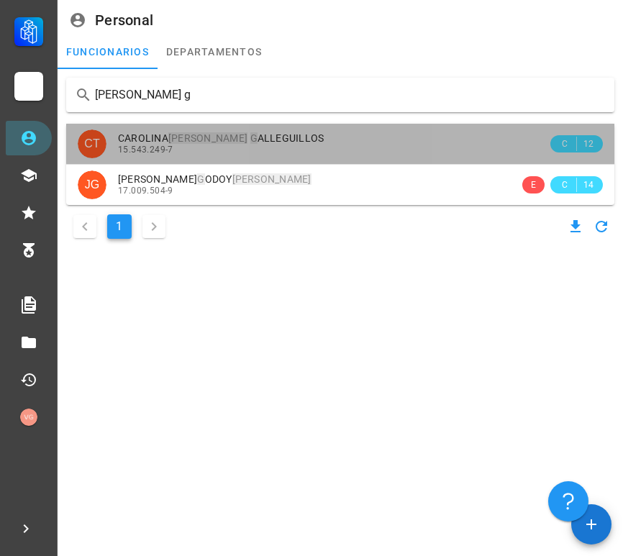
click at [253, 149] on div "15.543.249-7" at bounding box center [333, 150] width 430 height 10
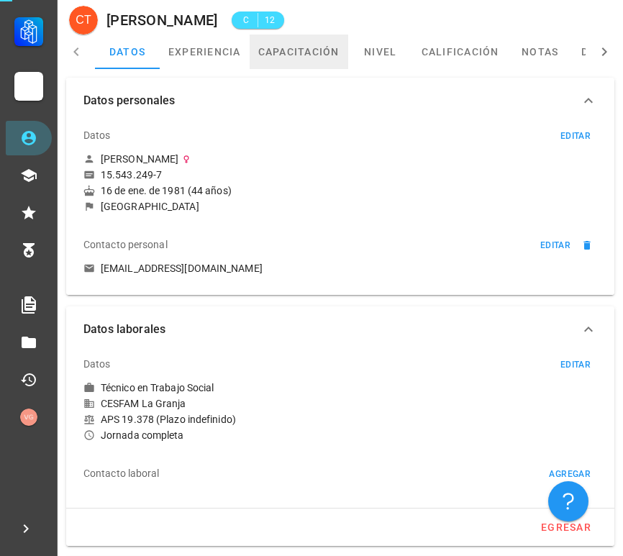
click at [280, 60] on link "capacitación" at bounding box center [299, 52] width 99 height 35
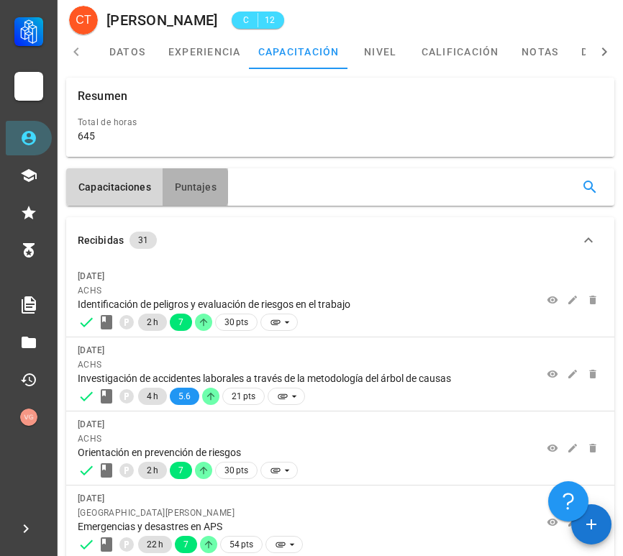
click at [186, 192] on span "Puntajes" at bounding box center [195, 187] width 42 height 12
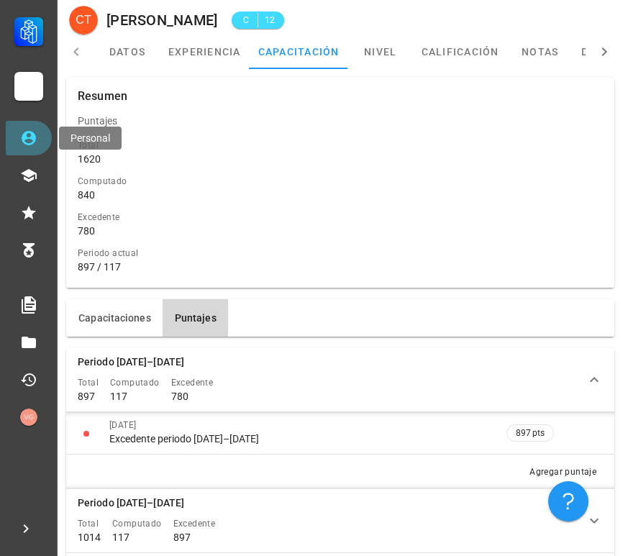
click at [29, 142] on icon at bounding box center [28, 138] width 17 height 17
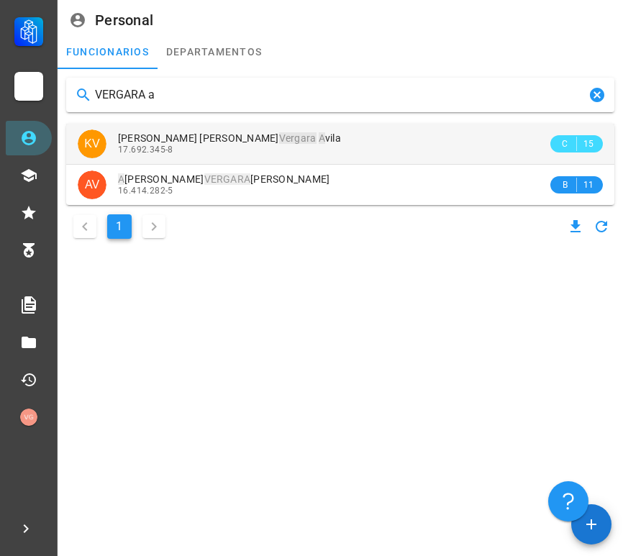
type input "VERGARA a"
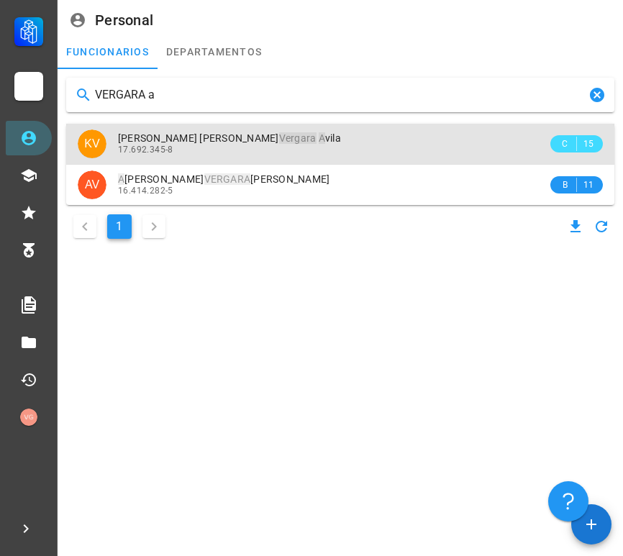
click at [279, 140] on mark "Vergara" at bounding box center [297, 138] width 37 height 12
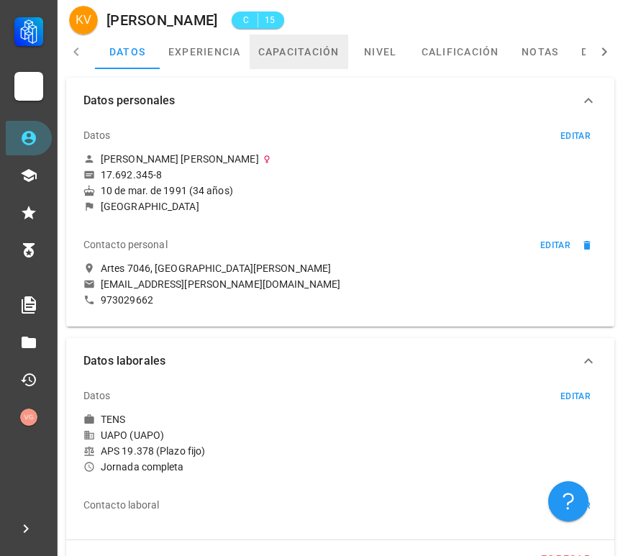
click at [325, 54] on link "capacitación" at bounding box center [299, 52] width 99 height 35
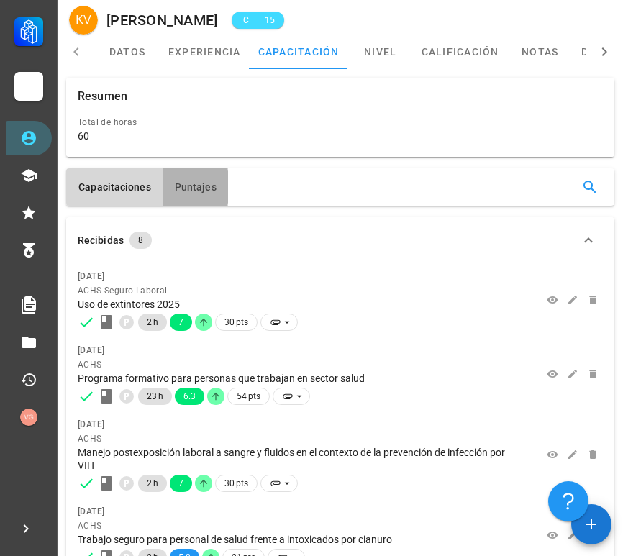
click at [166, 188] on button "Puntajes" at bounding box center [196, 186] width 66 height 37
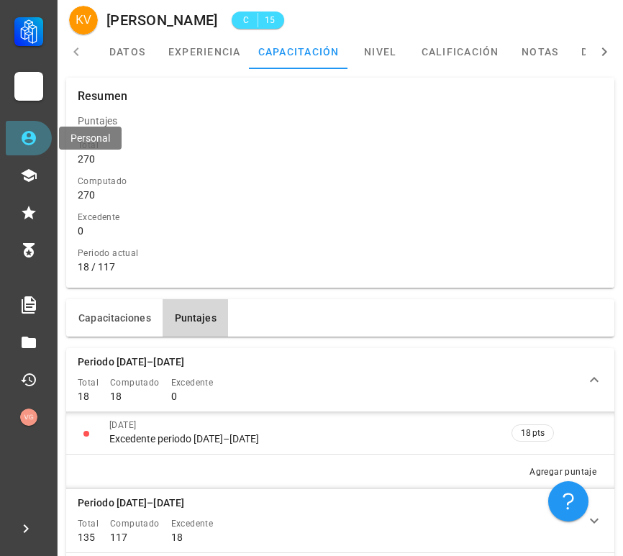
click at [42, 140] on link "Personal" at bounding box center [29, 138] width 46 height 35
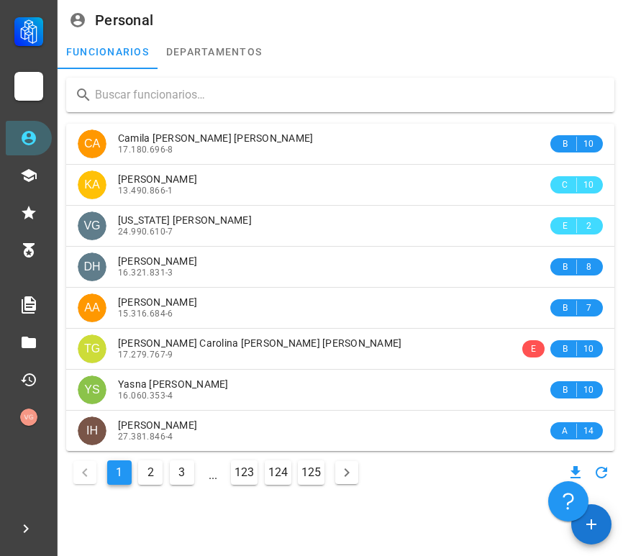
click at [183, 96] on input "text" at bounding box center [349, 95] width 508 height 23
paste input "[PERSON_NAME]"
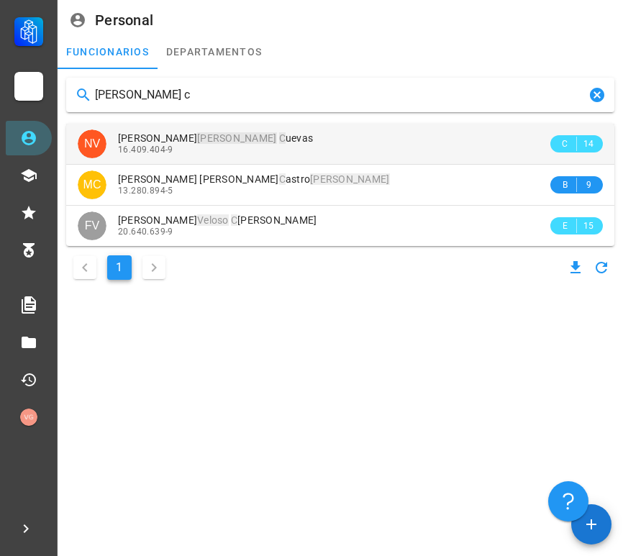
type input "[PERSON_NAME] c"
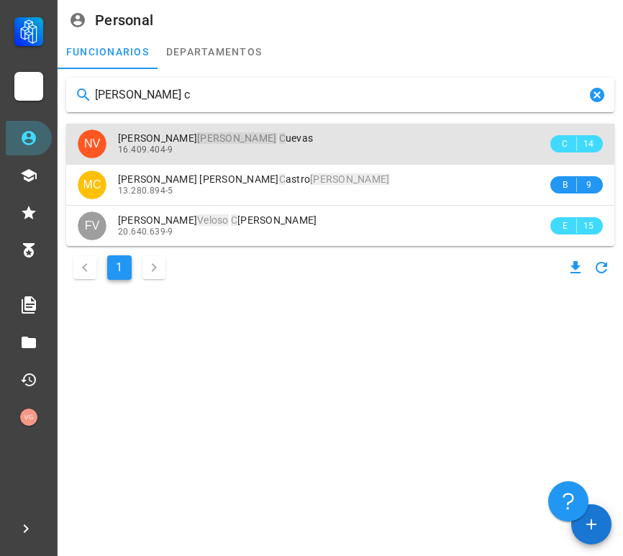
click at [276, 148] on div "16.409.404-9" at bounding box center [333, 150] width 430 height 10
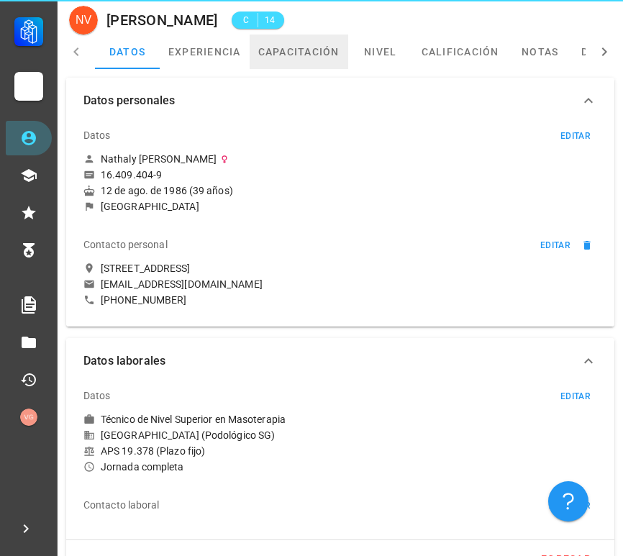
click at [305, 51] on link "capacitación" at bounding box center [299, 52] width 99 height 35
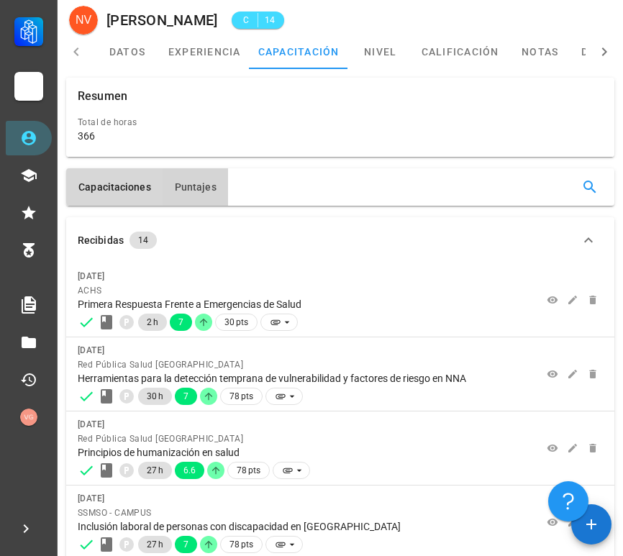
click at [178, 200] on button "Puntajes" at bounding box center [196, 186] width 66 height 37
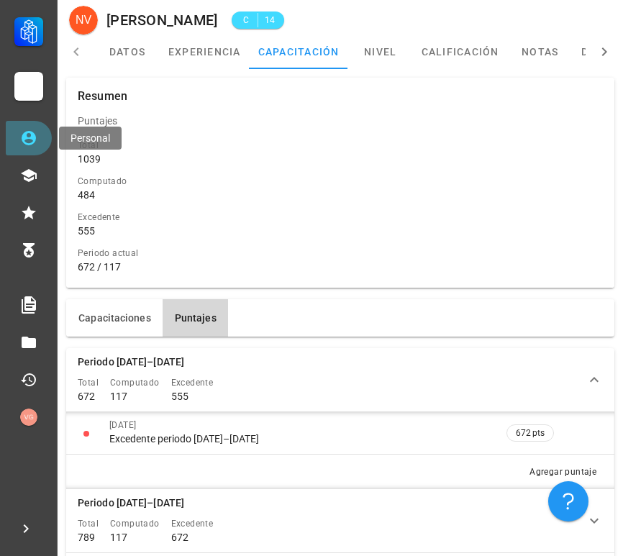
click at [27, 132] on icon at bounding box center [29, 138] width 14 height 14
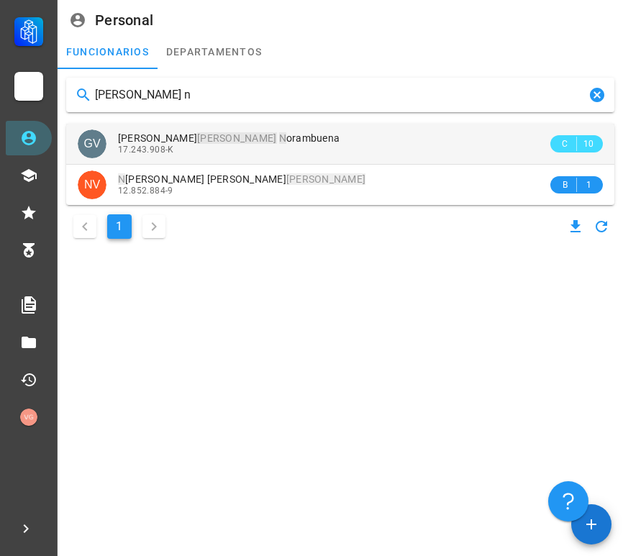
type input "[PERSON_NAME] n"
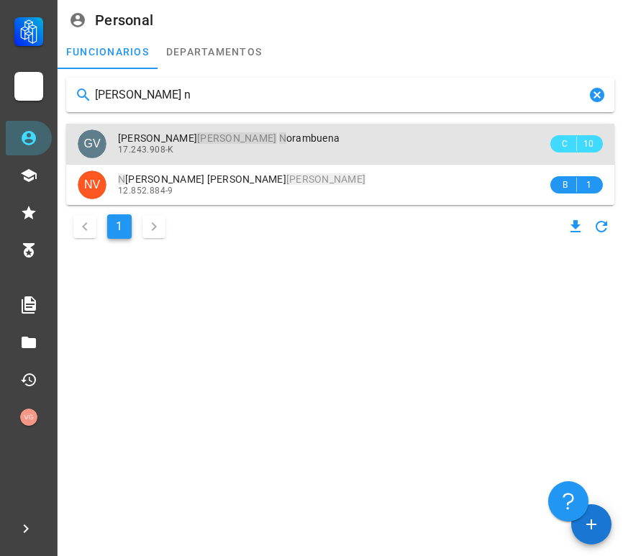
click at [304, 142] on div "[PERSON_NAME] N orambuena" at bounding box center [333, 138] width 430 height 12
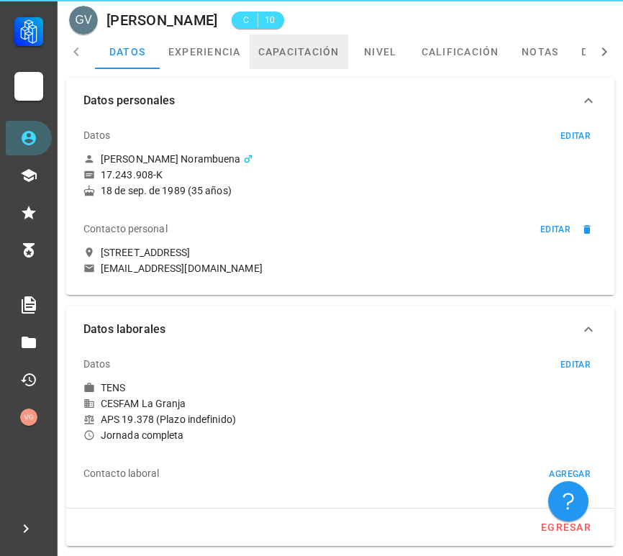
click at [300, 63] on link "capacitación" at bounding box center [299, 52] width 99 height 35
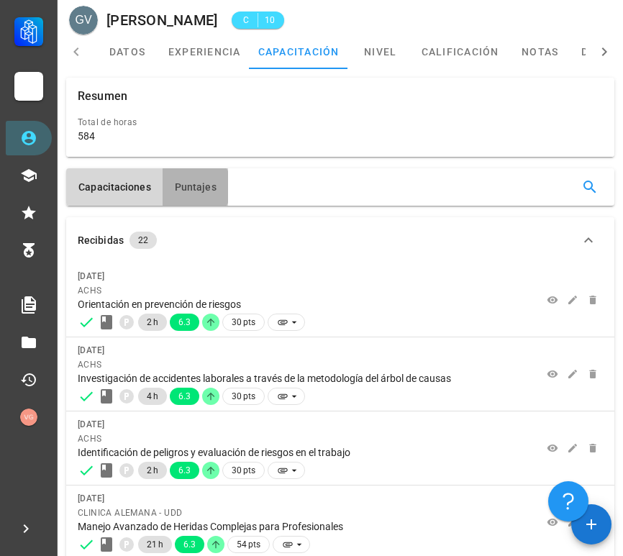
click at [191, 181] on span "Puntajes" at bounding box center [195, 187] width 42 height 12
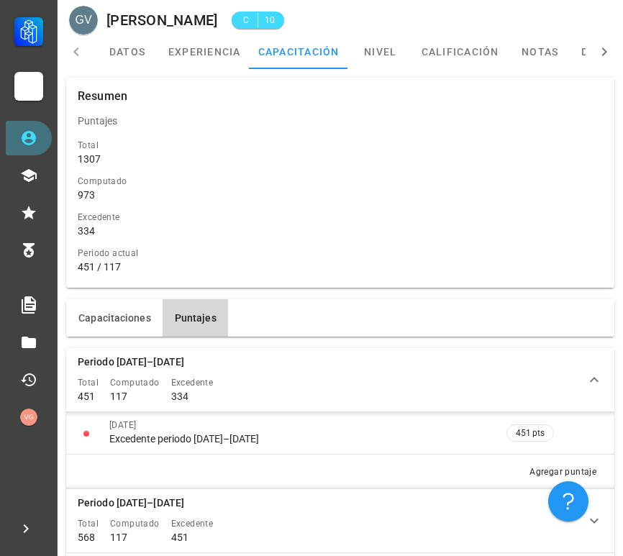
click at [33, 140] on icon at bounding box center [29, 138] width 14 height 14
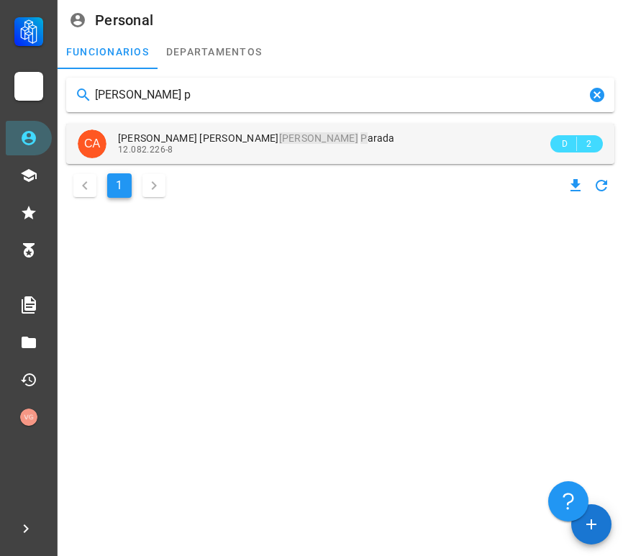
type input "[PERSON_NAME] p"
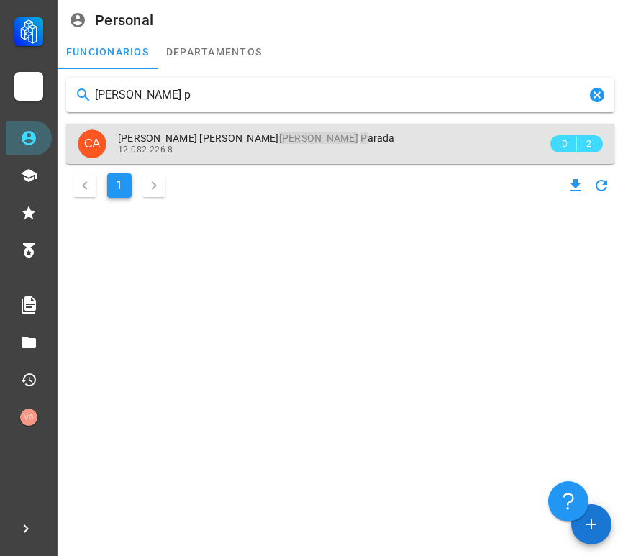
click at [270, 153] on div "12.082.226-8" at bounding box center [333, 150] width 430 height 10
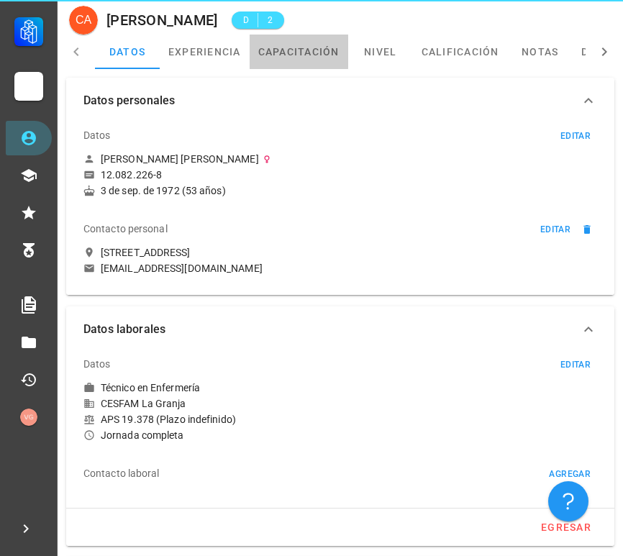
click at [326, 59] on link "capacitación" at bounding box center [299, 52] width 99 height 35
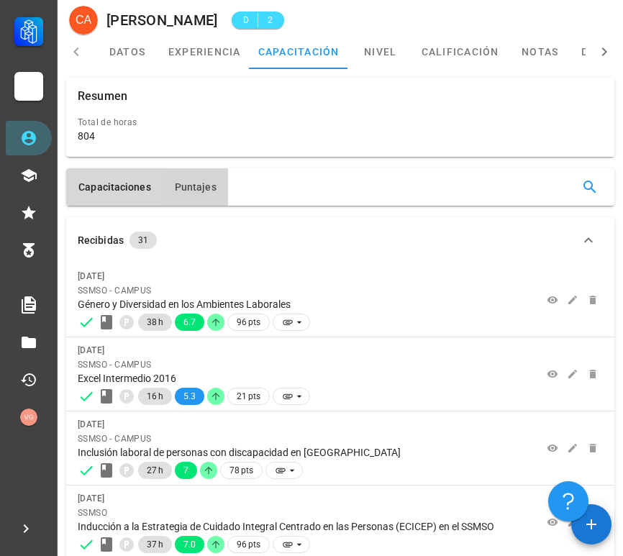
click at [171, 175] on button "Puntajes" at bounding box center [196, 186] width 66 height 37
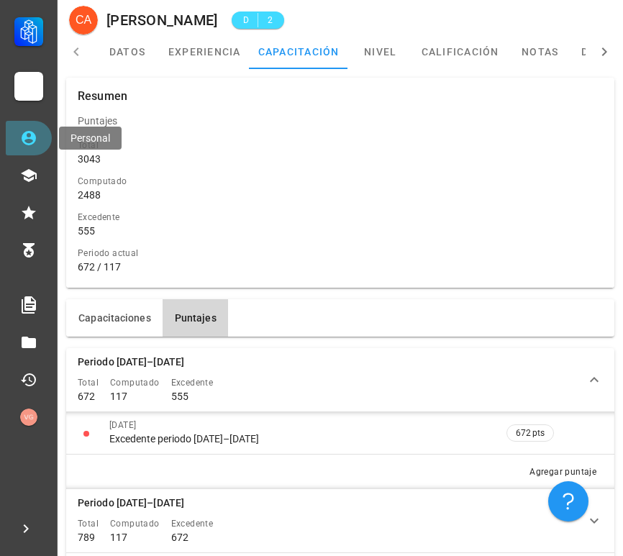
click at [35, 137] on icon at bounding box center [29, 138] width 14 height 14
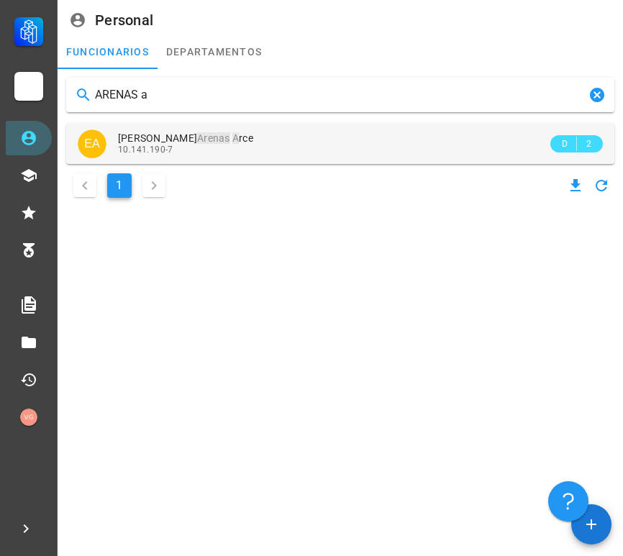
type input "ARENAS a"
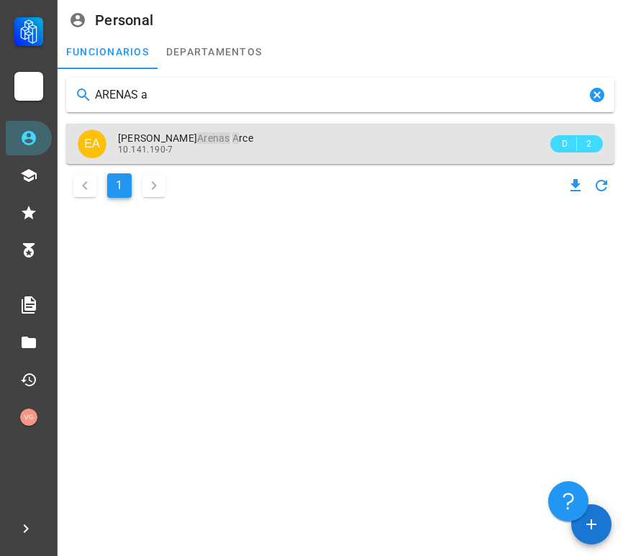
click at [233, 132] on mark "A" at bounding box center [236, 138] width 6 height 12
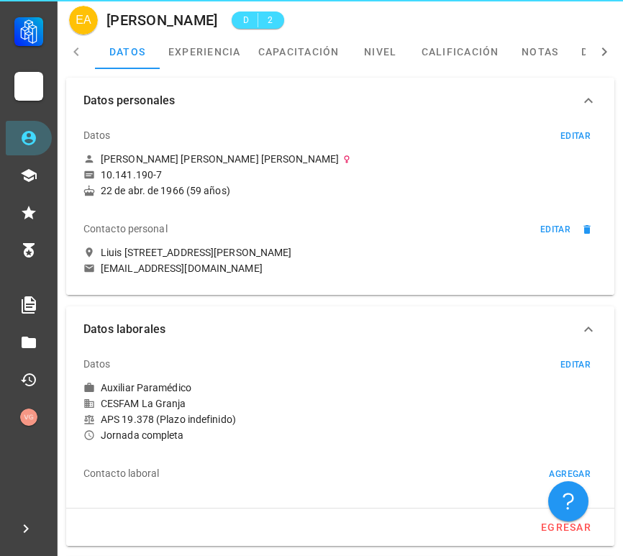
click at [270, 69] on div "Datos personales Datos editar [PERSON_NAME] [PERSON_NAME] [PERSON_NAME] 10.141.…" at bounding box center [341, 385] width 566 height 633
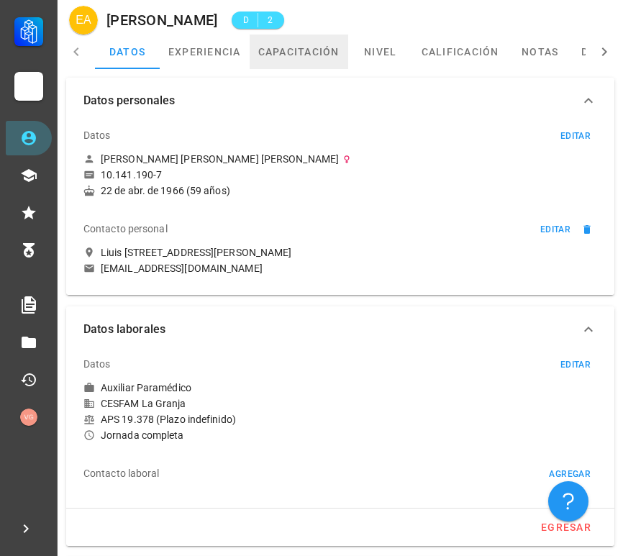
click at [270, 64] on link "capacitación" at bounding box center [299, 52] width 99 height 35
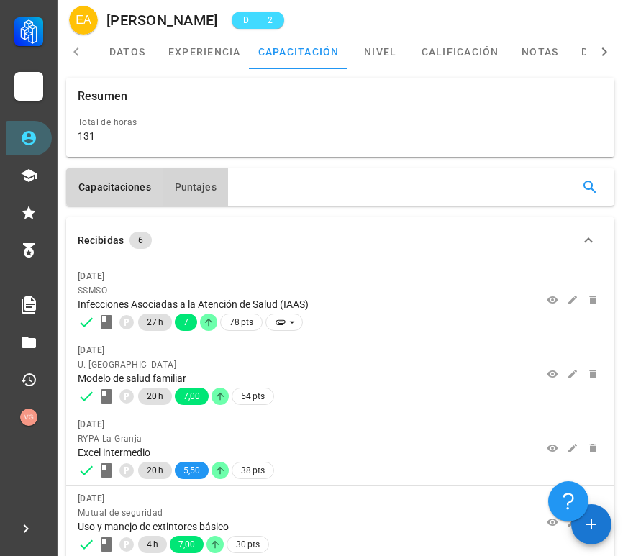
click at [207, 176] on button "Puntajes" at bounding box center [196, 186] width 66 height 37
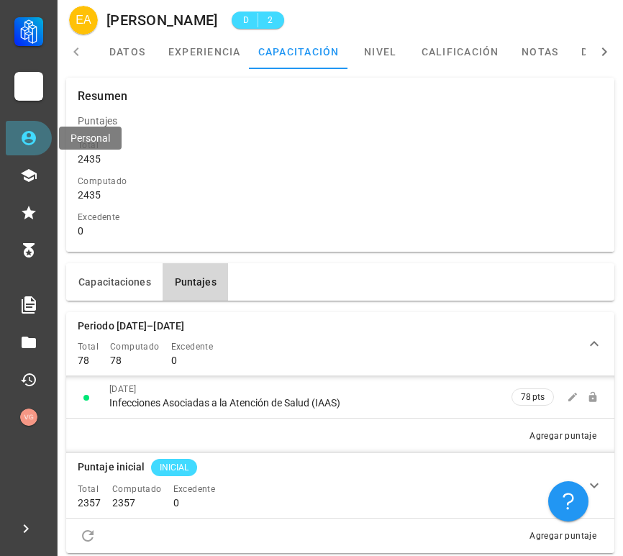
drag, startPoint x: 27, startPoint y: 138, endPoint x: 52, endPoint y: 138, distance: 24.5
click at [27, 138] on icon at bounding box center [29, 138] width 14 height 14
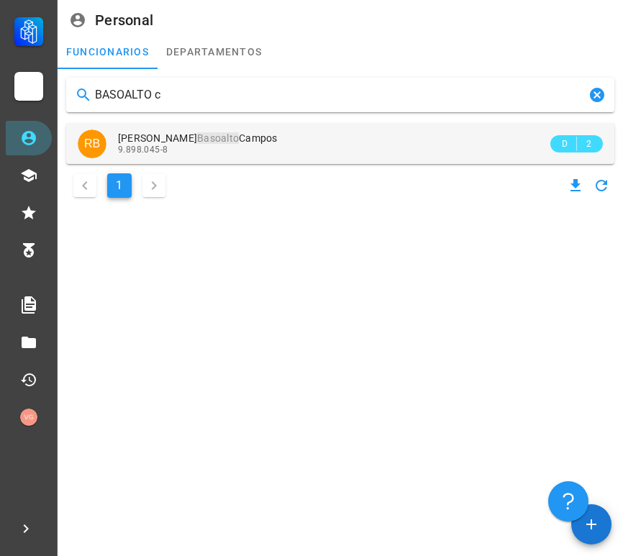
type input "BASOALTO c"
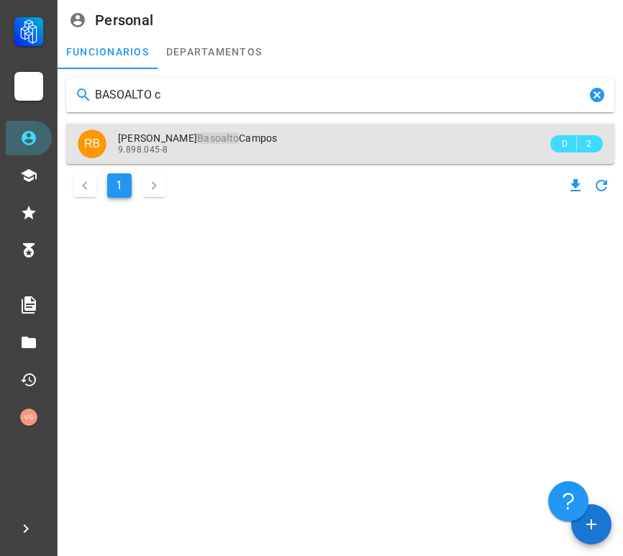
click at [276, 149] on div "9.898.045-8" at bounding box center [333, 150] width 430 height 10
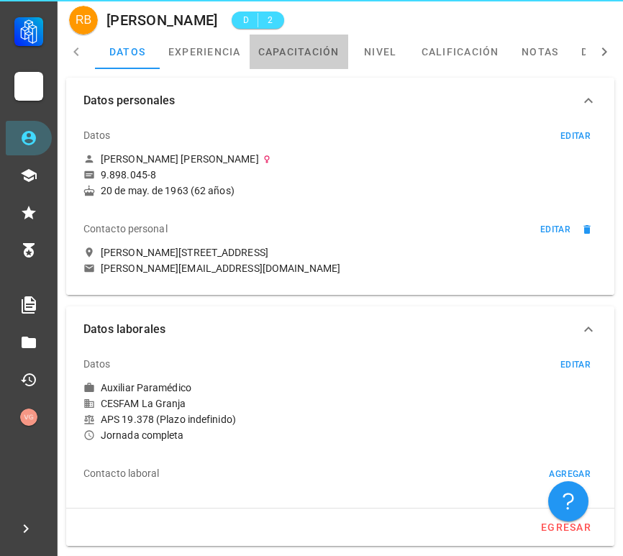
click at [304, 60] on link "capacitación" at bounding box center [299, 52] width 99 height 35
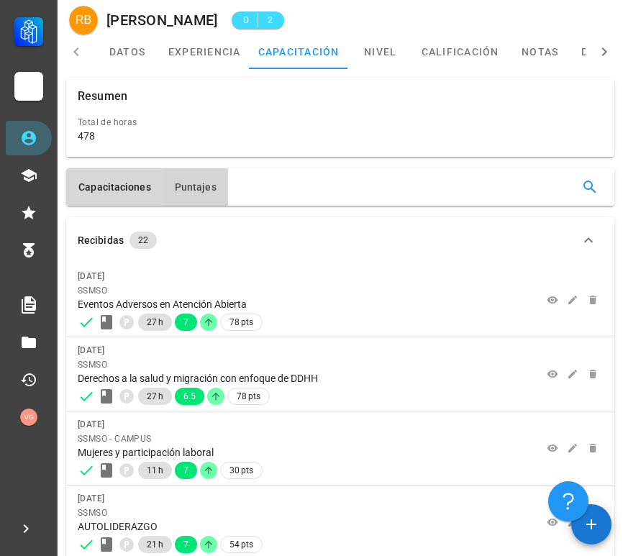
click at [208, 176] on button "Puntajes" at bounding box center [196, 186] width 66 height 37
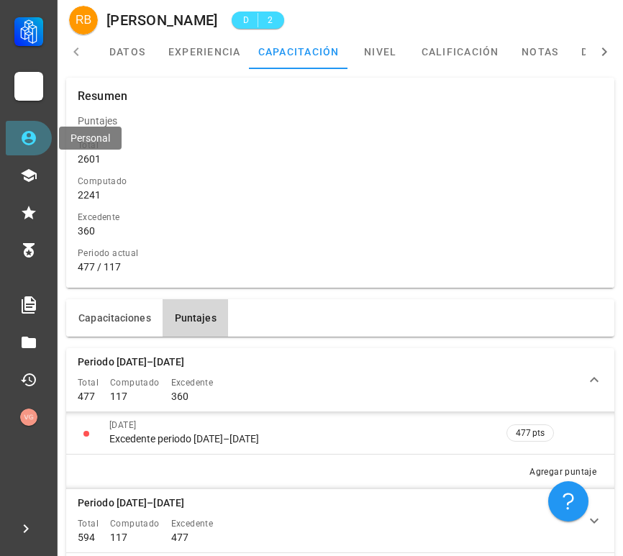
drag, startPoint x: 40, startPoint y: 144, endPoint x: 213, endPoint y: 130, distance: 174.1
click at [40, 144] on link "Personal" at bounding box center [29, 138] width 46 height 35
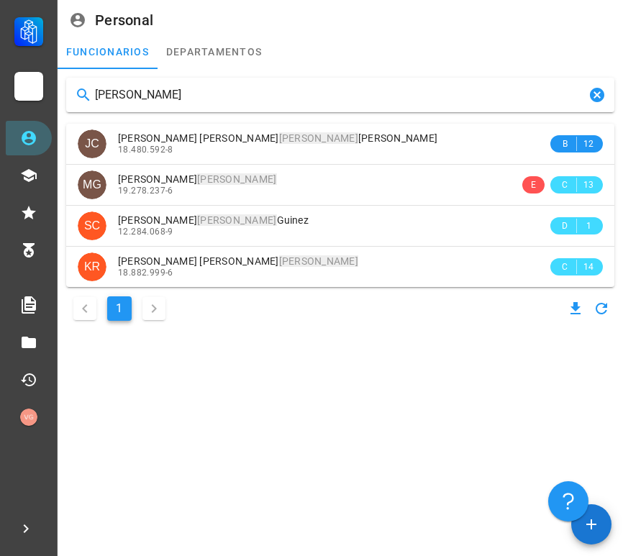
type input "[PERSON_NAME] g"
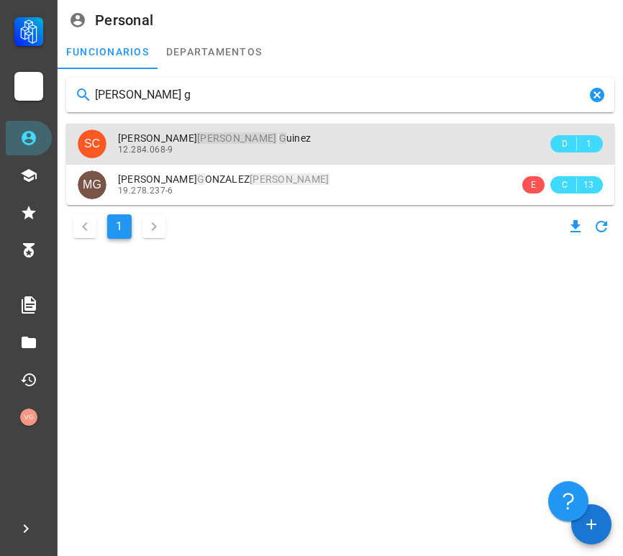
click at [305, 145] on div "12.284.068-9" at bounding box center [333, 150] width 430 height 10
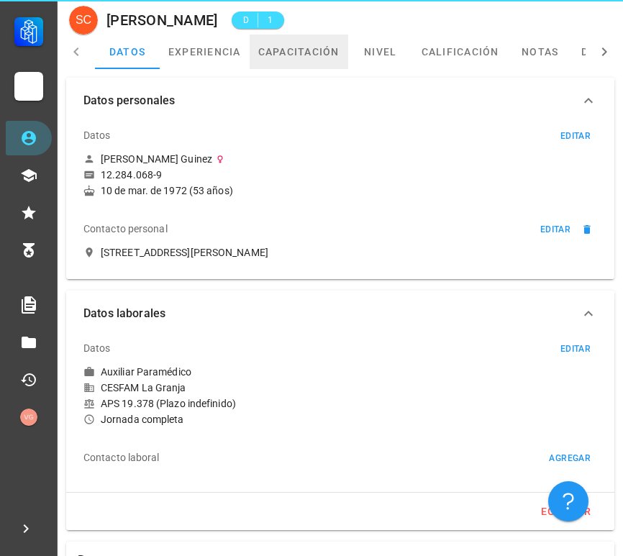
click at [310, 60] on link "capacitación" at bounding box center [299, 52] width 99 height 35
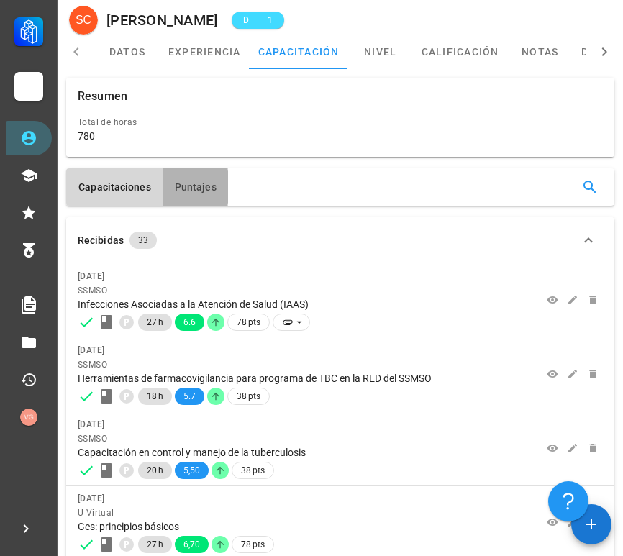
click at [203, 189] on span "Puntajes" at bounding box center [195, 187] width 42 height 12
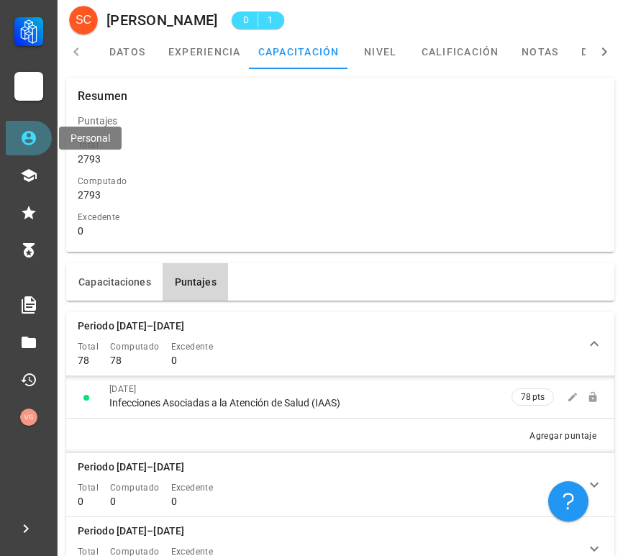
click at [27, 135] on icon at bounding box center [28, 138] width 17 height 17
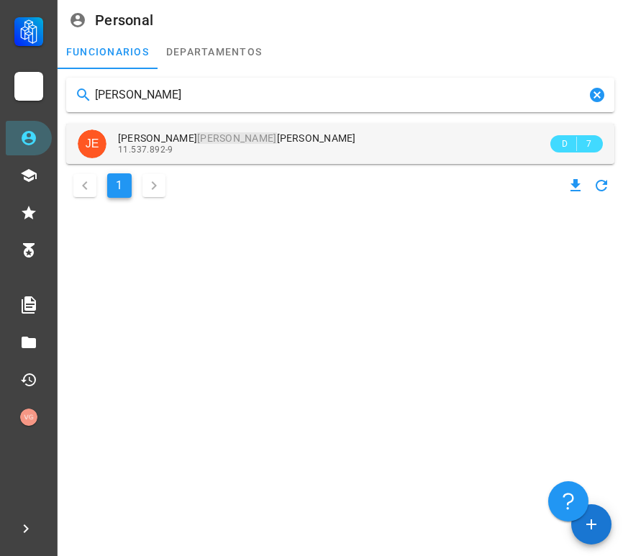
type input "[PERSON_NAME]"
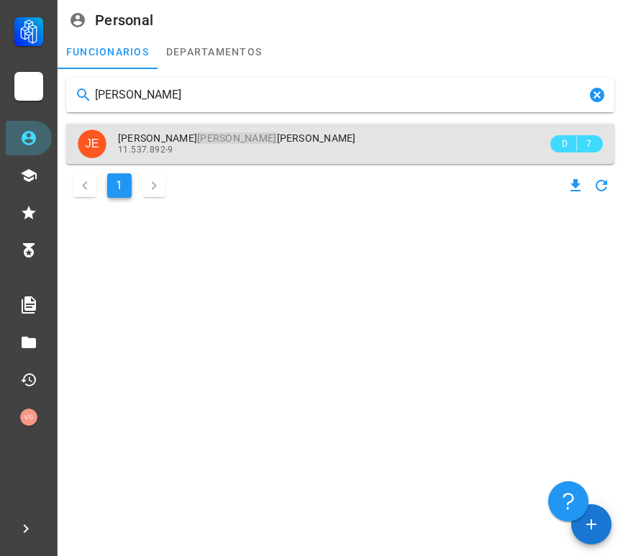
click at [306, 147] on div "11.537.892-9" at bounding box center [333, 150] width 430 height 10
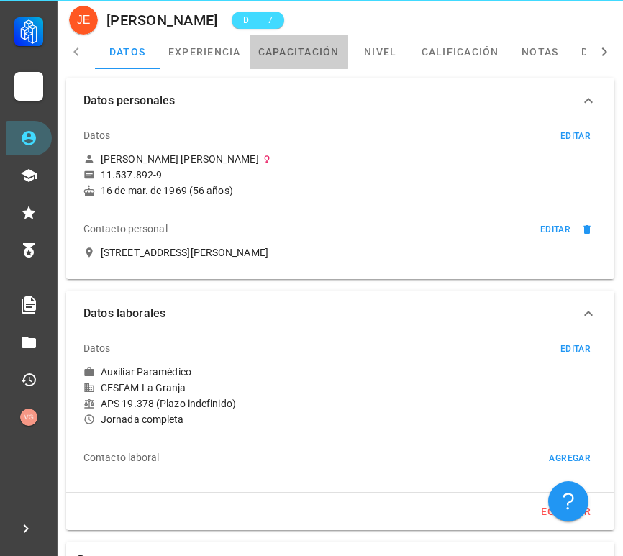
click at [295, 55] on link "capacitación" at bounding box center [299, 52] width 99 height 35
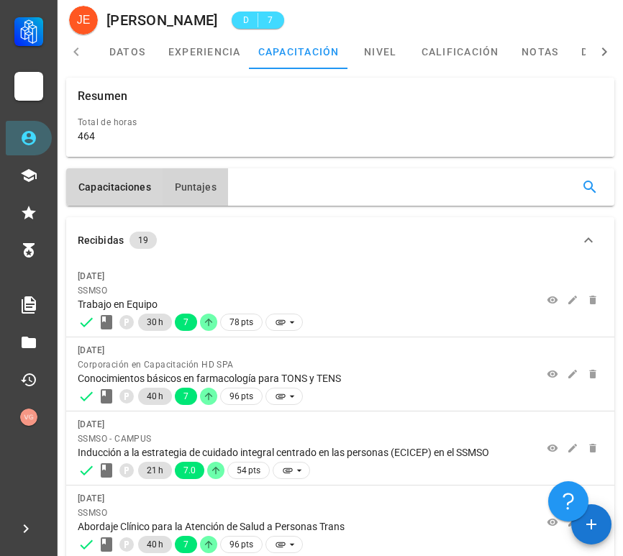
click at [217, 168] on button "Puntajes" at bounding box center [196, 186] width 66 height 37
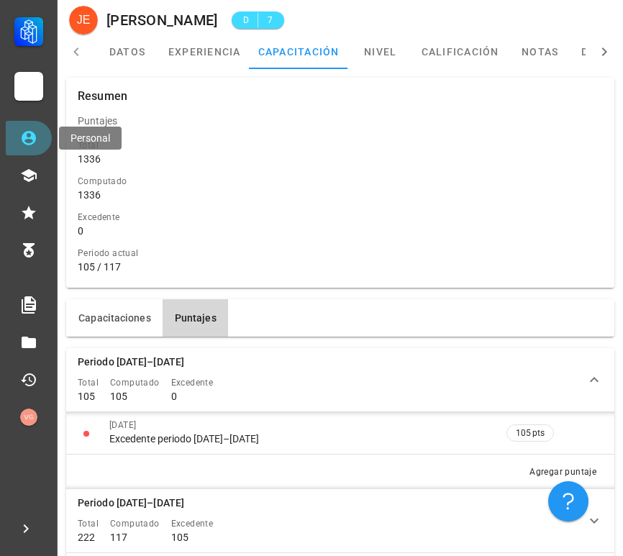
click at [35, 146] on icon at bounding box center [28, 138] width 17 height 17
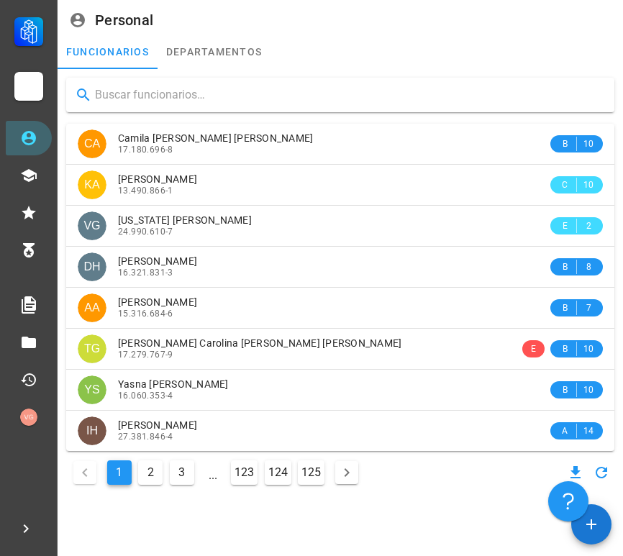
click at [117, 89] on input "text" at bounding box center [349, 95] width 508 height 23
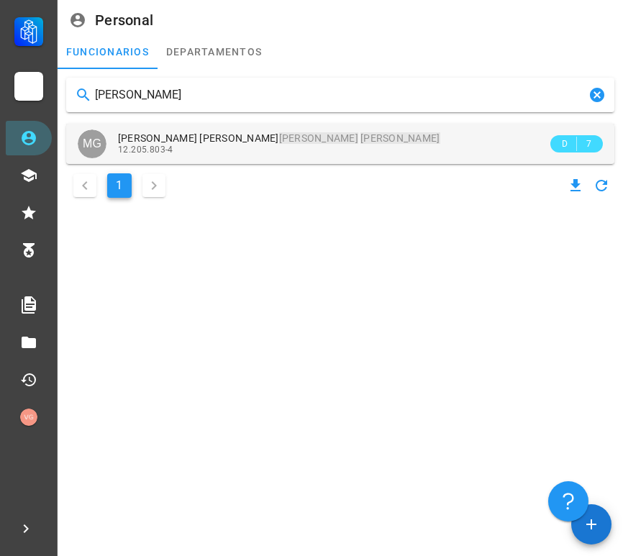
type input "[PERSON_NAME]"
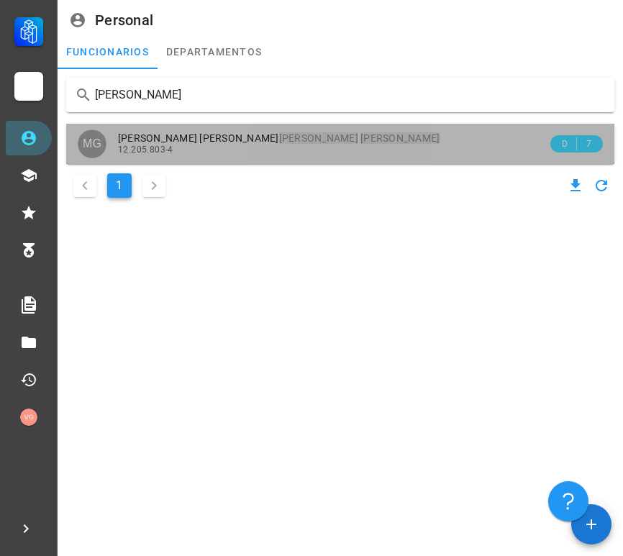
click at [191, 137] on span "[PERSON_NAME] [PERSON_NAME]" at bounding box center [279, 138] width 323 height 12
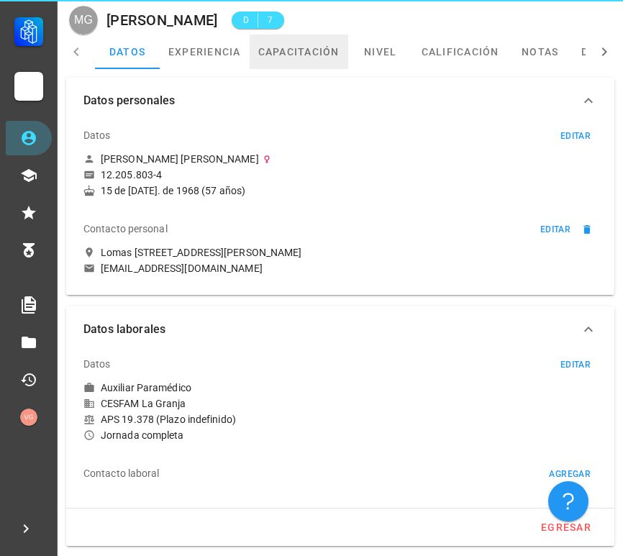
click at [301, 64] on link "capacitación" at bounding box center [299, 52] width 99 height 35
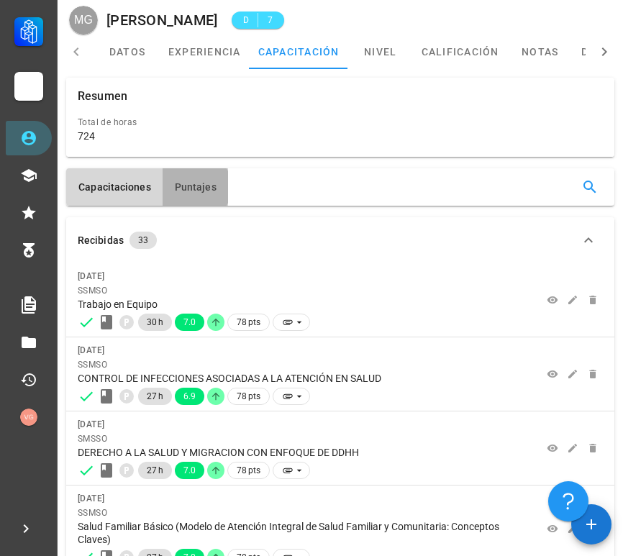
click at [207, 181] on span "Puntajes" at bounding box center [195, 187] width 42 height 12
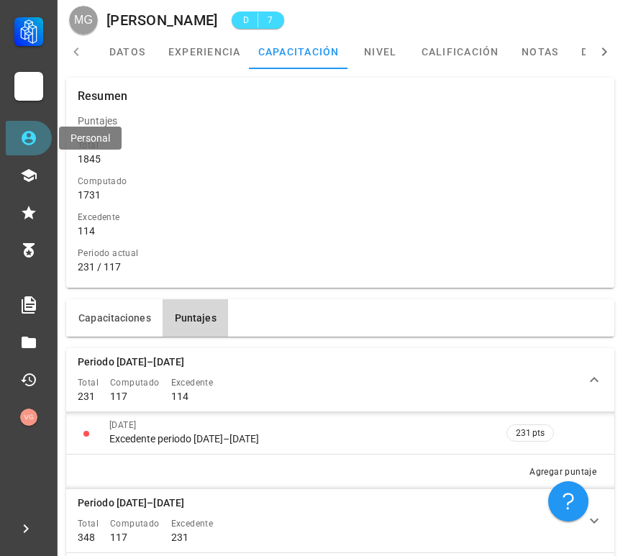
click at [45, 135] on link "Personal" at bounding box center [29, 138] width 46 height 35
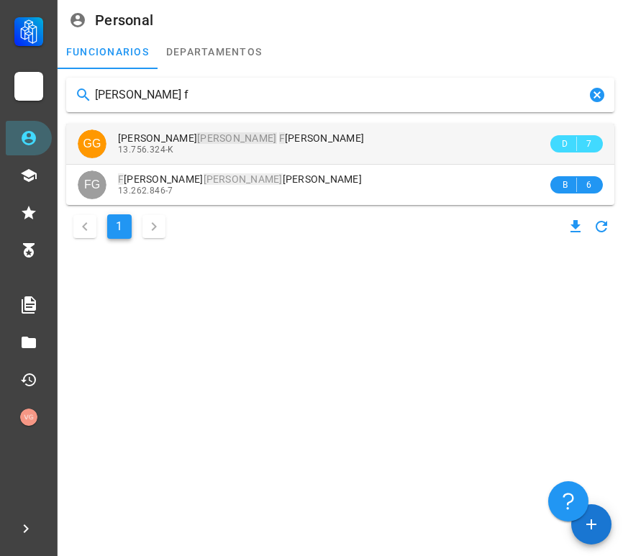
type input "[PERSON_NAME] f"
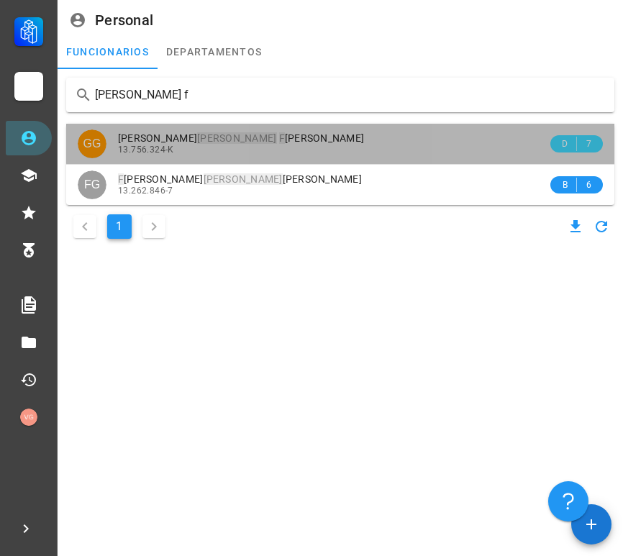
click at [320, 146] on div "13.756.324-K" at bounding box center [333, 150] width 430 height 10
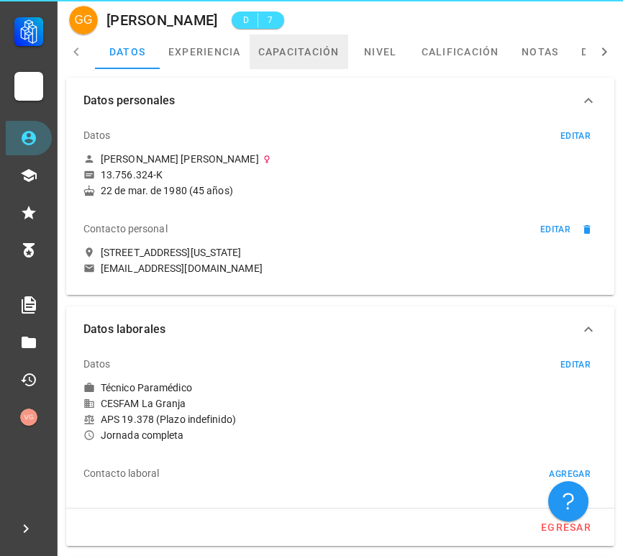
click at [315, 53] on link "capacitación" at bounding box center [299, 52] width 99 height 35
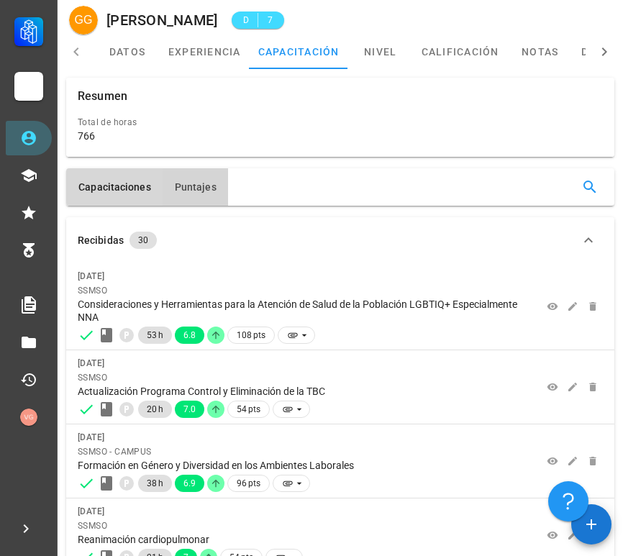
click at [185, 196] on button "Puntajes" at bounding box center [196, 186] width 66 height 37
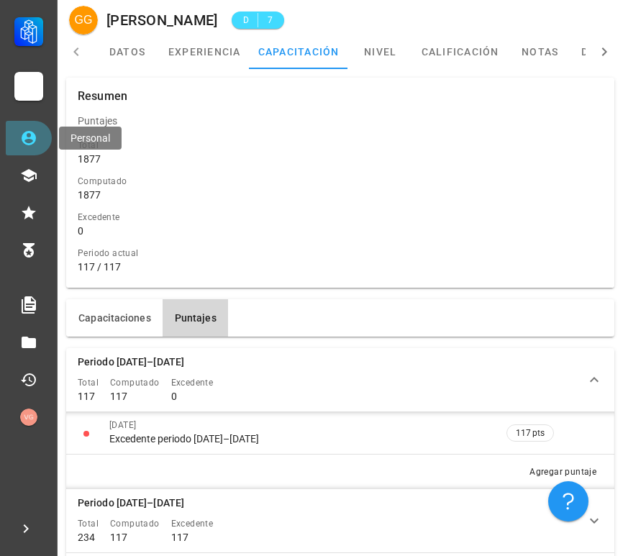
click at [32, 143] on icon at bounding box center [29, 138] width 14 height 14
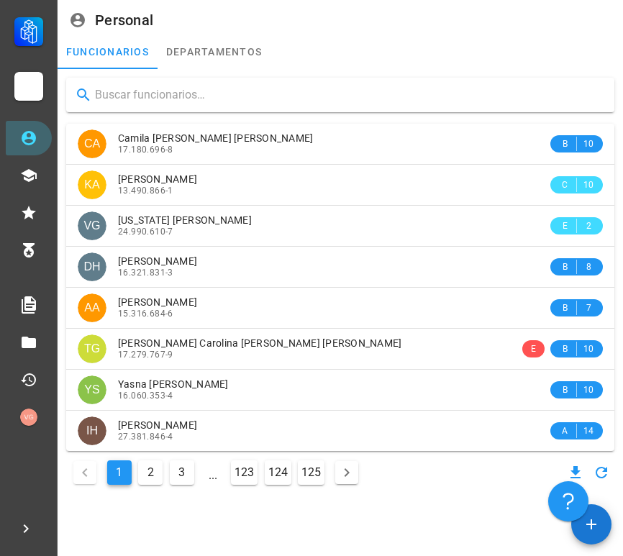
click at [125, 94] on input "text" at bounding box center [349, 95] width 508 height 23
paste input "[PERSON_NAME]"
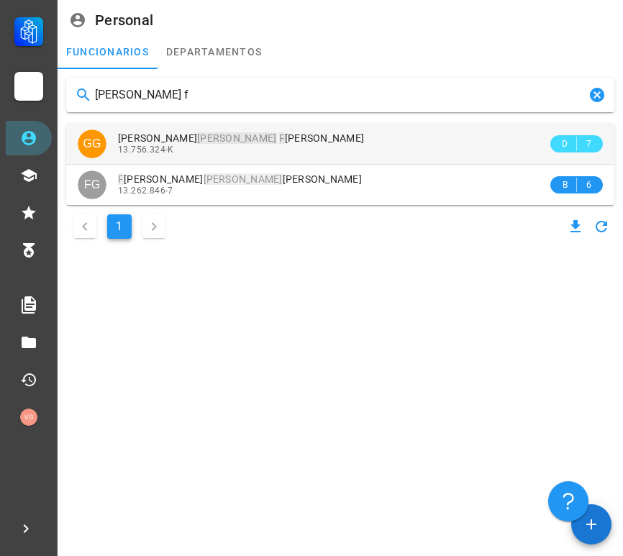
type input "[PERSON_NAME] f"
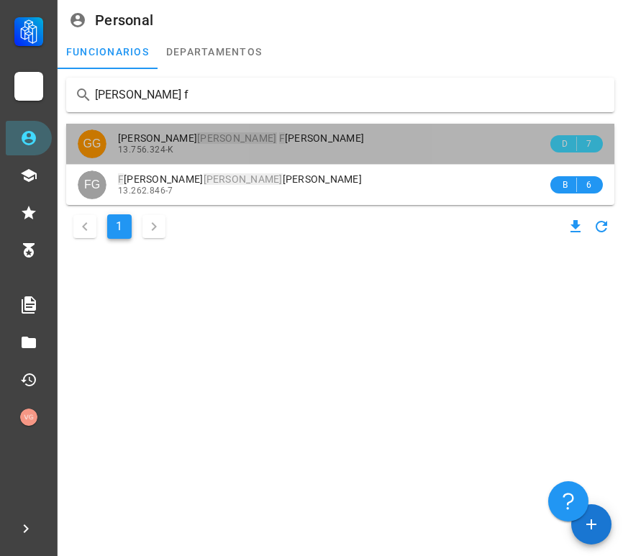
click at [281, 145] on div "13.756.324-K" at bounding box center [333, 150] width 430 height 10
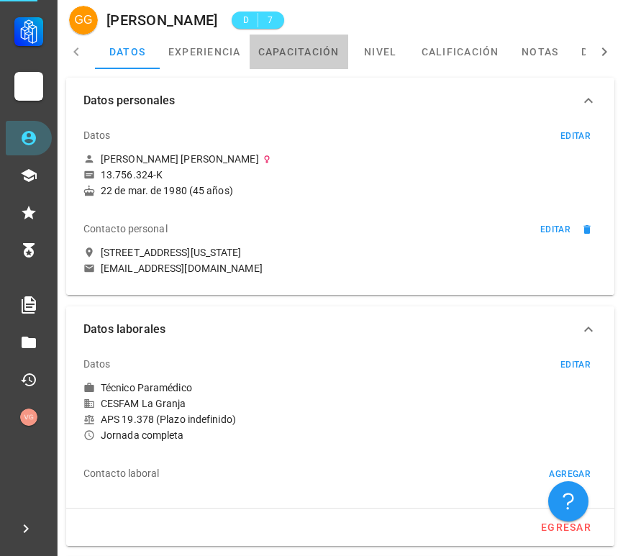
click at [320, 58] on link "capacitación" at bounding box center [299, 52] width 99 height 35
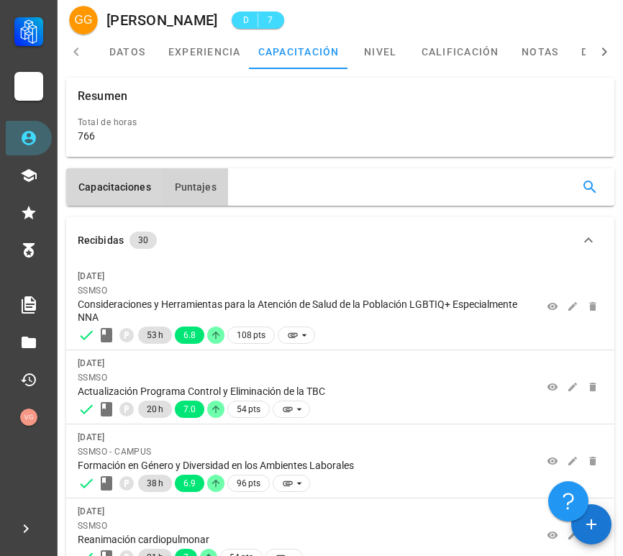
click at [188, 173] on button "Puntajes" at bounding box center [196, 186] width 66 height 37
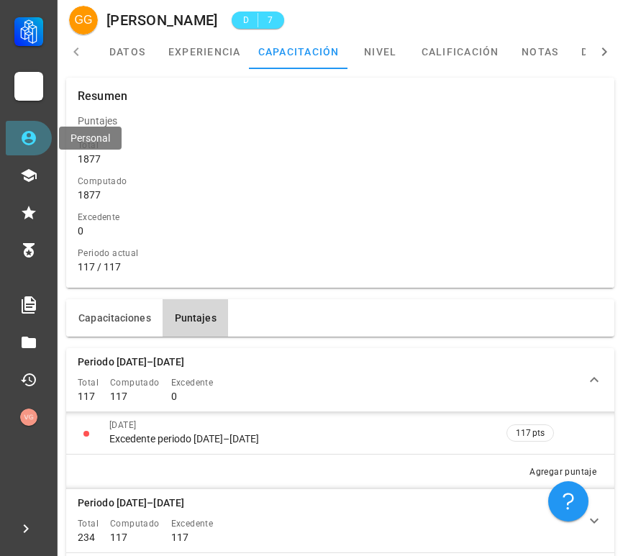
click at [35, 130] on icon at bounding box center [28, 138] width 17 height 17
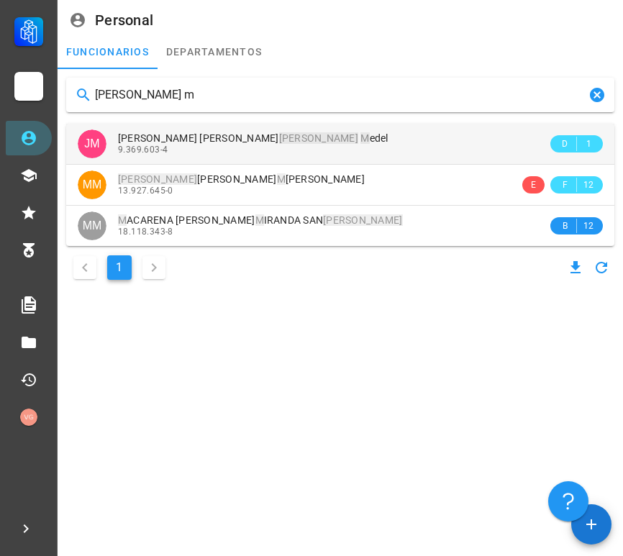
type input "[PERSON_NAME] m"
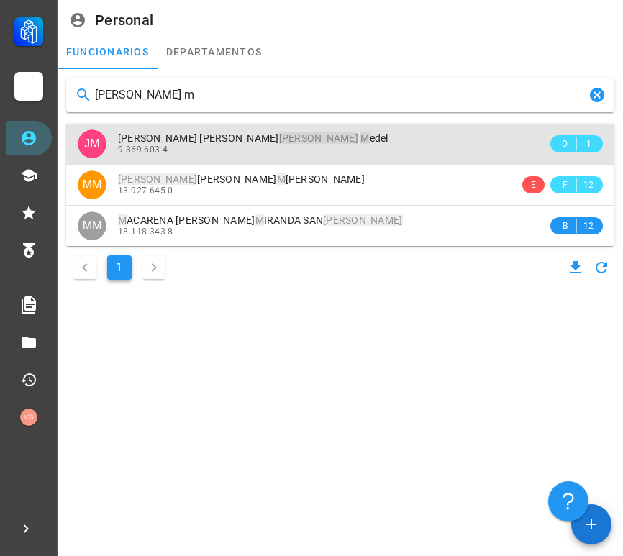
click at [289, 141] on span "[PERSON_NAME] M [PERSON_NAME]" at bounding box center [253, 138] width 271 height 12
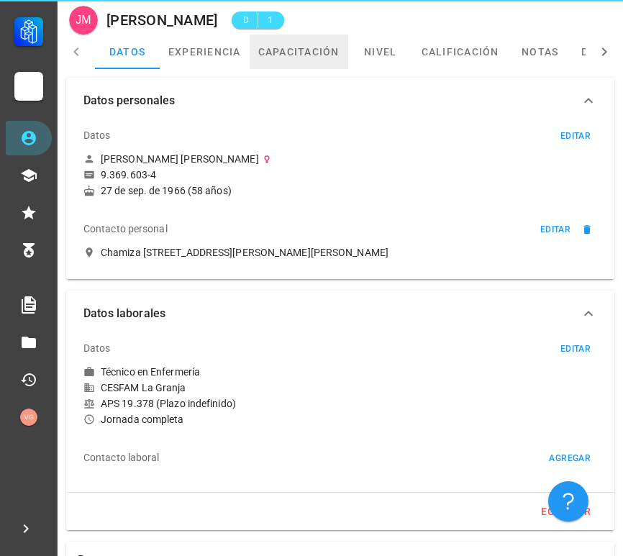
click at [307, 65] on link "capacitación" at bounding box center [299, 52] width 99 height 35
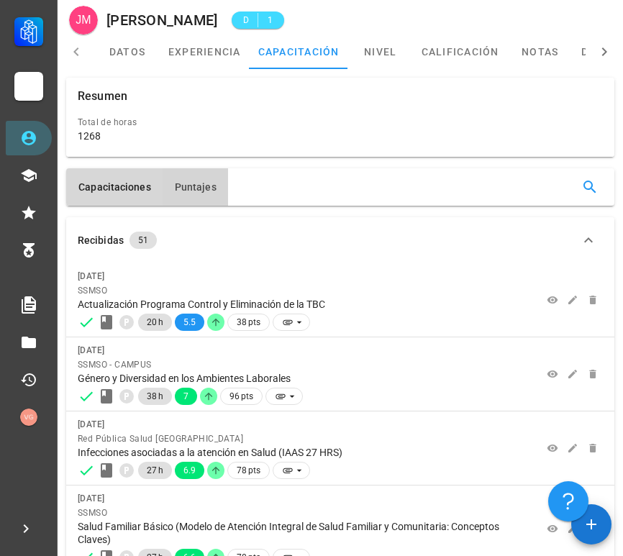
click at [174, 188] on span "Puntajes" at bounding box center [195, 187] width 42 height 12
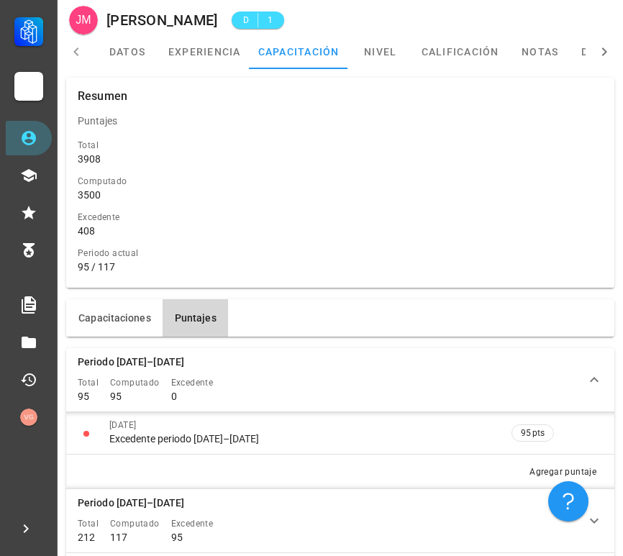
click at [50, 127] on div "Carrera APS DASM La Granja Personal Capacitación Calificaciones Reconocimientos…" at bounding box center [29, 217] width 58 height 435
click at [39, 135] on link "Personal" at bounding box center [29, 138] width 46 height 35
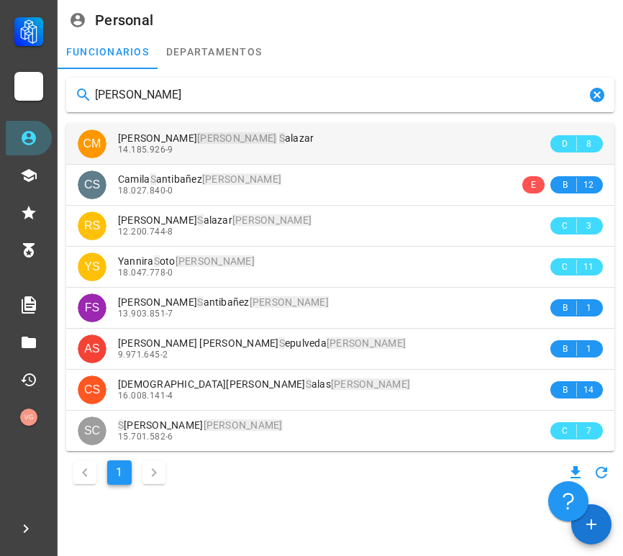
type input "[PERSON_NAME]"
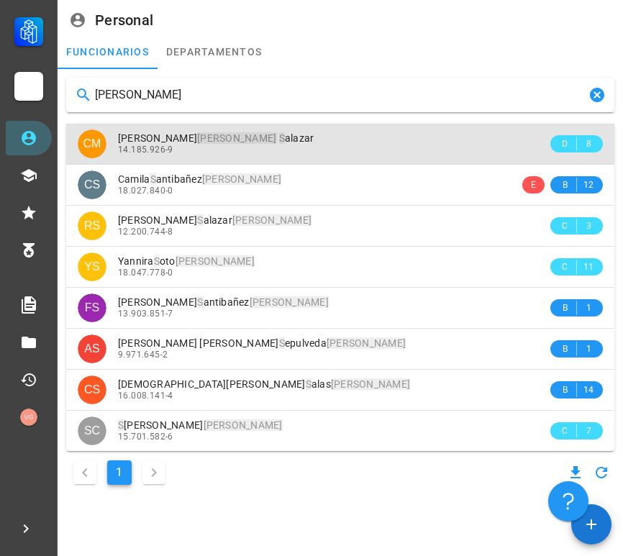
click at [266, 148] on div "14.185.926-9" at bounding box center [333, 150] width 430 height 10
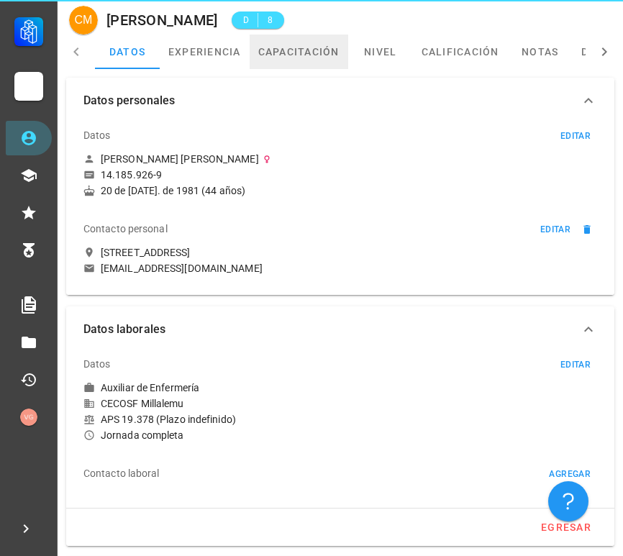
click at [303, 54] on link "capacitación" at bounding box center [299, 52] width 99 height 35
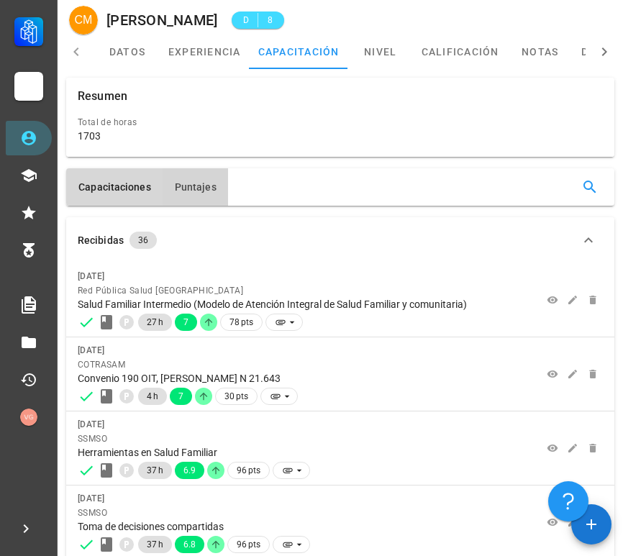
click at [173, 198] on button "Puntajes" at bounding box center [196, 186] width 66 height 37
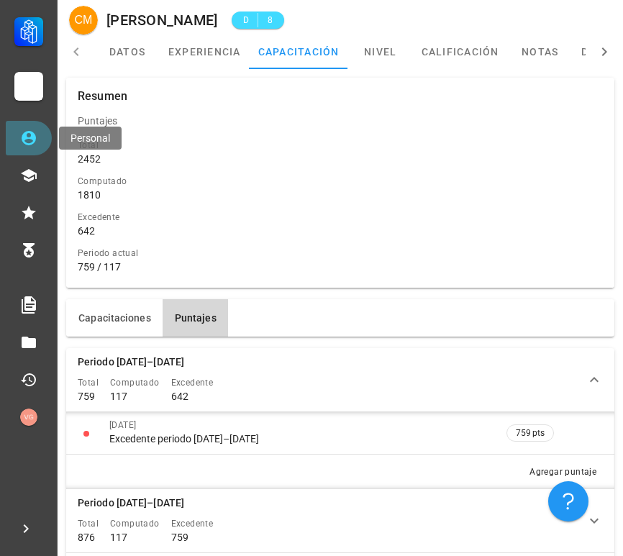
click at [32, 143] on icon at bounding box center [29, 138] width 14 height 14
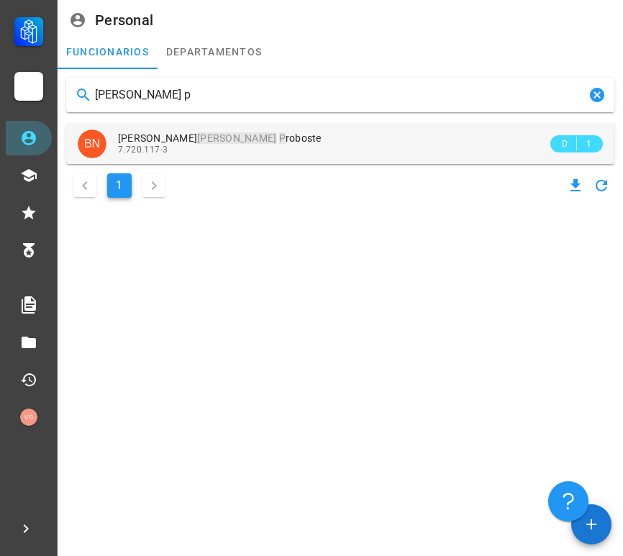
type input "[PERSON_NAME] p"
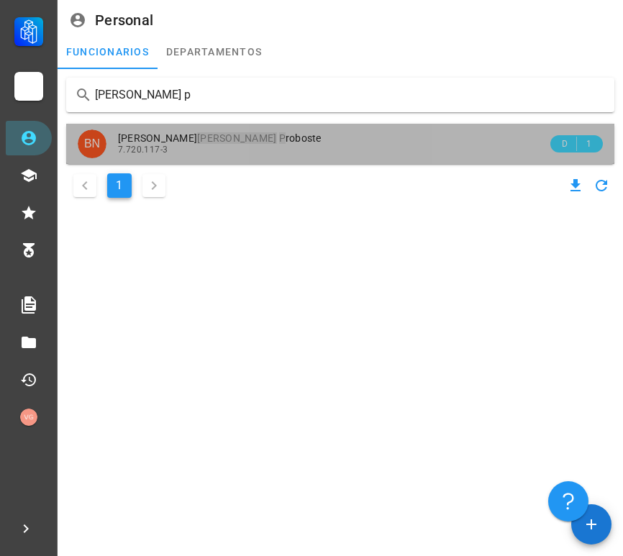
click at [230, 145] on div "7.720.117-3" at bounding box center [333, 150] width 430 height 10
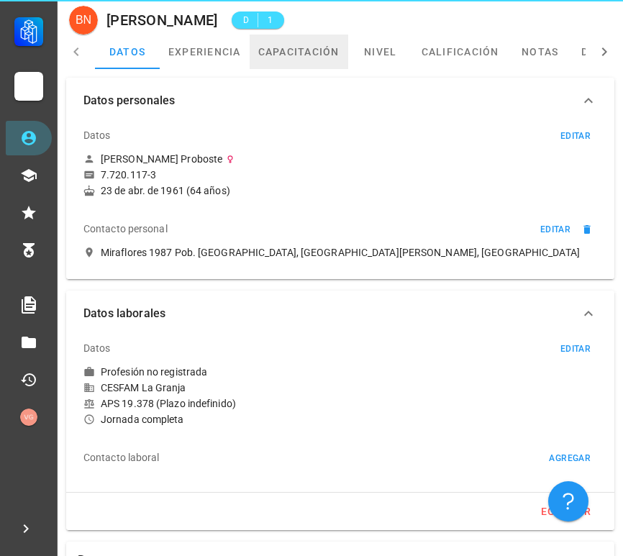
click at [314, 54] on link "capacitación" at bounding box center [299, 52] width 99 height 35
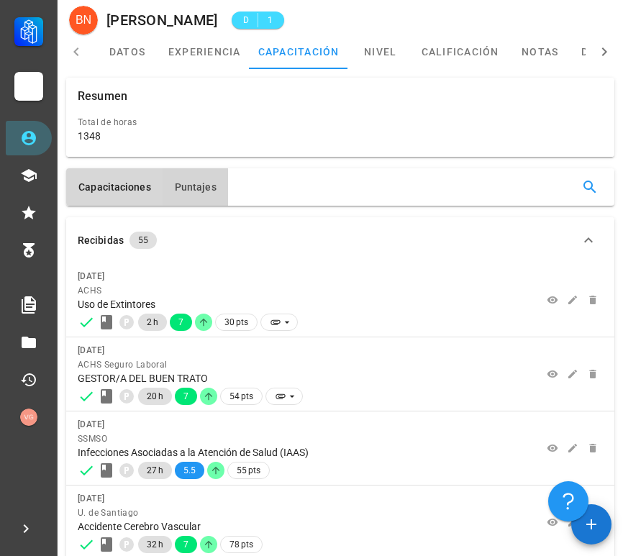
click at [201, 189] on span "Puntajes" at bounding box center [195, 187] width 42 height 12
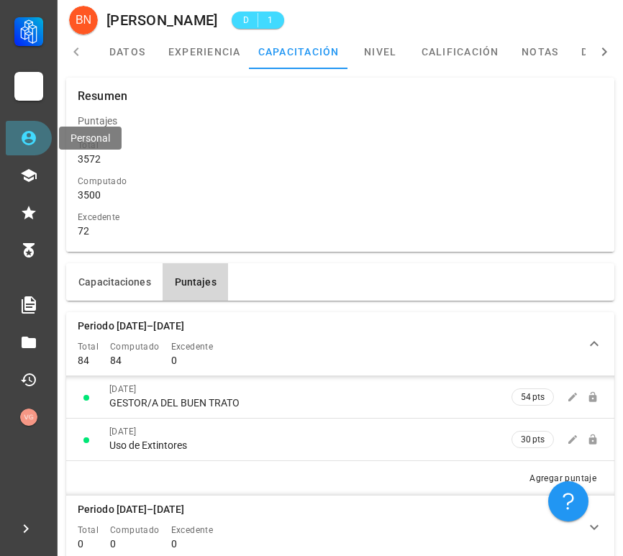
click at [30, 140] on icon at bounding box center [28, 138] width 17 height 17
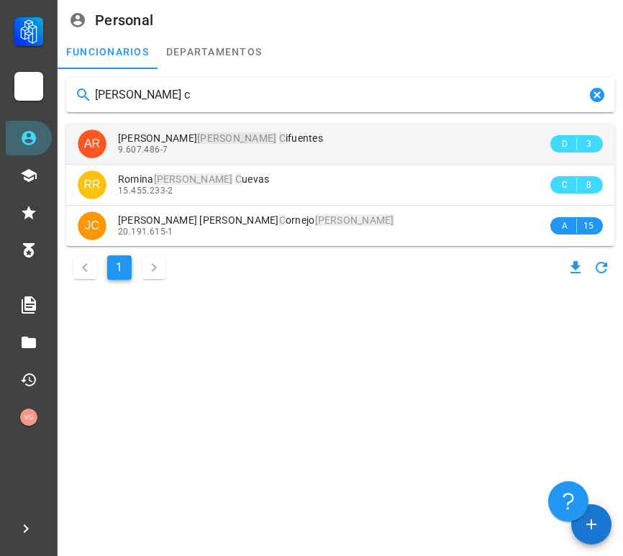
type input "[PERSON_NAME] c"
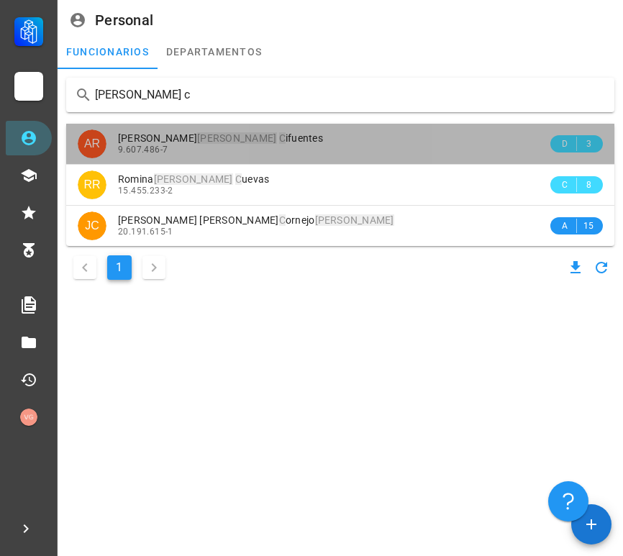
click at [249, 143] on div "[PERSON_NAME] C ifuentes" at bounding box center [333, 138] width 430 height 12
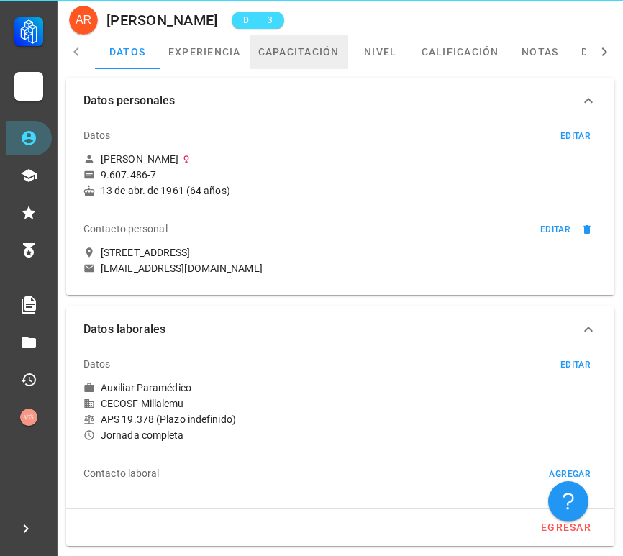
click at [296, 60] on link "capacitación" at bounding box center [299, 52] width 99 height 35
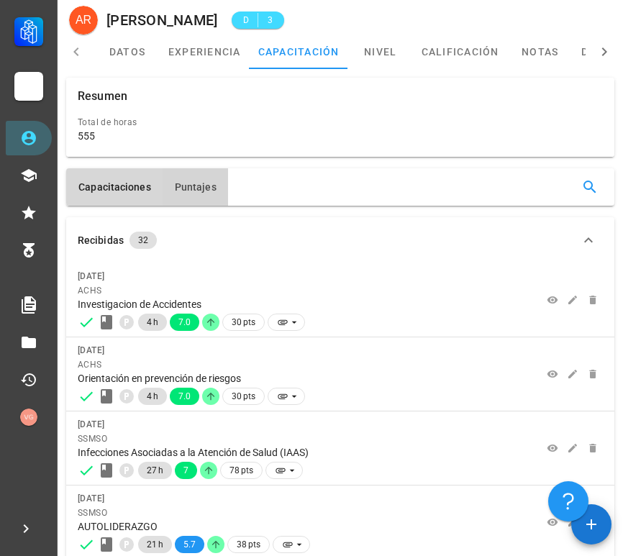
click at [196, 191] on span "Puntajes" at bounding box center [195, 187] width 42 height 12
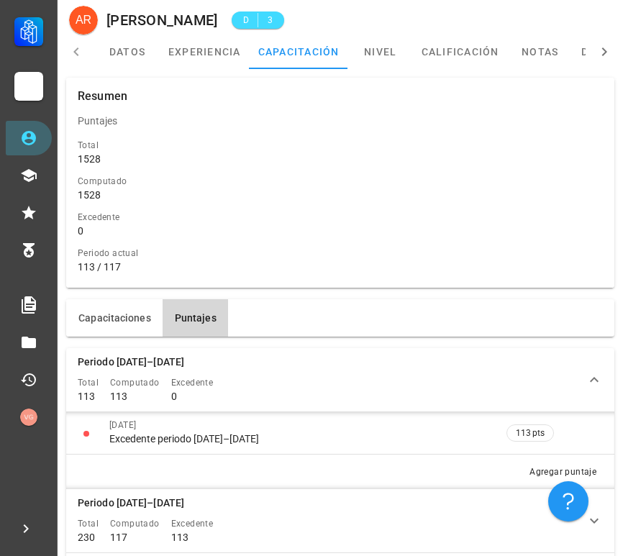
click at [48, 156] on div "Carrera APS DASM La Granja Personal Capacitación Calificaciones Reconocimientos…" at bounding box center [29, 217] width 58 height 435
click at [40, 138] on link "Personal" at bounding box center [29, 138] width 46 height 35
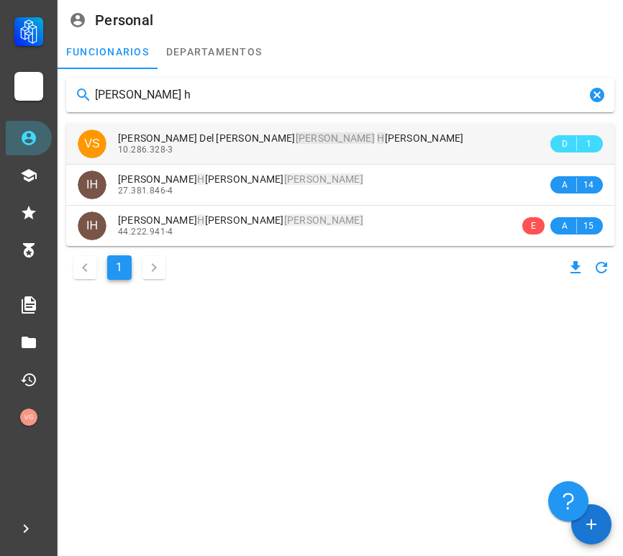
type input "[PERSON_NAME] h"
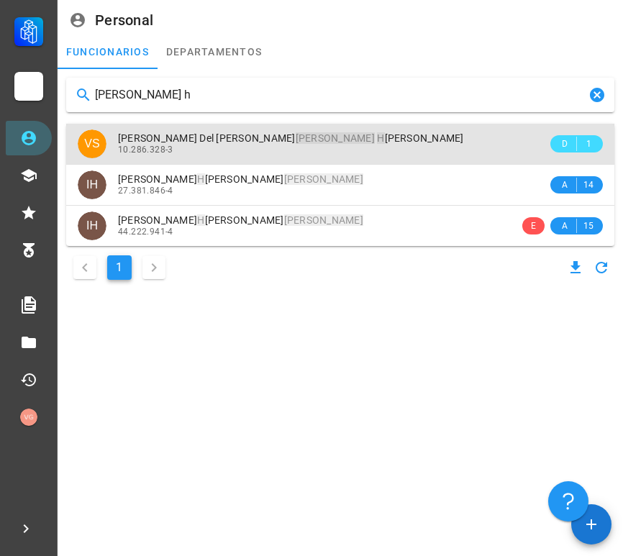
click at [296, 153] on div "10.286.328-3" at bounding box center [333, 150] width 430 height 10
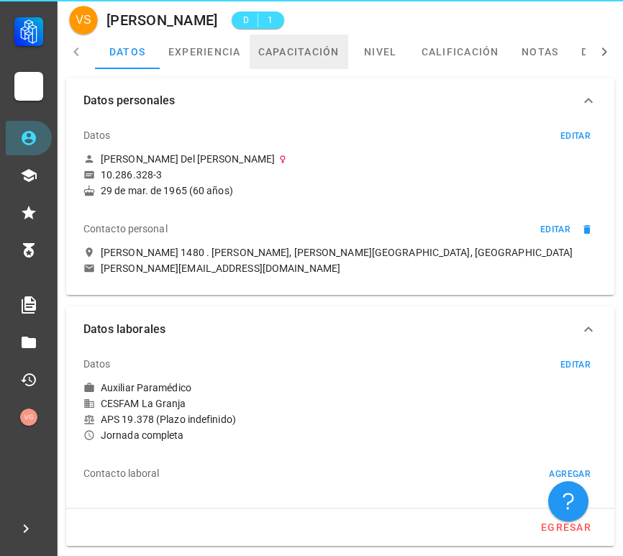
click at [297, 64] on link "capacitación" at bounding box center [299, 52] width 99 height 35
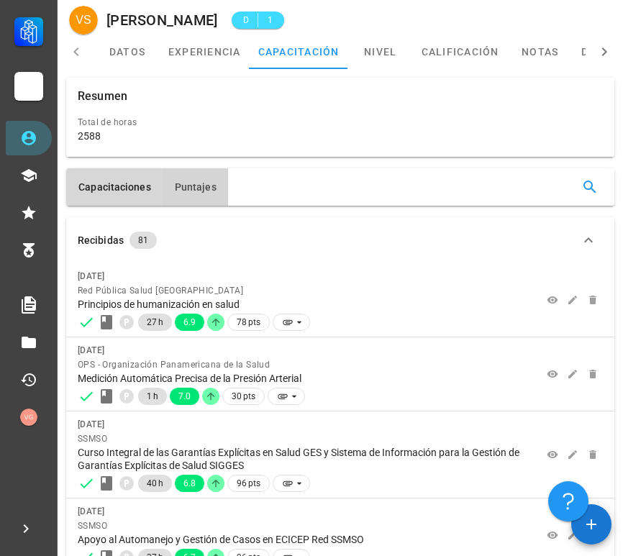
click at [192, 181] on span "Puntajes" at bounding box center [195, 187] width 42 height 12
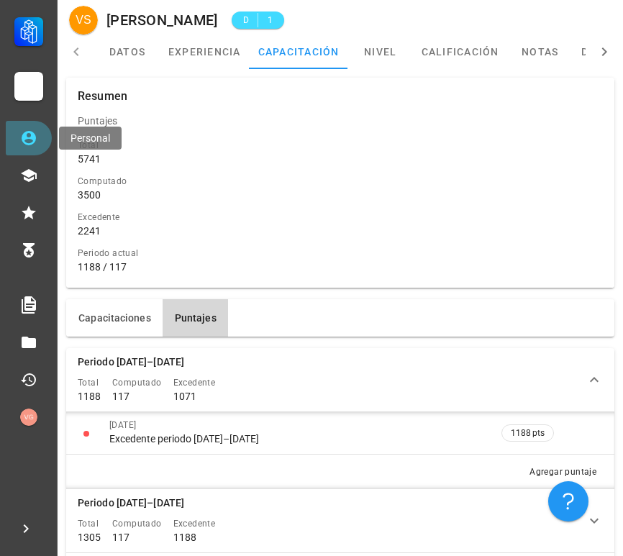
drag, startPoint x: 45, startPoint y: 131, endPoint x: 63, endPoint y: 143, distance: 21.4
click at [45, 131] on link "Personal" at bounding box center [29, 138] width 46 height 35
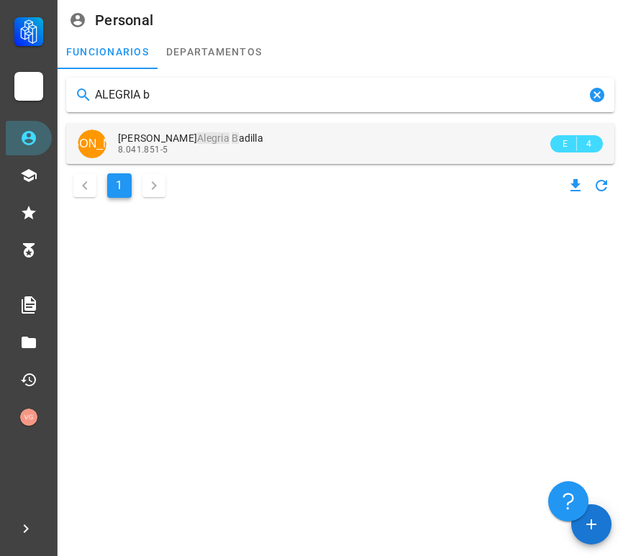
type input "ALEGRIA b"
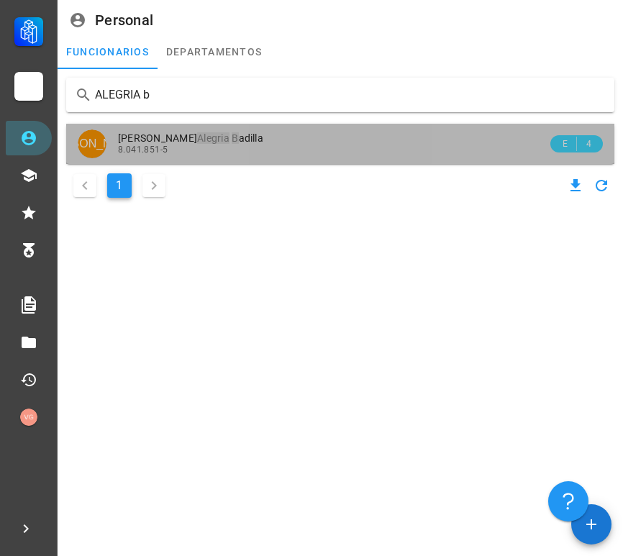
click at [246, 143] on div "[PERSON_NAME] B adilla" at bounding box center [333, 138] width 430 height 12
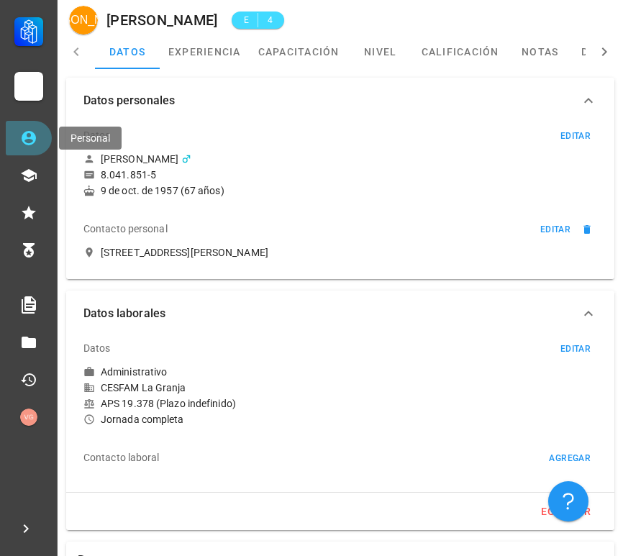
click at [35, 134] on icon at bounding box center [29, 138] width 14 height 14
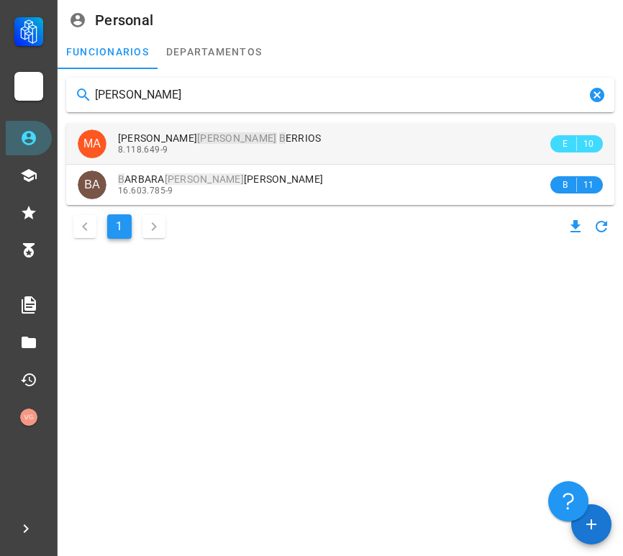
type input "[PERSON_NAME]"
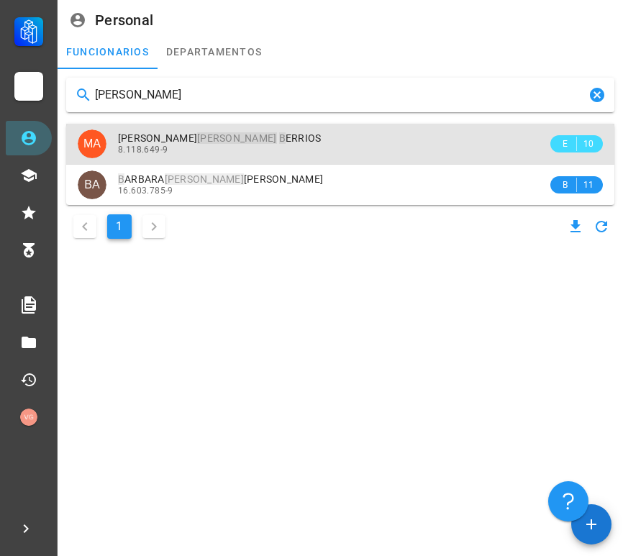
click at [263, 148] on div "8.118.649-9" at bounding box center [333, 150] width 430 height 10
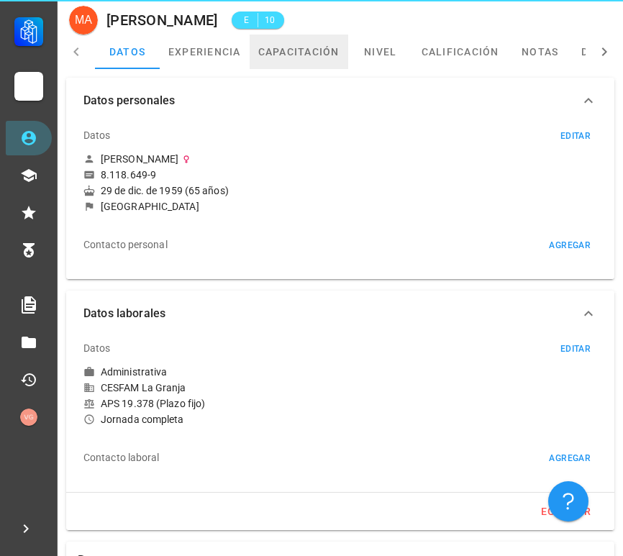
click at [287, 60] on link "capacitación" at bounding box center [299, 52] width 99 height 35
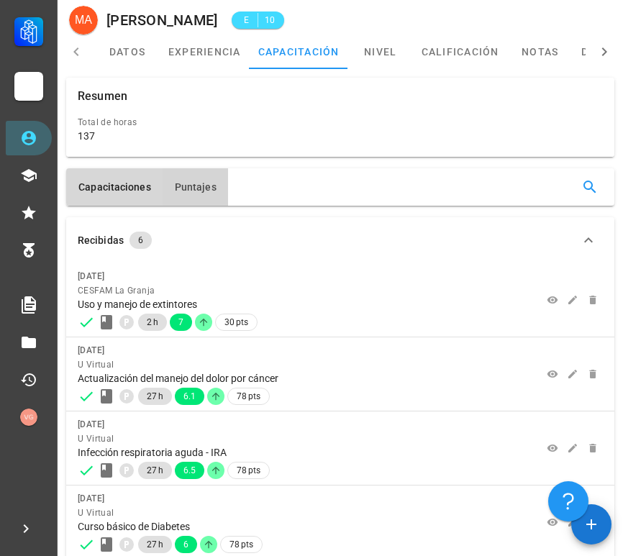
click at [183, 188] on span "Puntajes" at bounding box center [195, 187] width 42 height 12
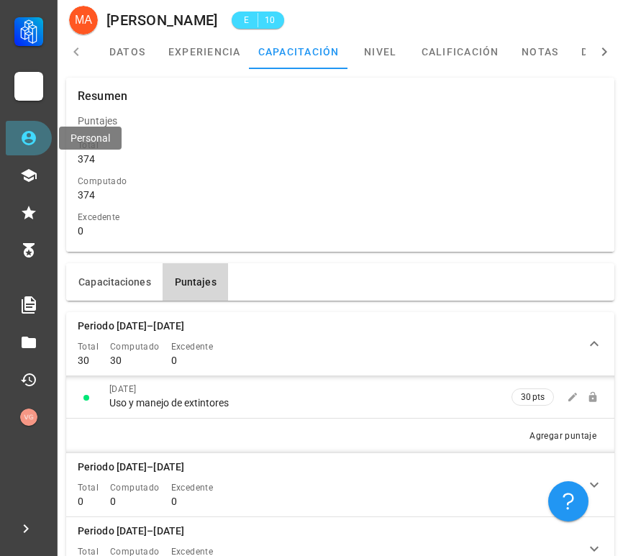
click at [35, 135] on icon at bounding box center [29, 138] width 14 height 14
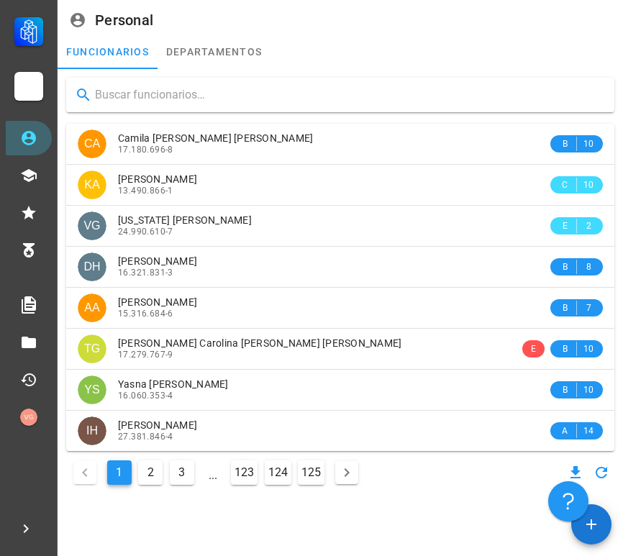
click at [280, 94] on input "text" at bounding box center [349, 95] width 508 height 23
paste input "[PERSON_NAME]"
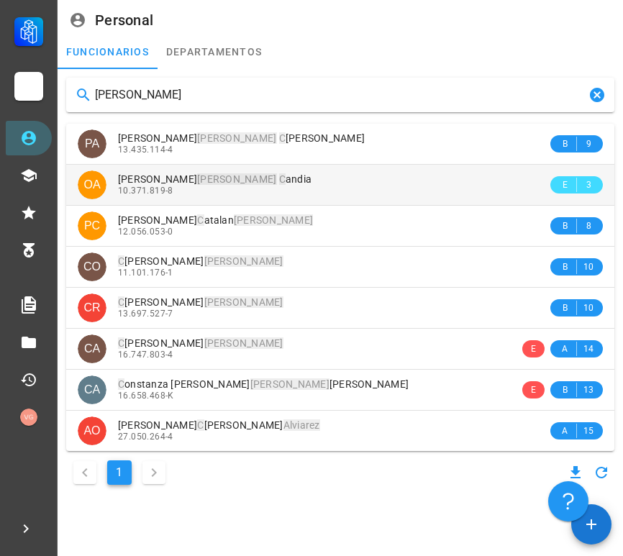
type input "[PERSON_NAME]"
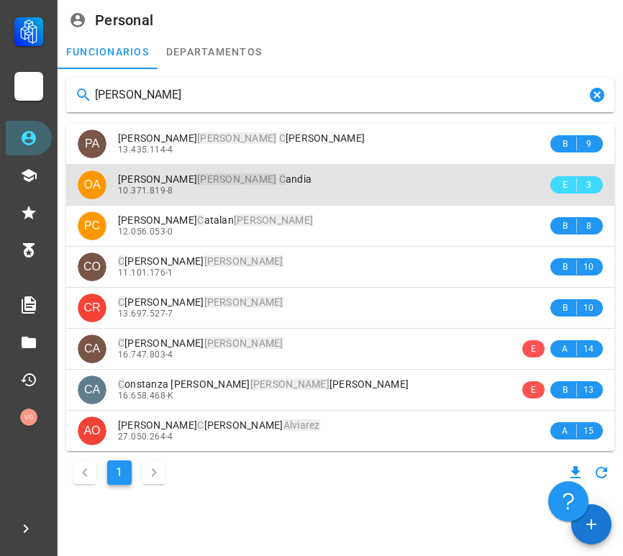
click at [288, 184] on div "[PERSON_NAME] [PERSON_NAME] C [PERSON_NAME]" at bounding box center [333, 179] width 430 height 12
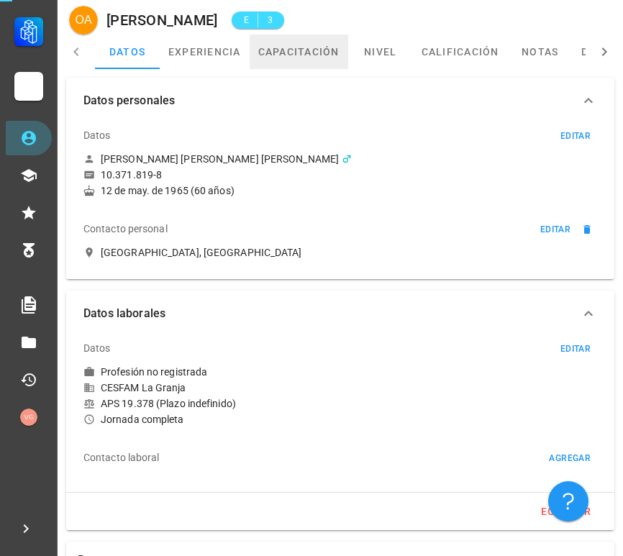
click at [305, 53] on link "capacitación" at bounding box center [299, 52] width 99 height 35
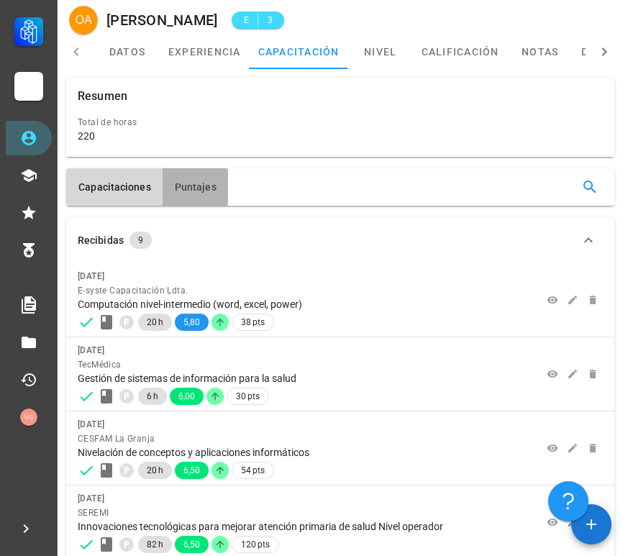
click at [191, 190] on span "Puntajes" at bounding box center [195, 187] width 42 height 12
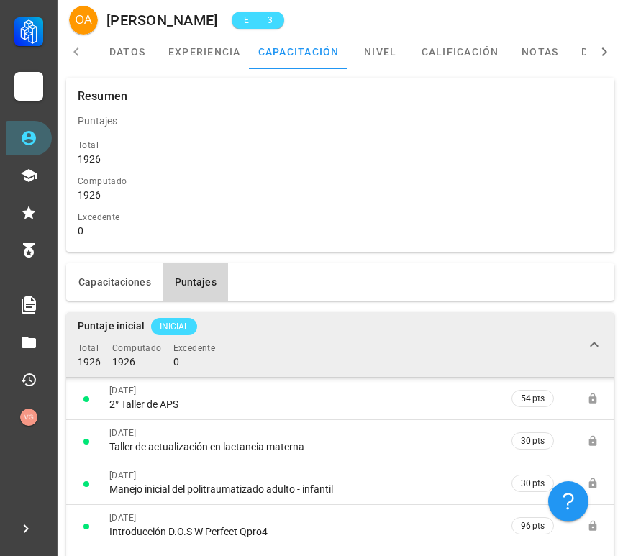
click at [598, 341] on icon at bounding box center [594, 344] width 17 height 17
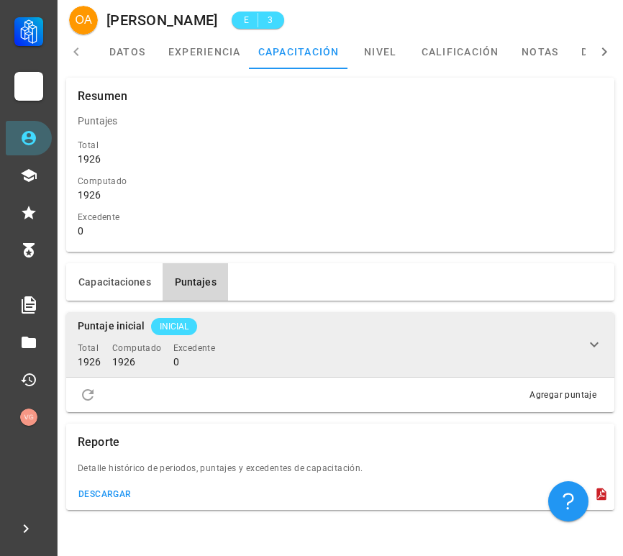
click at [598, 341] on icon at bounding box center [594, 344] width 17 height 17
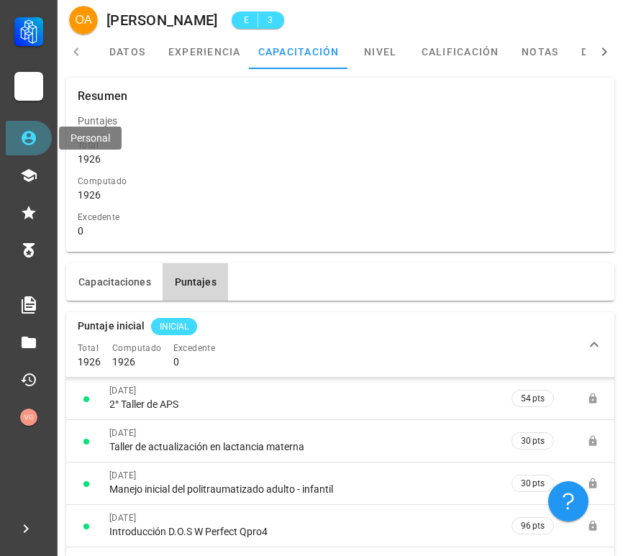
drag, startPoint x: 30, startPoint y: 132, endPoint x: 63, endPoint y: 133, distance: 33.1
click at [30, 132] on icon at bounding box center [29, 138] width 14 height 14
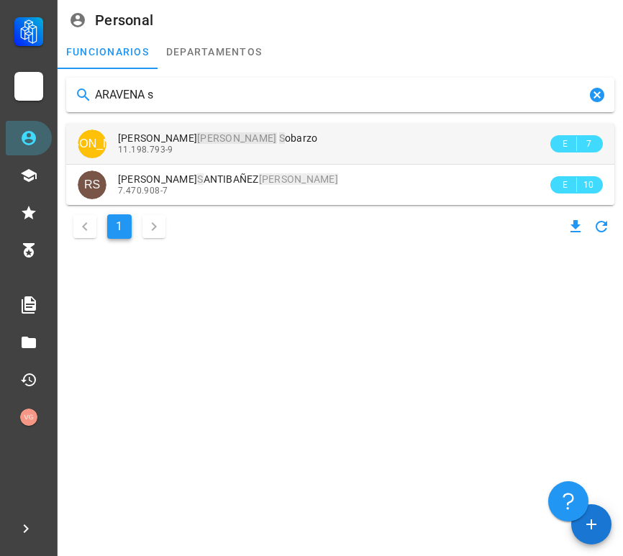
type input "ARAVENA s"
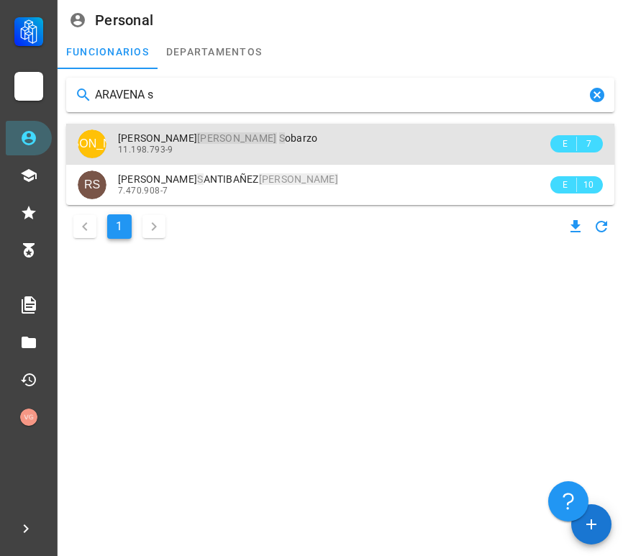
click at [288, 150] on div "11.198.793-9" at bounding box center [333, 150] width 430 height 10
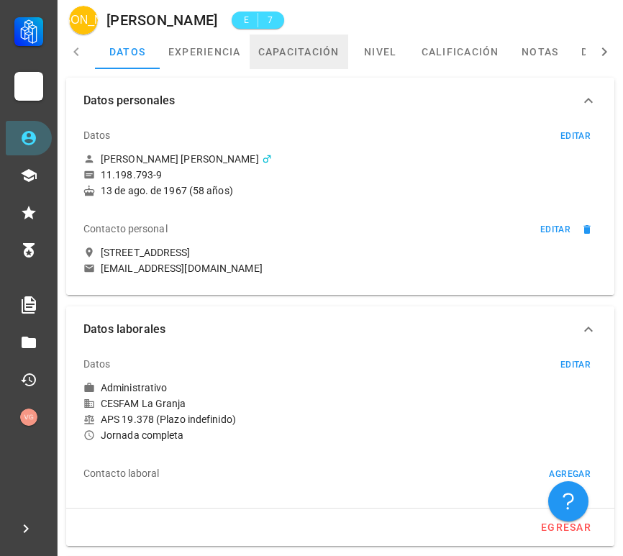
click at [299, 55] on link "capacitación" at bounding box center [299, 52] width 99 height 35
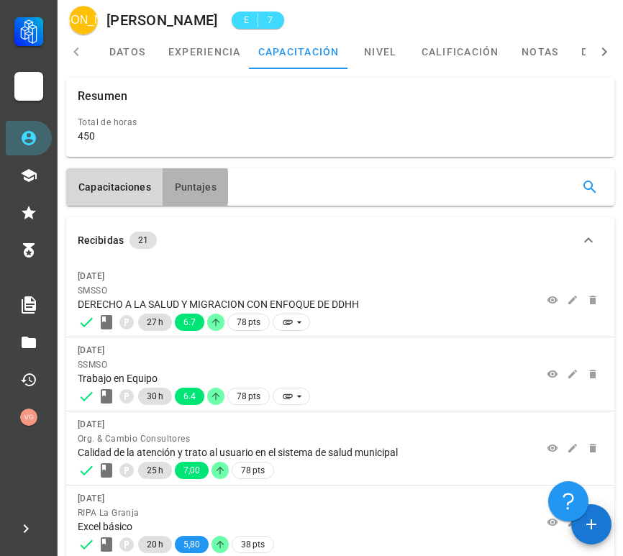
click at [195, 194] on button "Puntajes" at bounding box center [196, 186] width 66 height 37
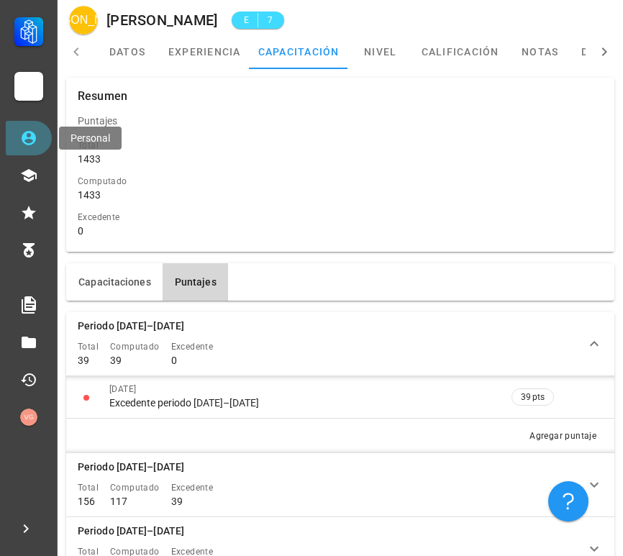
drag, startPoint x: 41, startPoint y: 146, endPoint x: 200, endPoint y: 135, distance: 159.5
click at [41, 146] on link "Personal" at bounding box center [29, 138] width 46 height 35
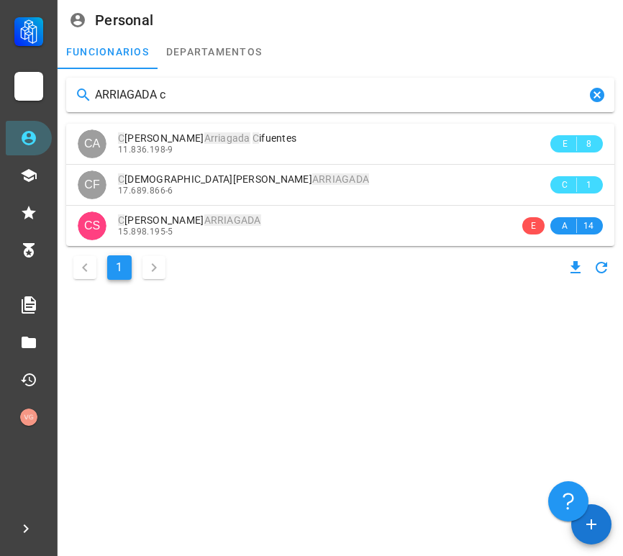
type input "ARRIAGADA c"
